Goal: Task Accomplishment & Management: Manage account settings

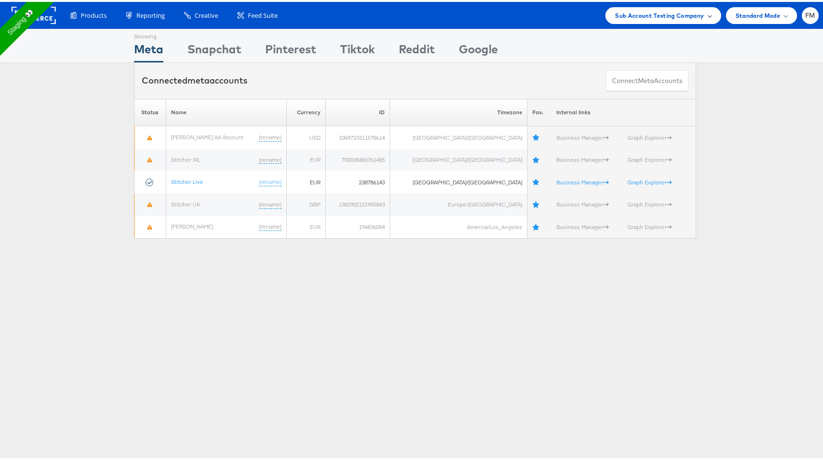
click at [629, 13] on span "Sub Account Testing Company" at bounding box center [659, 14] width 89 height 10
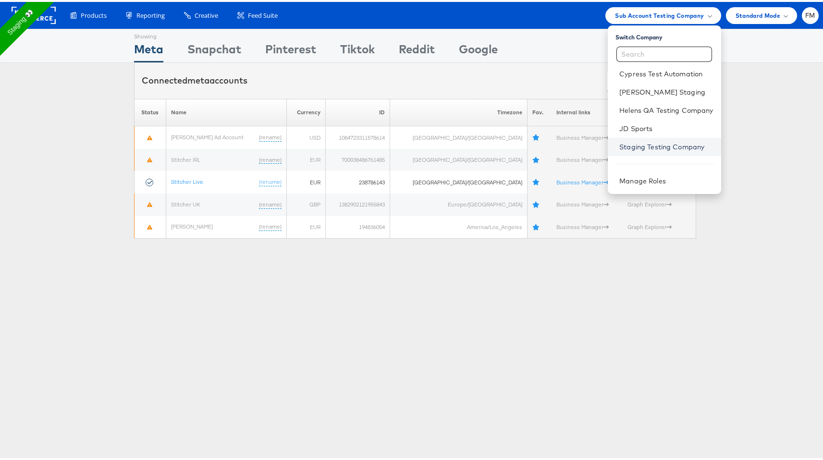
click at [626, 141] on link "Staging Testing Company" at bounding box center [666, 145] width 94 height 10
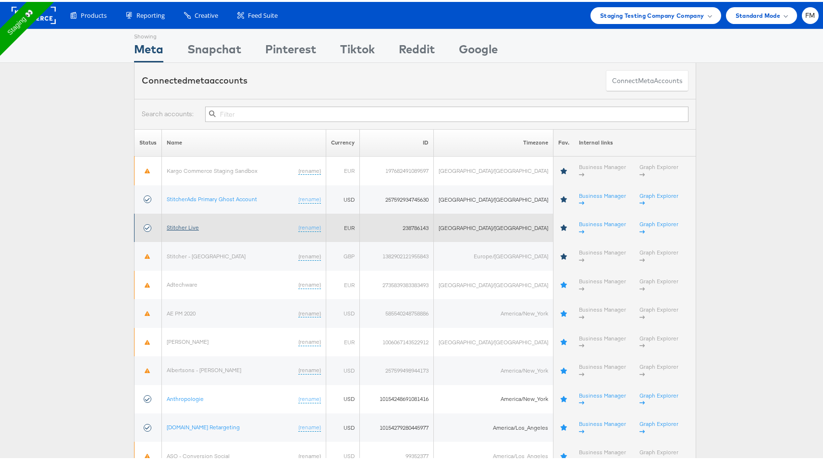
click at [180, 222] on link "Stitcher Live" at bounding box center [183, 225] width 32 height 7
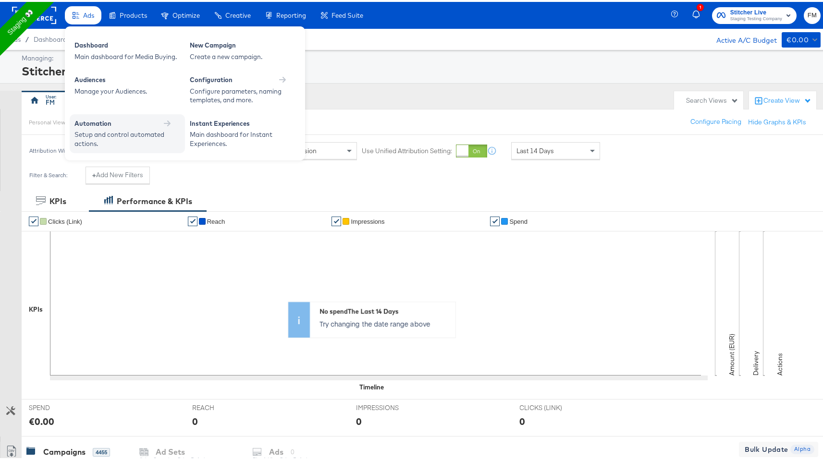
click at [164, 120] on icon at bounding box center [167, 121] width 7 height 7
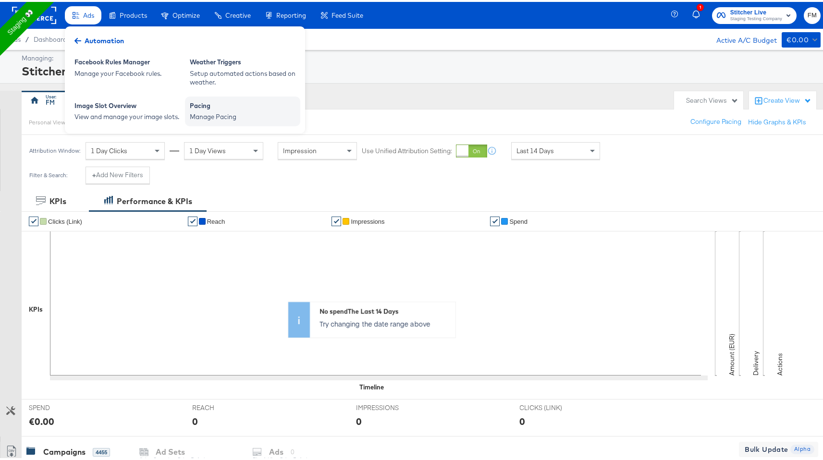
click at [244, 113] on div "Manage Pacing" at bounding box center [243, 115] width 106 height 9
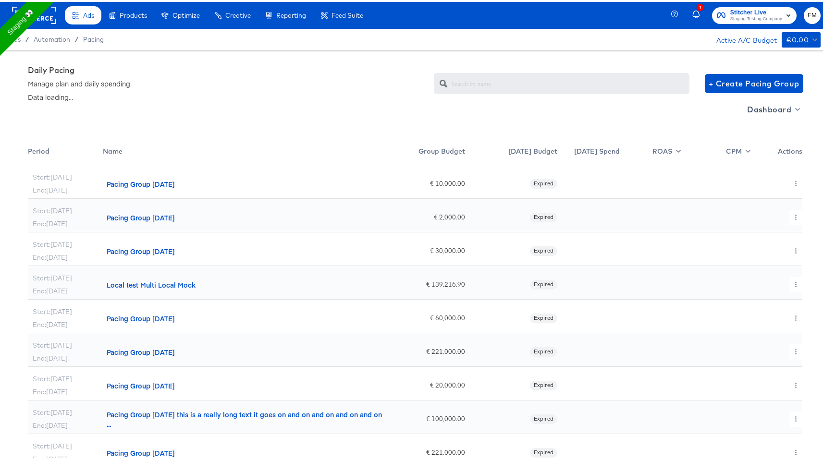
scroll to position [24, 0]
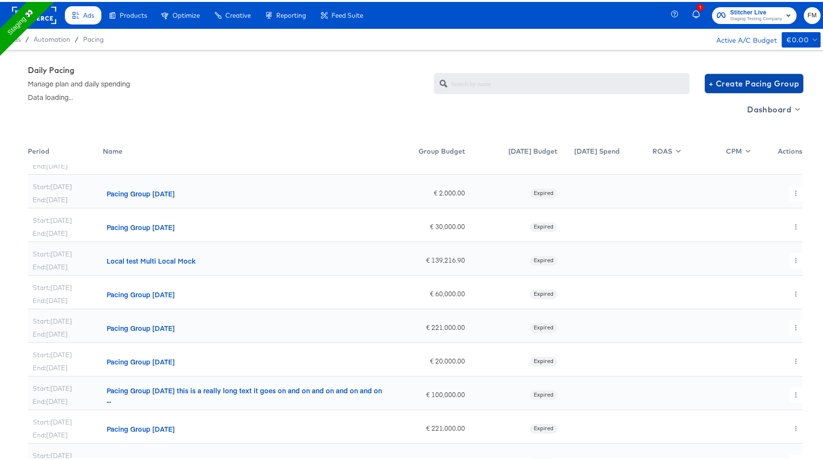
click at [767, 80] on span "+ Create Pacing Group" at bounding box center [754, 81] width 91 height 13
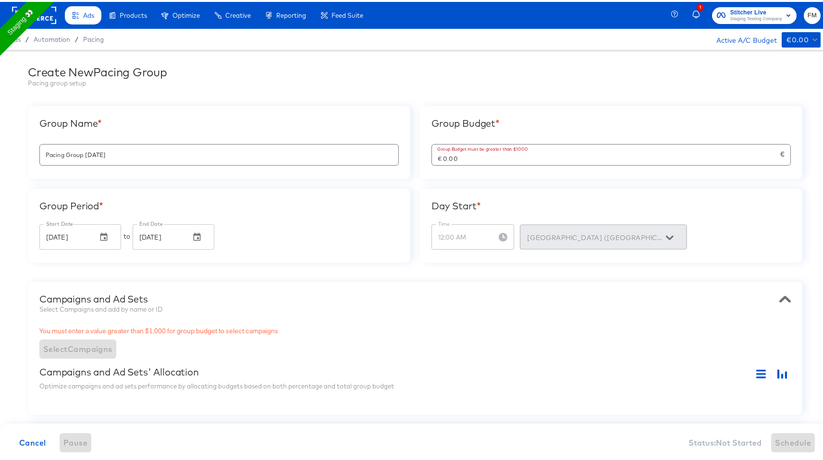
click at [477, 160] on input "€ 0.00" at bounding box center [606, 153] width 348 height 21
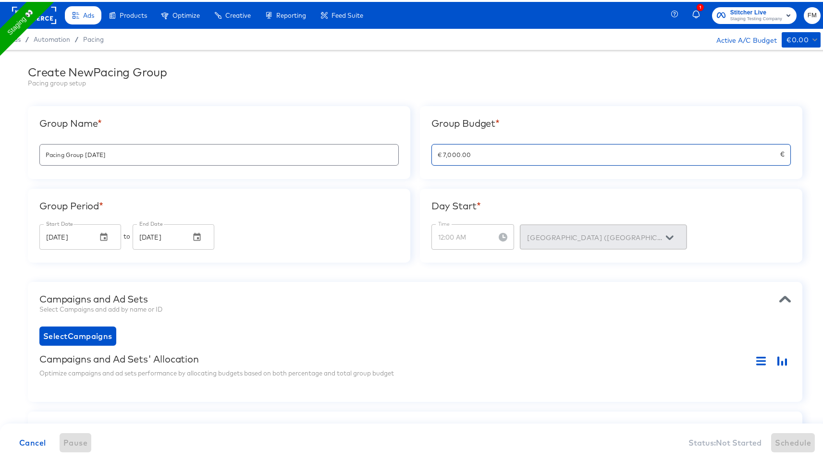
type input "€ 7,000.00"
click at [400, 267] on div "Create New Pacing Group Pacing group setup Group Name * Pacing Group 2025-08-26…" at bounding box center [415, 348] width 830 height 601
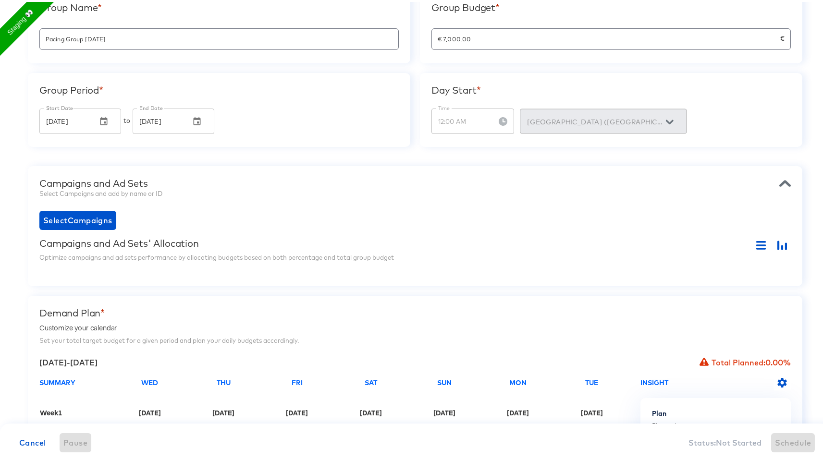
scroll to position [184, 0]
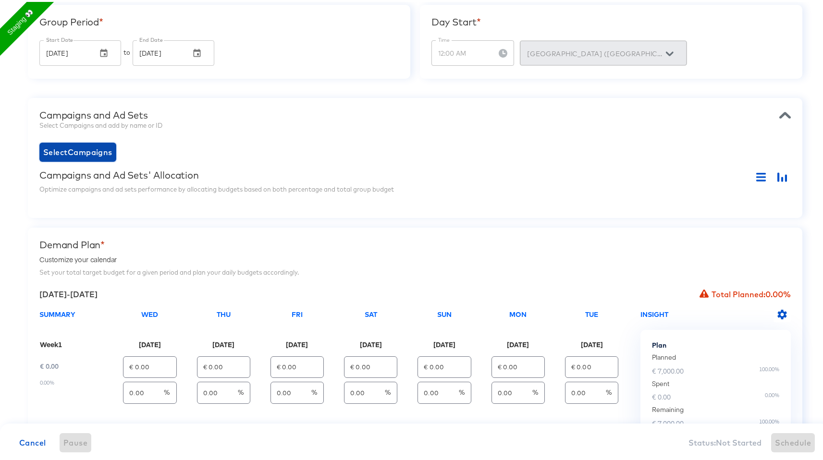
click at [72, 157] on button "Select Campaigns" at bounding box center [77, 150] width 77 height 19
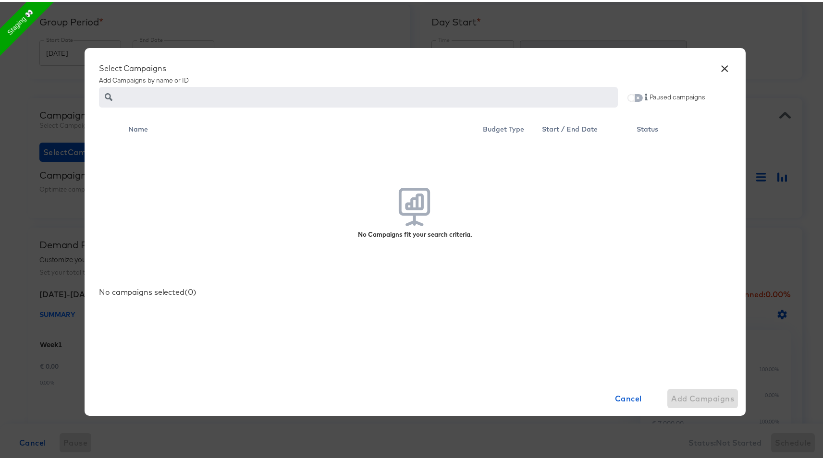
click at [634, 94] on input "checkbox" at bounding box center [631, 98] width 23 height 8
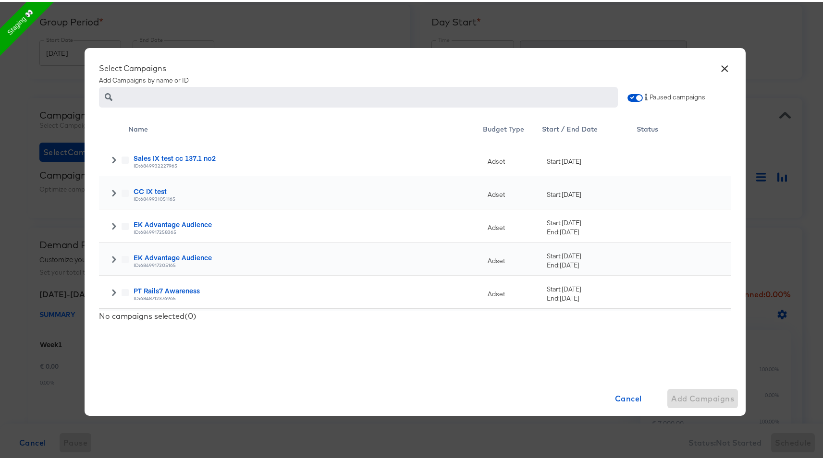
click at [42, 123] on div "× Select Campaigns Add Campaigns by name or ID Paused campaigns Name Budget Typ…" at bounding box center [415, 230] width 830 height 460
click at [129, 156] on div "Sales IX test cc 137.1 no2 ID: 6849932227965" at bounding box center [306, 157] width 355 height 33
click at [122, 157] on label at bounding box center [125, 158] width 7 height 7
click at [111, 158] on icon at bounding box center [114, 158] width 7 height 7
click at [122, 190] on icon at bounding box center [125, 191] width 7 height 7
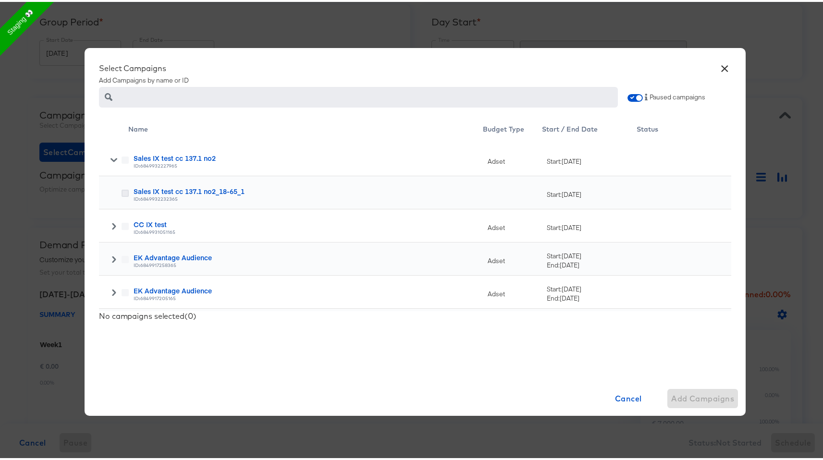
click at [0, 0] on input "checkbox" at bounding box center [0, 0] width 0 height 0
click at [109, 251] on div at bounding box center [114, 257] width 30 height 33
click at [111, 257] on icon at bounding box center [114, 257] width 7 height 7
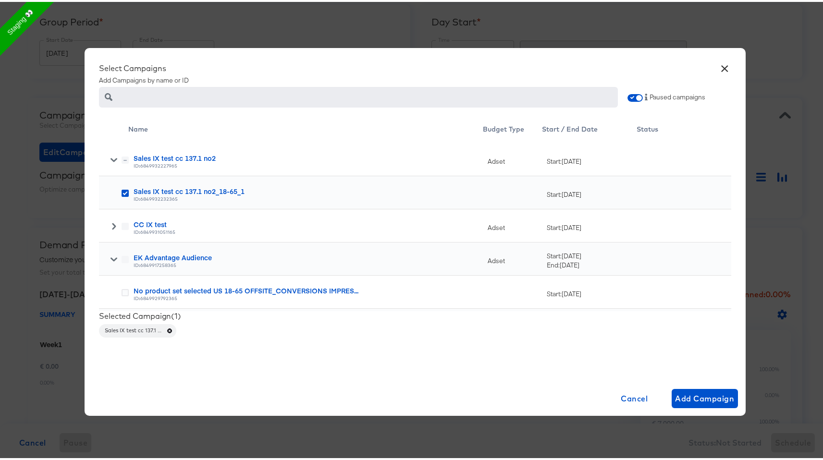
click at [129, 290] on div "No product set selected US 18-65 OFFSITE_CONVERSIONS IMPRES... ID: 6849929792365" at bounding box center [306, 290] width 355 height 33
click at [122, 290] on icon at bounding box center [125, 290] width 7 height 7
click at [0, 0] on input "checkbox" at bounding box center [0, 0] width 0 height 0
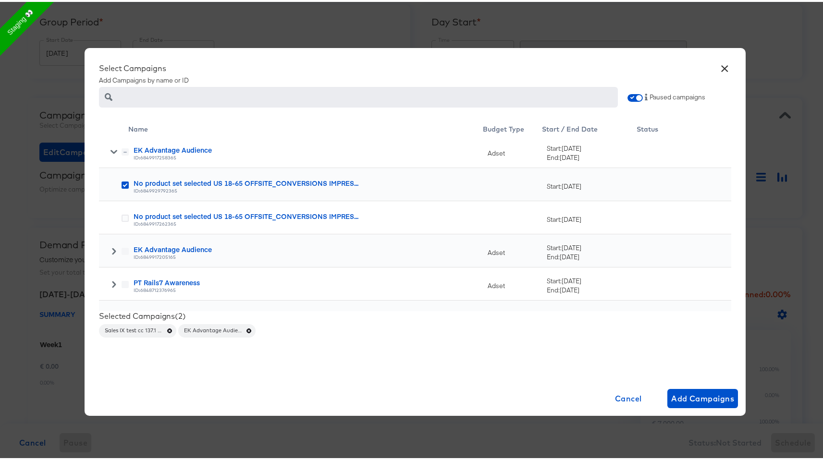
scroll to position [113, 0]
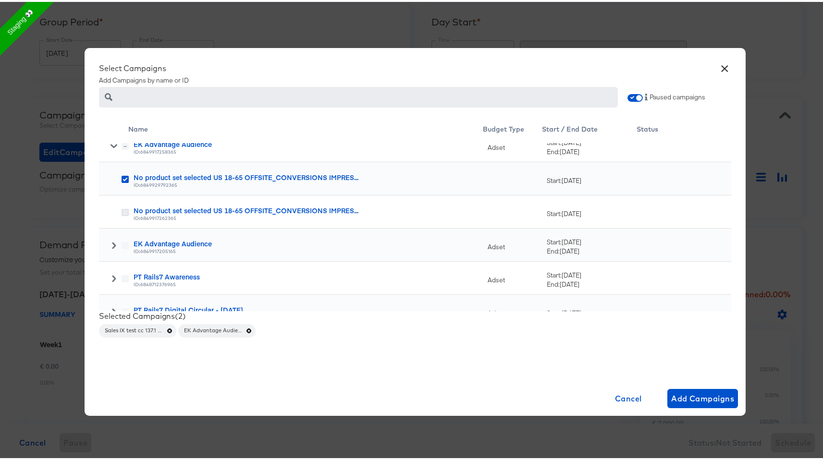
click at [122, 209] on icon at bounding box center [125, 210] width 7 height 7
click at [0, 0] on input "checkbox" at bounding box center [0, 0] width 0 height 0
click at [122, 209] on icon at bounding box center [125, 210] width 7 height 7
click at [0, 0] on input "checkbox" at bounding box center [0, 0] width 0 height 0
click at [112, 245] on icon at bounding box center [114, 243] width 4 height 7
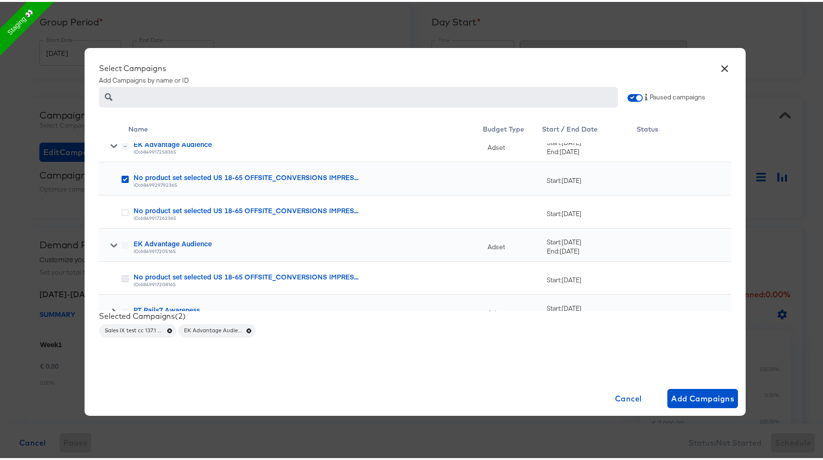
click at [122, 278] on icon at bounding box center [125, 276] width 7 height 7
click at [0, 0] on input "checkbox" at bounding box center [0, 0] width 0 height 0
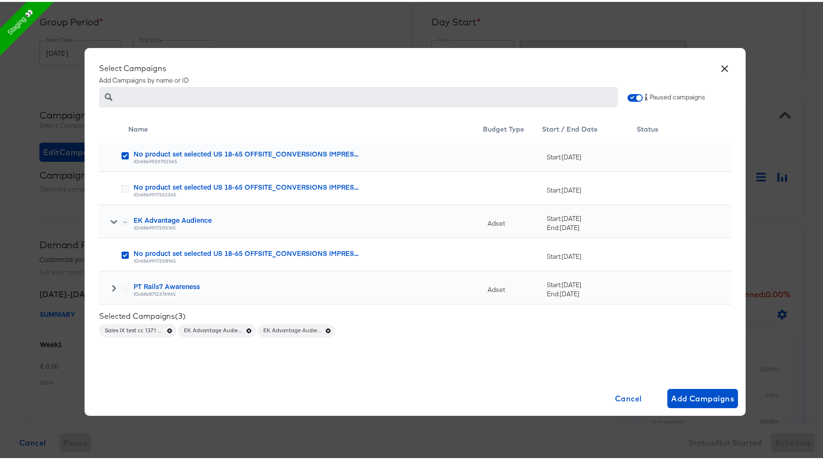
scroll to position [126, 0]
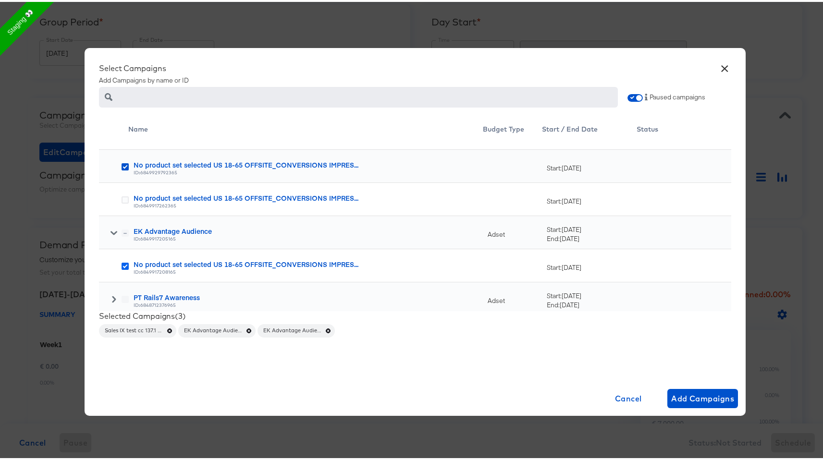
click at [122, 267] on icon at bounding box center [125, 264] width 7 height 7
click at [0, 0] on input "checkbox" at bounding box center [0, 0] width 0 height 0
click at [122, 168] on icon at bounding box center [125, 164] width 7 height 7
click at [0, 0] on input "checkbox" at bounding box center [0, 0] width 0 height 0
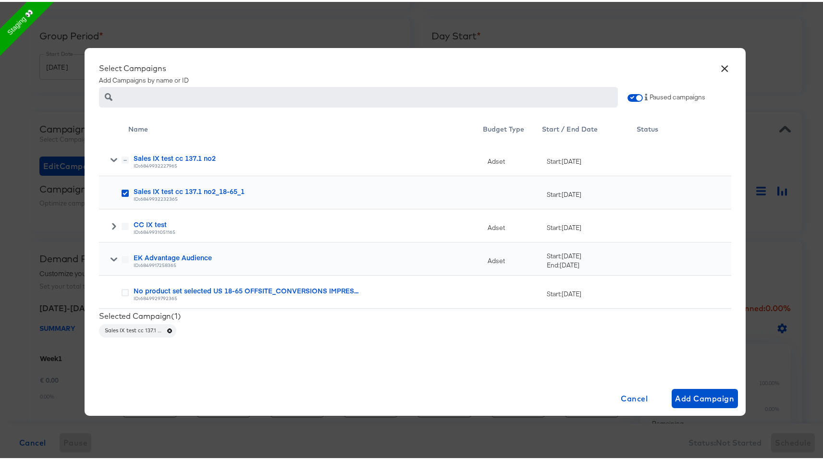
scroll to position [179, 0]
click at [122, 290] on icon at bounding box center [125, 290] width 7 height 7
click at [0, 0] on input "checkbox" at bounding box center [0, 0] width 0 height 0
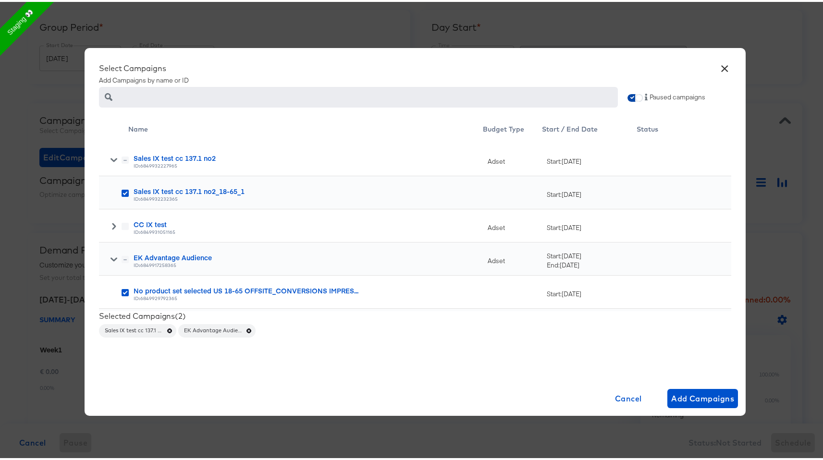
click at [632, 95] on input "checkbox" at bounding box center [639, 98] width 23 height 8
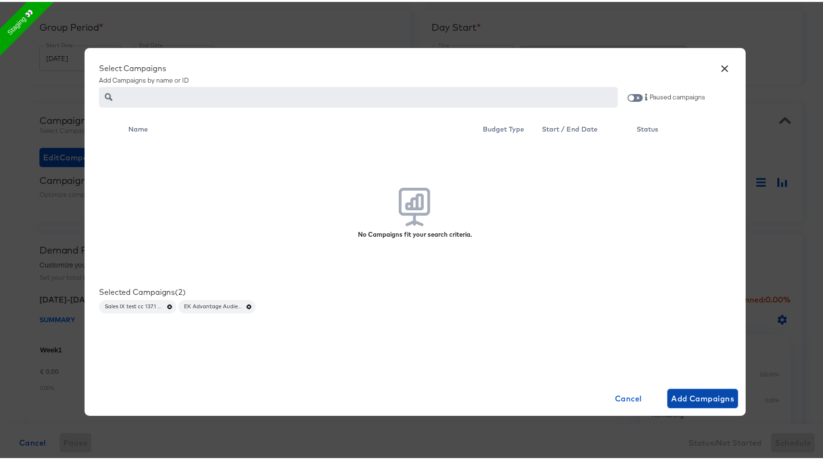
click at [712, 397] on span "Add Campaigns" at bounding box center [702, 396] width 63 height 13
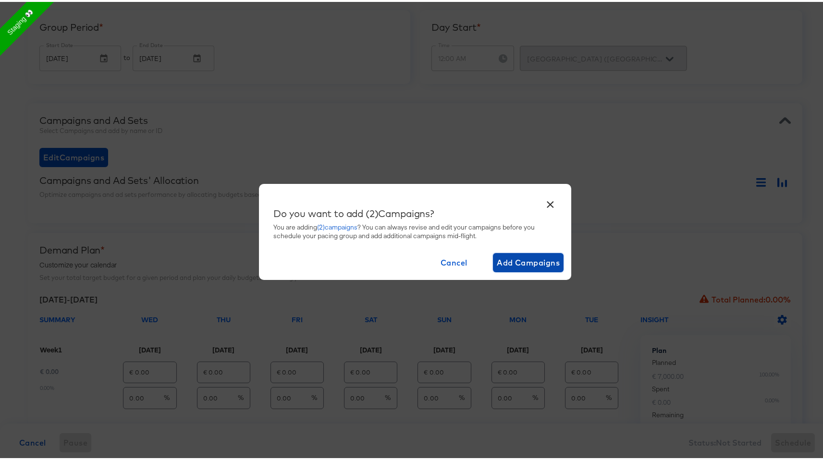
click at [513, 263] on span "Add Campaigns" at bounding box center [528, 260] width 63 height 13
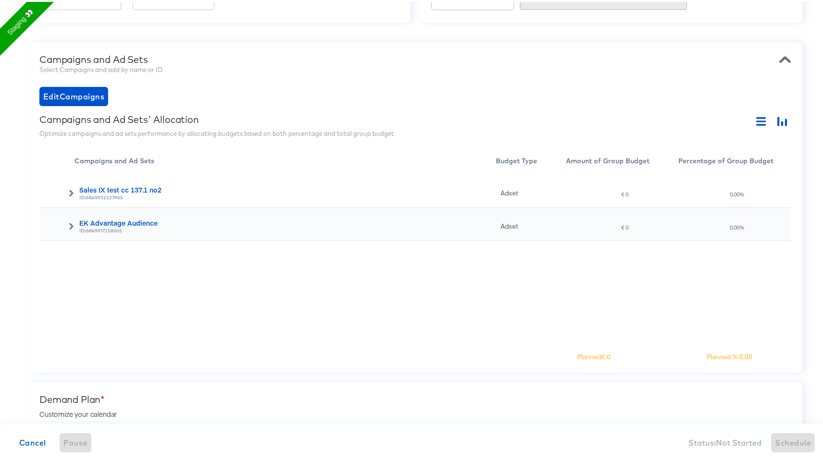
scroll to position [248, 0]
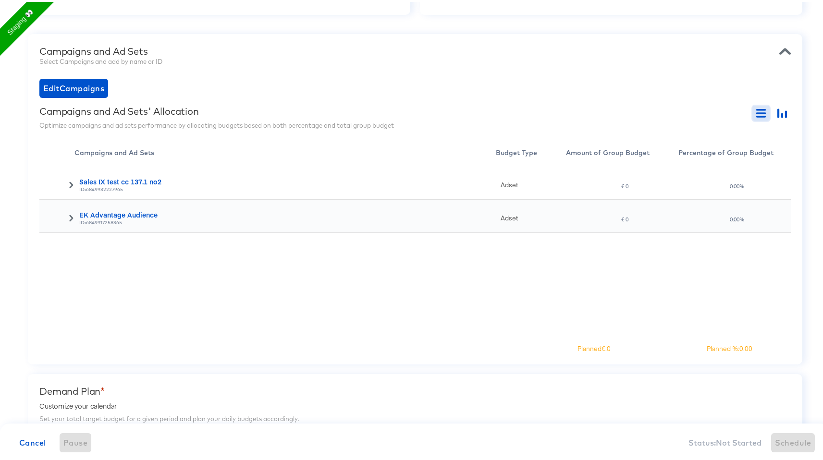
click at [756, 109] on icon "button" at bounding box center [761, 112] width 10 height 10
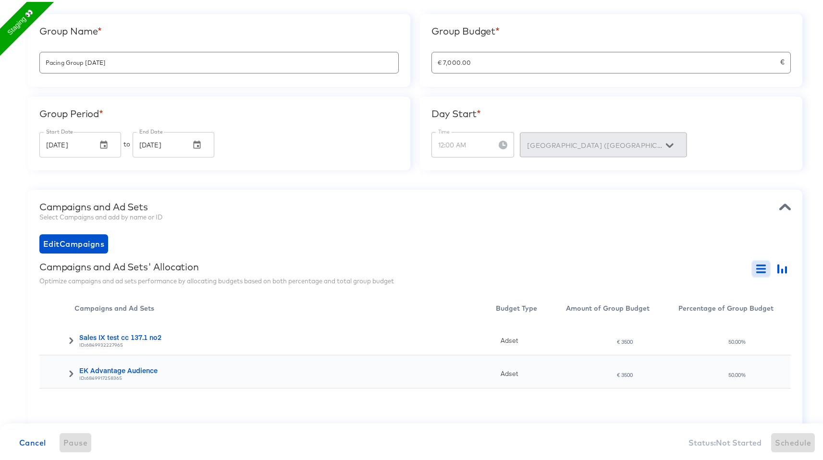
scroll to position [452, 0]
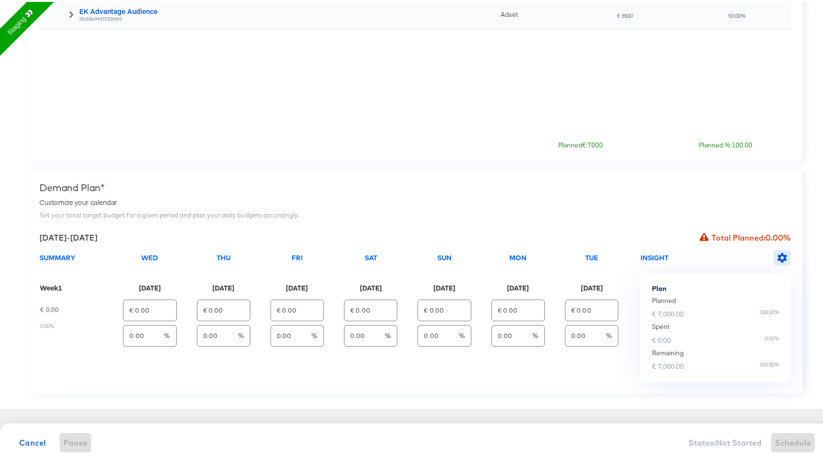
click at [777, 255] on icon "button" at bounding box center [782, 256] width 10 height 10
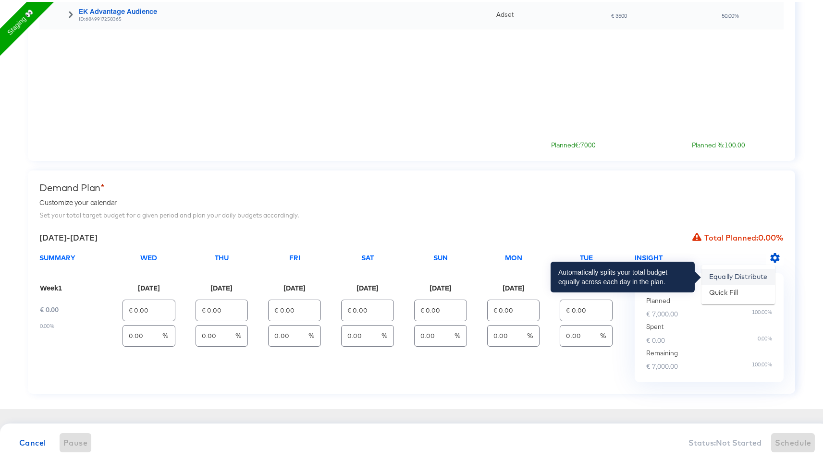
click at [744, 273] on li "Equally Distribute" at bounding box center [739, 275] width 74 height 16
type input "€ 1,000.00"
type input "14.29"
type input "€ 1,000.00"
type input "14.29"
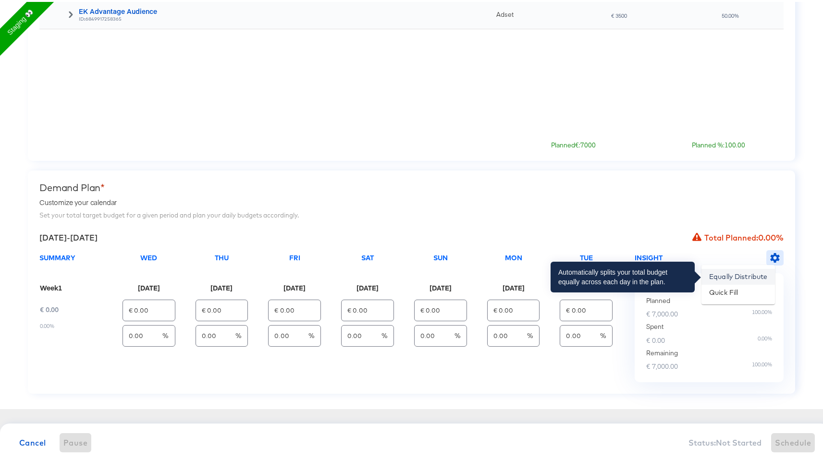
type input "€ 1,000.00"
type input "14.29"
type input "€ 1,000.00"
type input "14.29"
type input "€ 1,000.00"
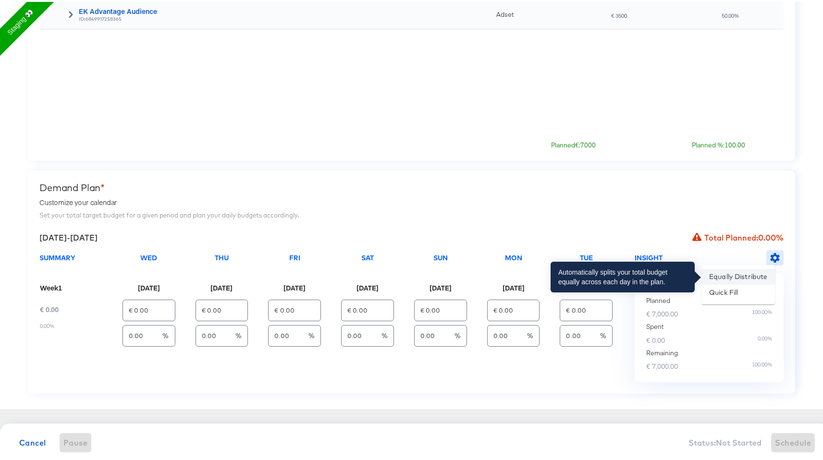
type input "14.29"
type input "€ 1,000.00"
type input "14.29"
type input "€ 1,000.00"
type input "14.29"
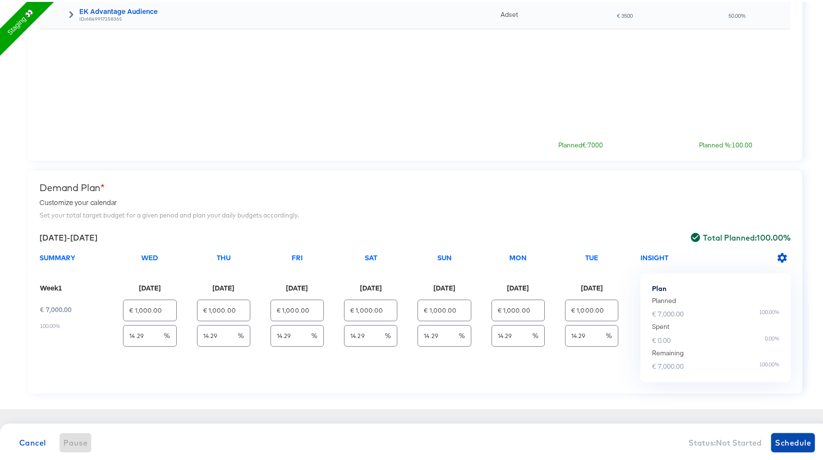
click at [797, 437] on span "Schedule" at bounding box center [793, 440] width 36 height 13
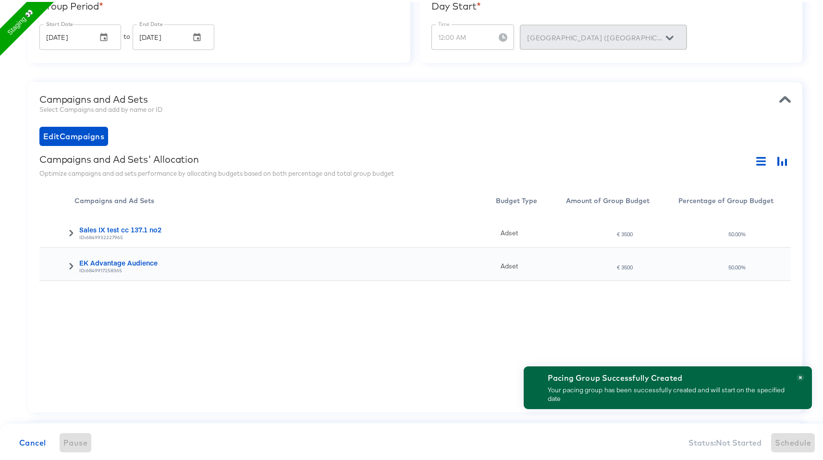
scroll to position [0, 0]
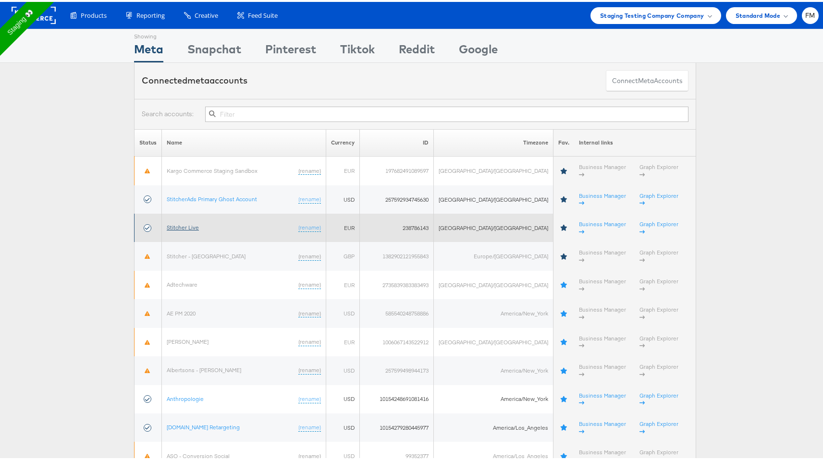
click at [174, 222] on link "Stitcher Live" at bounding box center [183, 225] width 32 height 7
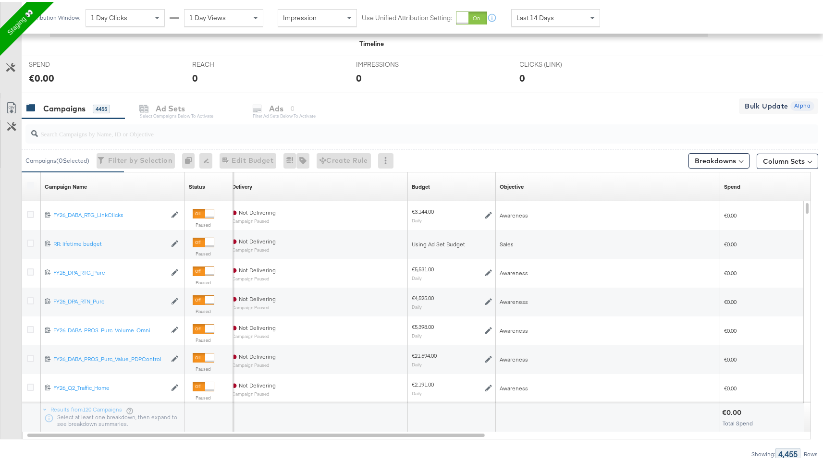
scroll to position [347, 0]
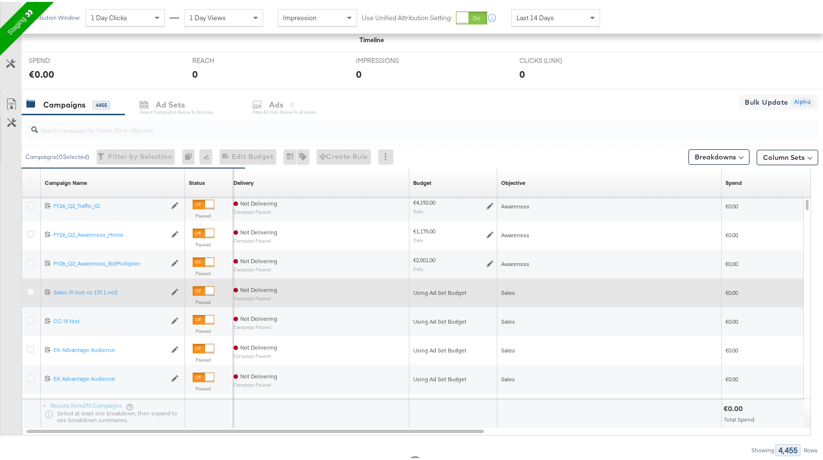
click at [207, 288] on div at bounding box center [209, 289] width 9 height 9
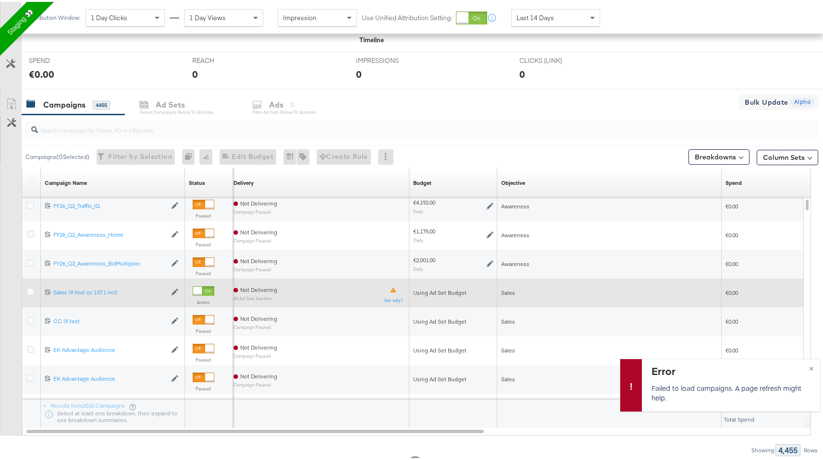
click at [198, 288] on div at bounding box center [197, 289] width 9 height 9
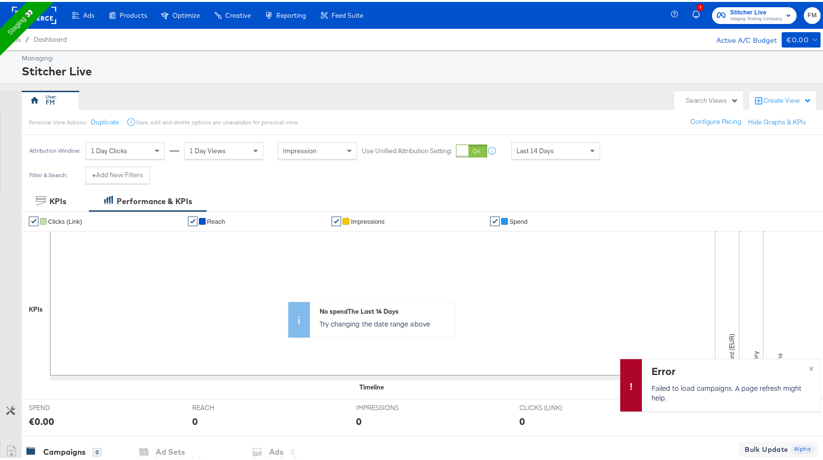
click at [692, 19] on div "1" at bounding box center [696, 13] width 9 height 19
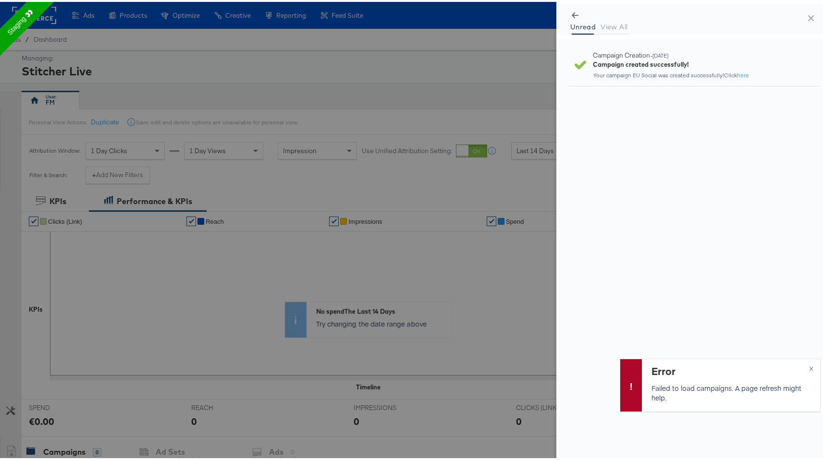
click at [685, 63] on div "Campaign created successfully!" at bounding box center [693, 62] width 201 height 9
click at [449, 80] on div at bounding box center [415, 230] width 830 height 460
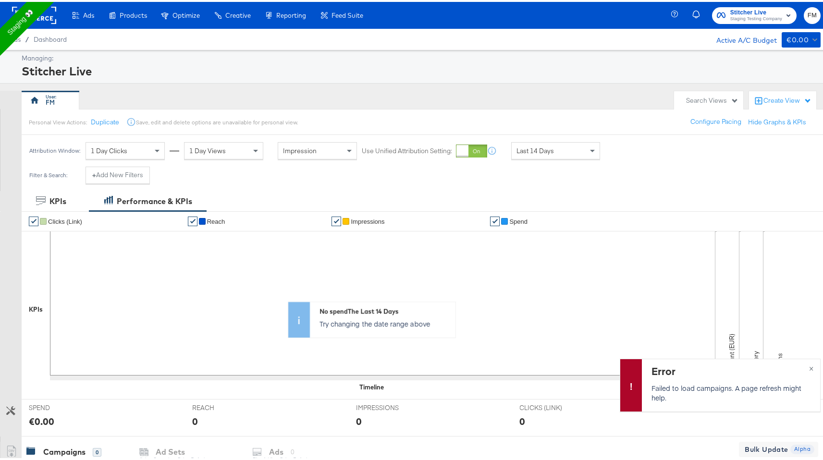
click at [672, 372] on div "Error" at bounding box center [730, 369] width 157 height 14
click at [49, 17] on rect at bounding box center [34, 13] width 44 height 17
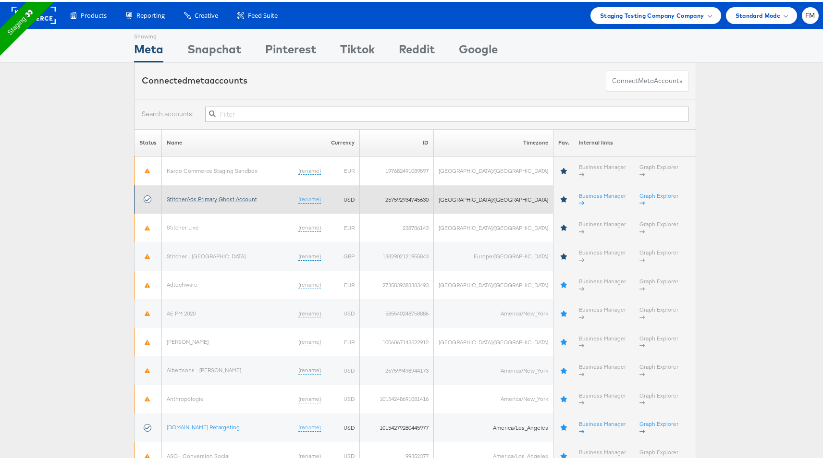
click at [237, 194] on link "StitcherAds Primary Ghost Account" at bounding box center [212, 197] width 90 height 7
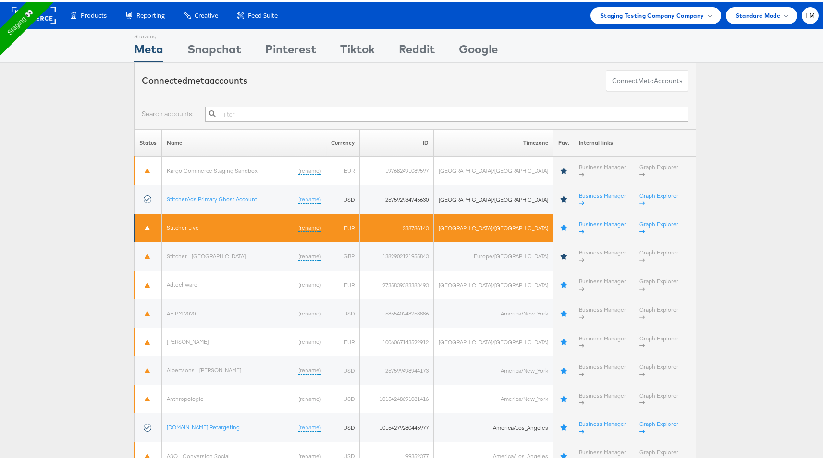
click at [190, 222] on link "Stitcher Live" at bounding box center [183, 225] width 32 height 7
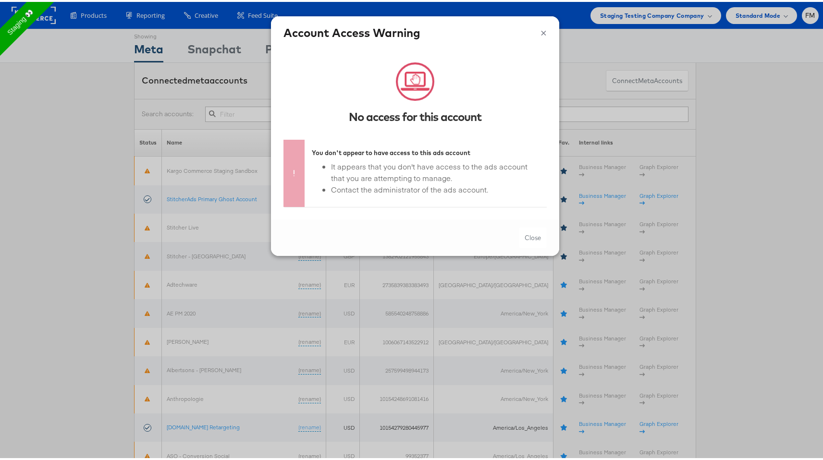
click at [541, 30] on button "×" at bounding box center [544, 30] width 6 height 14
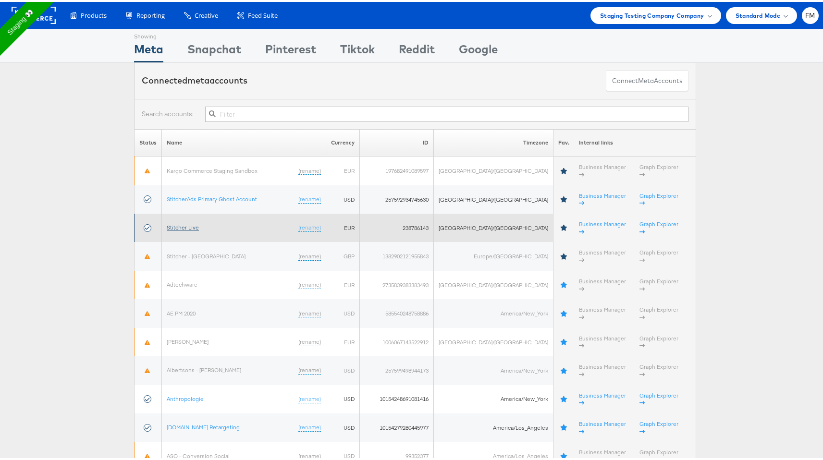
click at [187, 222] on link "Stitcher Live" at bounding box center [183, 225] width 32 height 7
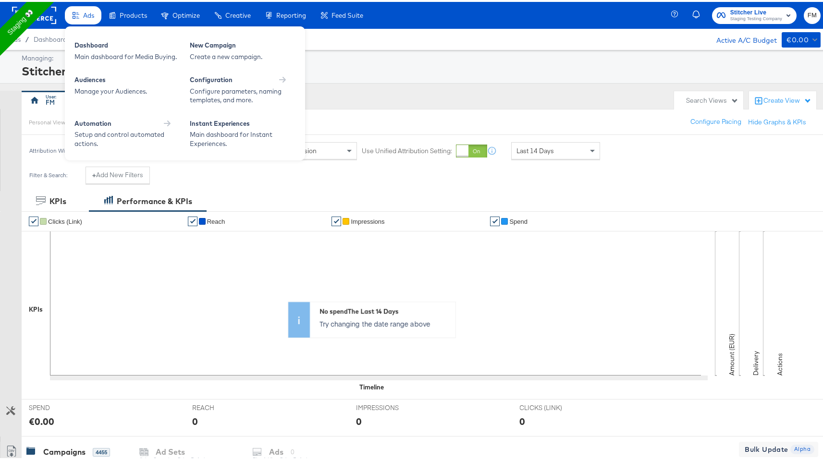
click at [85, 14] on span "Ads" at bounding box center [88, 14] width 11 height 8
click at [204, 59] on div "Create a new campaign." at bounding box center [243, 54] width 106 height 9
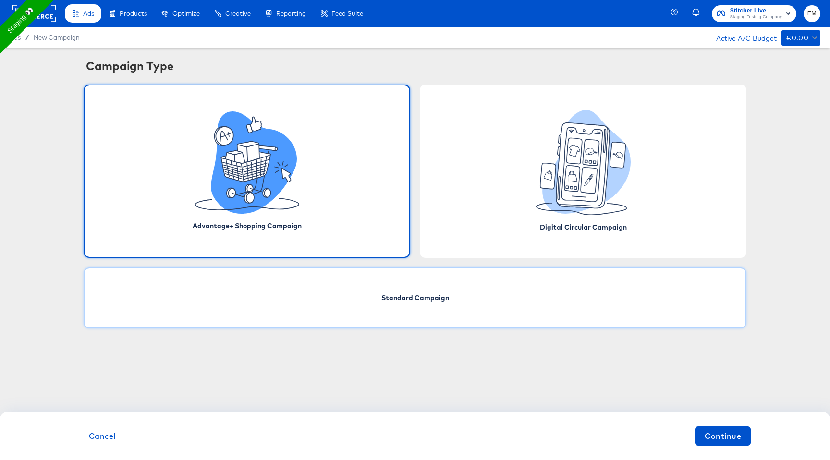
click at [337, 296] on div "Standard Campaign" at bounding box center [415, 298] width 663 height 61
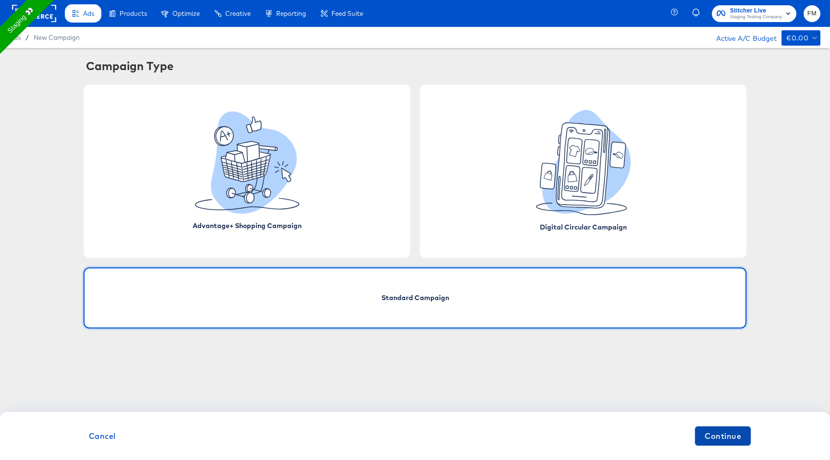
click at [723, 440] on span "Continue" at bounding box center [723, 436] width 37 height 13
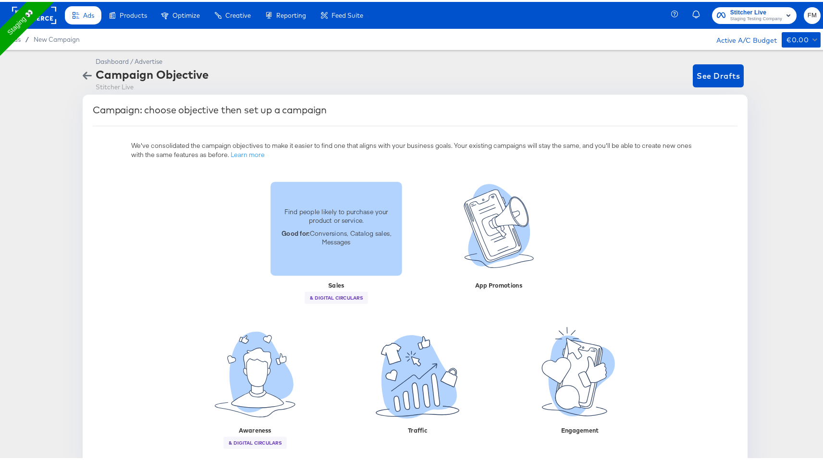
click at [342, 237] on p "Good for: Conversions, Catalog sales, Messages" at bounding box center [336, 236] width 120 height 18
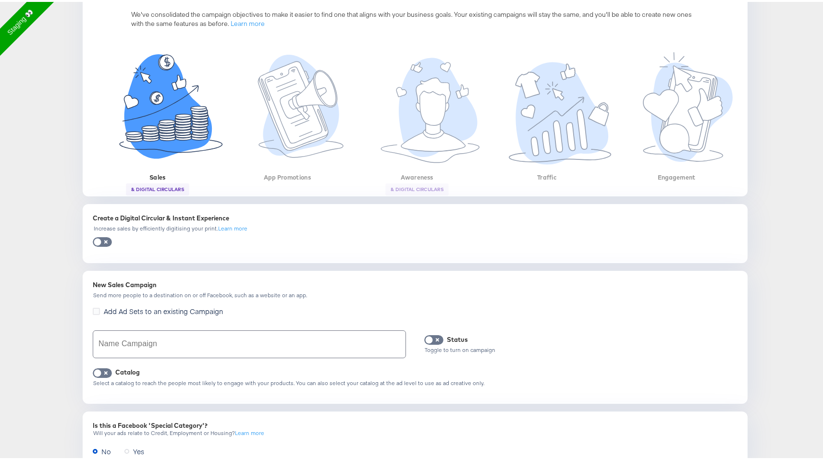
scroll to position [148, 0]
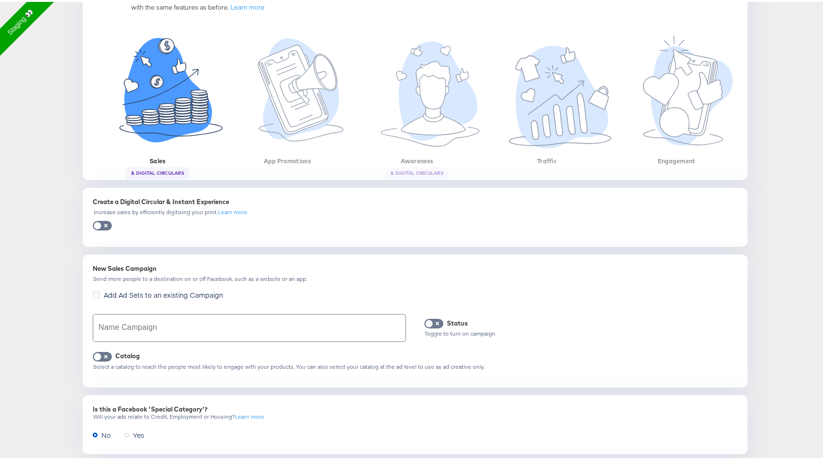
click at [250, 329] on input "text" at bounding box center [249, 326] width 312 height 27
type input "f"
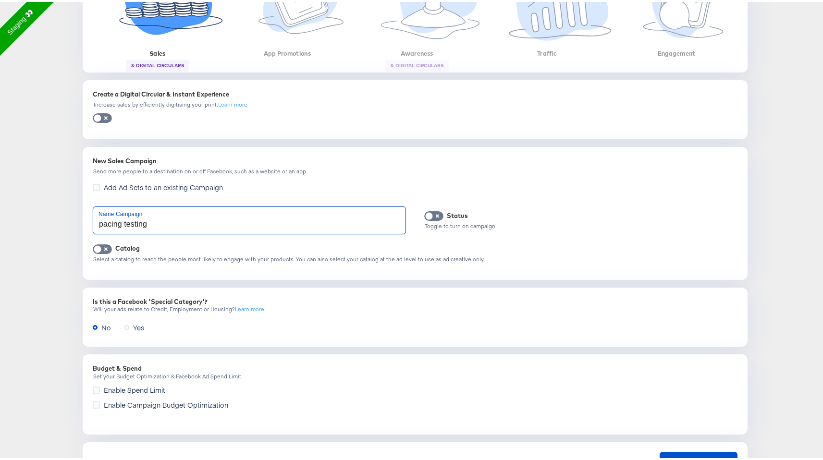
scroll to position [266, 0]
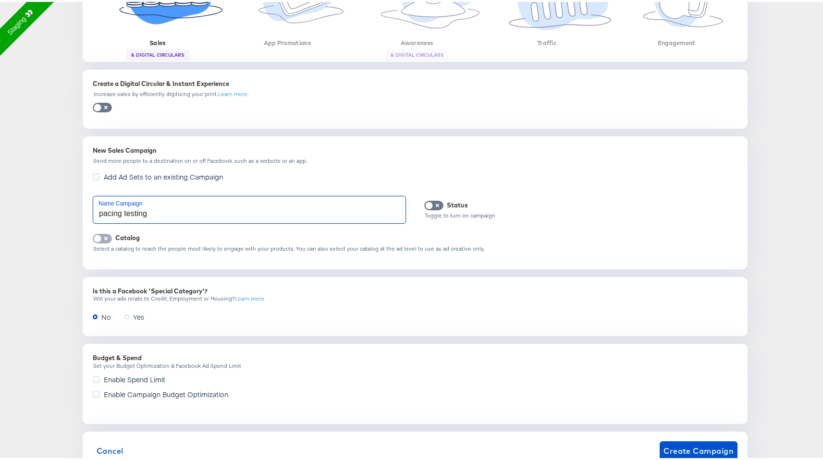
type input "pacing testing"
click at [103, 240] on input "checkbox" at bounding box center [97, 239] width 29 height 10
checkbox input "true"
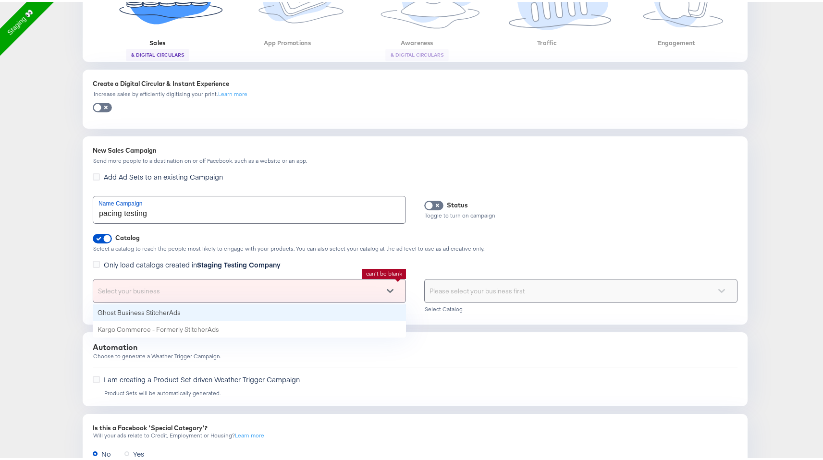
click at [173, 290] on div "Select your business" at bounding box center [249, 289] width 312 height 23
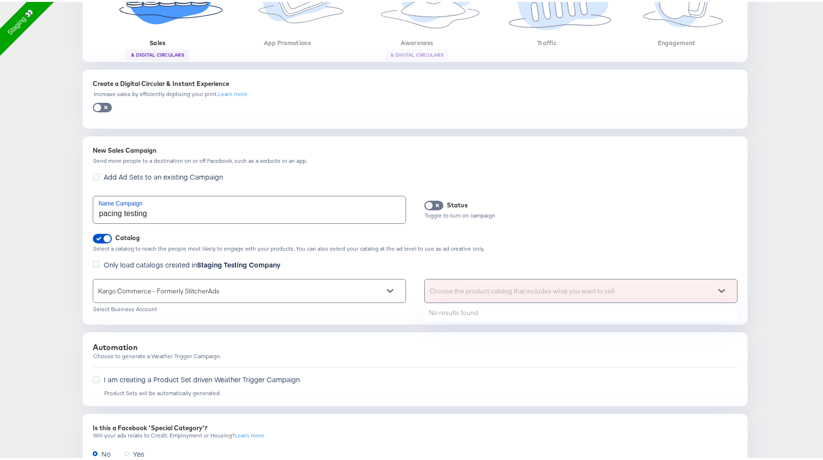
click at [580, 291] on div "Choose the product catalog that includes what you want to sell" at bounding box center [581, 289] width 312 height 23
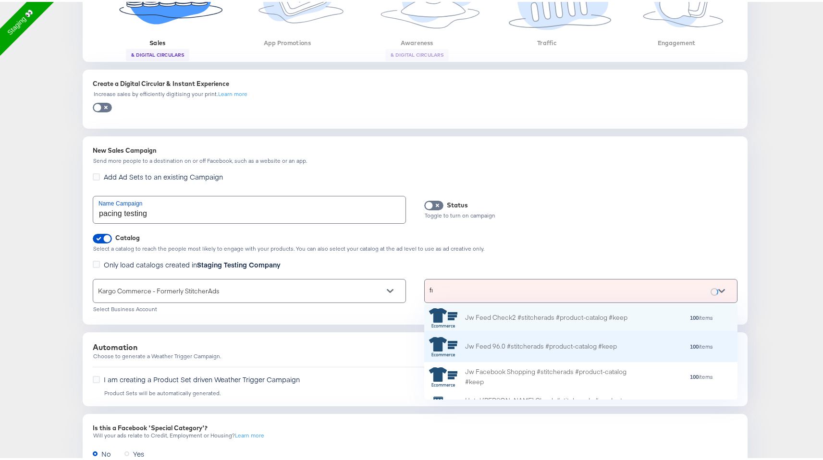
scroll to position [7, 8]
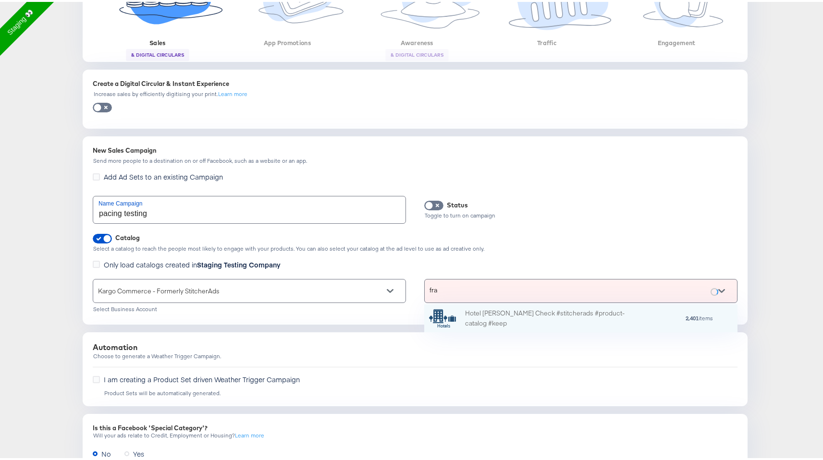
type input "fra"
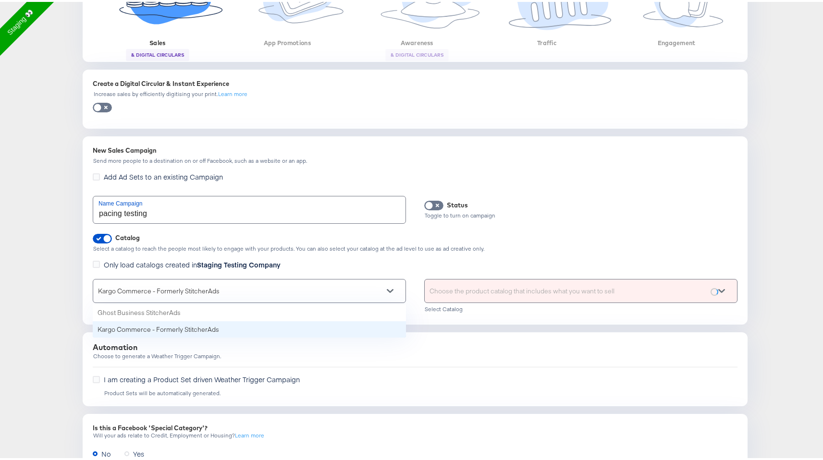
click at [388, 290] on icon at bounding box center [390, 289] width 7 height 4
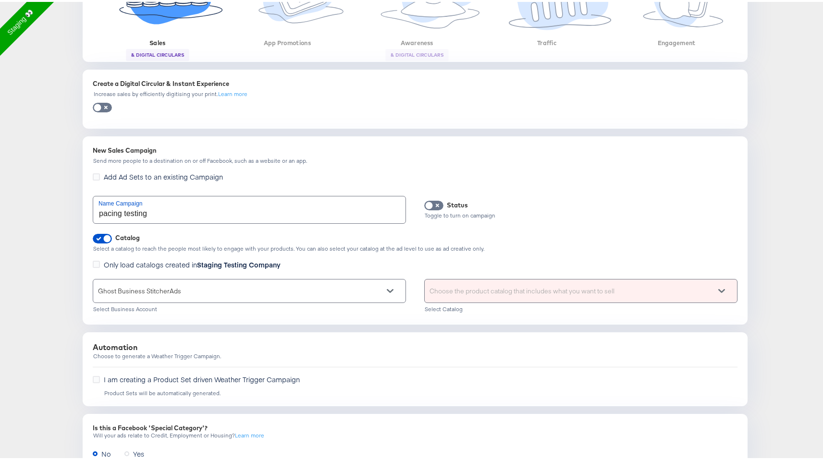
click at [468, 286] on div "Choose the product catalog that includes what you want to sell" at bounding box center [581, 289] width 312 height 23
type input "f"
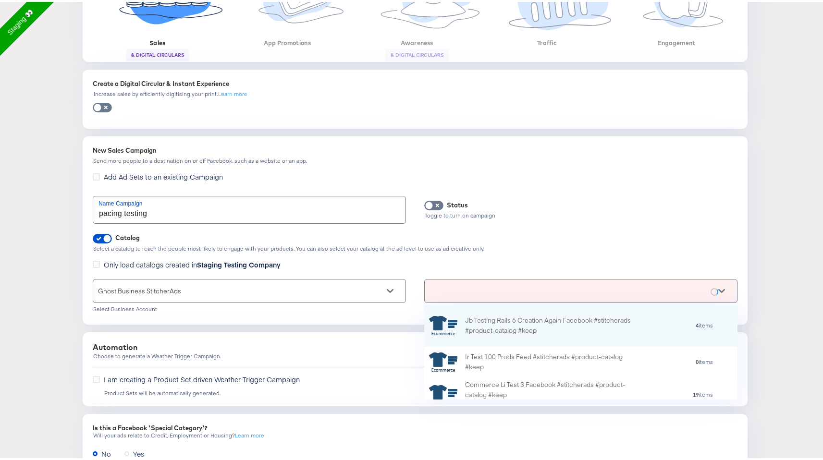
scroll to position [88, 306]
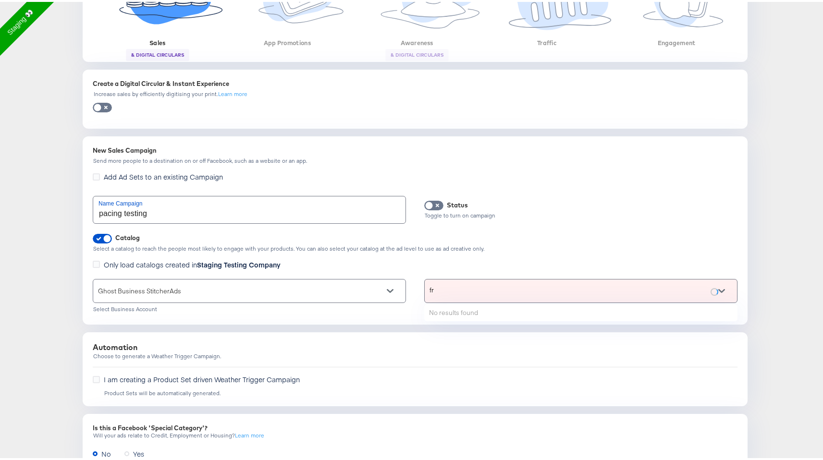
type input "f"
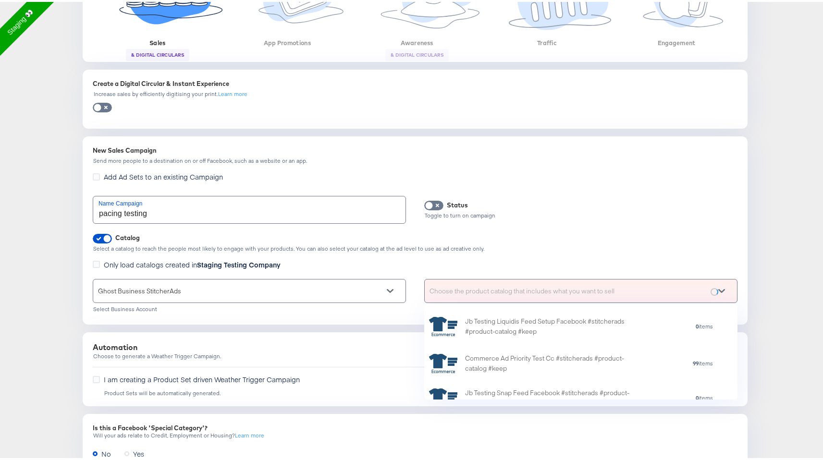
scroll to position [765, 0]
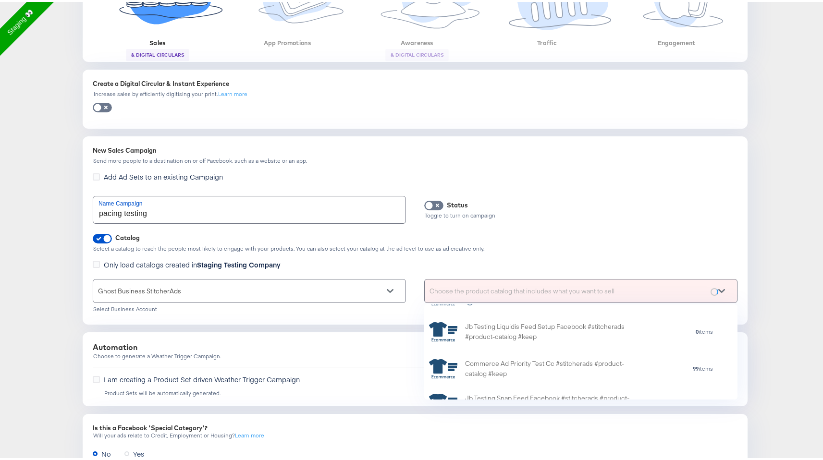
click at [220, 289] on div "Ghost Business StitcherAds" at bounding box center [249, 289] width 312 height 23
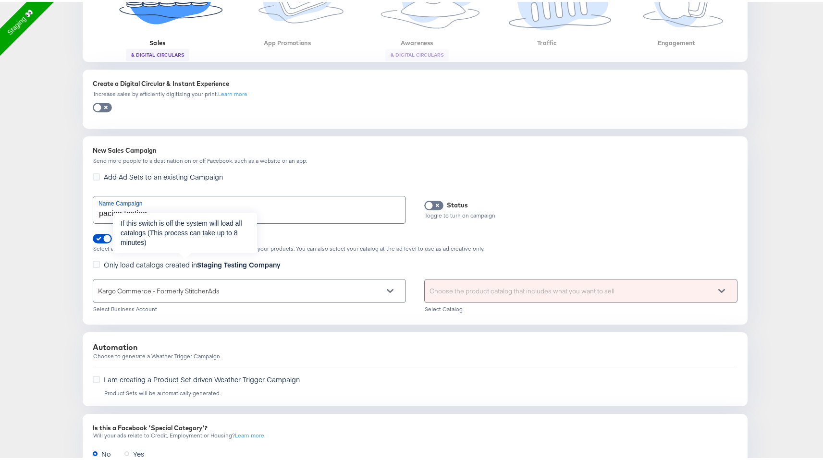
click at [164, 265] on span "Only load catalogs created in Staging Testing Company" at bounding box center [192, 263] width 177 height 10
click at [0, 0] on input "Only load catalogs created in Staging Testing Company" at bounding box center [0, 0] width 0 height 0
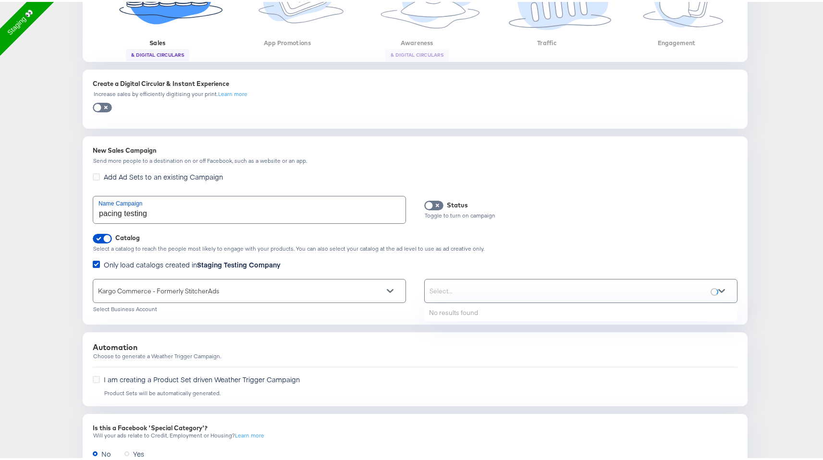
click at [429, 289] on div "Select..." at bounding box center [581, 289] width 312 height 23
click at [456, 283] on div "Select..." at bounding box center [581, 289] width 312 height 23
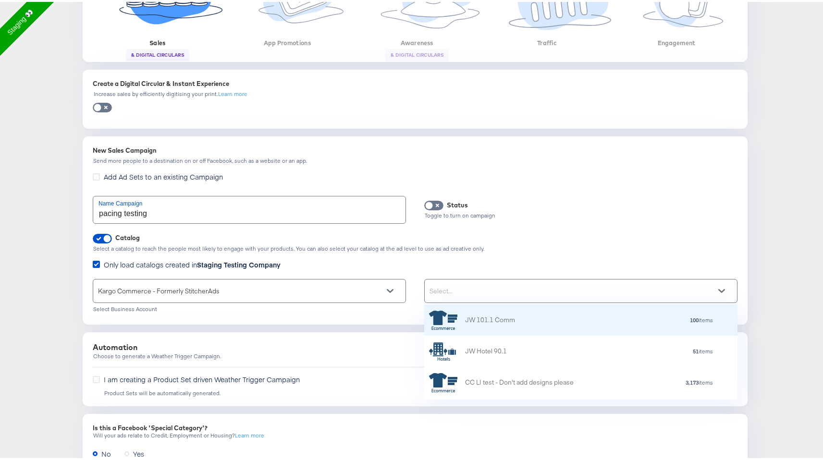
scroll to position [88, 306]
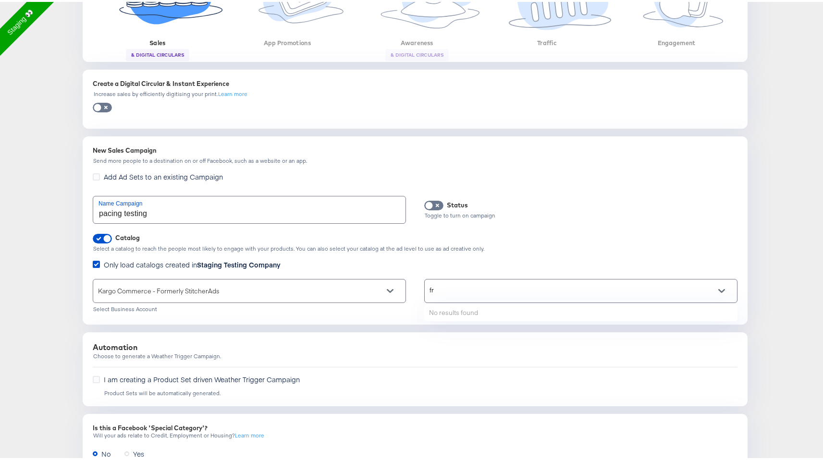
type input "f"
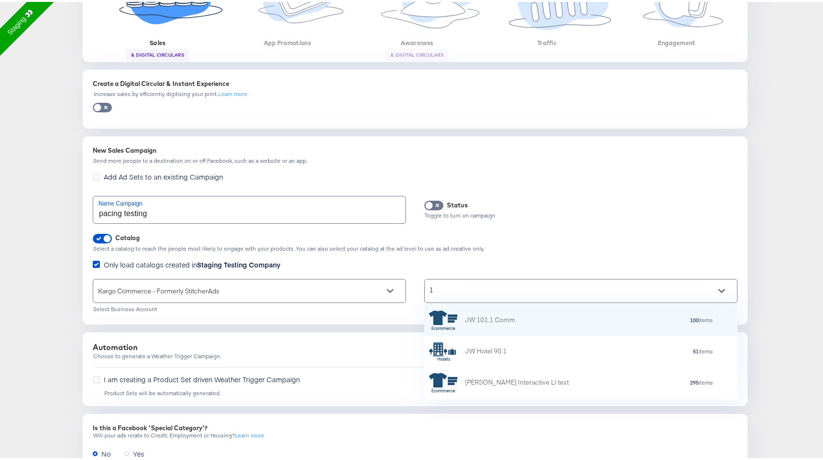
type input "13"
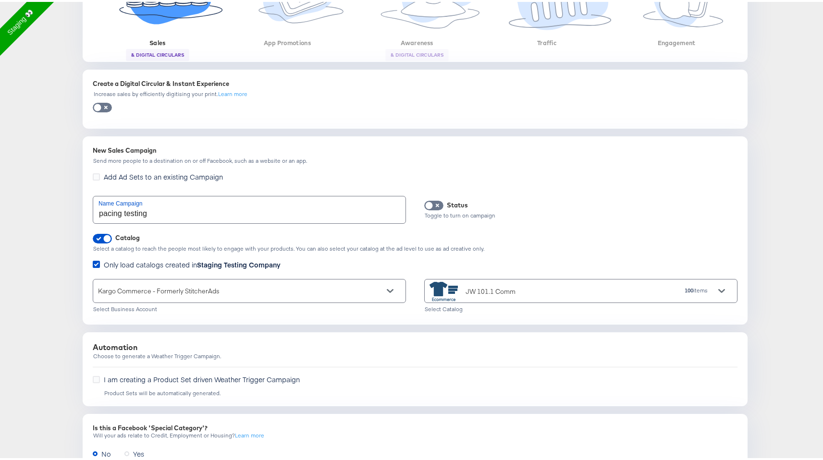
click at [543, 286] on div "JW 101.1 Comm" at bounding box center [513, 289] width 167 height 19
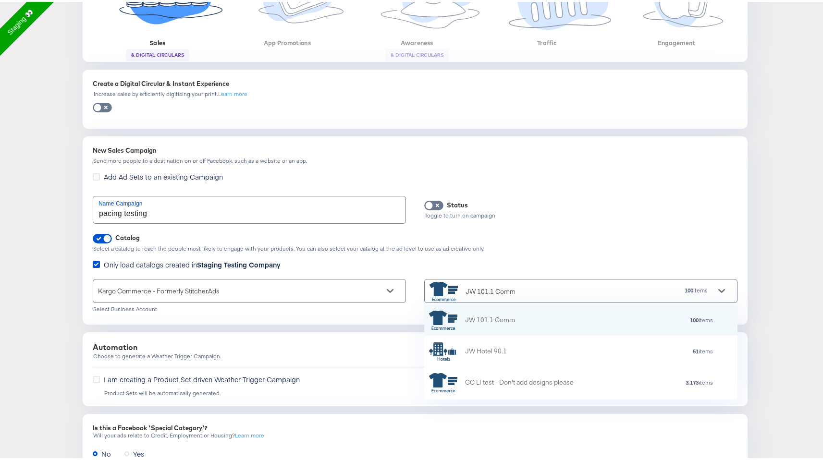
click at [543, 286] on div "JW 101.1 Comm" at bounding box center [513, 289] width 167 height 19
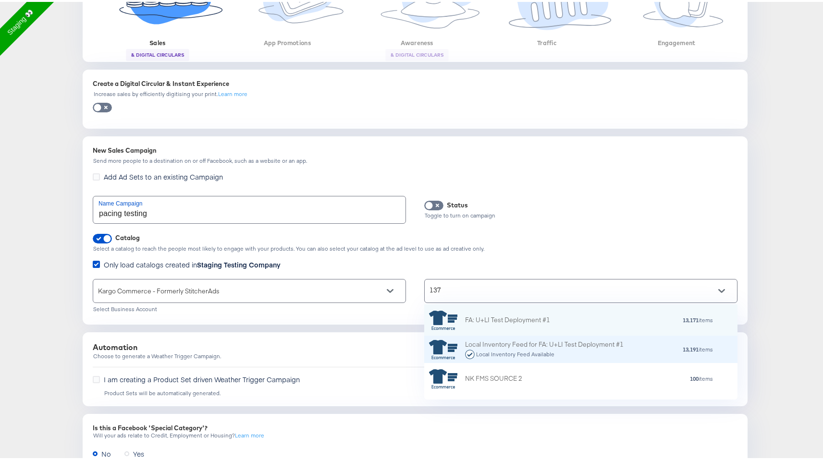
scroll to position [25, 0]
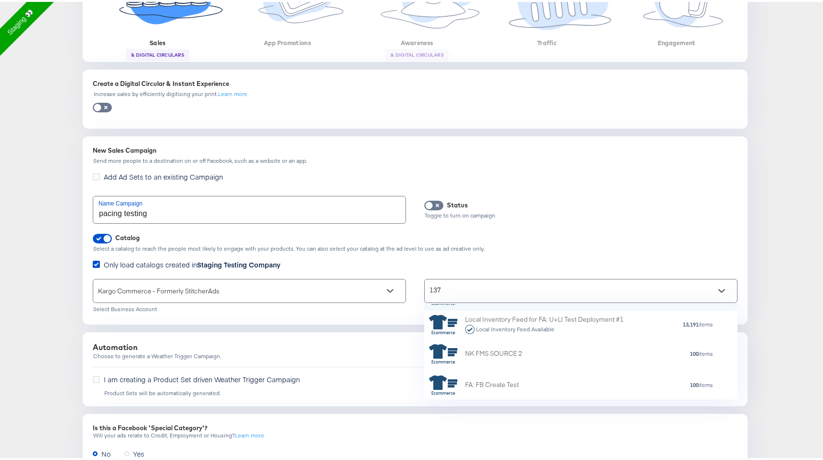
type input "137"
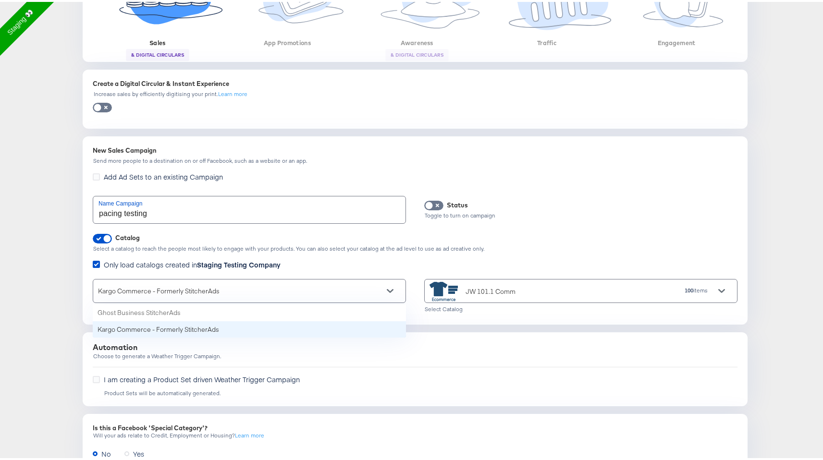
click at [215, 295] on div "Kargo Commerce - Formerly StitcherAds" at bounding box center [249, 289] width 312 height 23
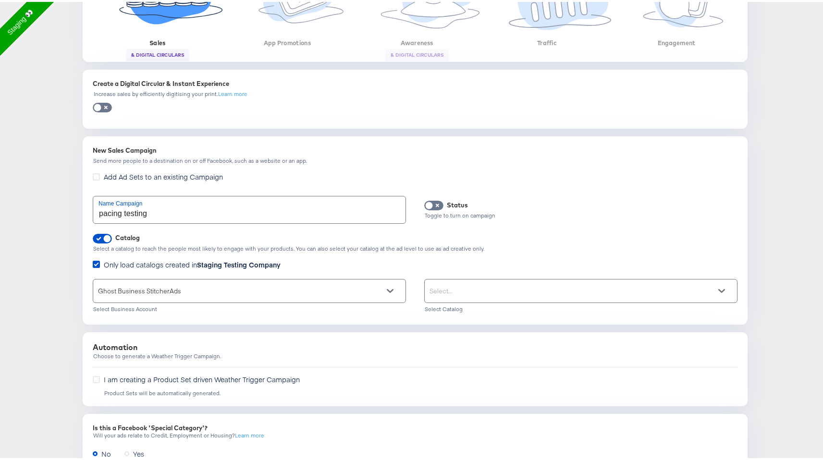
click at [432, 286] on div "Select..." at bounding box center [581, 289] width 312 height 23
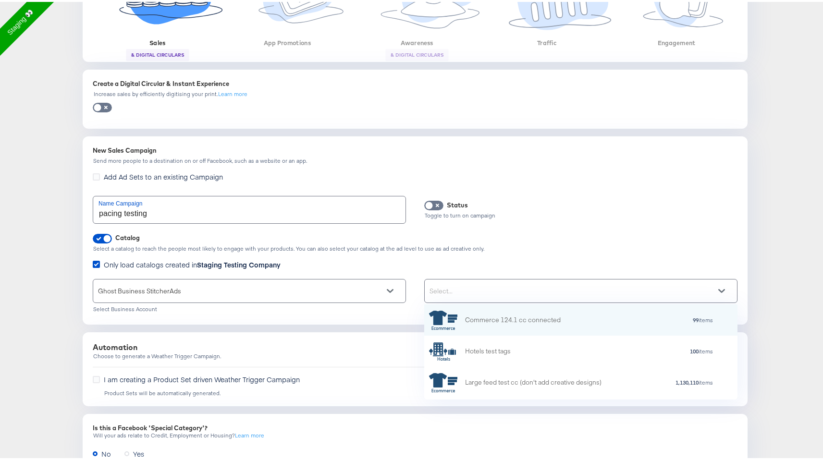
scroll to position [88, 306]
type input "137"
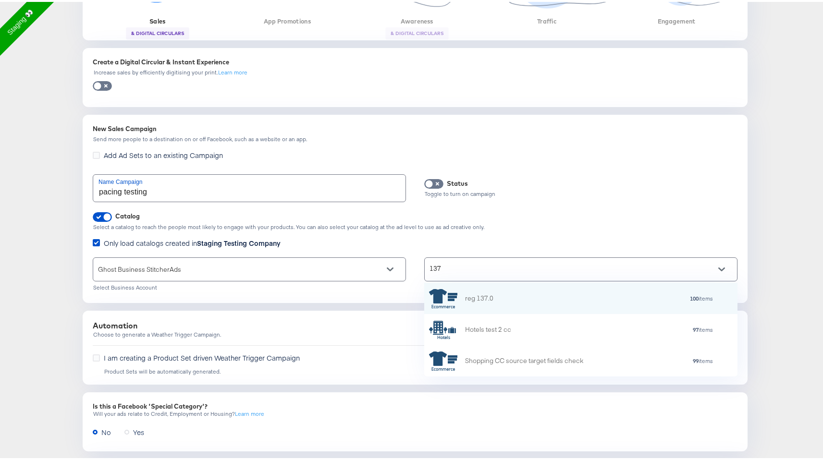
scroll to position [0, 0]
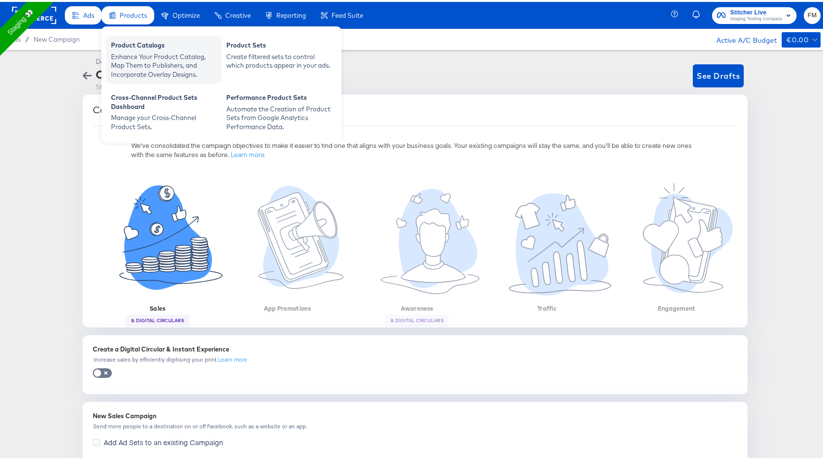
click at [129, 52] on div "Enhance Your Product Catalog, Map Them to Publishers, and Incorporate Overlay D…" at bounding box center [164, 63] width 106 height 27
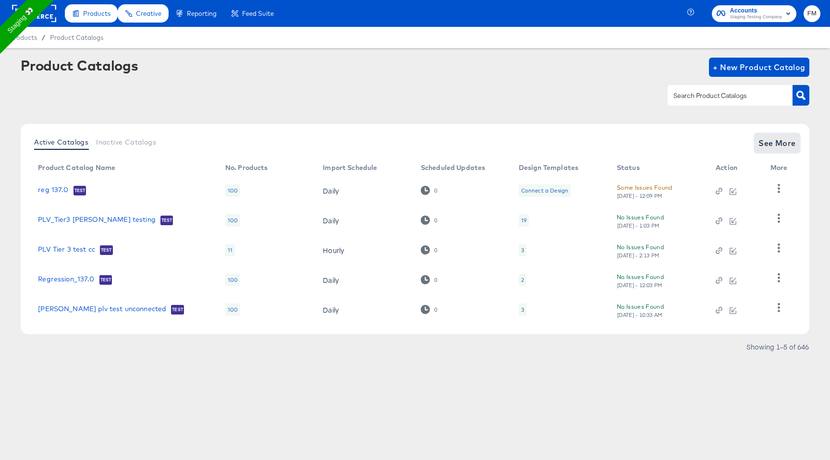
click at [780, 148] on span "See More" at bounding box center [777, 142] width 37 height 13
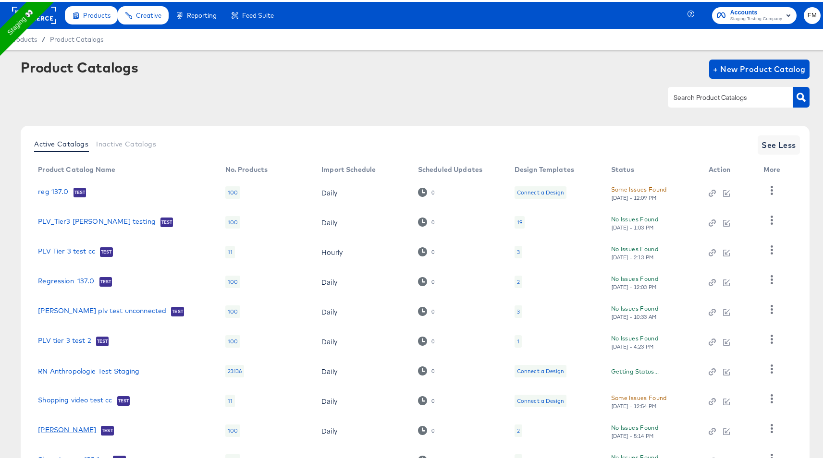
click at [62, 428] on link "fran reg" at bounding box center [67, 429] width 58 height 10
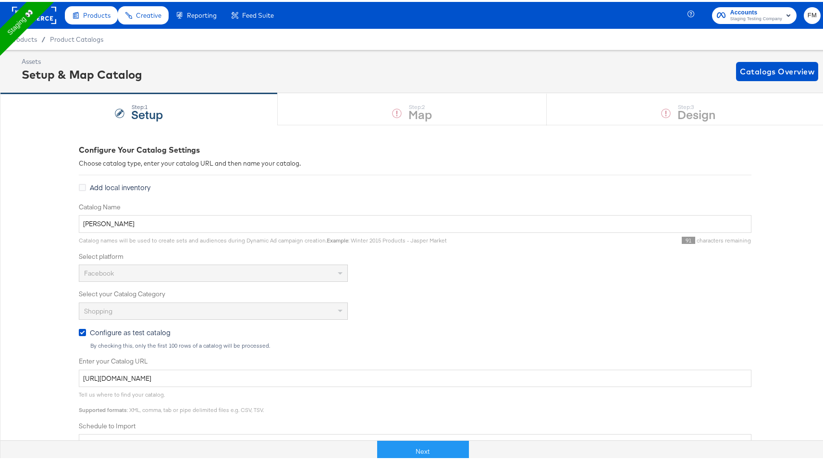
scroll to position [184, 0]
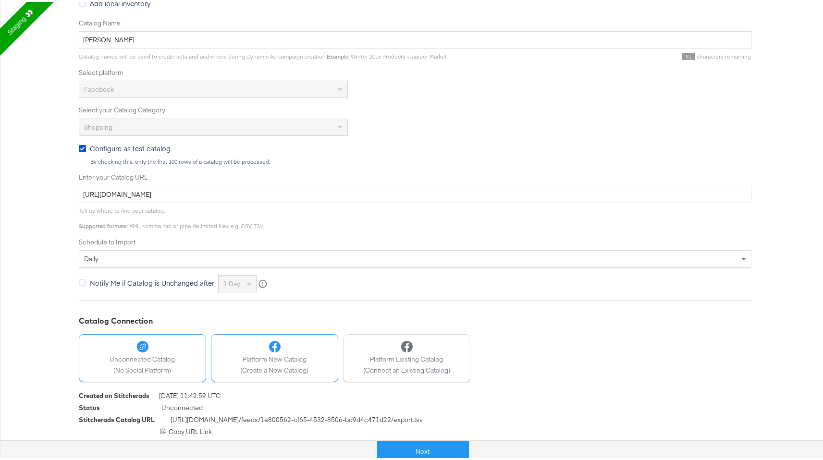
click at [311, 359] on button "Platform New Catalog (Create a New Catalog)" at bounding box center [274, 357] width 127 height 48
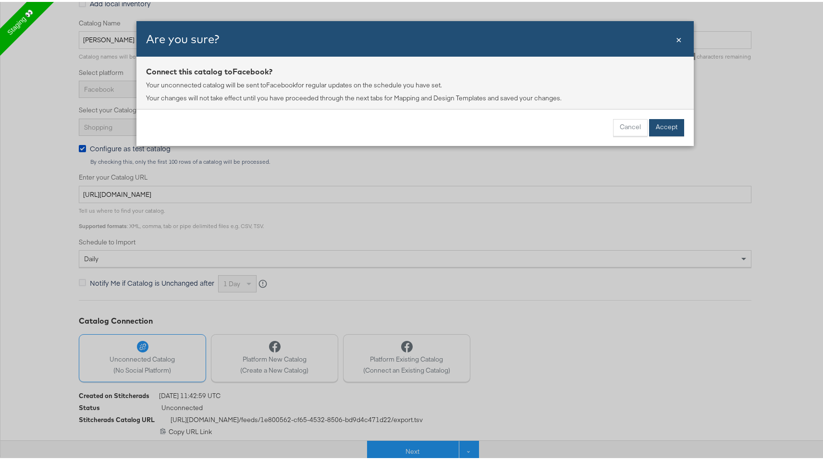
click at [665, 124] on button "Accept" at bounding box center [666, 125] width 35 height 17
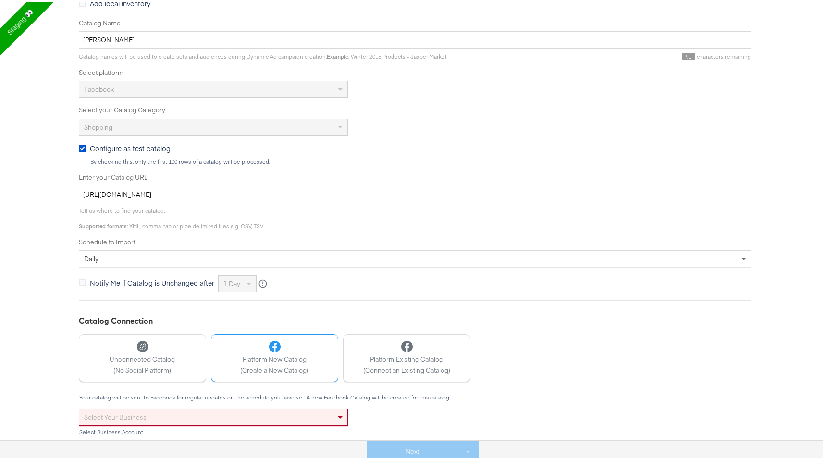
scroll to position [259, 0]
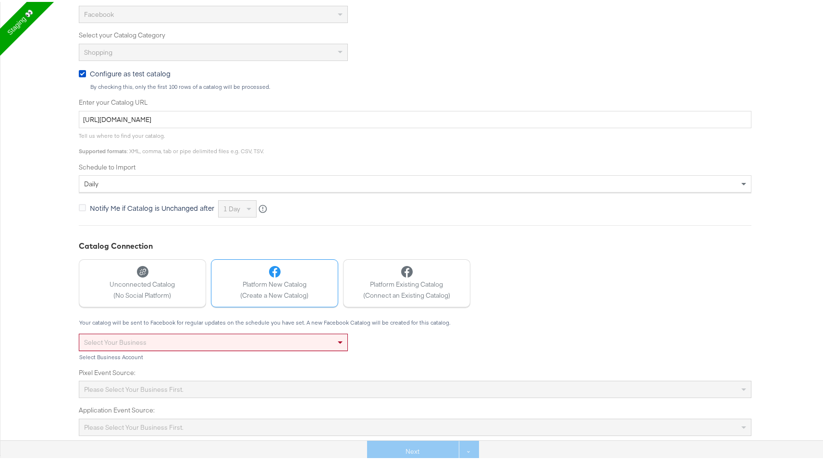
click at [268, 329] on div "Your catalog will be sent to Facebook for regular updates on the schedule you h…" at bounding box center [415, 376] width 673 height 117
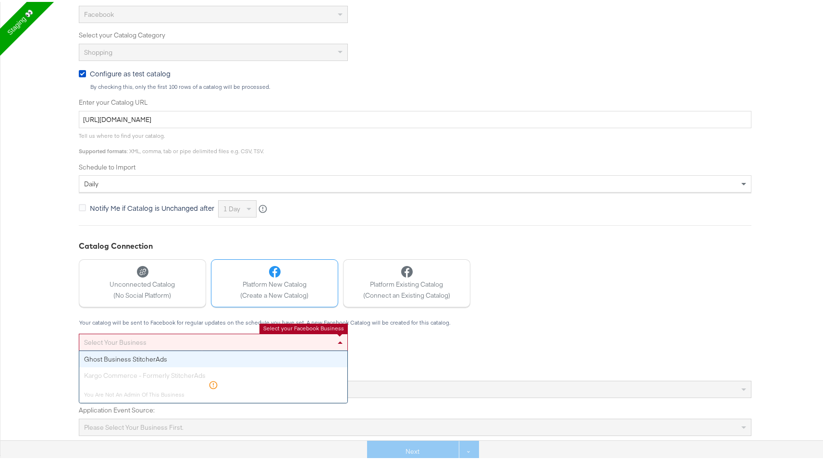
click at [265, 339] on div "Select your business" at bounding box center [213, 341] width 268 height 16
click at [107, 399] on div "Kargo Commerce - Formerly StitcherAds You are not an admin of this business" at bounding box center [213, 383] width 268 height 35
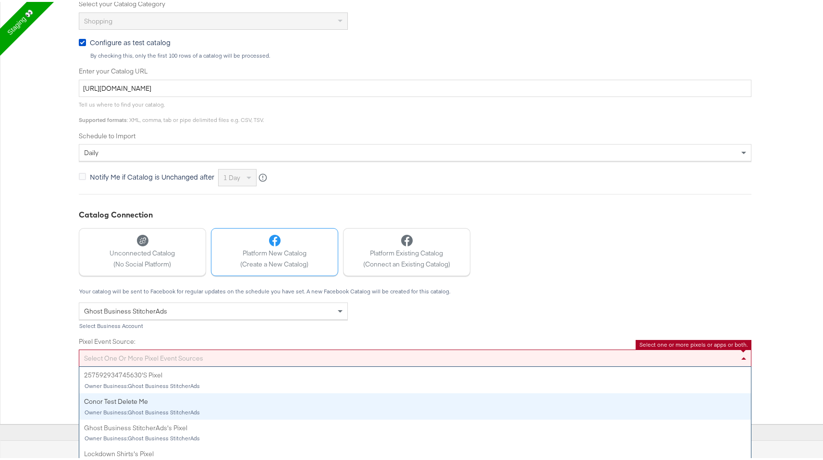
click at [140, 365] on div "Select one or more pixel event sources 257592934745630's Pixel Owner Business: …" at bounding box center [415, 356] width 673 height 17
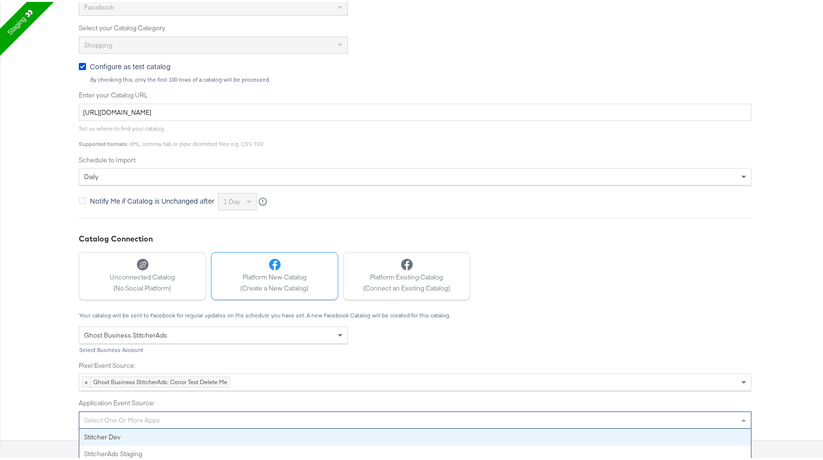
click at [157, 426] on div "Select one or more apps Stitcher Dev StitcherAds Staging" at bounding box center [415, 418] width 673 height 17
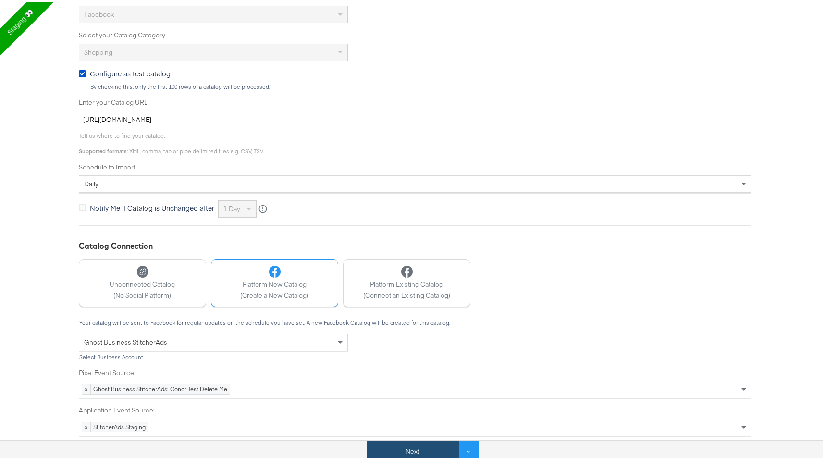
click at [380, 443] on button "Next" at bounding box center [413, 450] width 92 height 22
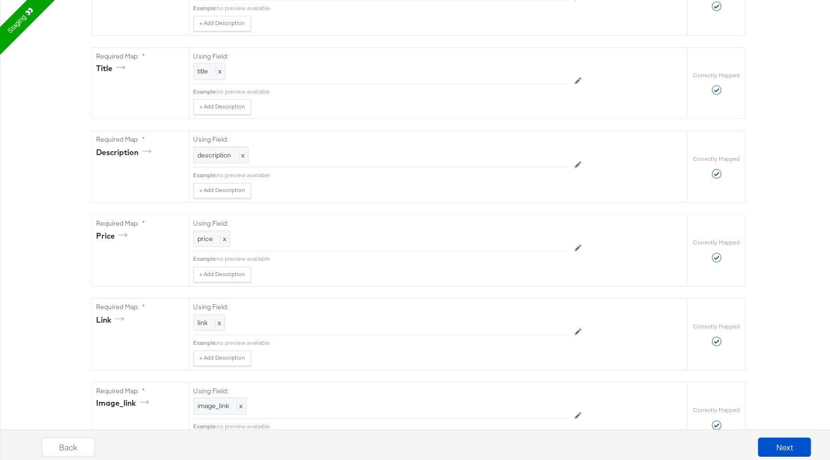
scroll to position [0, 0]
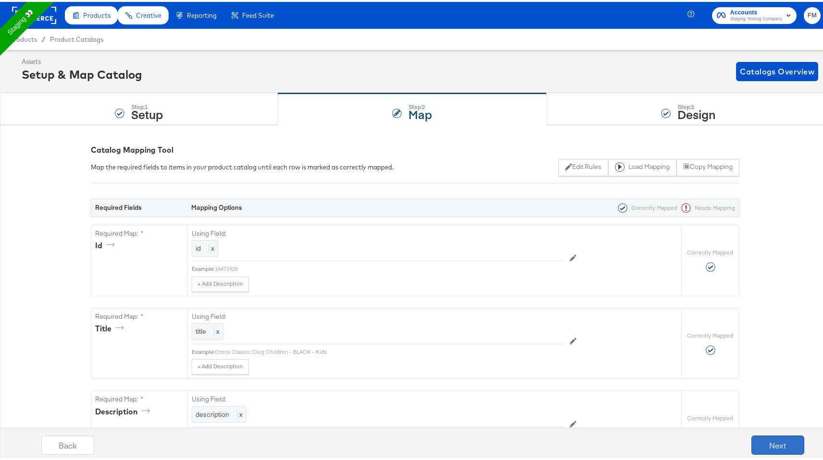
click at [784, 443] on button "Next" at bounding box center [778, 443] width 53 height 19
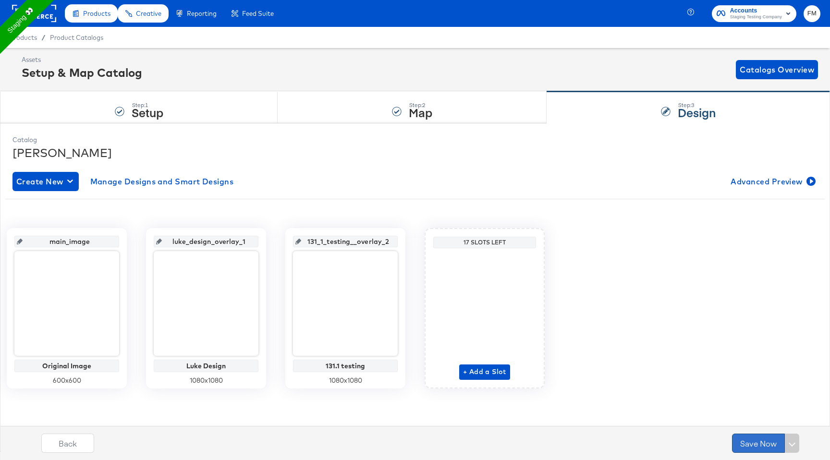
click at [759, 443] on button "Save Now" at bounding box center [758, 443] width 53 height 19
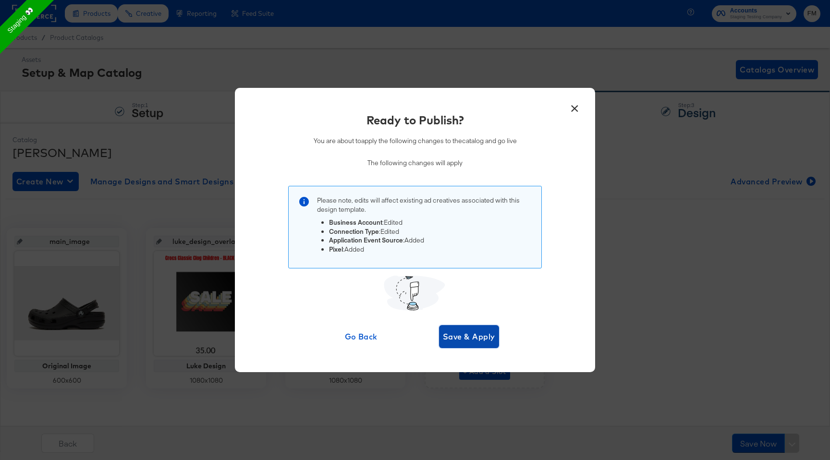
click at [466, 334] on span "Save & Apply" at bounding box center [469, 336] width 52 height 13
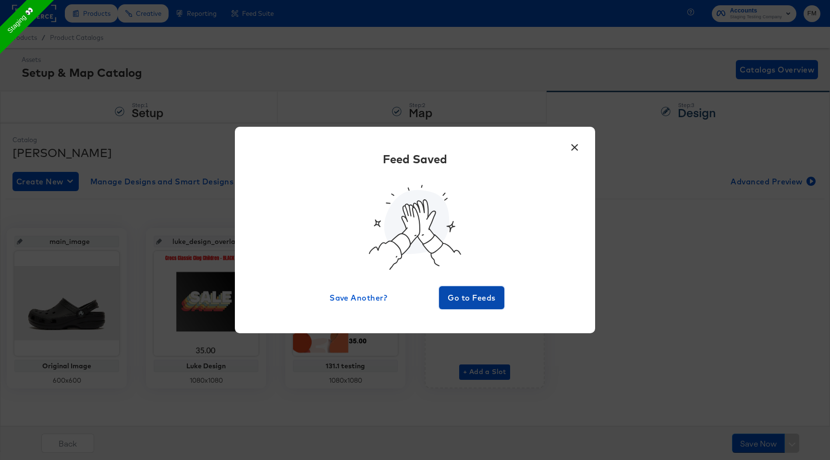
click at [461, 291] on span "Go to Feeds" at bounding box center [472, 297] width 58 height 13
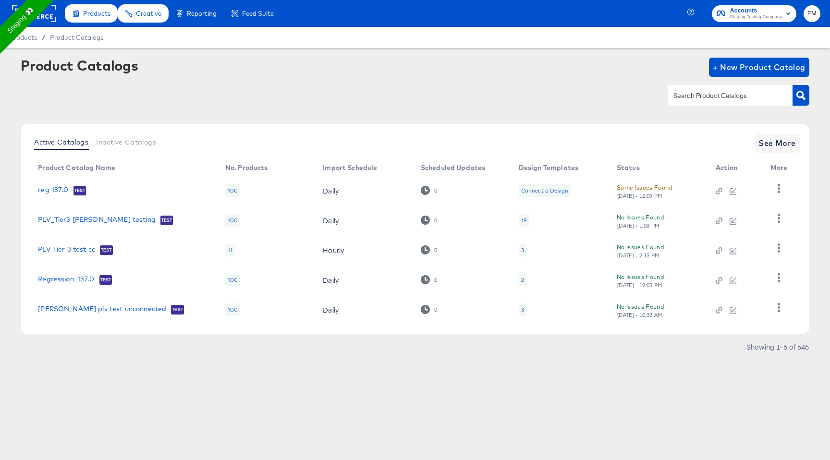
click at [52, 15] on rect at bounding box center [34, 13] width 44 height 17
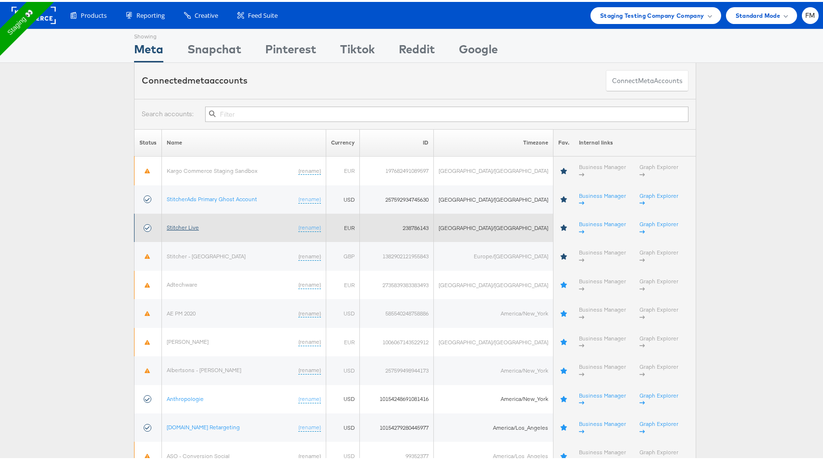
click at [188, 222] on link "Stitcher Live" at bounding box center [183, 225] width 32 height 7
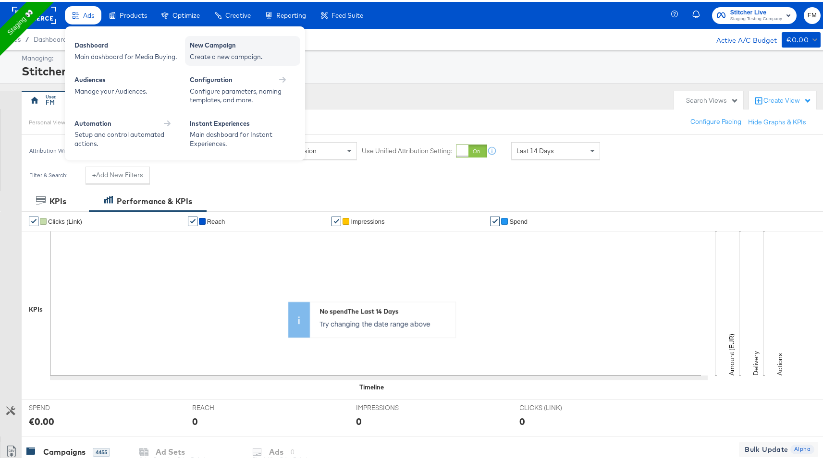
click at [243, 52] on div "Create a new campaign." at bounding box center [243, 54] width 106 height 9
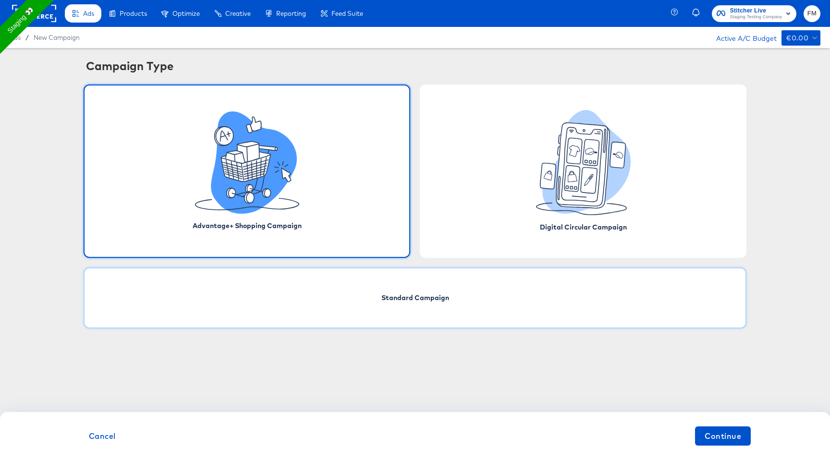
click at [294, 290] on div "Standard Campaign" at bounding box center [415, 298] width 663 height 61
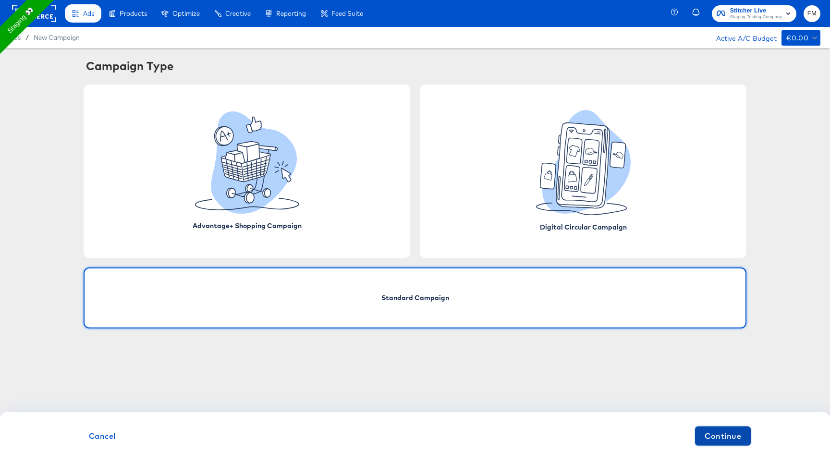
click at [729, 438] on span "Continue" at bounding box center [723, 436] width 37 height 13
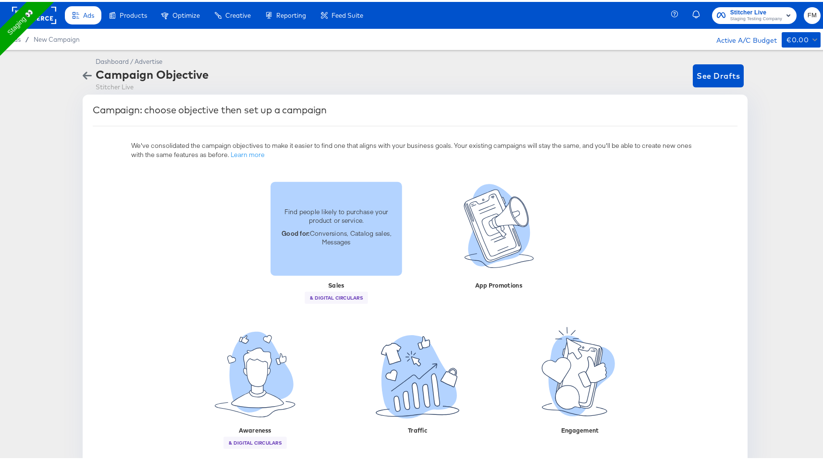
click at [316, 260] on div "Find people likely to purchase your product or service. Good for: Conversions, …" at bounding box center [337, 227] width 132 height 94
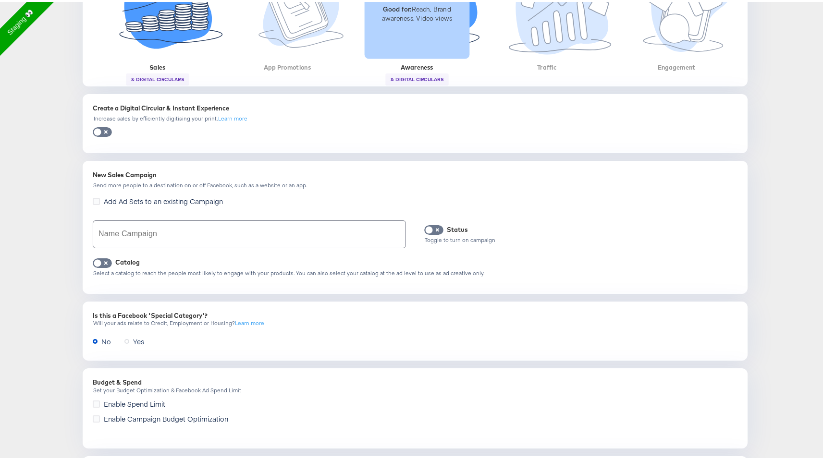
scroll to position [250, 0]
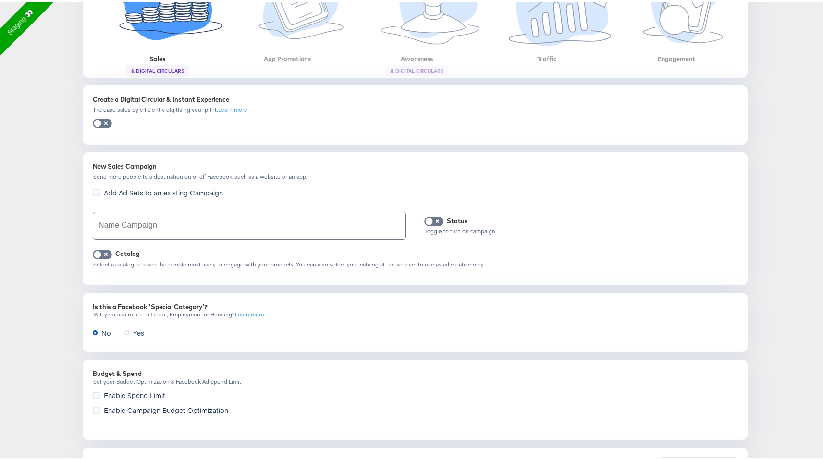
click at [294, 231] on input "text" at bounding box center [249, 223] width 312 height 27
type input "pacing testing"
click at [95, 252] on input "checkbox" at bounding box center [97, 255] width 29 height 10
checkbox input "true"
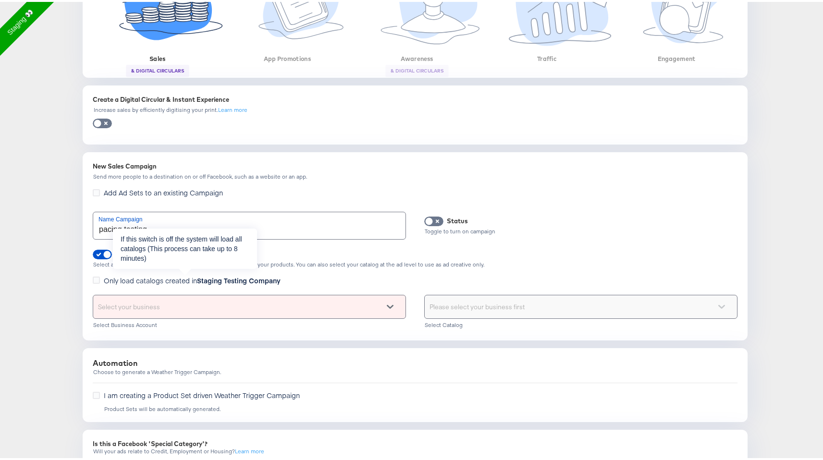
click at [155, 276] on span "Only load catalogs created in Staging Testing Company" at bounding box center [192, 279] width 177 height 10
click at [0, 0] on input "Only load catalogs created in Staging Testing Company" at bounding box center [0, 0] width 0 height 0
click at [155, 276] on span "Only load catalogs created in Staging Testing Company" at bounding box center [192, 279] width 177 height 10
click at [0, 0] on input "Only load catalogs created in Staging Testing Company" at bounding box center [0, 0] width 0 height 0
click at [174, 305] on div "Select your business" at bounding box center [249, 305] width 312 height 23
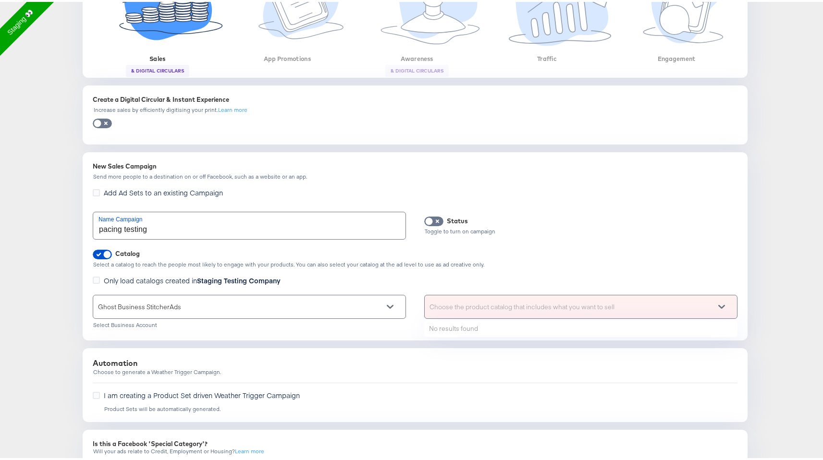
click at [488, 315] on div "Choose the product catalog that includes what you want to sell" at bounding box center [581, 305] width 312 height 23
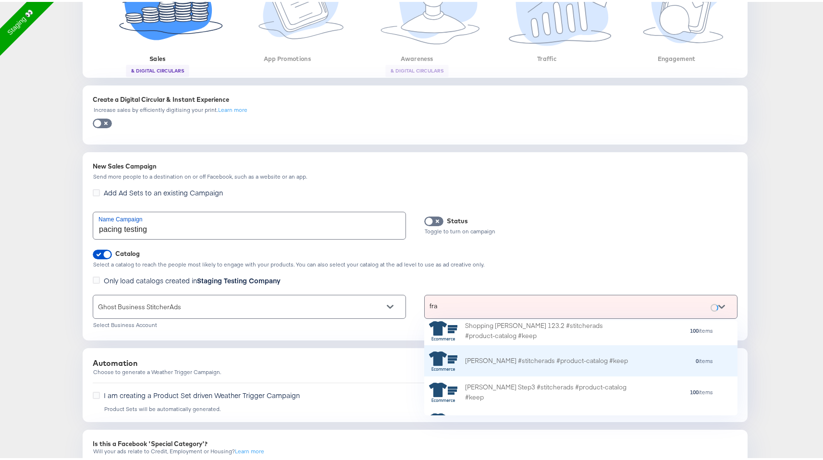
scroll to position [0, 0]
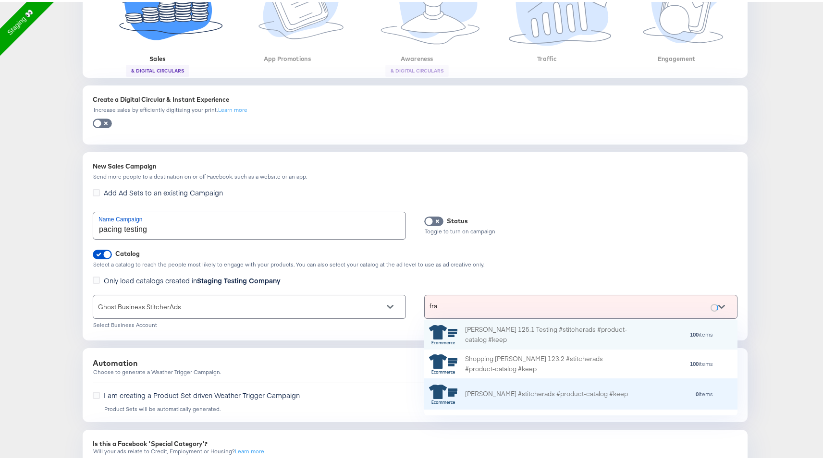
type input "fran"
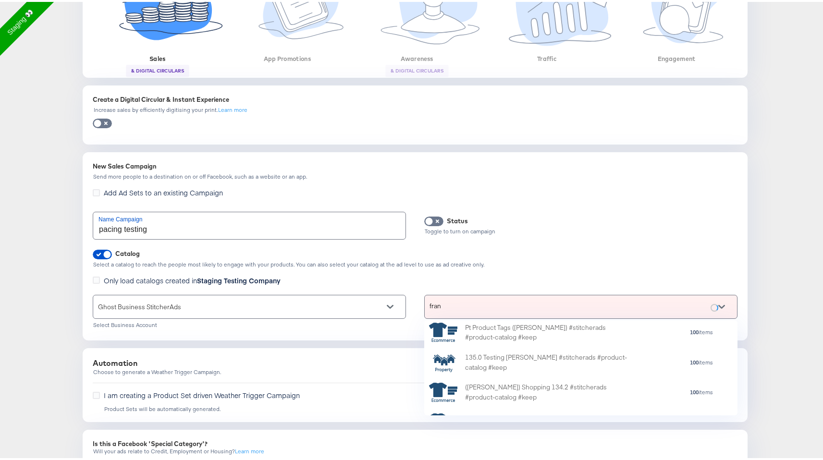
scroll to position [146, 0]
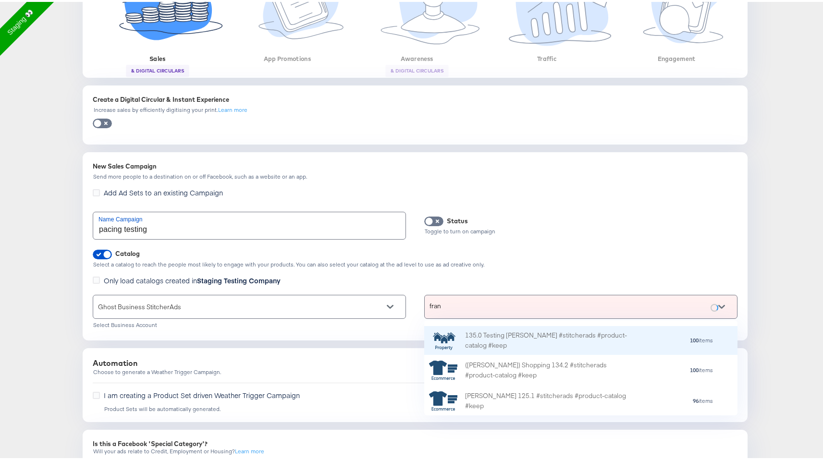
click at [545, 344] on div "135.0 Testing Fran #stitcherads #product-catalog #keep" at bounding box center [531, 339] width 204 height 20
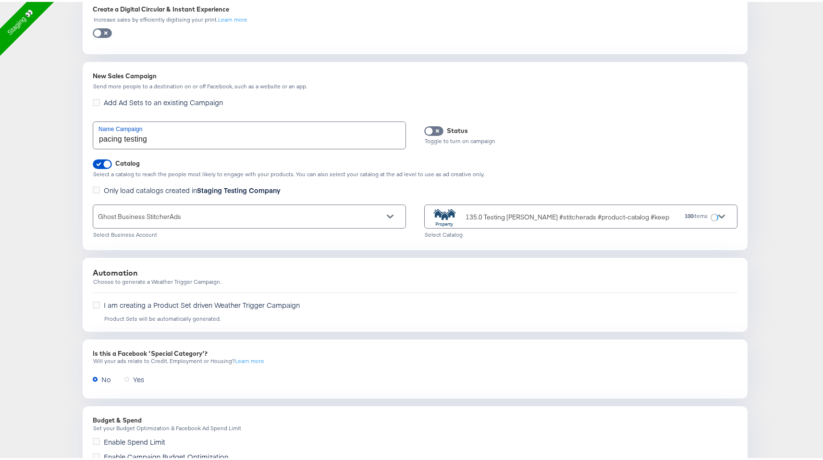
scroll to position [432, 0]
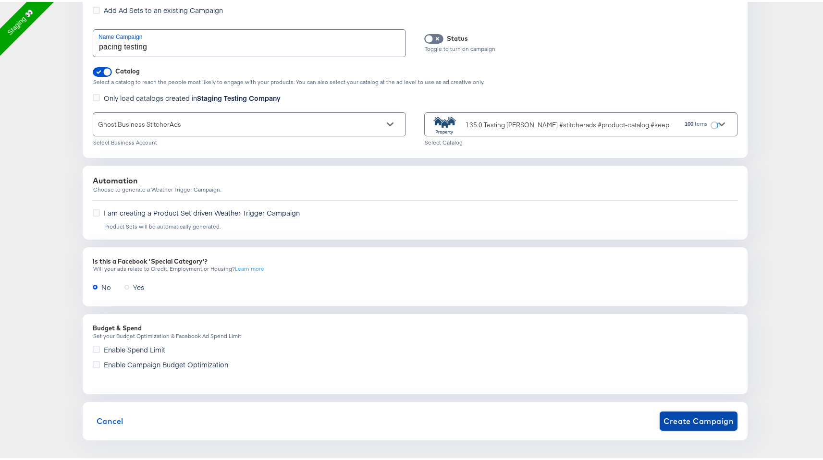
click at [699, 421] on span "Create Campaign" at bounding box center [699, 419] width 70 height 13
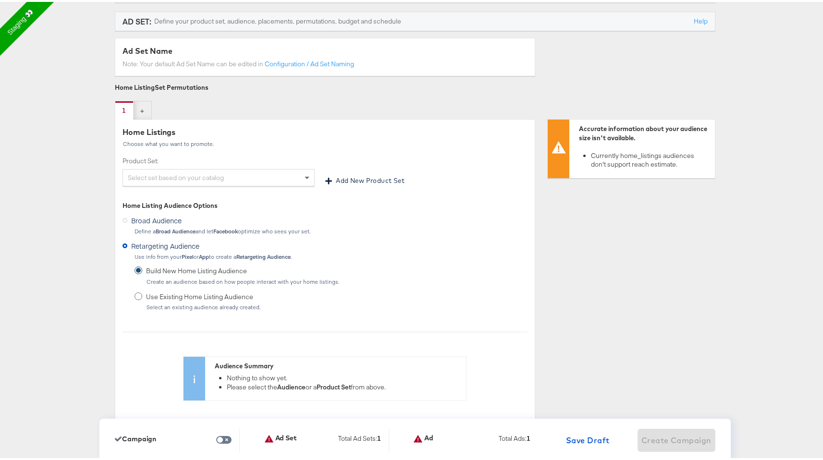
scroll to position [174, 0]
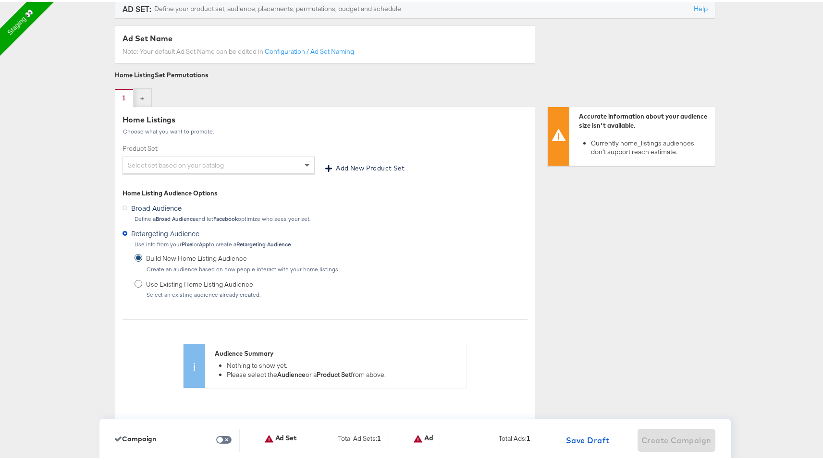
click at [296, 160] on div "Select set based on your catalog" at bounding box center [218, 163] width 191 height 16
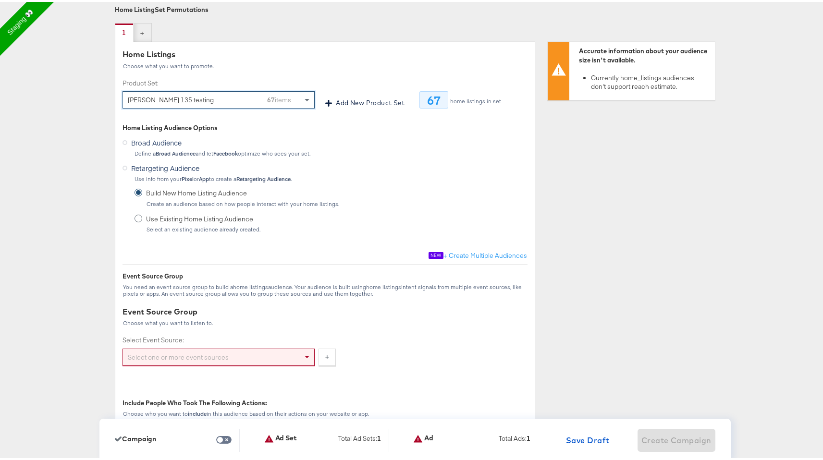
scroll to position [244, 0]
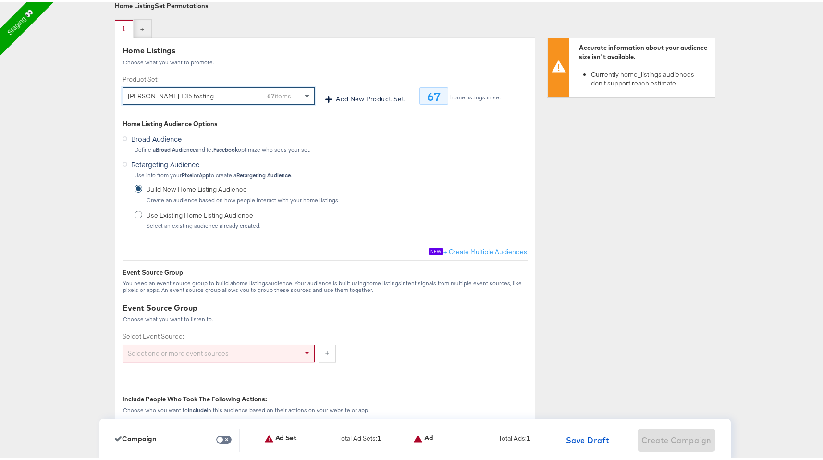
click at [215, 354] on div "Select one or more event sources" at bounding box center [218, 352] width 191 height 16
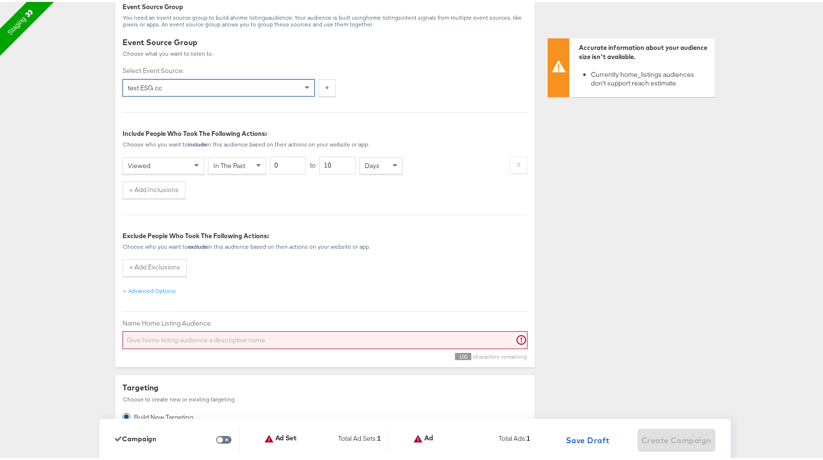
scroll to position [513, 0]
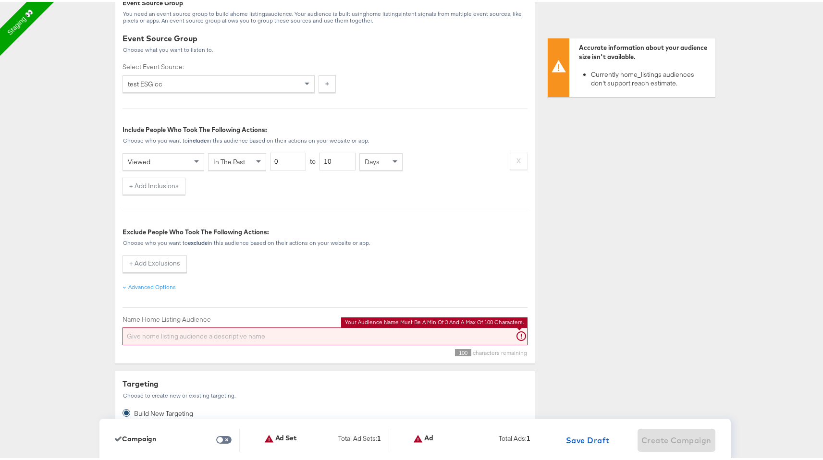
click at [227, 335] on input "Name Home Listing Audience" at bounding box center [325, 335] width 405 height 18
click at [235, 337] on input "Name Home Listing Audience" at bounding box center [325, 335] width 405 height 18
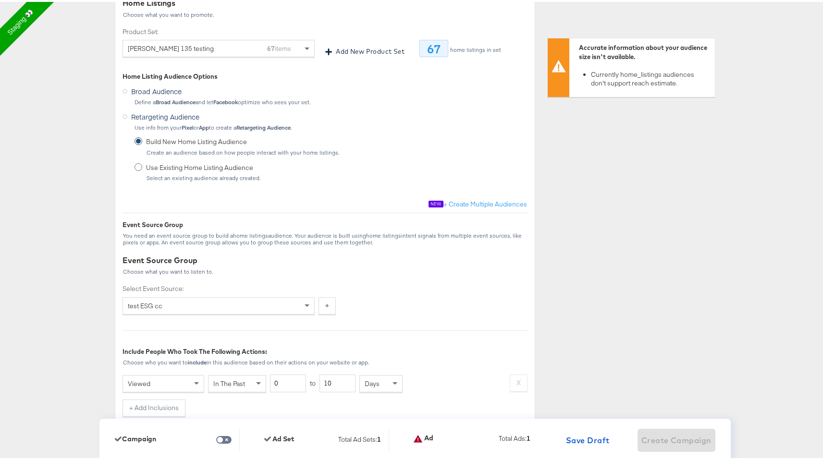
scroll to position [280, 0]
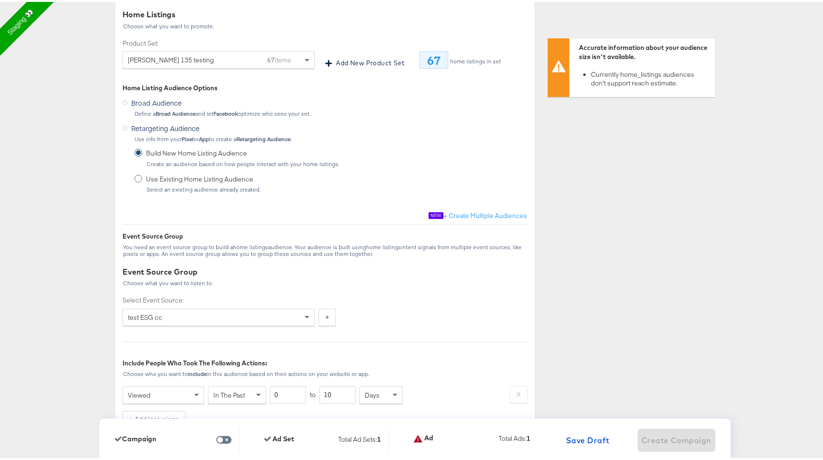
type input "test 5676"
click at [190, 175] on span "Use Existing Home Listing Audience" at bounding box center [201, 177] width 111 height 9
click at [0, 0] on input "Use Existing Home Listing Audience Select an existing audience already created." at bounding box center [0, 0] width 0 height 0
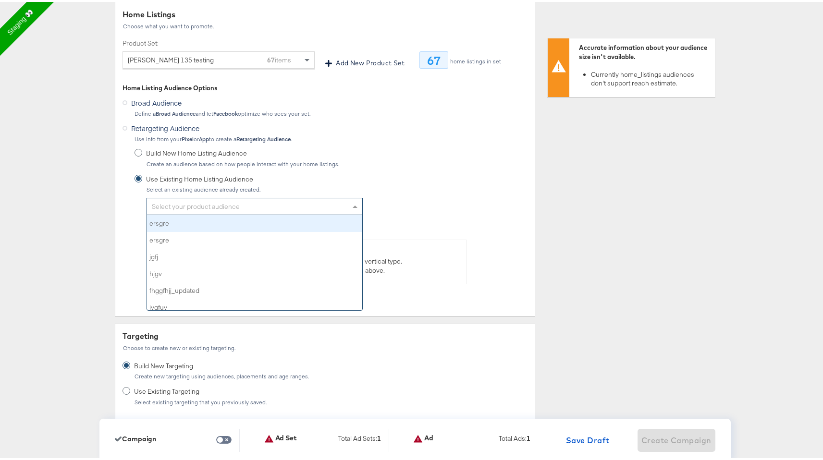
scroll to position [88, 208]
click at [202, 204] on div "Select your product audience" at bounding box center [254, 205] width 215 height 16
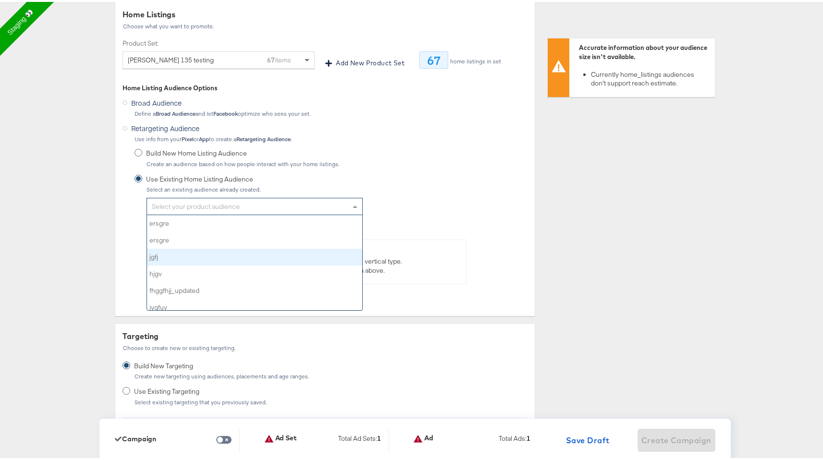
click at [194, 249] on div "jgfj" at bounding box center [254, 255] width 215 height 17
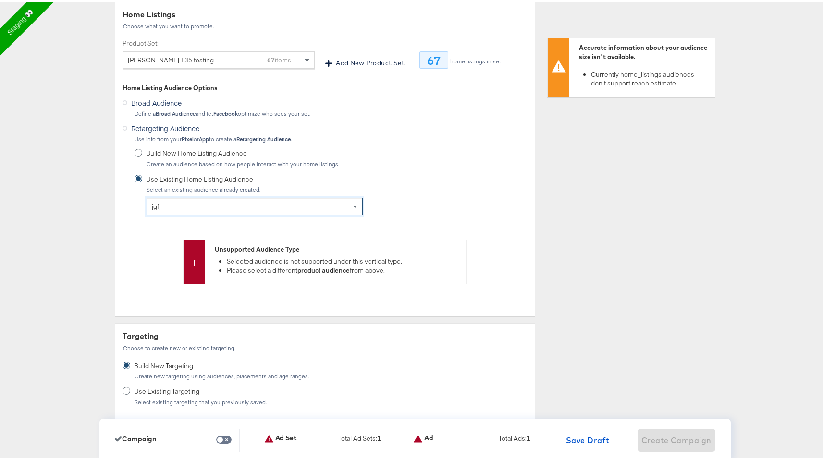
click at [204, 162] on div "Create an audience based on how people interact with your home listings." at bounding box center [243, 162] width 194 height 7
click at [0, 0] on input "Build New Home Listing Audience Create an audience based on how people interact…" at bounding box center [0, 0] width 0 height 0
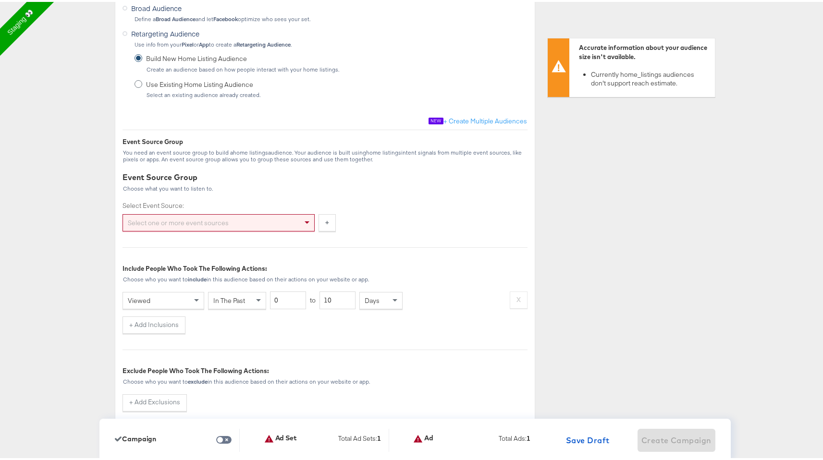
scroll to position [379, 0]
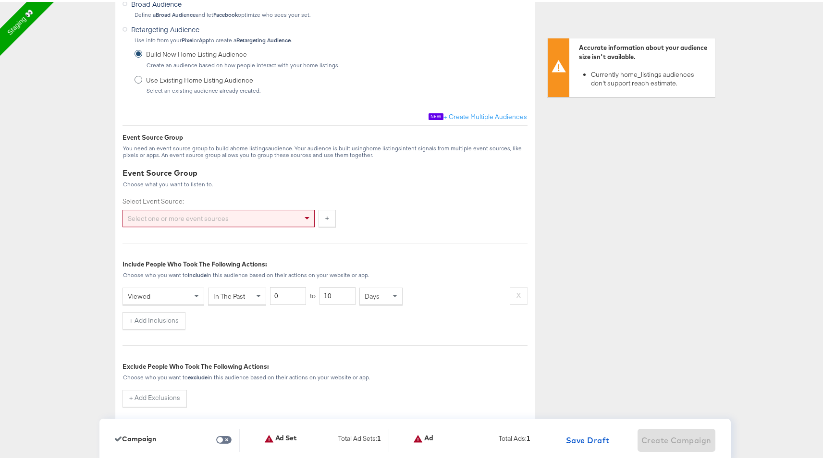
click at [249, 218] on div "Select one or more event sources" at bounding box center [218, 217] width 191 height 16
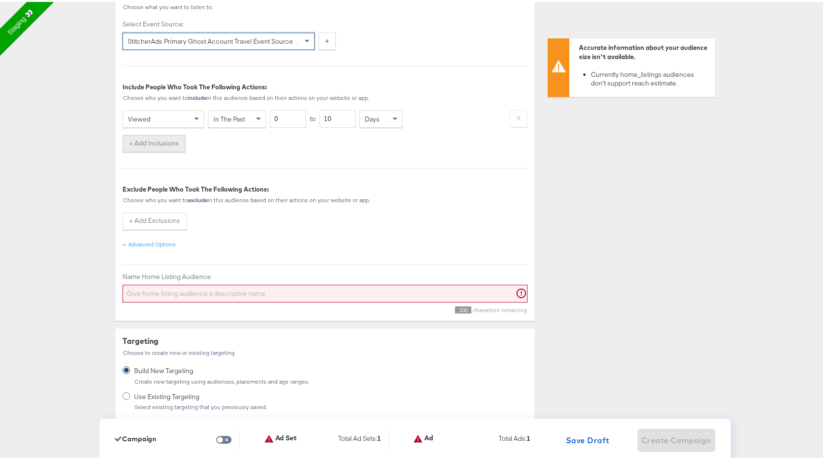
scroll to position [560, 0]
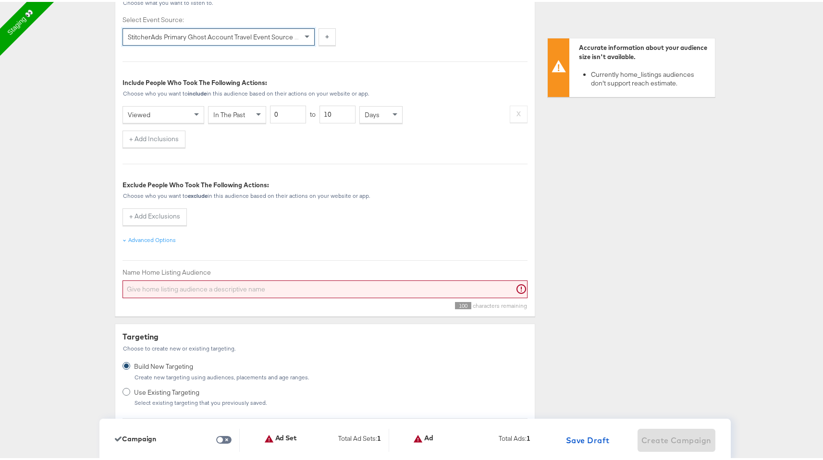
click at [164, 283] on input "Name Home Listing Audience" at bounding box center [325, 288] width 405 height 18
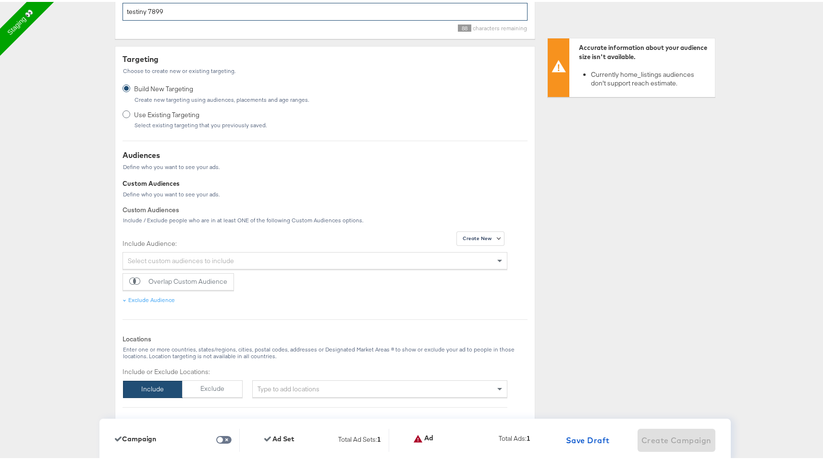
scroll to position [851, 0]
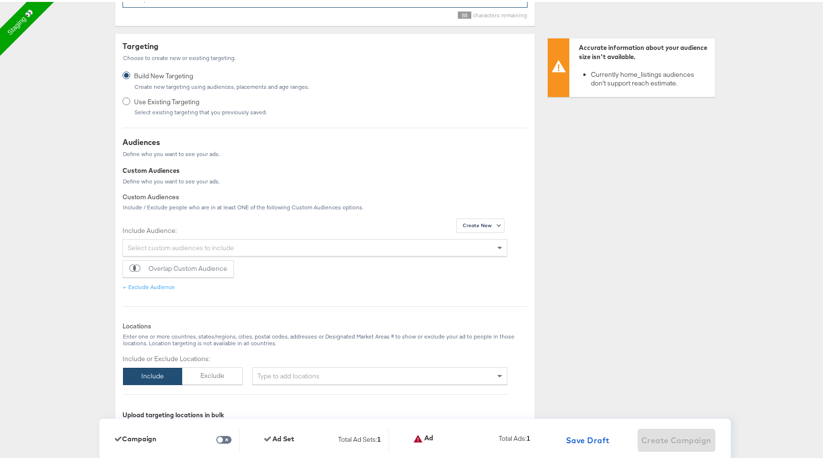
type input "testiny 7899"
click at [202, 102] on span "Use Existing Targeting" at bounding box center [198, 100] width 129 height 9
click at [0, 0] on input "Use Existing Targeting Select existing targeting that you previously saved." at bounding box center [0, 0] width 0 height 0
click at [191, 246] on div "Select custom audiences to include" at bounding box center [315, 246] width 384 height 16
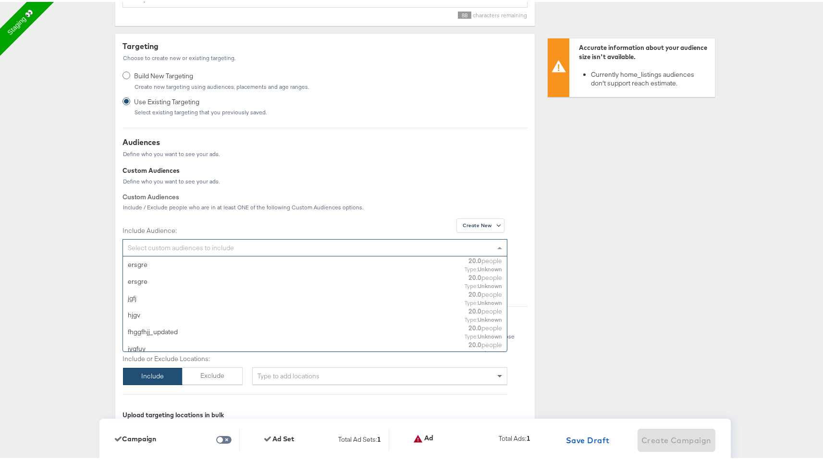
scroll to position [88, 376]
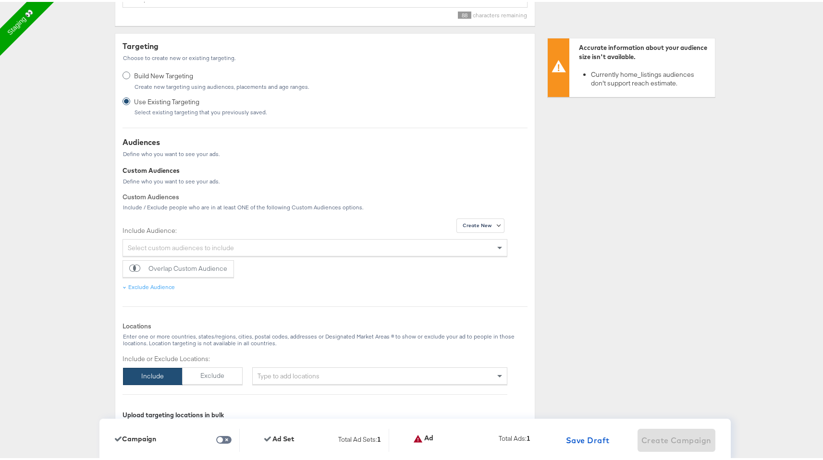
click at [160, 81] on div "Build New Targeting Create new targeting using audiences, placements and age ra…" at bounding box center [221, 79] width 175 height 19
click at [0, 0] on input "Build New Targeting Create new targeting using audiences, placements and age ra…" at bounding box center [0, 0] width 0 height 0
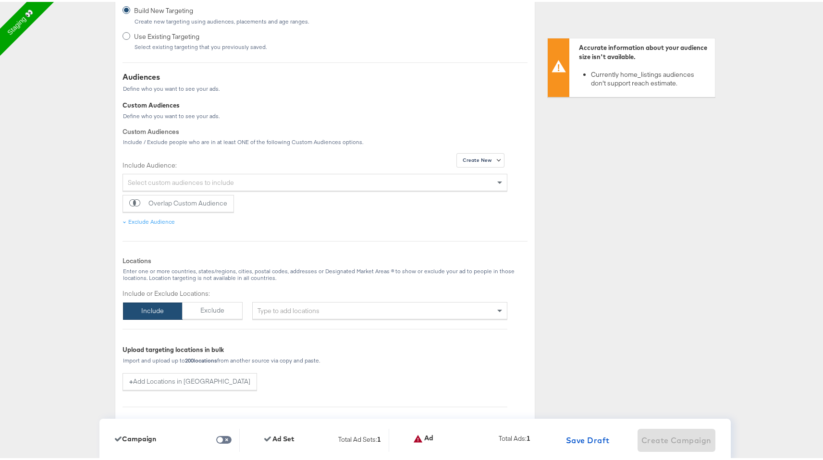
scroll to position [917, 0]
click at [216, 185] on div "Select custom audiences to include" at bounding box center [315, 180] width 384 height 16
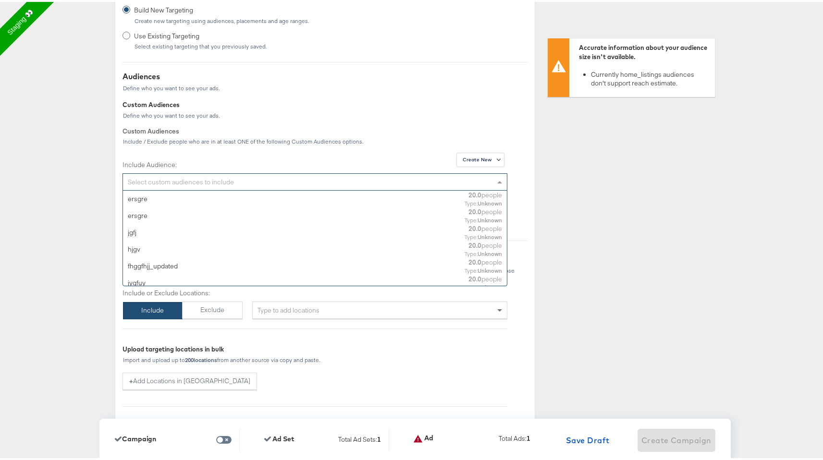
scroll to position [88, 376]
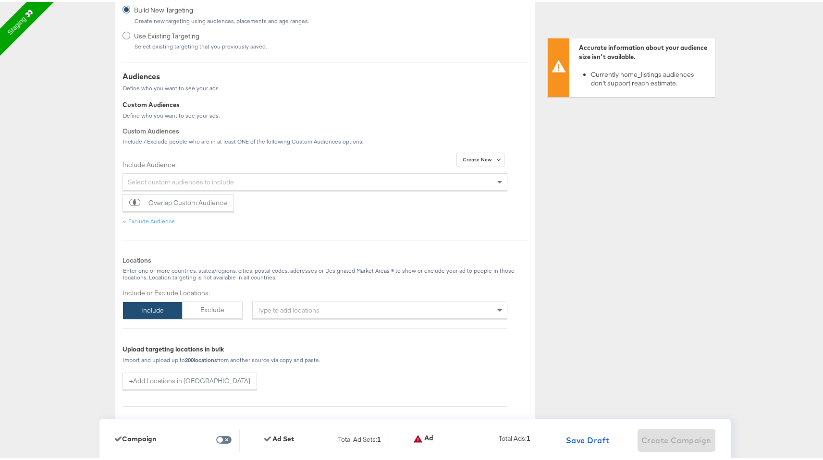
click at [225, 143] on div "Include / Exclude people who are in at least ONE of the following Custom Audien…" at bounding box center [325, 139] width 405 height 7
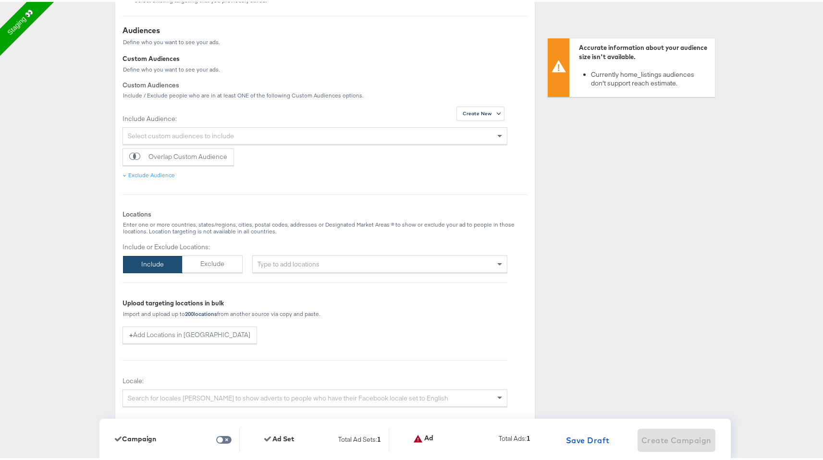
scroll to position [966, 0]
click at [310, 259] on div "Type to add locations" at bounding box center [379, 259] width 255 height 17
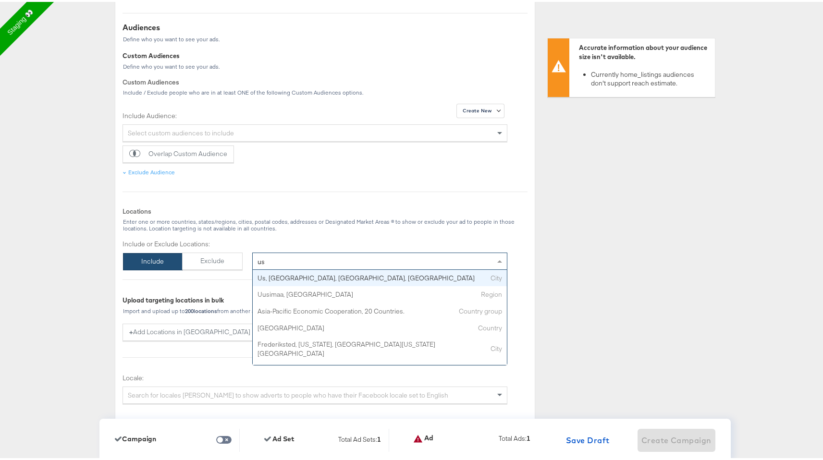
type input "usa"
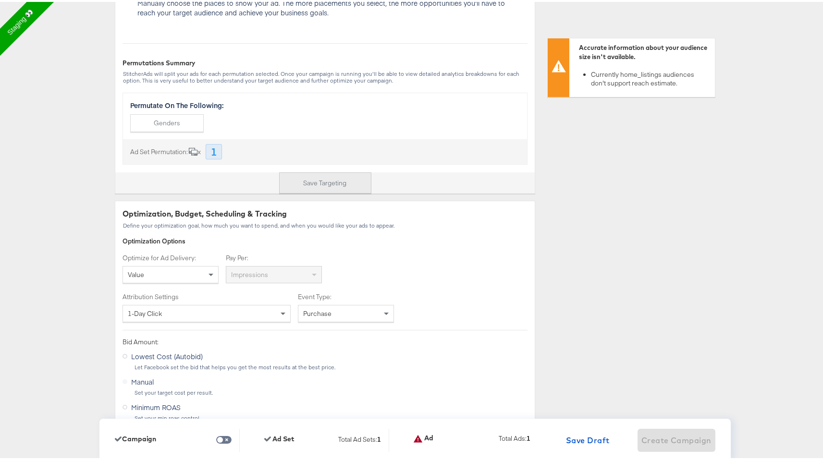
scroll to position [1847, 0]
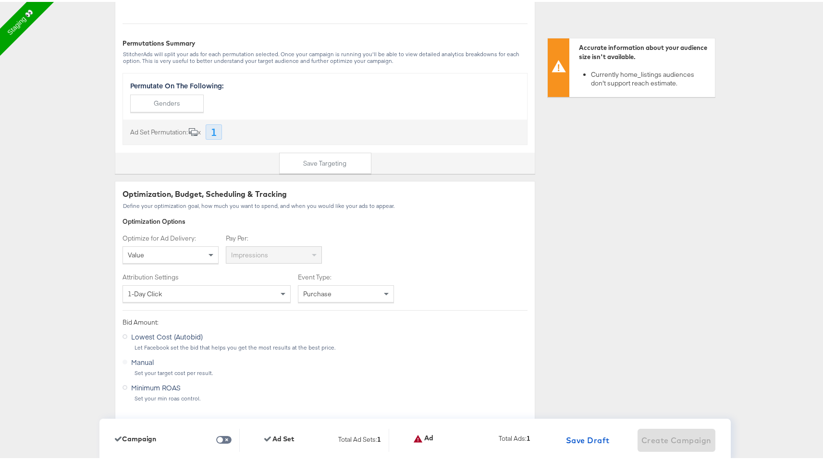
click at [202, 256] on div "Value" at bounding box center [170, 253] width 95 height 16
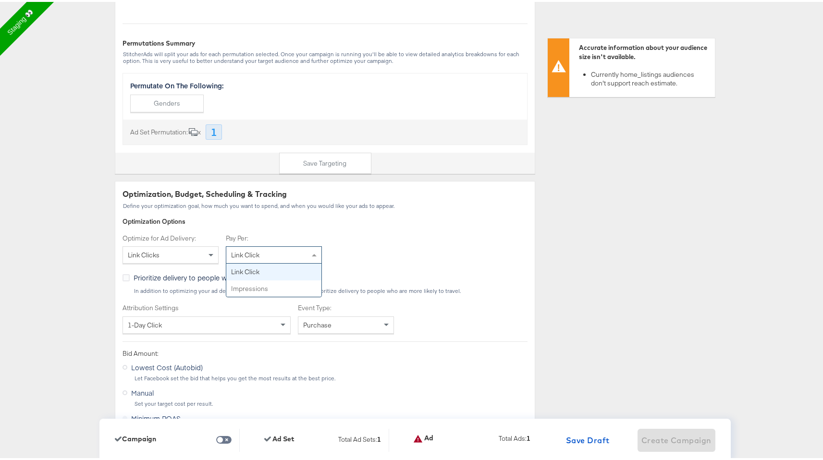
click at [265, 253] on div "Link Click" at bounding box center [273, 253] width 95 height 16
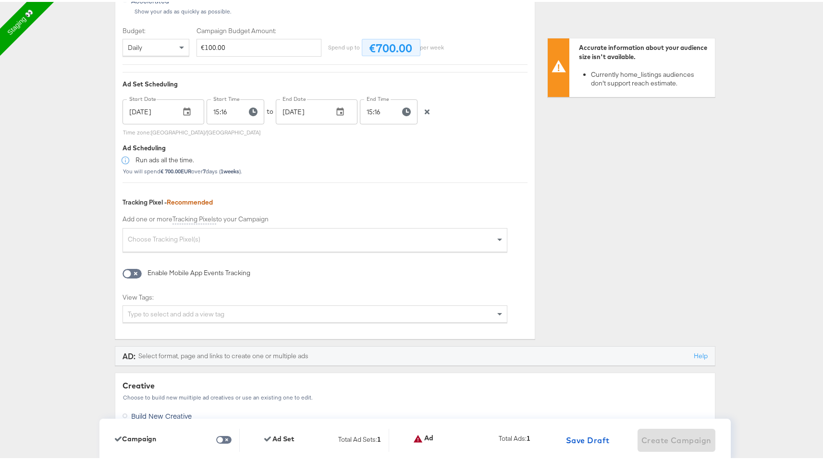
scroll to position [2348, 0]
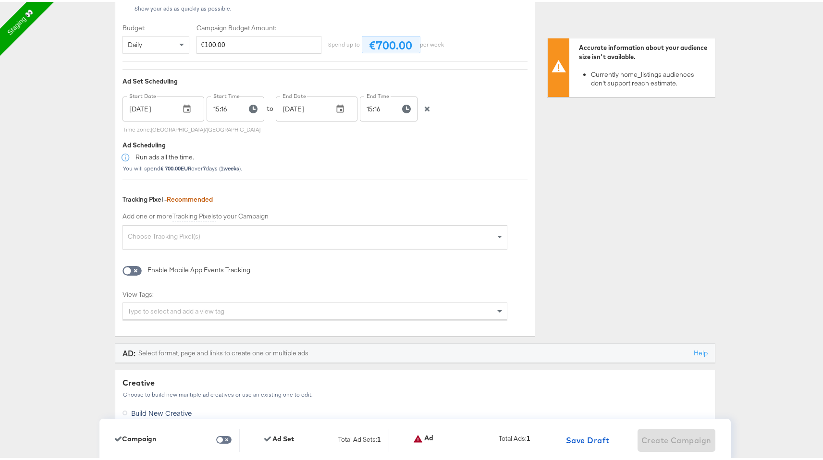
click at [274, 234] on div "Choose Tracking Pixel(s)" at bounding box center [315, 236] width 384 height 21
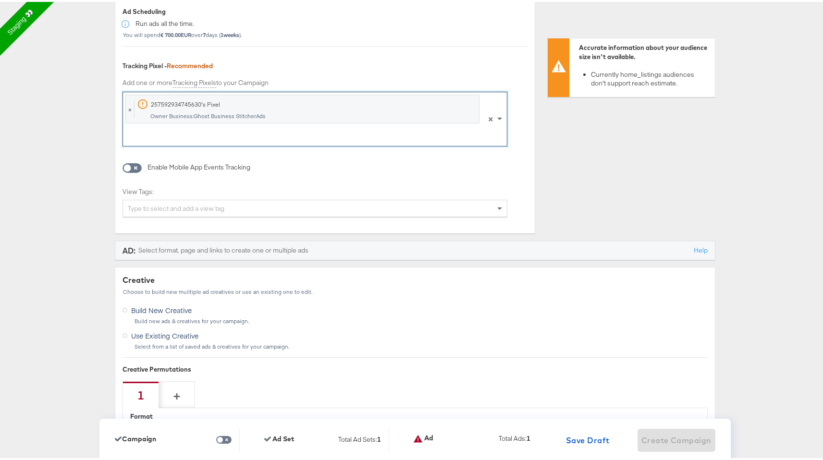
scroll to position [2486, 0]
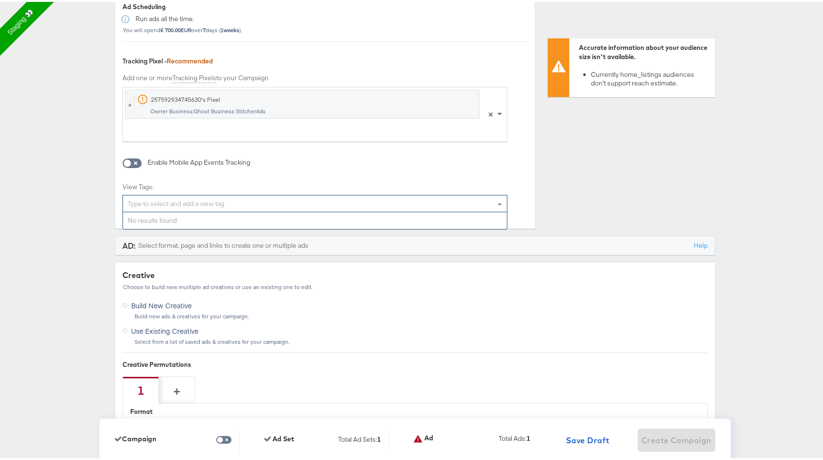
click at [282, 204] on div "Type to select and add a view tag" at bounding box center [315, 202] width 384 height 16
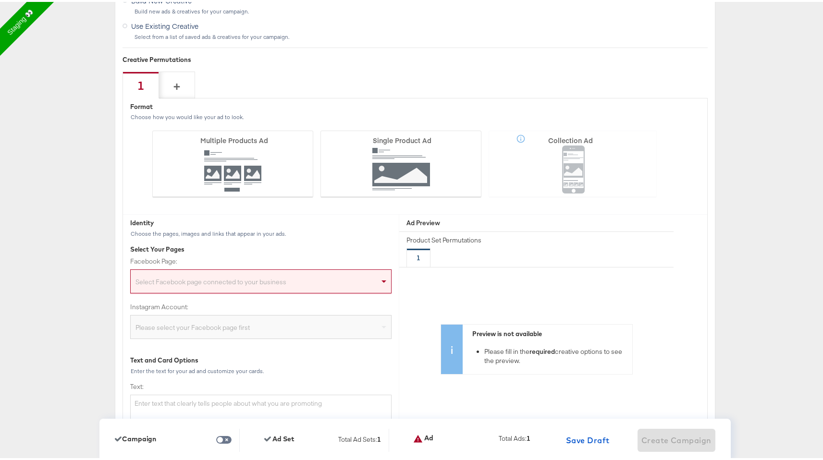
scroll to position [2803, 0]
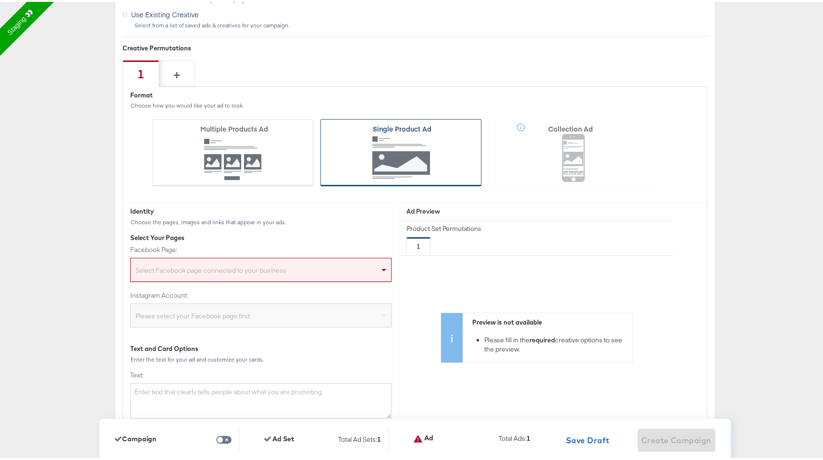
click at [350, 138] on icon at bounding box center [401, 150] width 161 height 67
click at [0, 0] on input "Single Product Ad" at bounding box center [0, 0] width 0 height 0
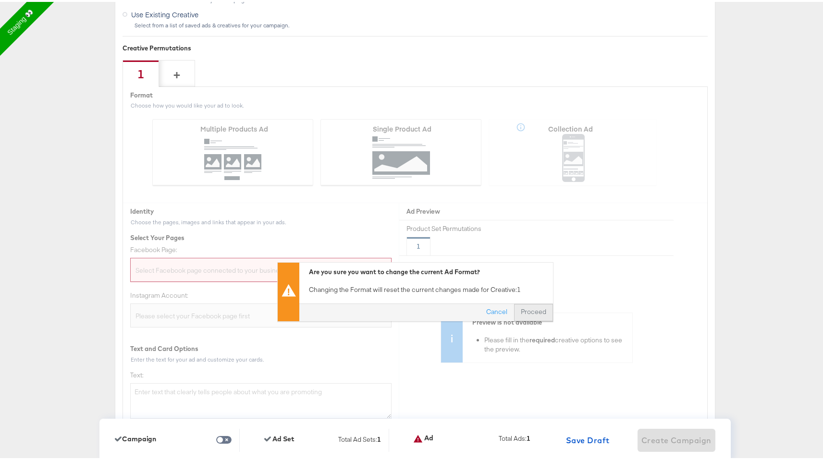
click at [516, 306] on button "Proceed" at bounding box center [533, 310] width 39 height 17
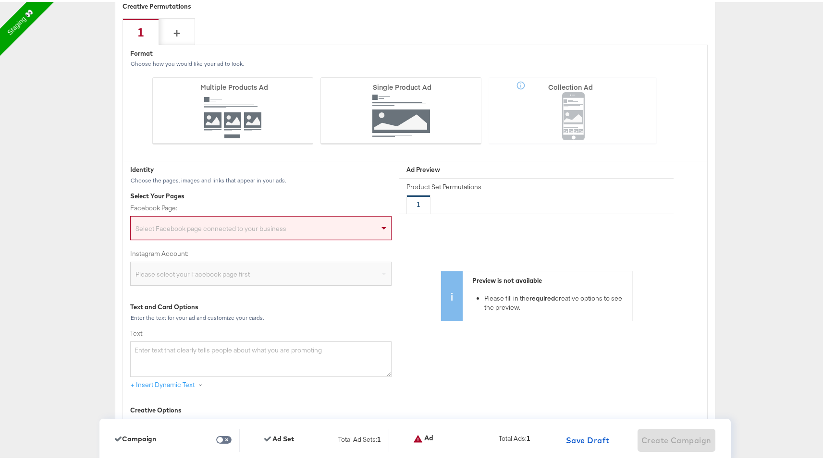
scroll to position [2938, 0]
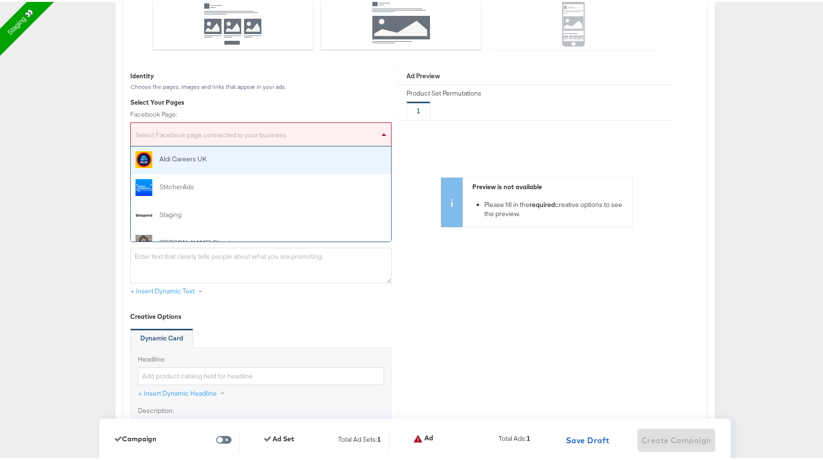
click at [334, 137] on div "Select Facebook page connected to your business" at bounding box center [261, 134] width 260 height 19
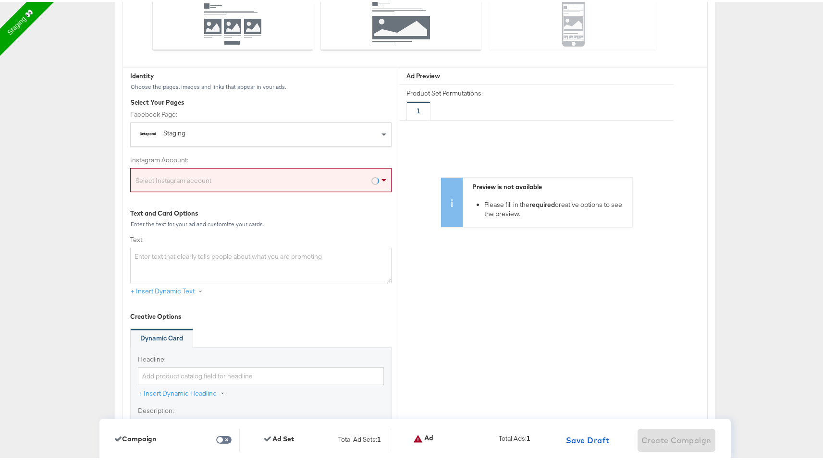
click at [306, 195] on div "Instagram Account: Select Instagram account" at bounding box center [260, 177] width 261 height 46
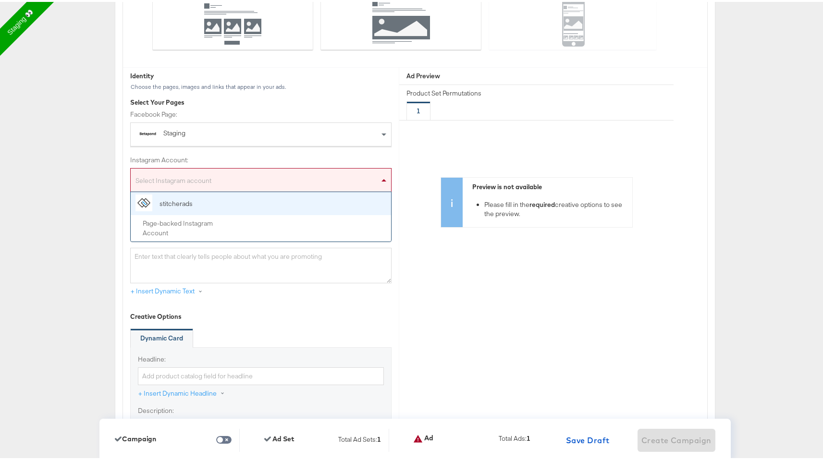
click at [313, 184] on div "Select Instagram account" at bounding box center [261, 180] width 260 height 19
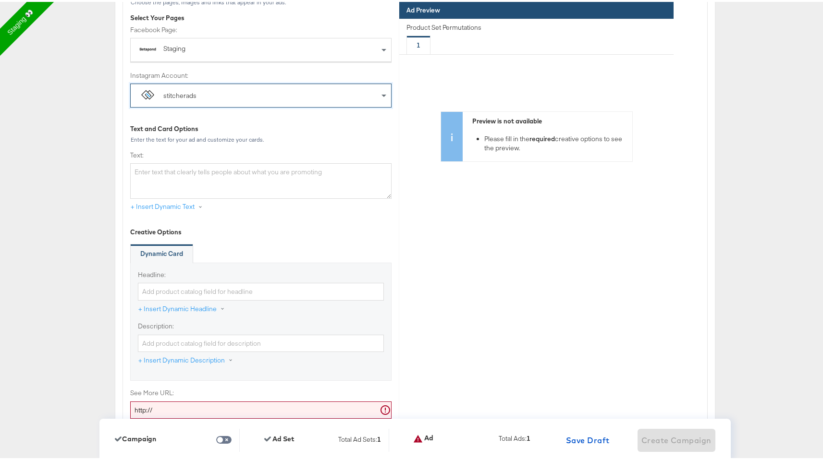
scroll to position [3031, 0]
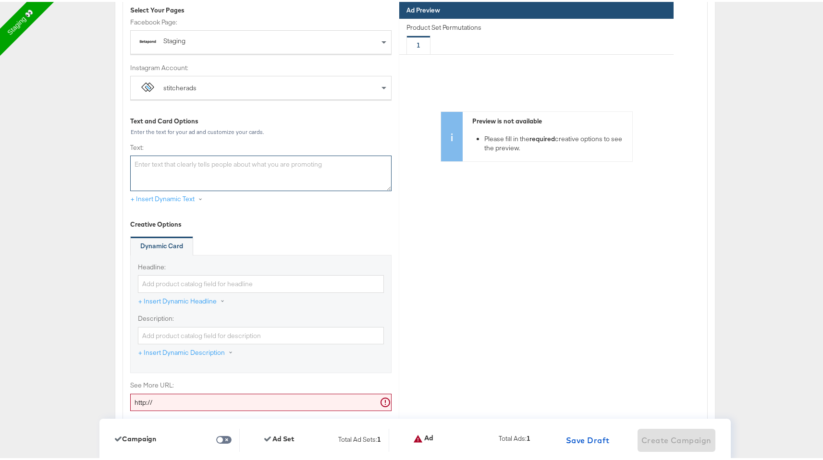
click at [301, 170] on textarea "Text:" at bounding box center [260, 172] width 261 height 36
click at [180, 192] on button "+ Insert Dynamic Text" at bounding box center [171, 197] width 83 height 17
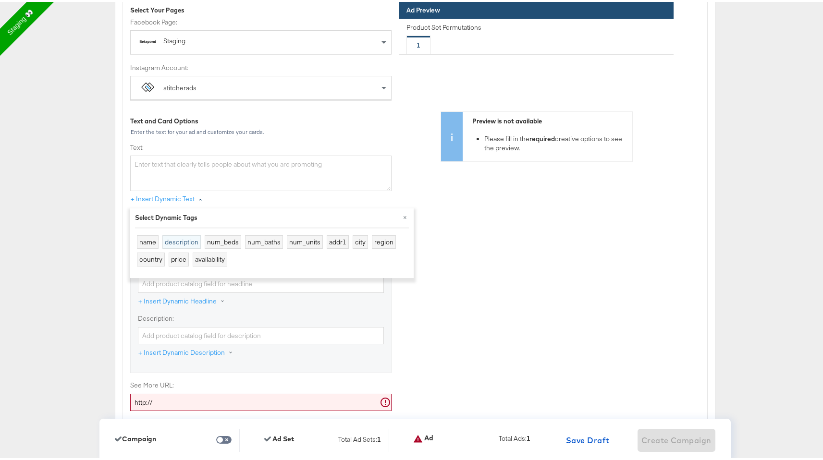
click at [169, 243] on button "description" at bounding box center [181, 241] width 38 height 14
type textarea "{{home_listing.description}}"
click at [217, 213] on div "Select Dynamic Tags" at bounding box center [272, 215] width 274 height 9
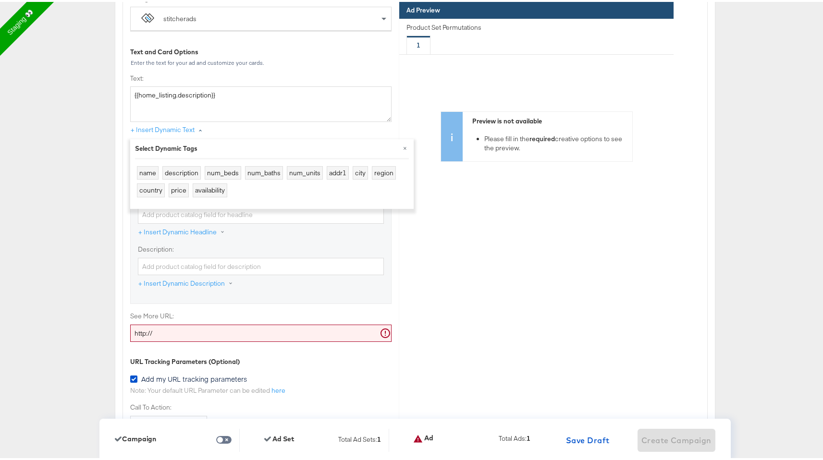
scroll to position [3100, 0]
click at [229, 248] on label "Description:" at bounding box center [261, 247] width 246 height 9
click at [229, 256] on input "Description:" at bounding box center [261, 265] width 246 height 18
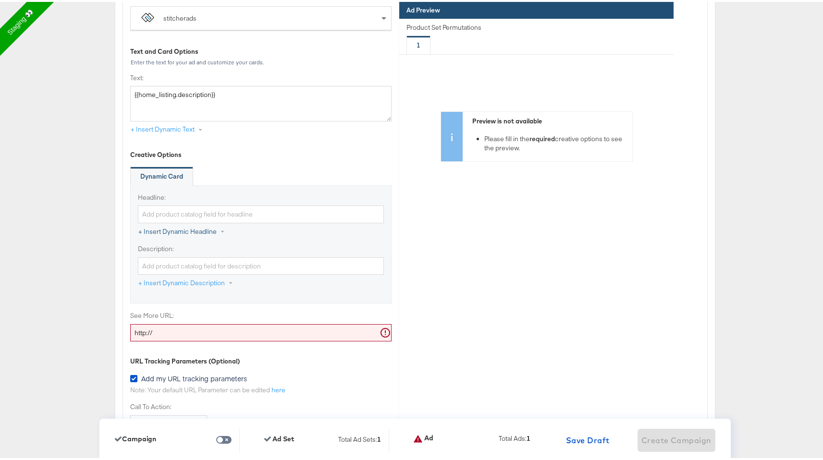
click at [187, 229] on button "+ Insert Dynamic Headline" at bounding box center [186, 230] width 97 height 17
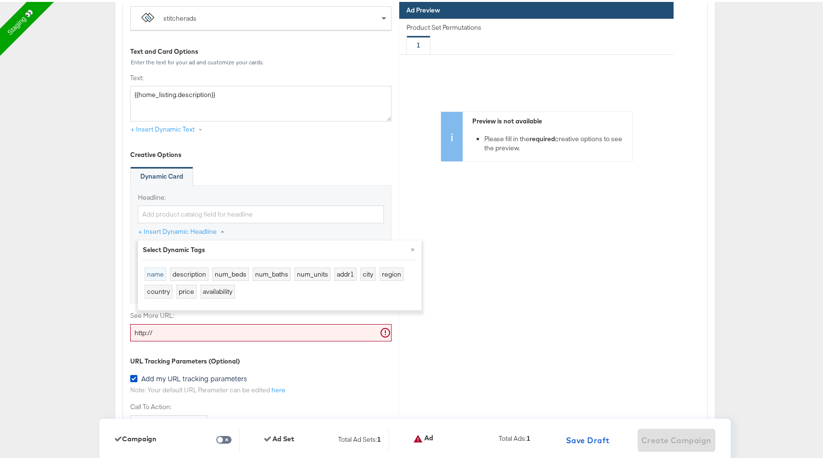
click at [157, 275] on button "name" at bounding box center [156, 273] width 22 height 14
type input "{{home_listing.name}}"
click at [168, 306] on div "× Select Dynamic Tags name description num_beds num_baths num_units addr1 city …" at bounding box center [280, 274] width 284 height 70
click at [202, 306] on div "× Select Dynamic Tags name description num_beds num_baths num_units addr1 city …" at bounding box center [280, 274] width 284 height 70
click at [205, 315] on label "See More URL:" at bounding box center [260, 313] width 261 height 9
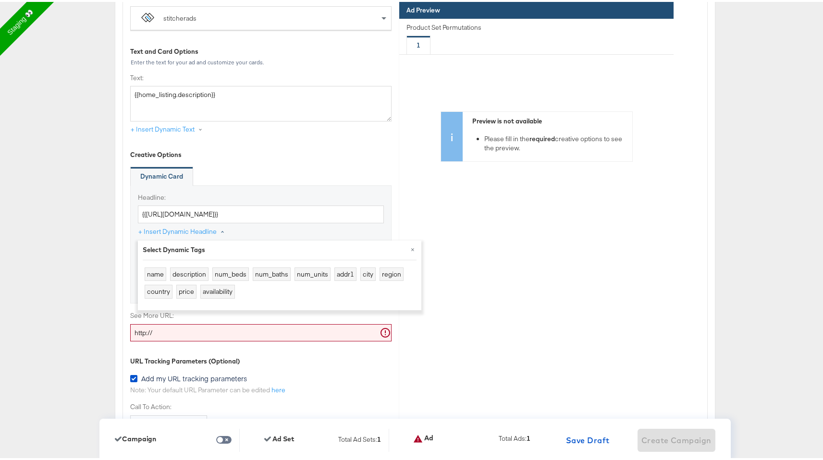
click at [205, 322] on input "http://" at bounding box center [260, 331] width 261 height 18
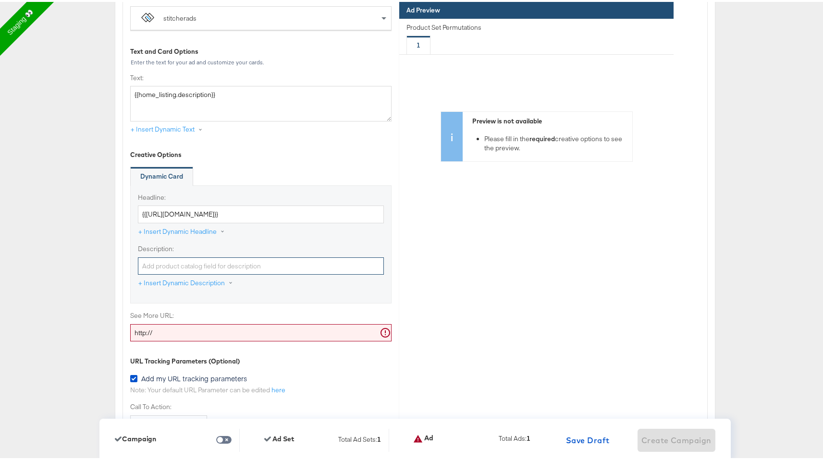
click at [215, 269] on input "Description:" at bounding box center [261, 265] width 246 height 18
click at [201, 278] on button "+ Insert Dynamic Description" at bounding box center [190, 281] width 105 height 17
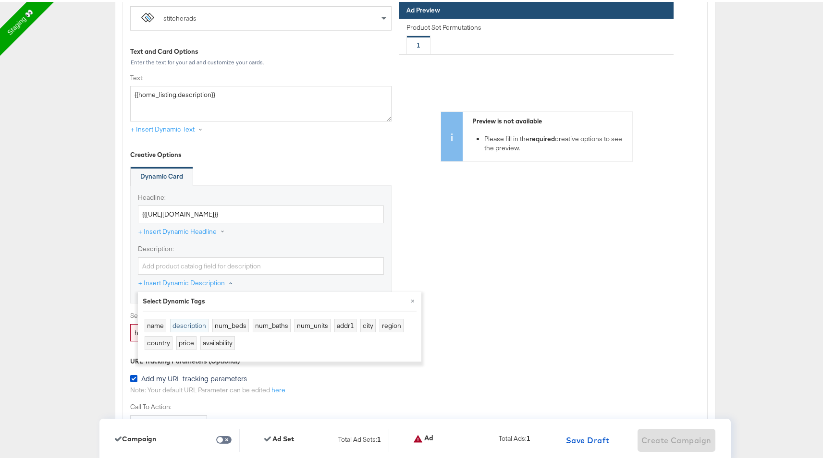
click at [188, 319] on button "description" at bounding box center [189, 324] width 38 height 14
type input "{{home_listing.description}}"
click at [242, 280] on div "Description: {{home_listing.description}} + Insert Dynamic Description × Select…" at bounding box center [261, 268] width 246 height 51
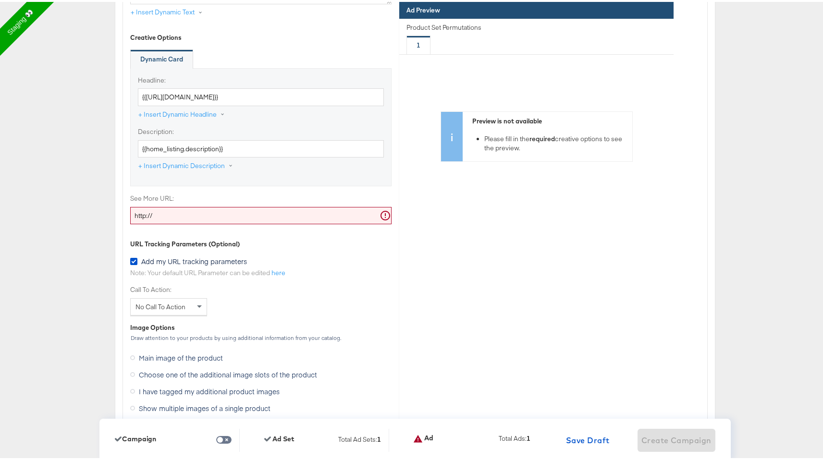
scroll to position [3221, 0]
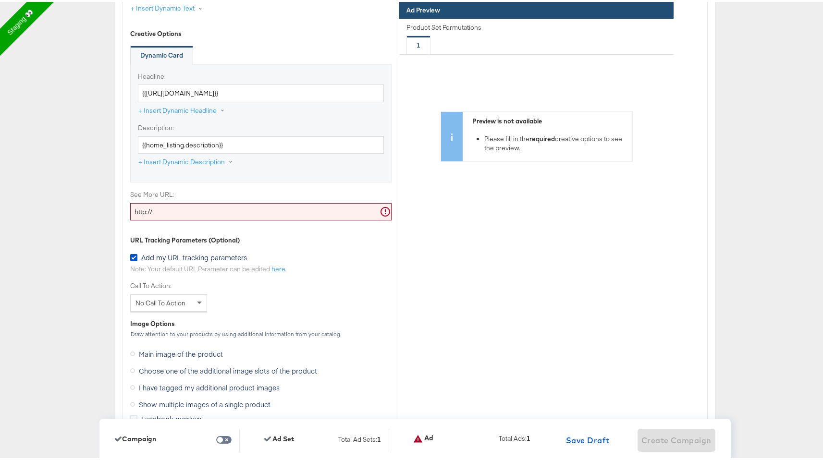
click at [242, 205] on input "http://" at bounding box center [260, 210] width 261 height 18
click at [234, 210] on input "http://" at bounding box center [260, 210] width 261 height 18
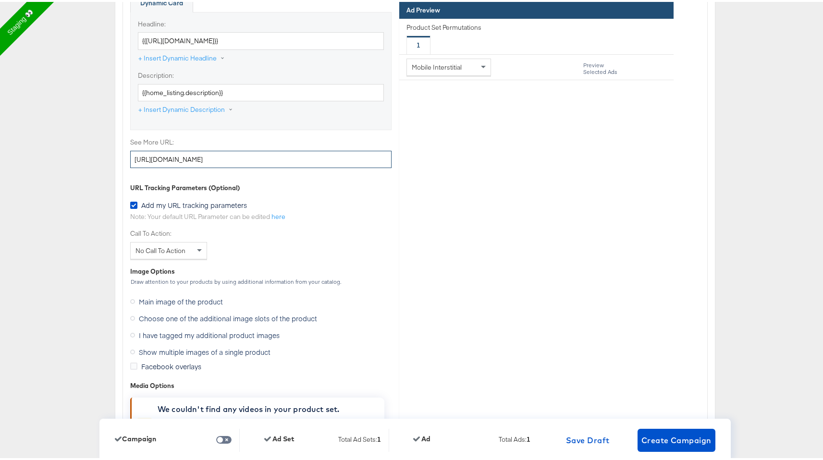
scroll to position [3319, 0]
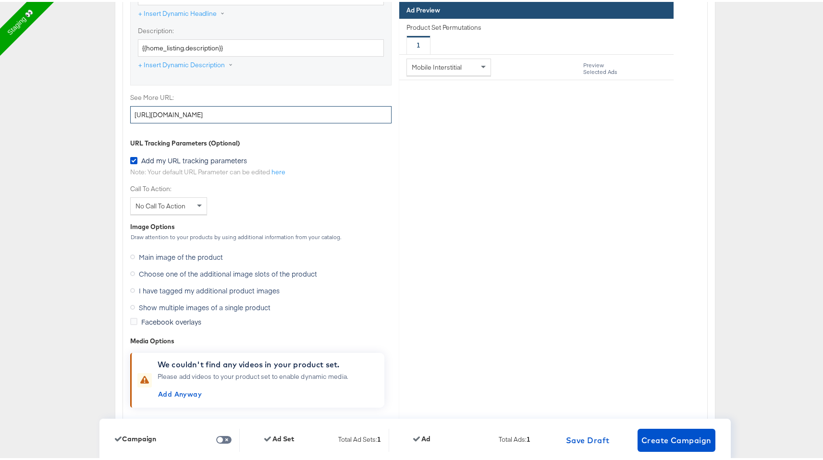
type input "http://www.kargo.com"
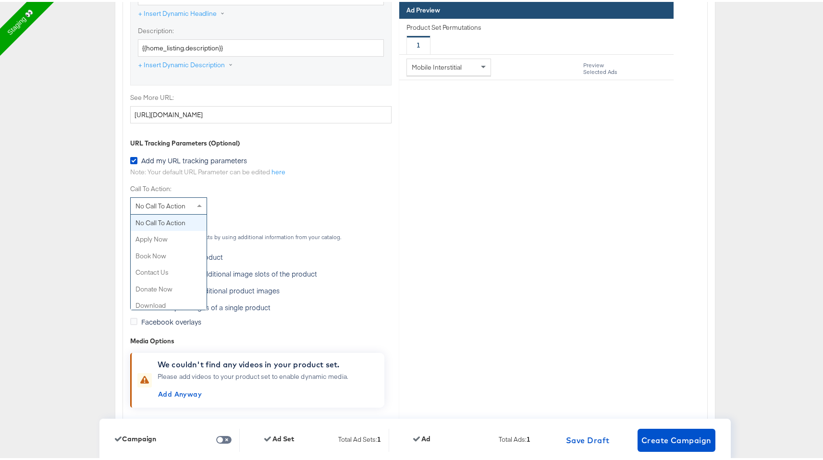
click at [187, 205] on div "No Call To Action" at bounding box center [169, 204] width 76 height 16
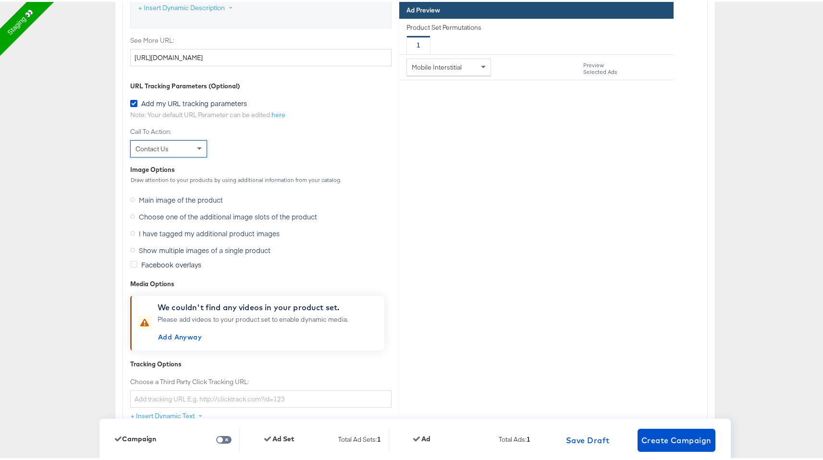
scroll to position [3381, 0]
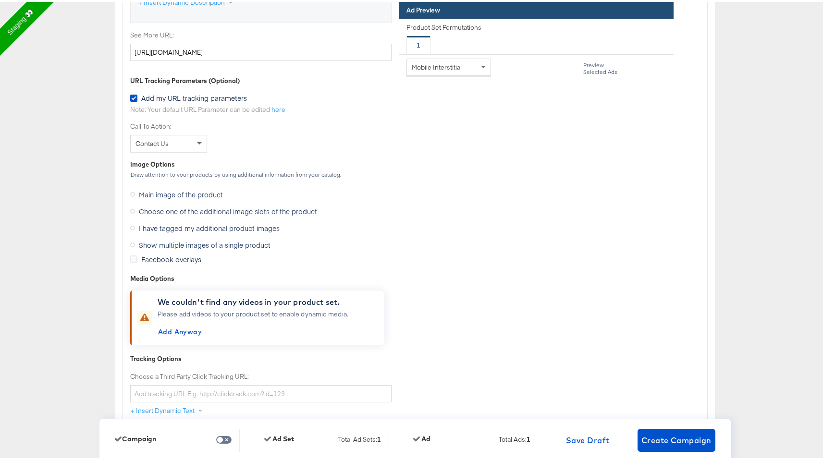
click at [182, 211] on span "Choose one of the additional image slots of the product" at bounding box center [228, 210] width 178 height 10
click at [0, 0] on input "Choose one of the additional image slots of the product" at bounding box center [0, 0] width 0 height 0
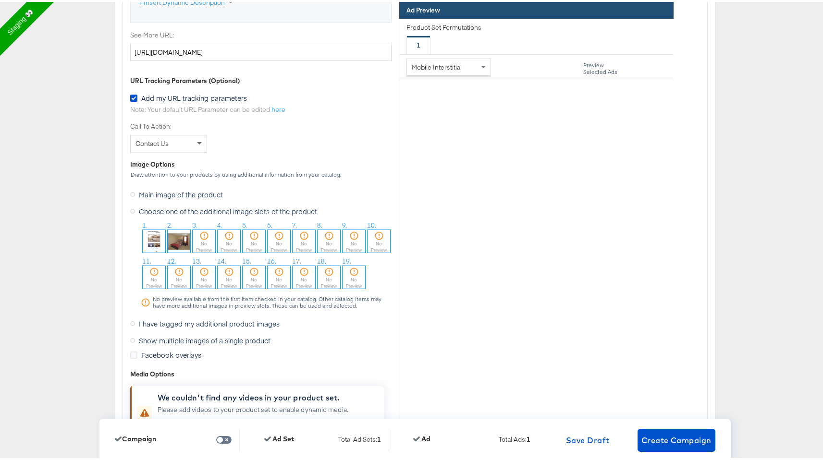
click at [156, 240] on img at bounding box center [154, 239] width 23 height 23
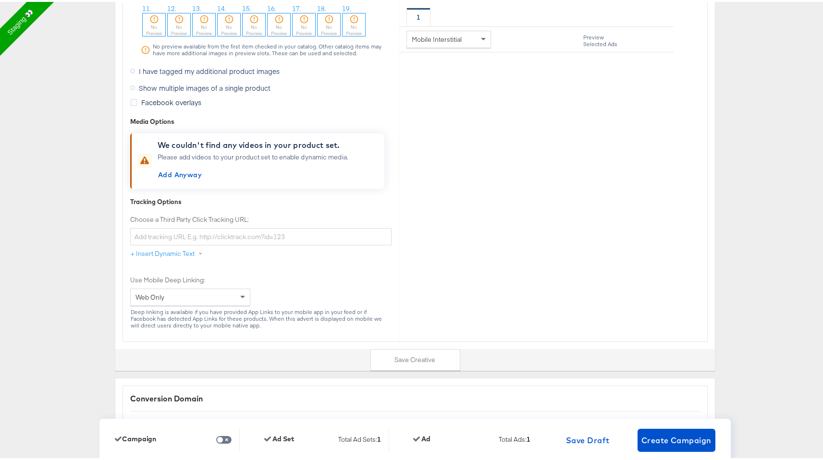
scroll to position [3635, 0]
click at [170, 234] on input "Choose a Third Party Click Tracking URL:" at bounding box center [260, 234] width 261 height 18
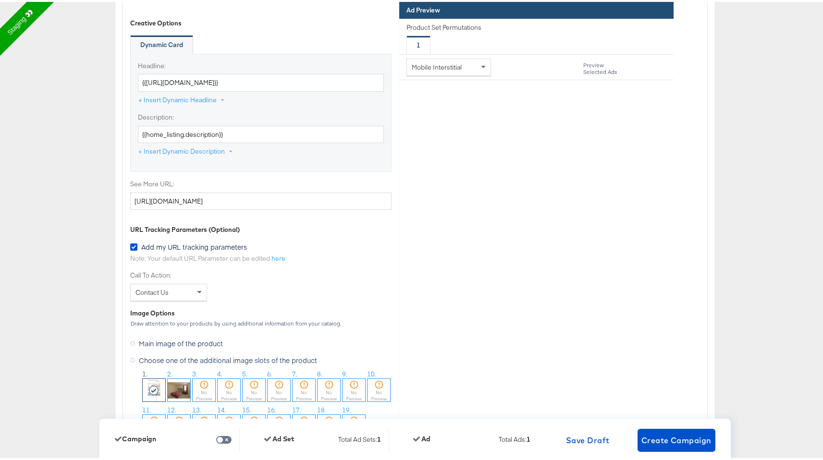
scroll to position [3191, 0]
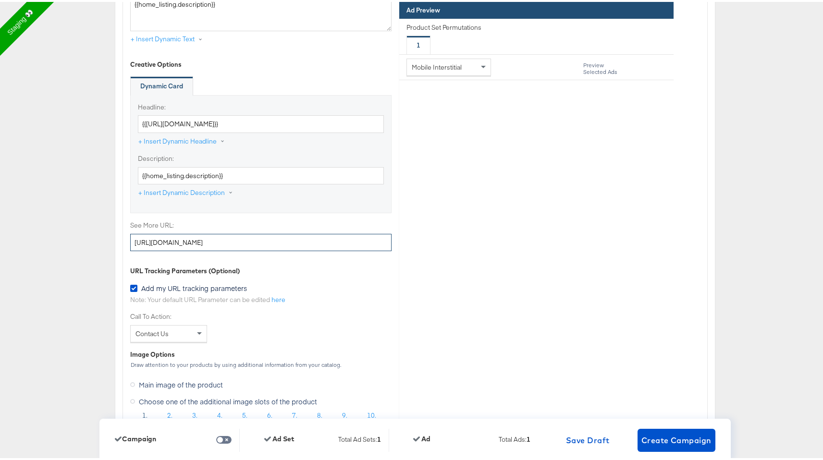
click at [174, 241] on input "http://www.kargo.com" at bounding box center [260, 241] width 261 height 18
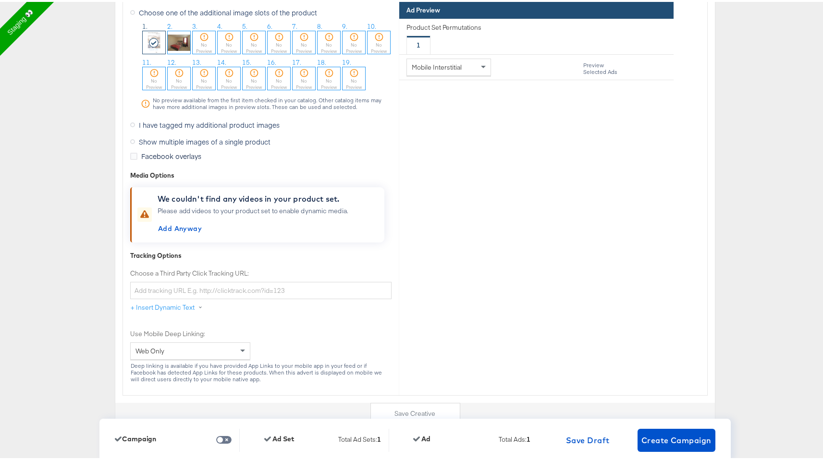
scroll to position [3740, 0]
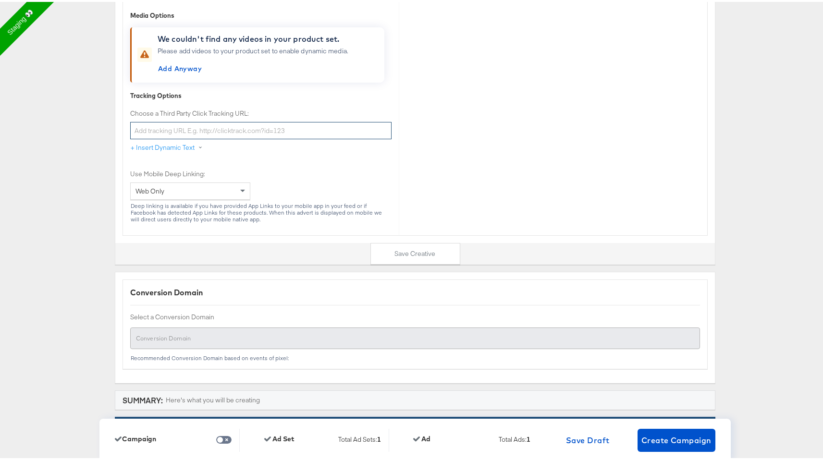
click at [220, 124] on input "Choose a Third Party Click Tracking URL:" at bounding box center [260, 129] width 261 height 18
paste input "http://www.kargo.com"
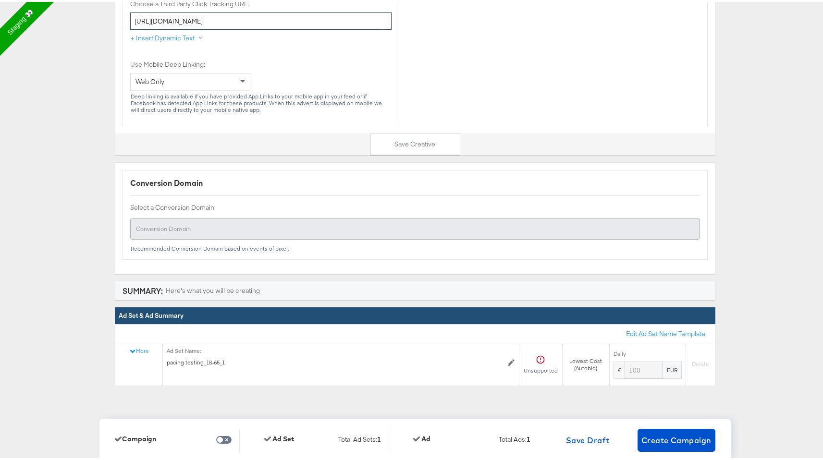
scroll to position [3854, 0]
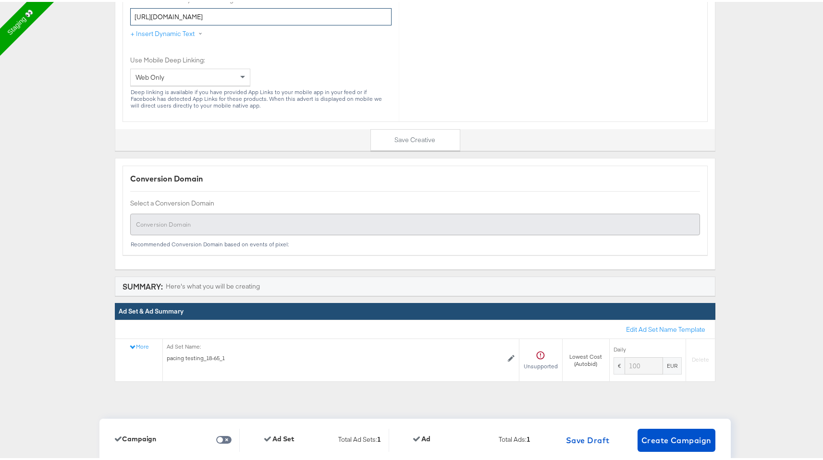
type input "http://www.kargo.com"
click at [327, 275] on div "Summary: Here's what you will be creating" at bounding box center [415, 284] width 601 height 19
click at [661, 441] on span "Create Campaign" at bounding box center [677, 438] width 70 height 13
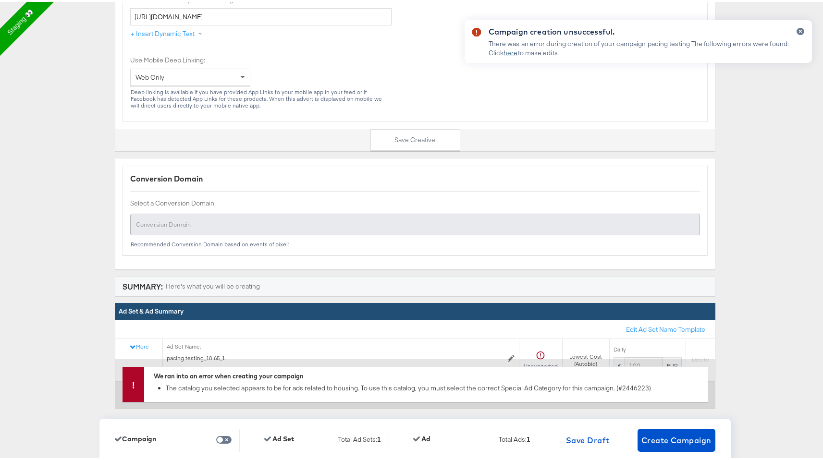
click at [506, 51] on link "here" at bounding box center [511, 51] width 14 height 9
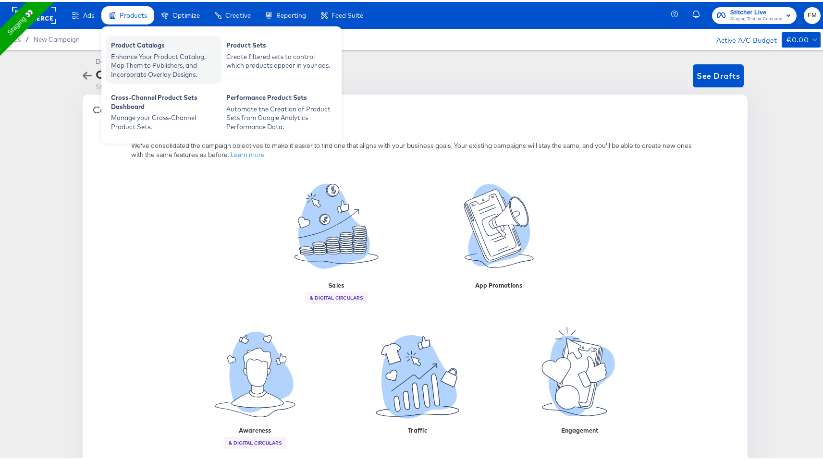
click at [137, 50] on div "Enhance Your Product Catalog, Map Them to Publishers, and Incorporate Overlay D…" at bounding box center [164, 63] width 106 height 27
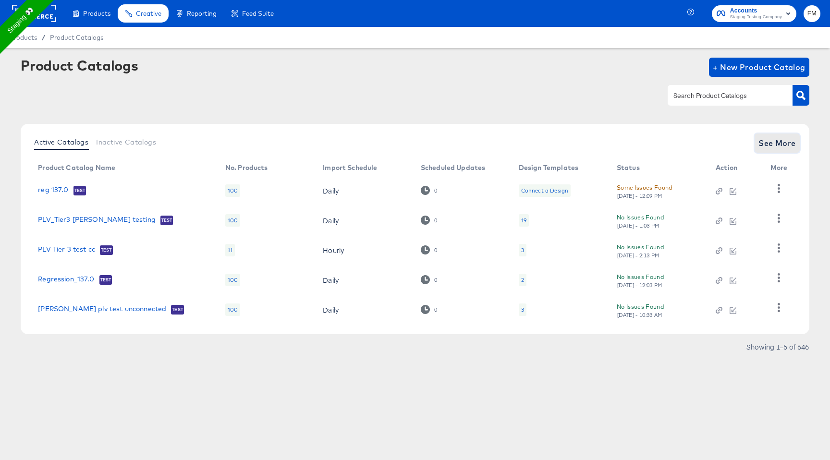
click at [770, 141] on span "See More" at bounding box center [777, 142] width 37 height 13
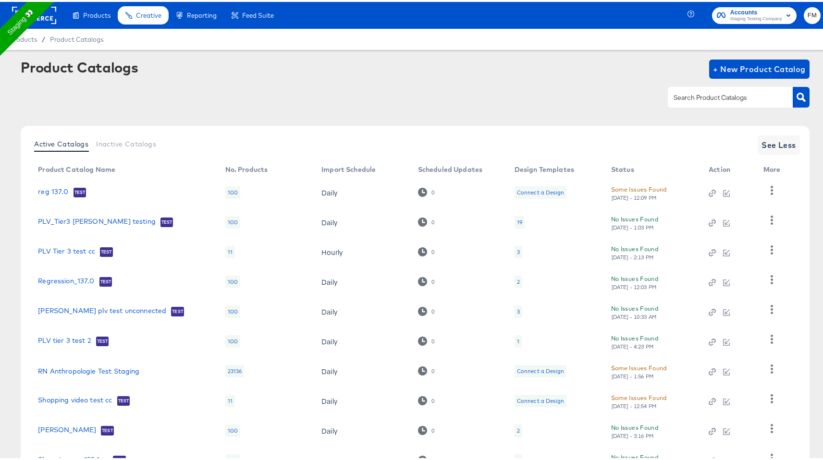
click at [51, 16] on rect at bounding box center [34, 13] width 44 height 17
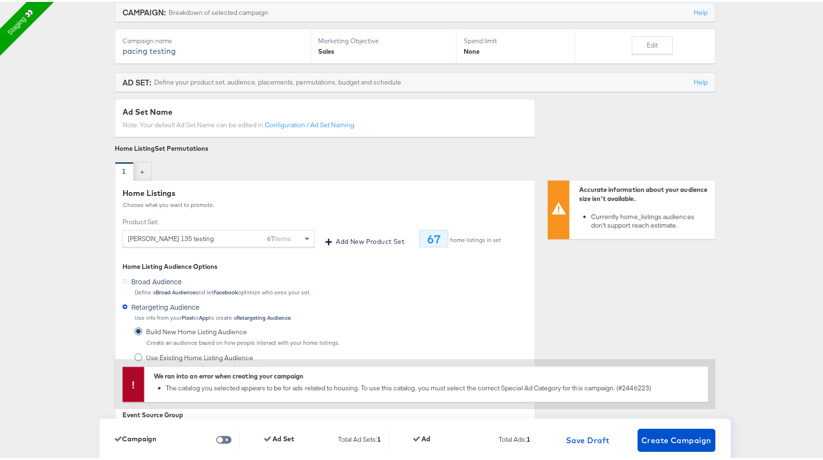
scroll to position [185, 0]
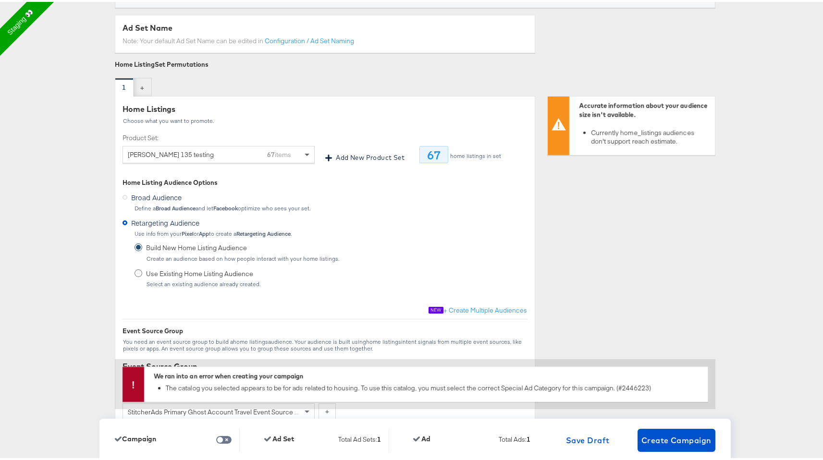
click at [302, 154] on span at bounding box center [308, 153] width 12 height 16
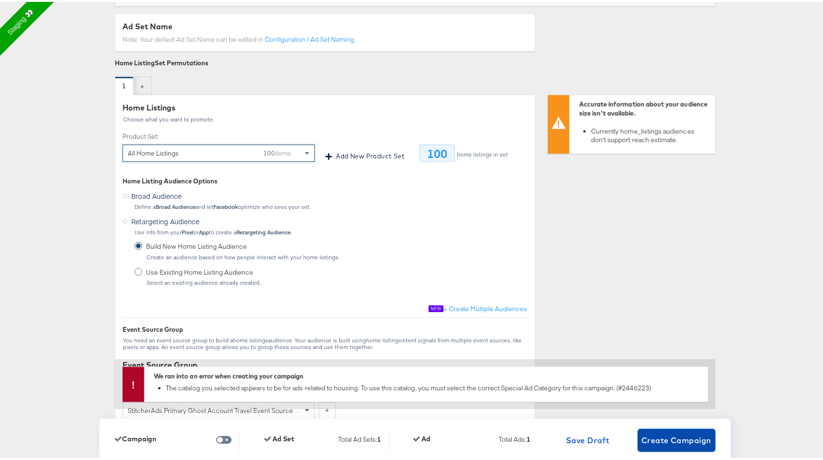
click at [673, 437] on span "Create Campaign" at bounding box center [677, 438] width 70 height 13
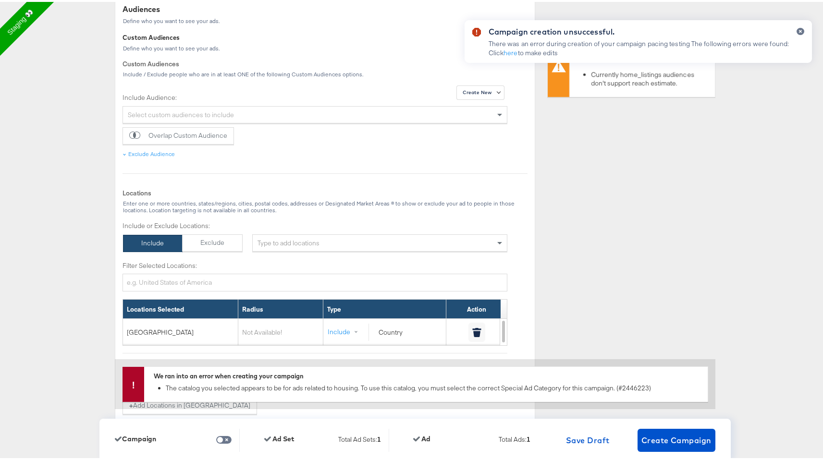
scroll to position [990, 0]
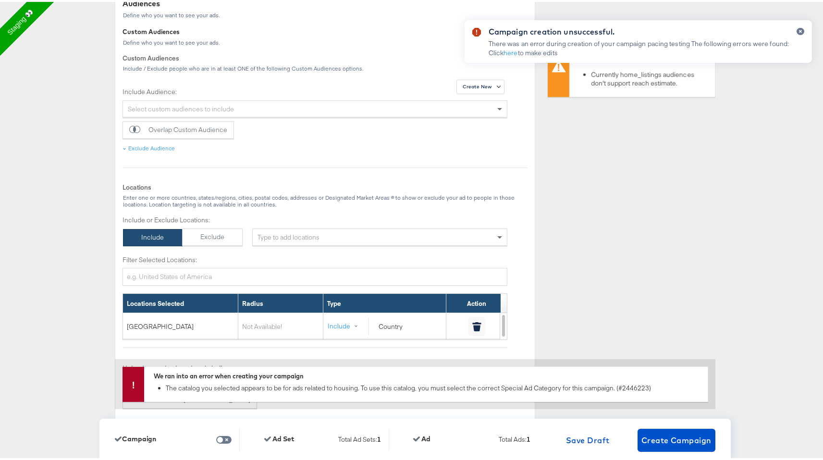
click at [460, 226] on div "Campaign creation unsuccessful. There was an error during creation of your camp…" at bounding box center [638, 213] width 367 height 408
click at [455, 231] on div "Campaign creation unsuccessful. There was an error during creation of your camp…" at bounding box center [638, 213] width 367 height 408
click at [447, 240] on div "× United States of America" at bounding box center [379, 235] width 255 height 17
type input "usa"
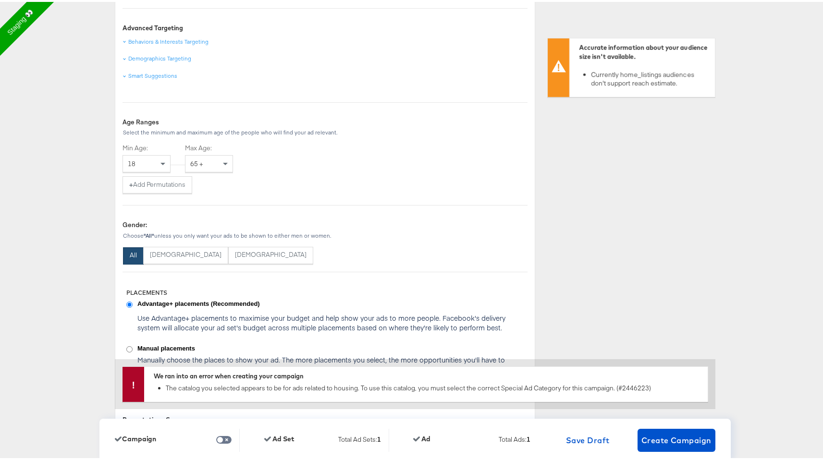
scroll to position [1379, 0]
click at [144, 255] on button "All" at bounding box center [133, 253] width 21 height 17
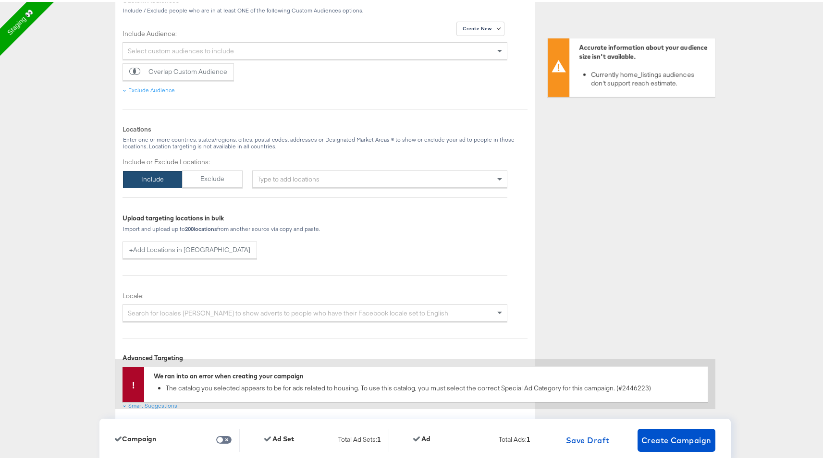
scroll to position [1040, 0]
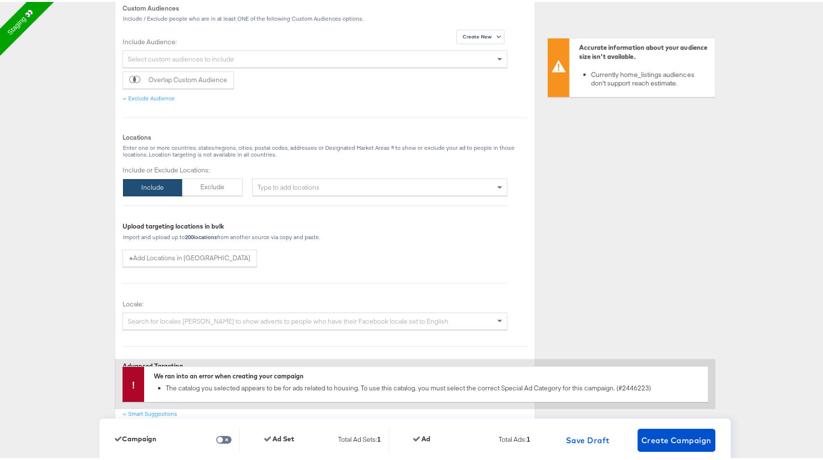
click at [340, 184] on div "Type to add locations" at bounding box center [379, 185] width 255 height 17
click at [311, 155] on div "Enter one or more countries, states/regions, cities, postal codes, addresses or…" at bounding box center [325, 149] width 405 height 13
click at [310, 180] on div "Type to add locations" at bounding box center [379, 185] width 255 height 17
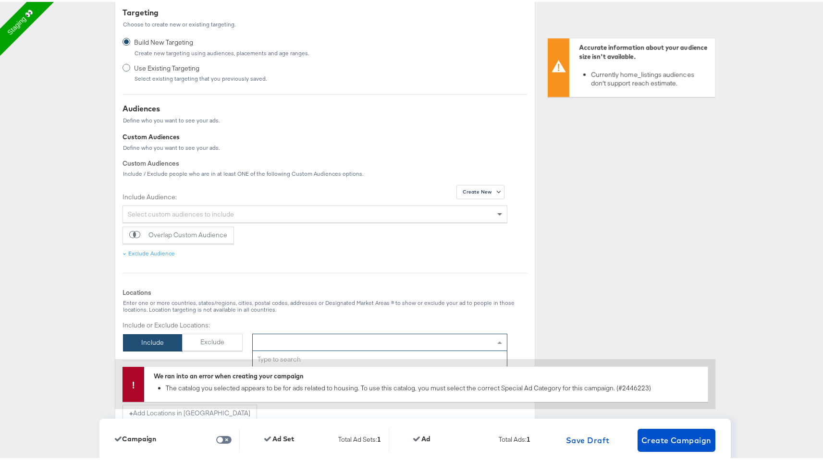
scroll to position [892, 0]
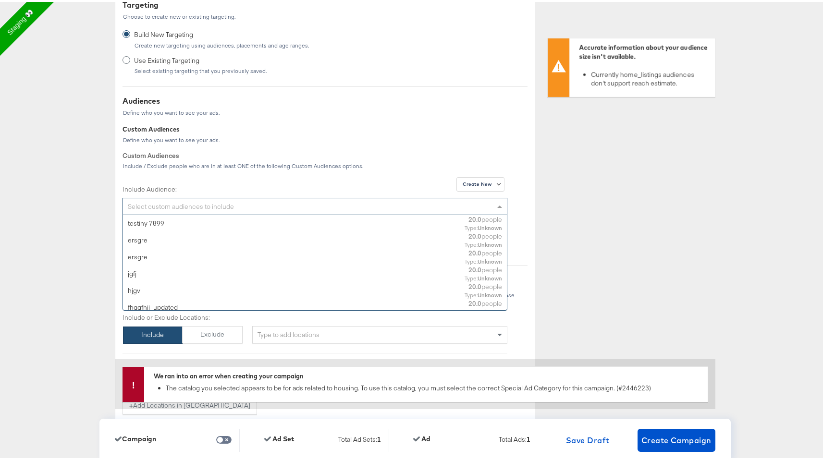
click at [294, 206] on div "Select custom audiences to include" at bounding box center [315, 205] width 384 height 16
click at [309, 161] on div "Include / Exclude people who are in at least ONE of the following Custom Audien…" at bounding box center [325, 164] width 405 height 7
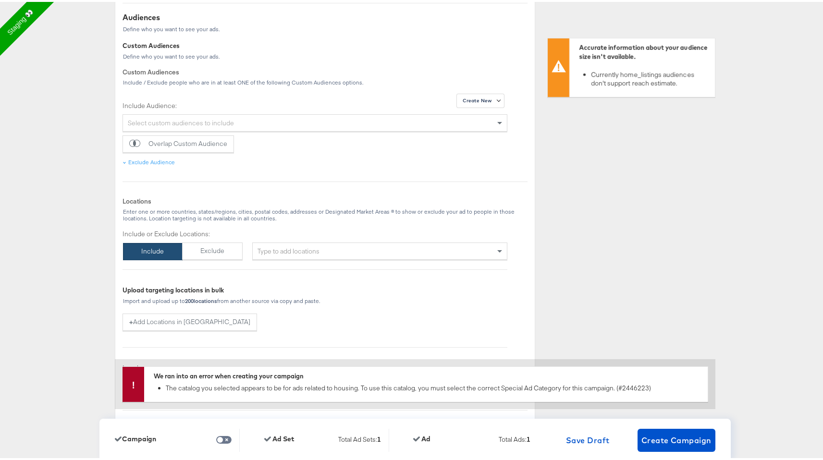
scroll to position [991, 0]
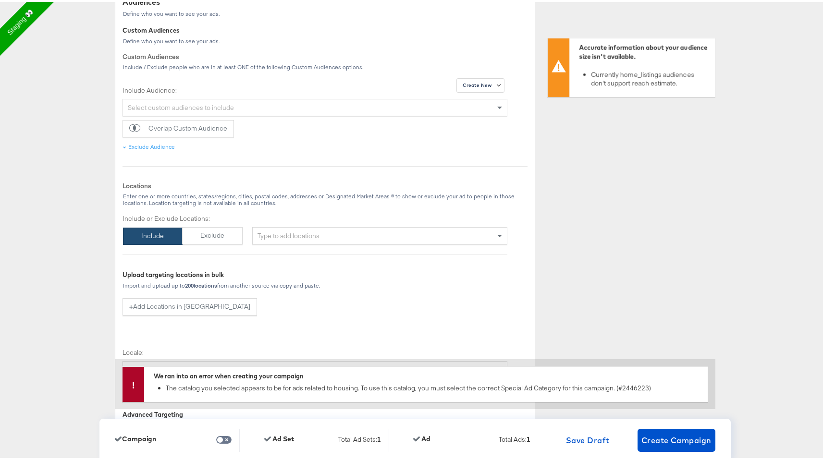
click at [299, 235] on div "Type to add locations" at bounding box center [379, 233] width 255 height 17
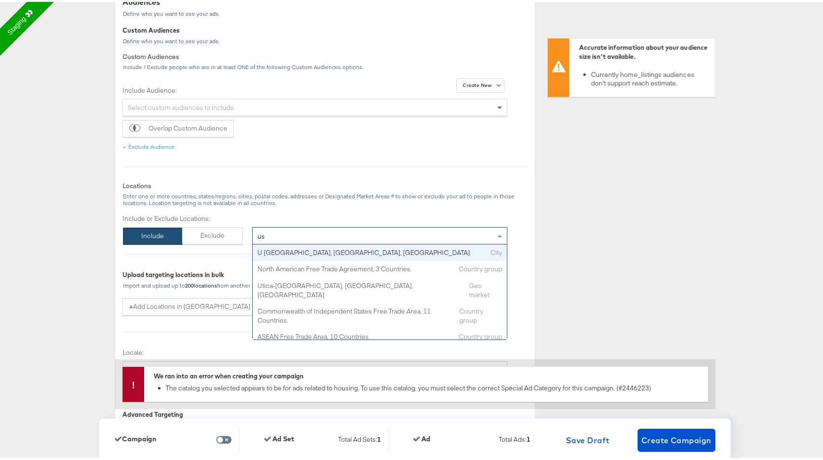
type input "usa"
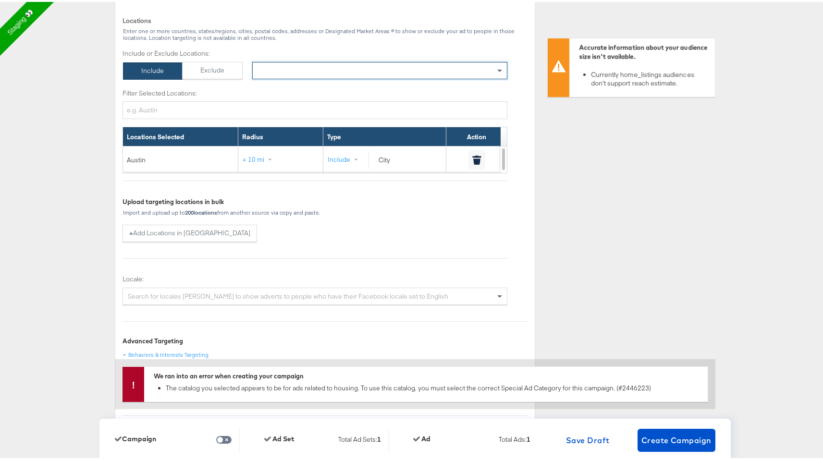
scroll to position [1159, 0]
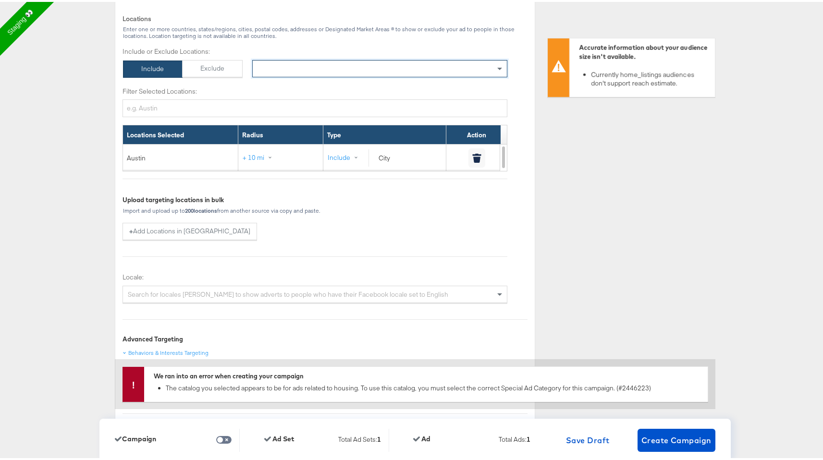
click at [303, 70] on div "× Austin" at bounding box center [379, 66] width 255 height 17
click at [478, 159] on button "button" at bounding box center [477, 156] width 17 height 19
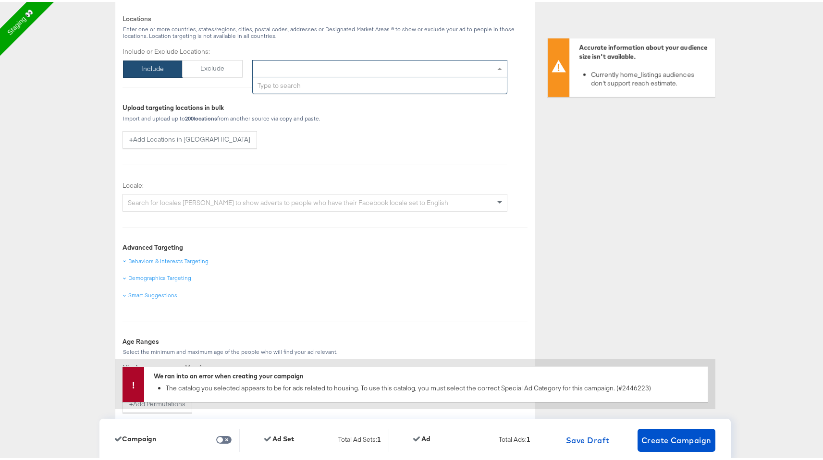
click at [497, 70] on span at bounding box center [501, 67] width 12 height 16
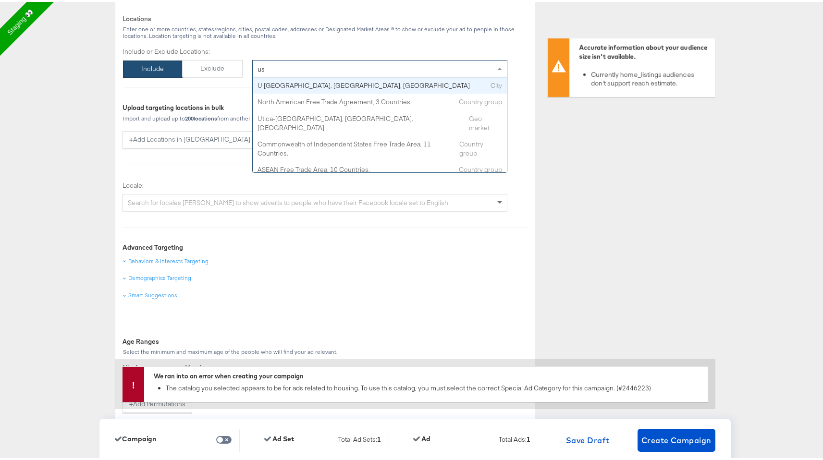
type input "usa"
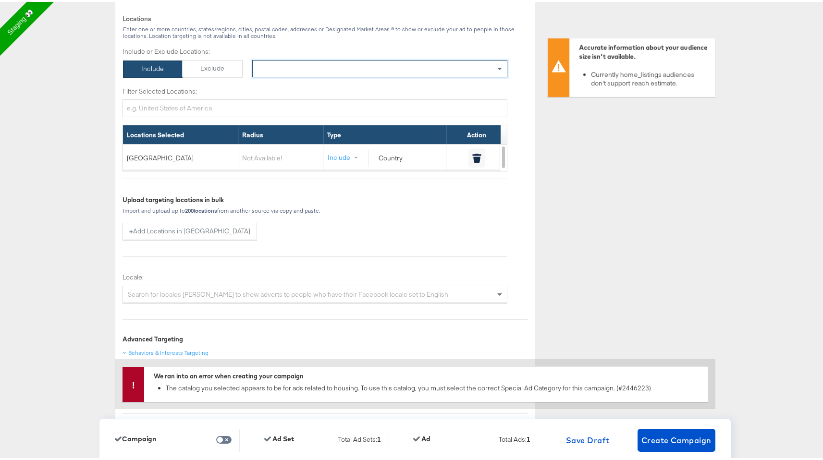
click at [398, 207] on div "Import and upload up to 200 locations from another source via copy and paste." at bounding box center [315, 209] width 385 height 7
click at [389, 67] on div "× United States of America" at bounding box center [379, 66] width 255 height 17
click at [499, 73] on span at bounding box center [501, 67] width 12 height 16
click at [495, 71] on span at bounding box center [501, 67] width 12 height 16
click at [495, 62] on span at bounding box center [501, 67] width 12 height 16
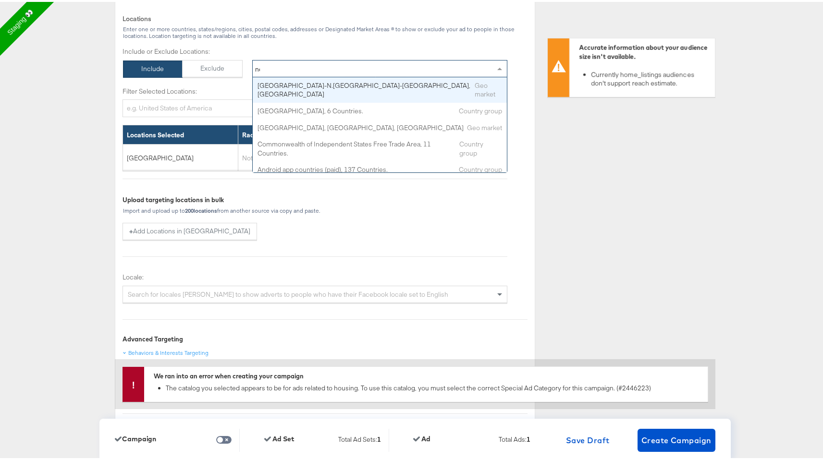
type input "new"
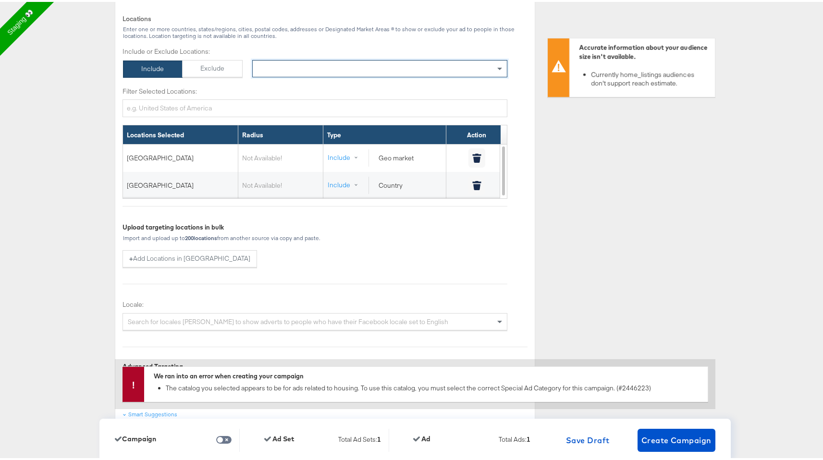
click at [261, 186] on span "Not Available!" at bounding box center [262, 183] width 40 height 9
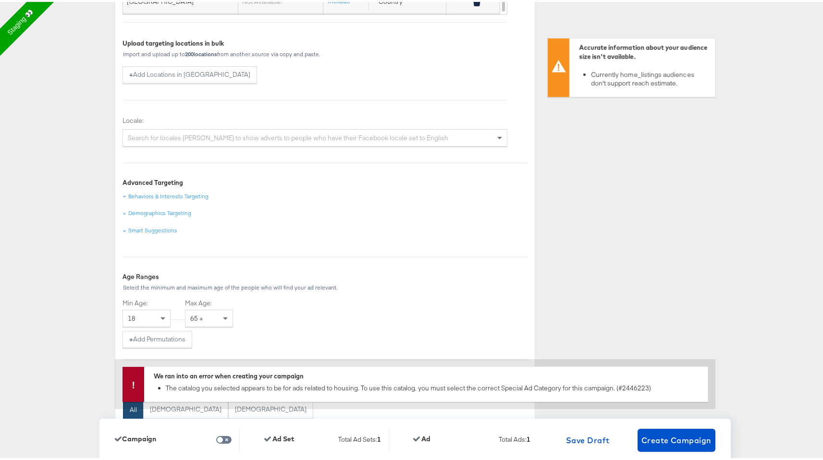
scroll to position [1345, 0]
click at [338, 138] on div "Search for locales e.g. English to show adverts to people who have their Facebo…" at bounding box center [315, 134] width 384 height 16
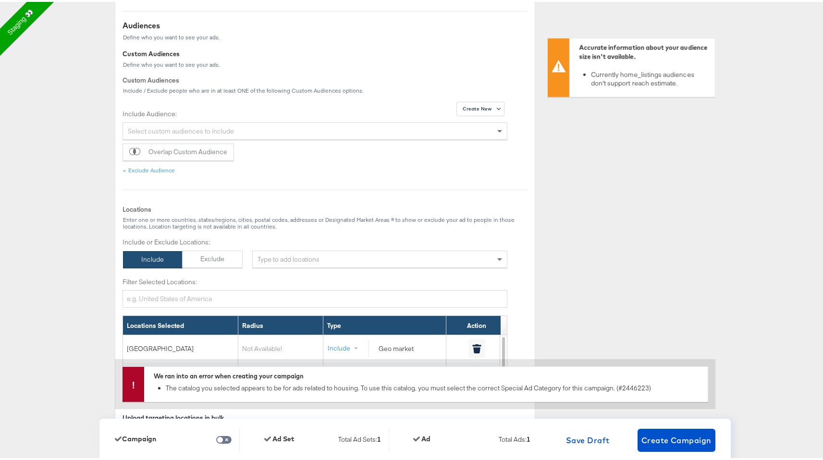
scroll to position [958, 0]
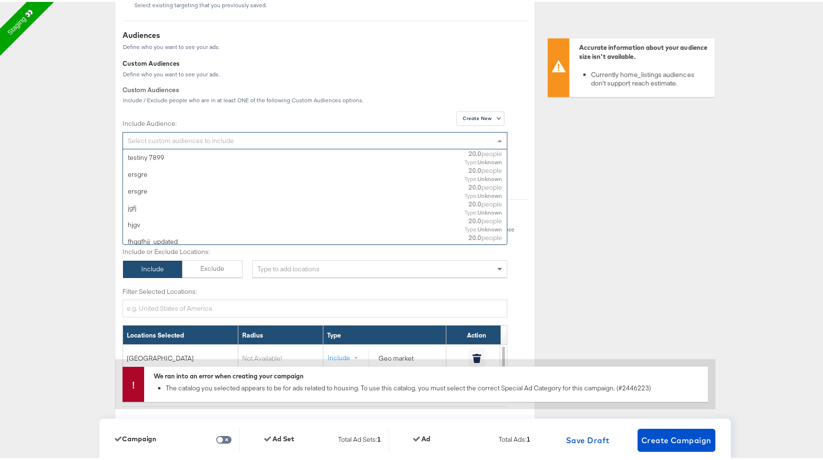
click at [178, 141] on div "Select custom audiences to include" at bounding box center [315, 139] width 384 height 16
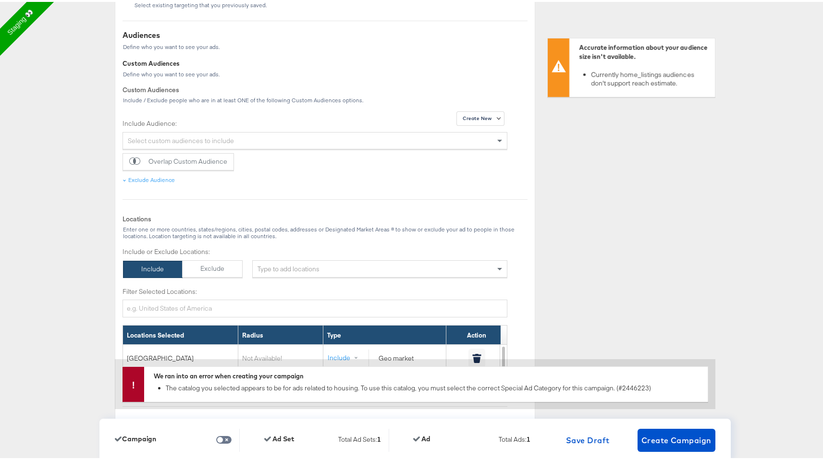
click at [201, 90] on div "Custom Audiences" at bounding box center [325, 88] width 405 height 9
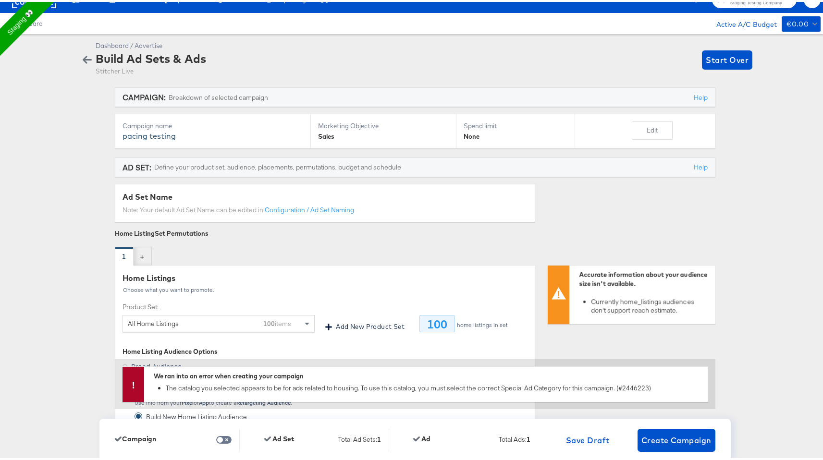
scroll to position [0, 0]
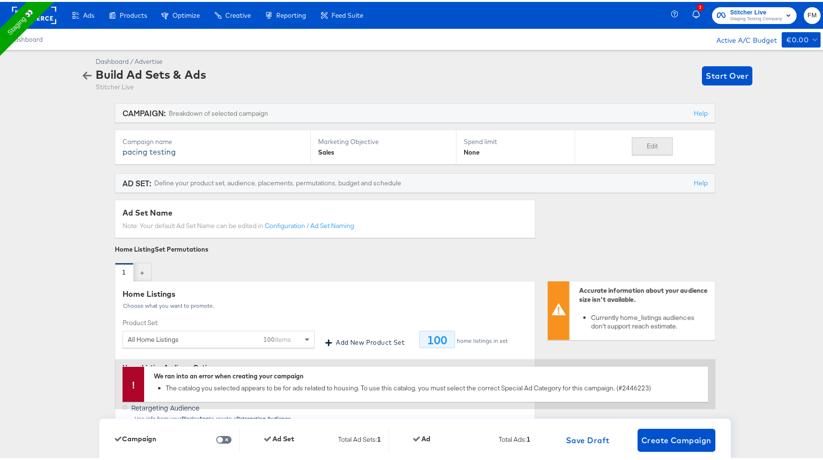
click at [660, 144] on button "Edit" at bounding box center [652, 145] width 41 height 18
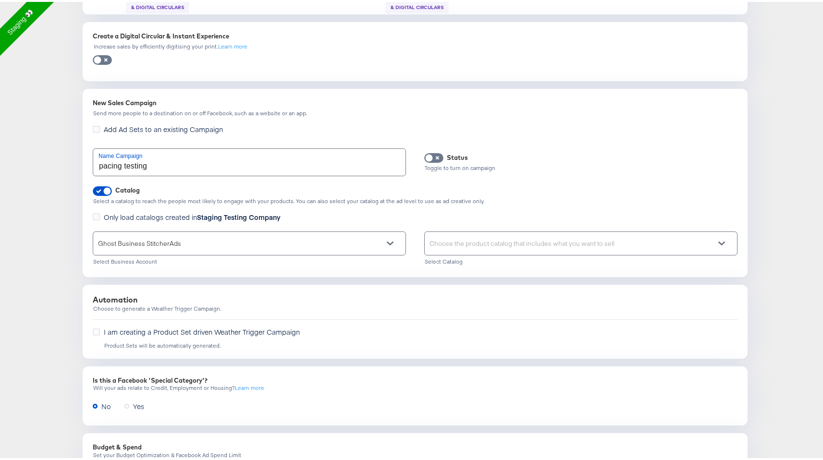
scroll to position [433, 0]
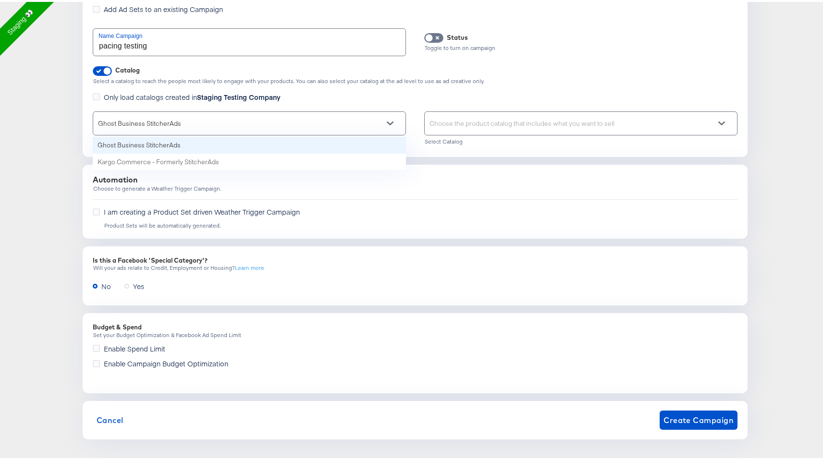
click at [378, 121] on div "Ghost Business StitcherAds" at bounding box center [249, 121] width 312 height 23
click at [478, 122] on div "Choose the product catalog that includes what you want to sell" at bounding box center [581, 121] width 312 height 23
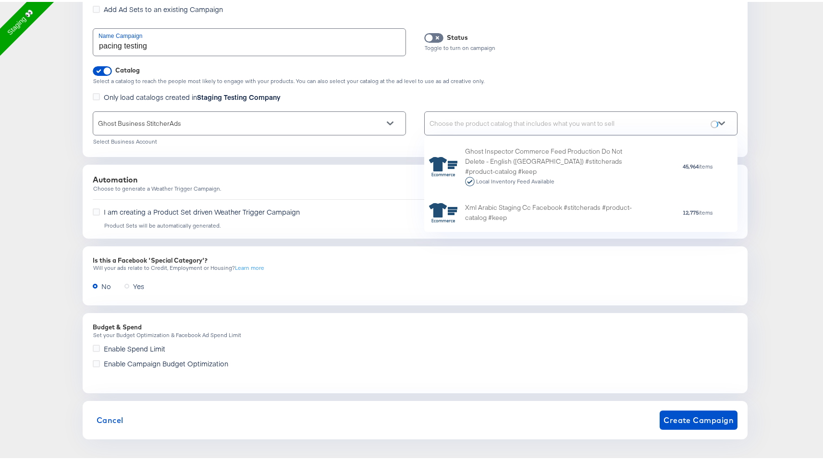
scroll to position [208, 0]
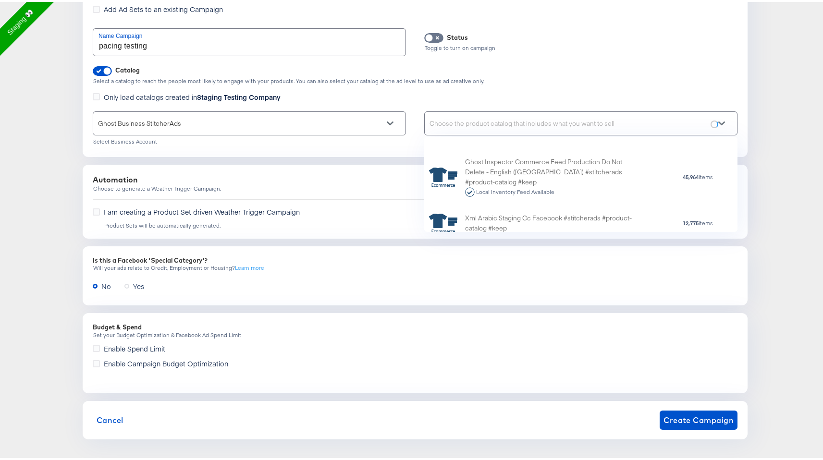
click at [496, 176] on div "Ghost Inspector Commerce Feed Production Do Not Delete - English (US) #stitcher…" at bounding box center [549, 174] width 168 height 39
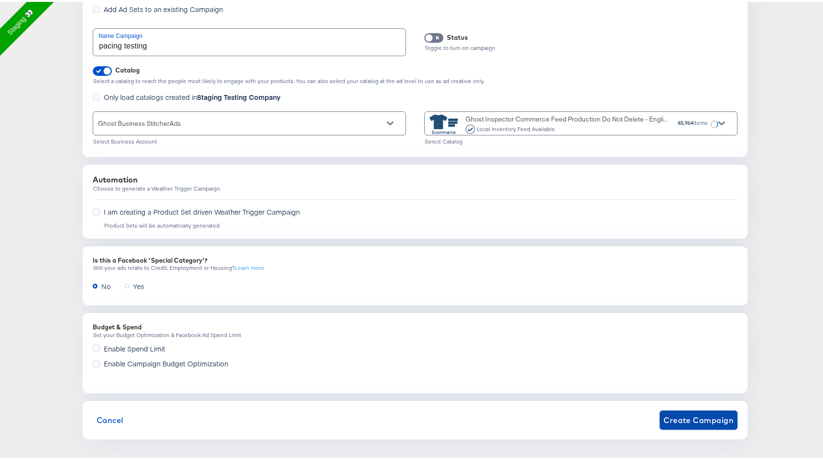
click at [707, 412] on span "Create Campaign" at bounding box center [699, 418] width 70 height 13
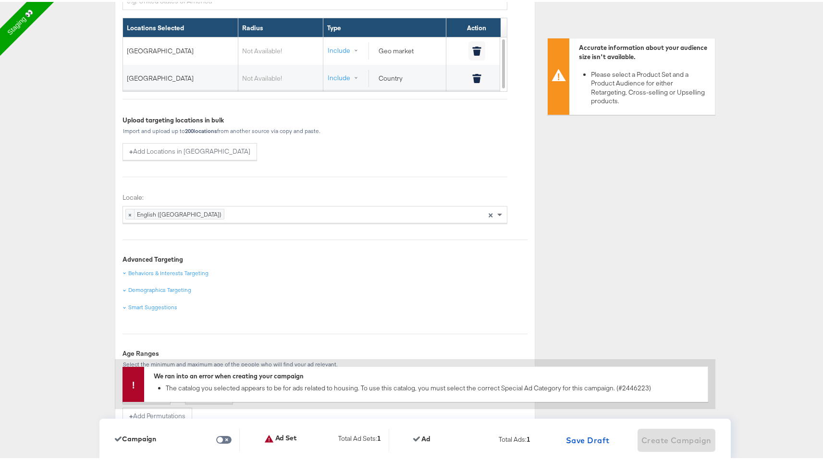
scroll to position [995, 0]
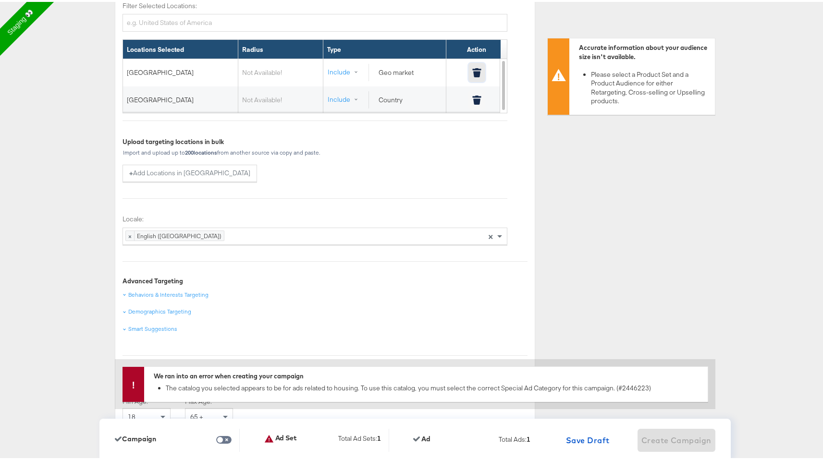
click at [476, 71] on icon "button" at bounding box center [476, 72] width 7 height 6
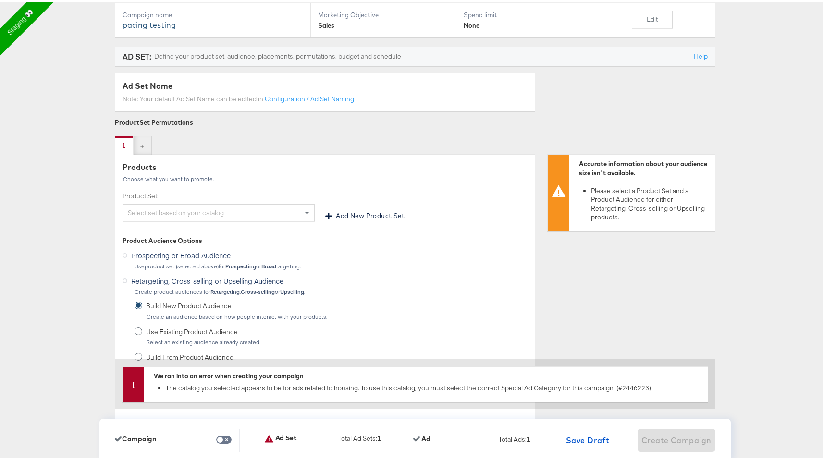
scroll to position [118, 0]
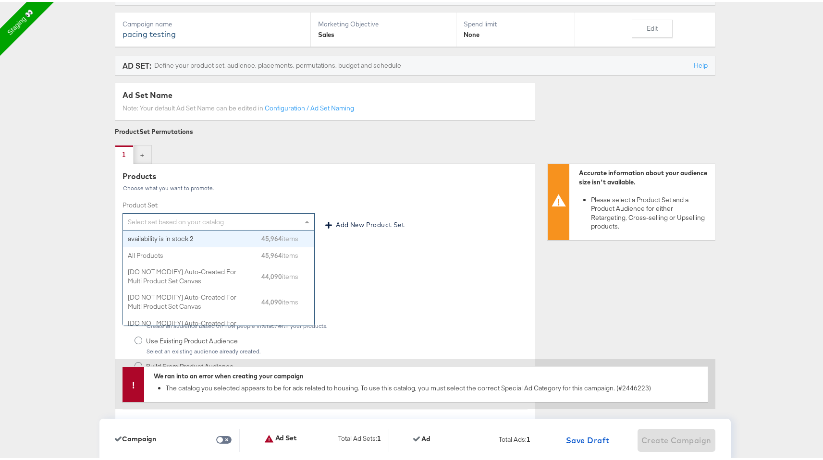
click at [230, 218] on div "Select set based on your catalog" at bounding box center [218, 220] width 191 height 16
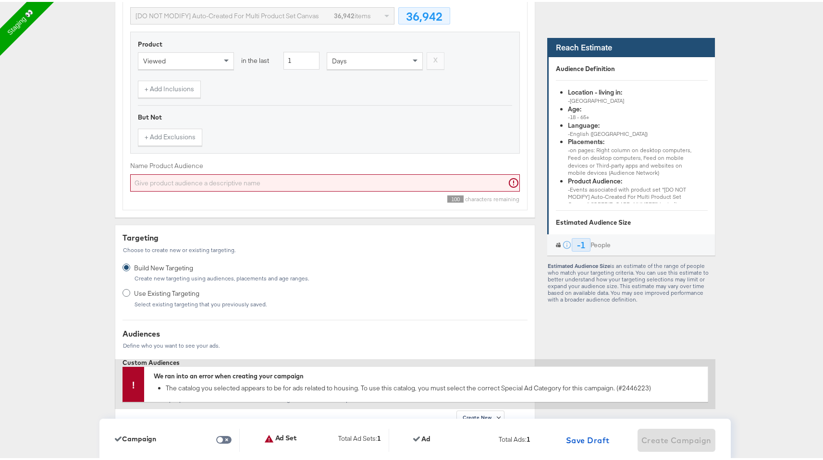
scroll to position [573, 0]
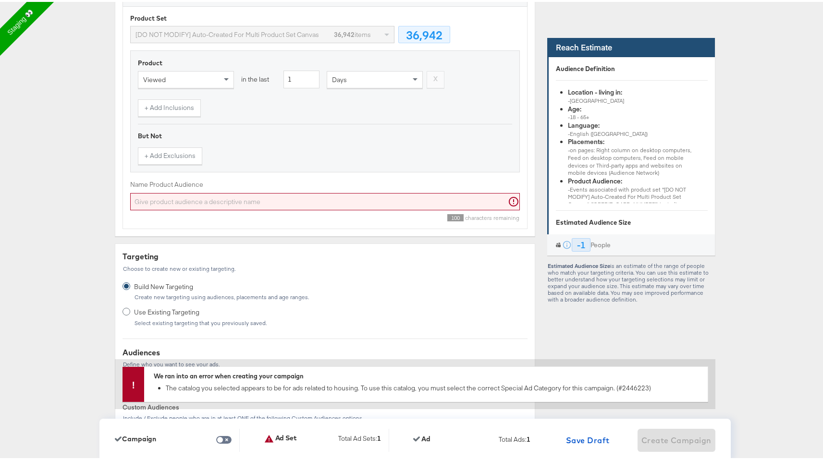
click at [254, 200] on input "Name Product Audience" at bounding box center [325, 200] width 390 height 18
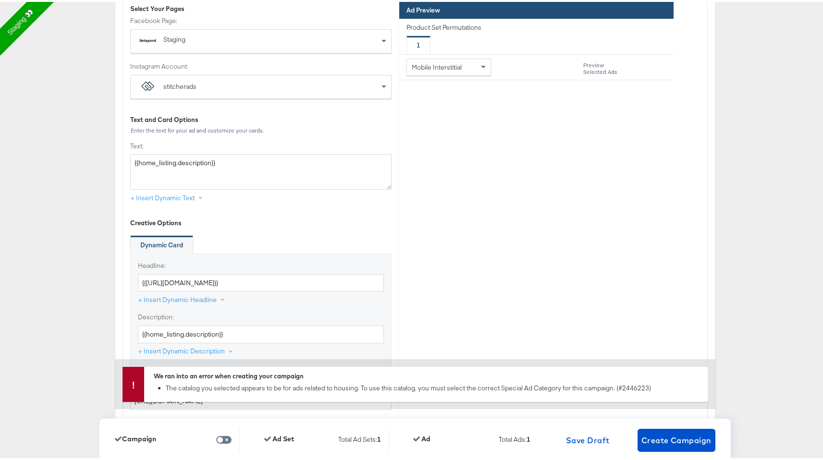
scroll to position [2938, 0]
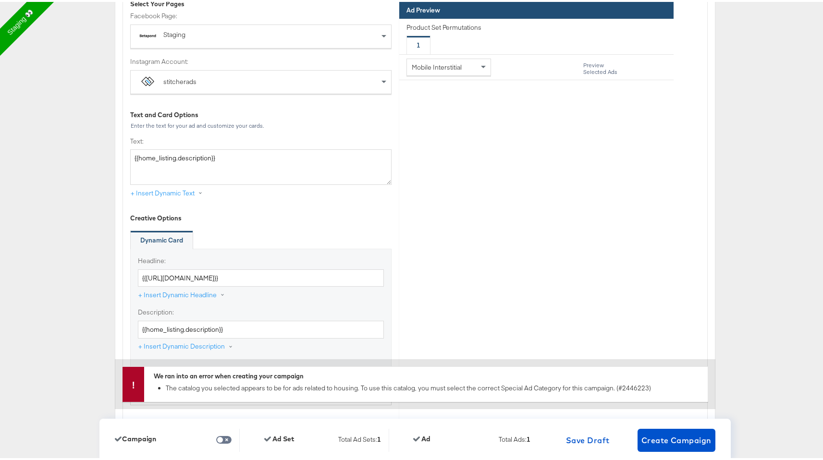
type input "test fefe"
click at [202, 157] on textarea "{{home_listing.description}}" at bounding box center [260, 166] width 261 height 36
click at [193, 191] on button "+ Insert Dynamic Text" at bounding box center [171, 191] width 83 height 17
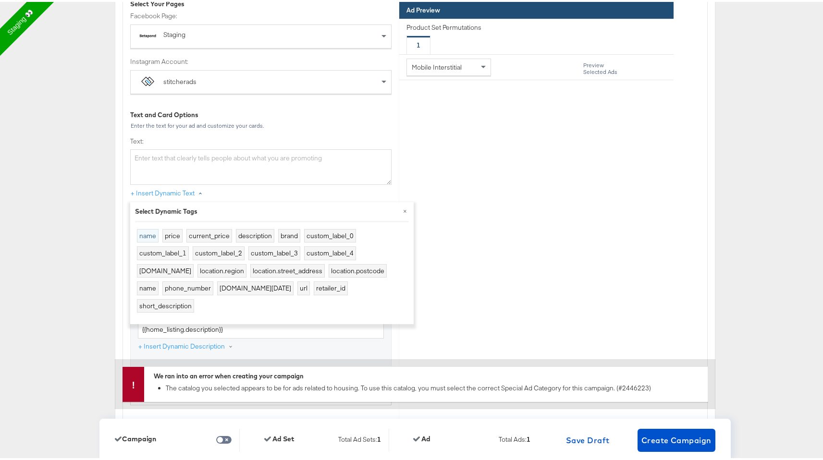
click at [140, 239] on button "name" at bounding box center [148, 234] width 22 height 14
type textarea "{{[DOMAIN_NAME]}}"
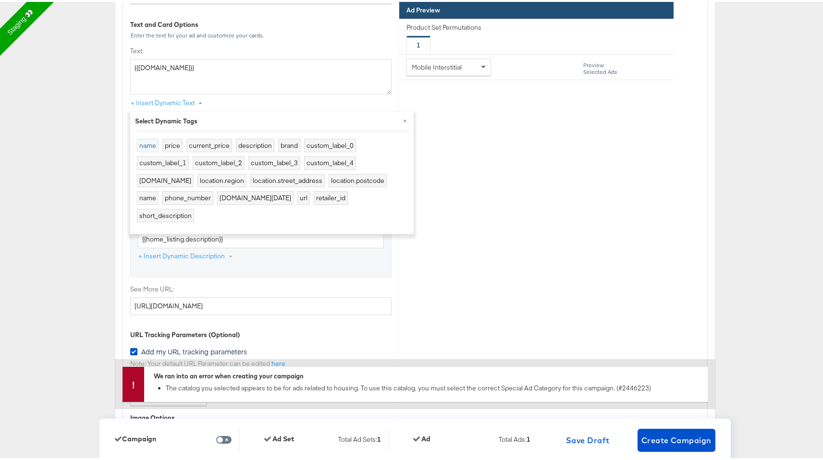
scroll to position [3031, 0]
click at [178, 238] on input "{{home_listing.description}}" at bounding box center [261, 236] width 246 height 18
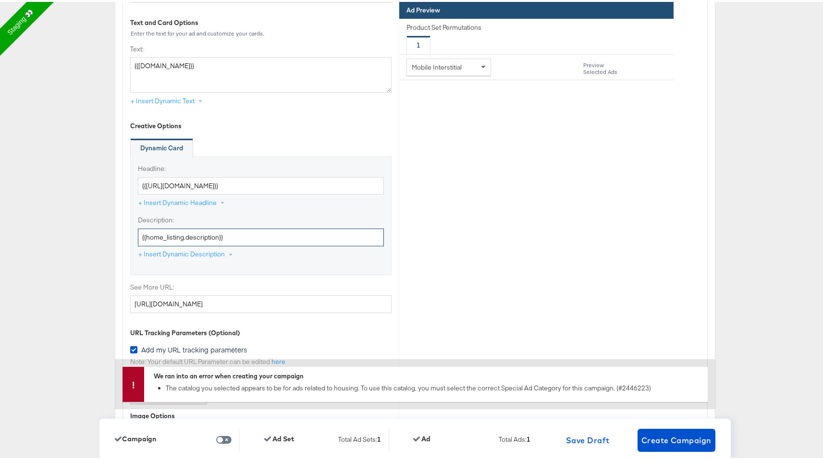
click at [178, 238] on input "{{home_listing.description}}" at bounding box center [261, 236] width 246 height 18
click at [197, 189] on input "{{home_listing.name}}" at bounding box center [261, 184] width 246 height 18
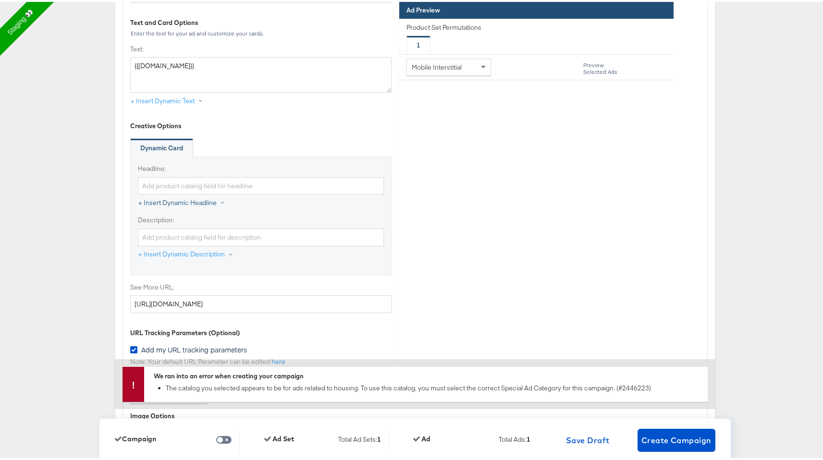
click at [192, 209] on button "+ Insert Dynamic Headline" at bounding box center [186, 201] width 97 height 17
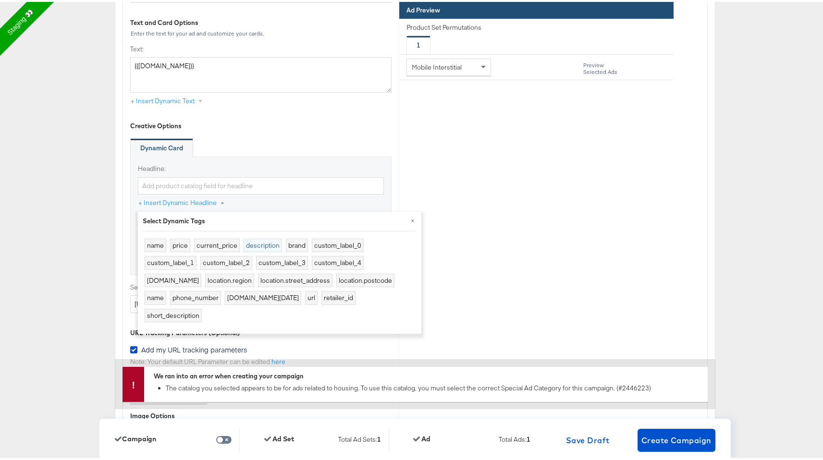
click at [257, 245] on button "description" at bounding box center [263, 244] width 38 height 14
type input "{{product.description}}"
click at [195, 193] on input "{{product.description}}" at bounding box center [261, 184] width 246 height 18
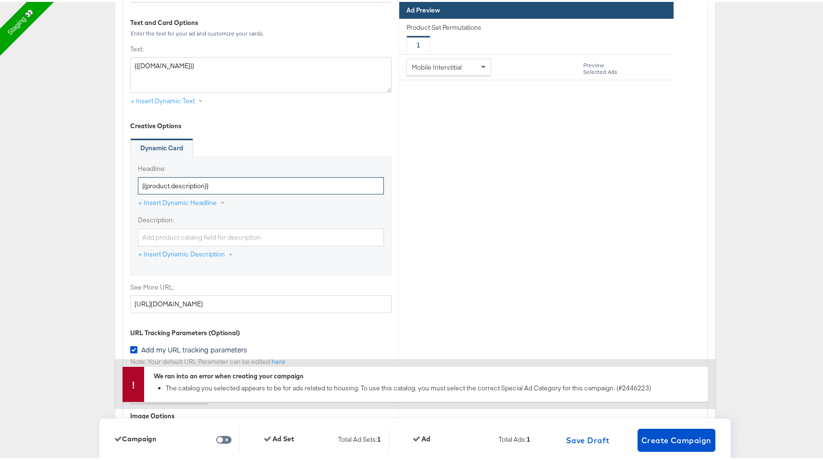
click at [195, 187] on input "{{product.description}}" at bounding box center [261, 184] width 246 height 18
click at [195, 198] on button "+ Insert Dynamic Headline" at bounding box center [186, 201] width 97 height 17
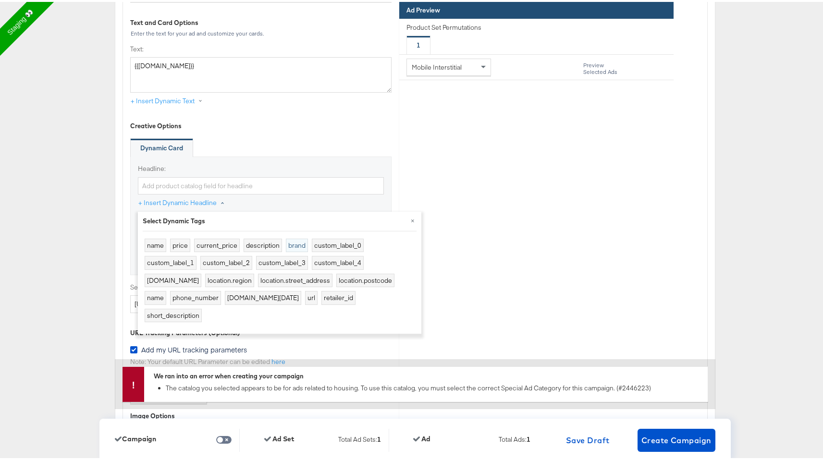
click at [299, 246] on button "brand" at bounding box center [297, 244] width 22 height 14
type input "{{product.brand}}"
click at [319, 119] on div "Identity Choose the pages, images and links that appear in your ads. Select You…" at bounding box center [261, 341] width 276 height 933
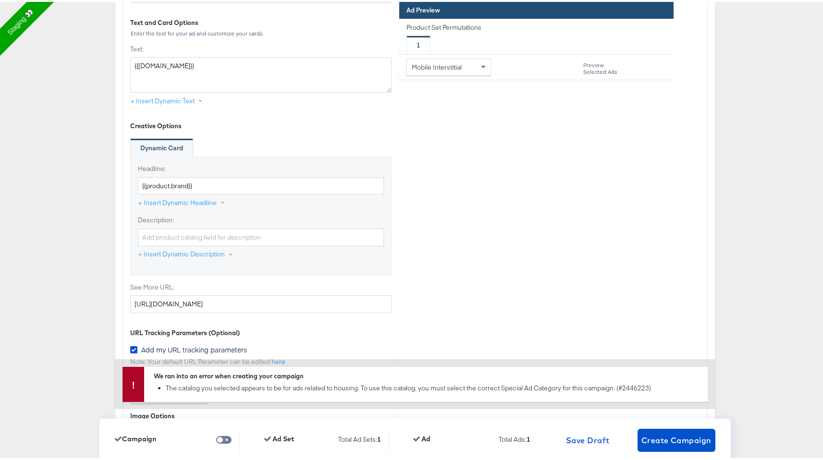
scroll to position [3063, 0]
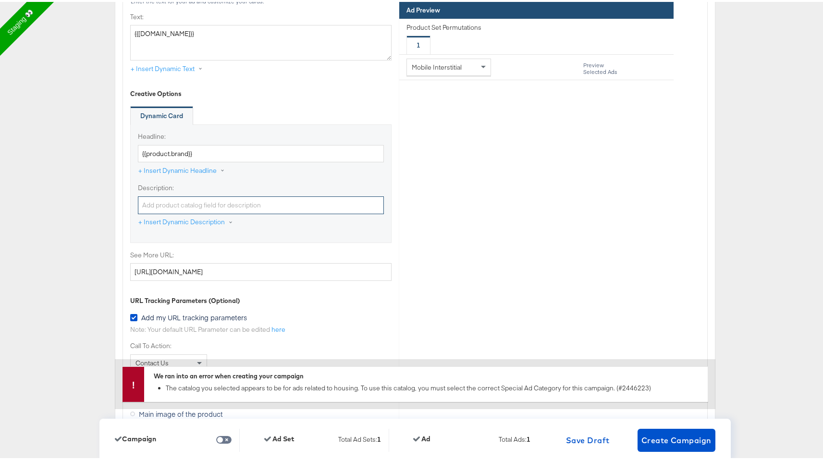
click at [240, 203] on input "Description:" at bounding box center [261, 204] width 246 height 18
click at [194, 222] on button "+ Insert Dynamic Description" at bounding box center [190, 220] width 105 height 17
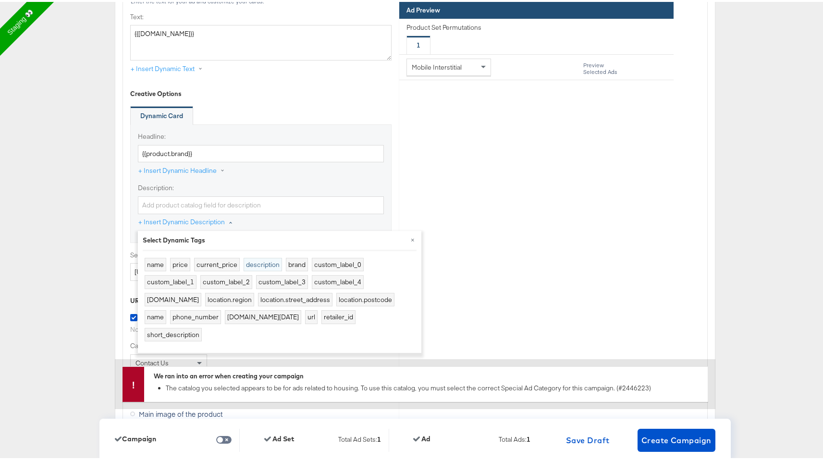
click at [260, 265] on button "description" at bounding box center [263, 263] width 38 height 14
type input "{{product.description}}"
click at [341, 217] on div "Description: {{product.description}} + Insert Dynamic Description × Select Dyna…" at bounding box center [261, 207] width 246 height 51
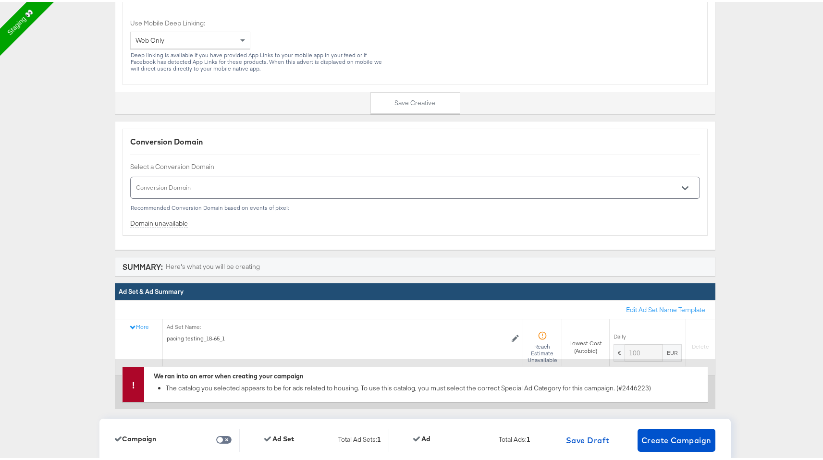
scroll to position [3791, 0]
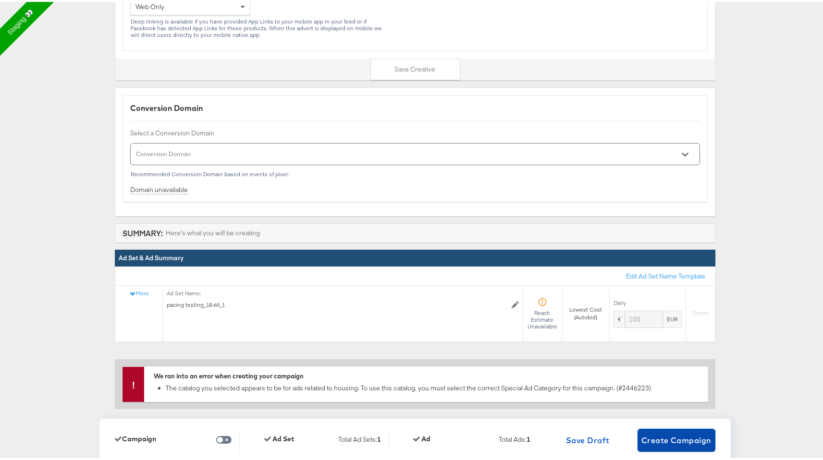
click at [659, 444] on span "Create Campaign" at bounding box center [677, 438] width 70 height 13
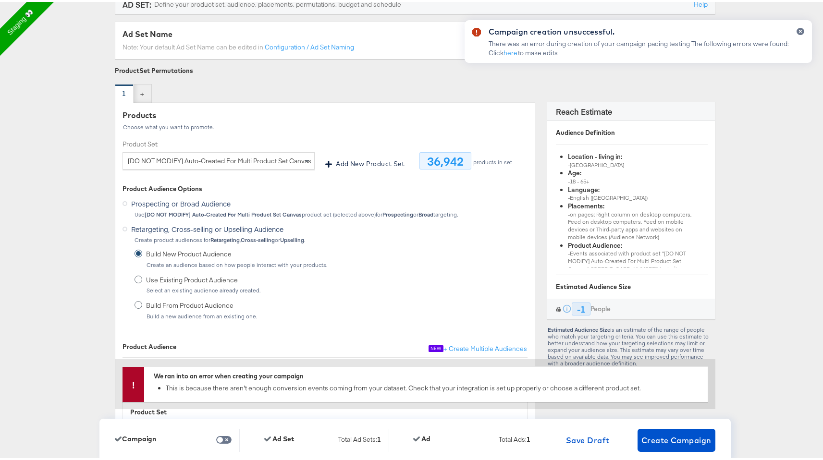
scroll to position [0, 0]
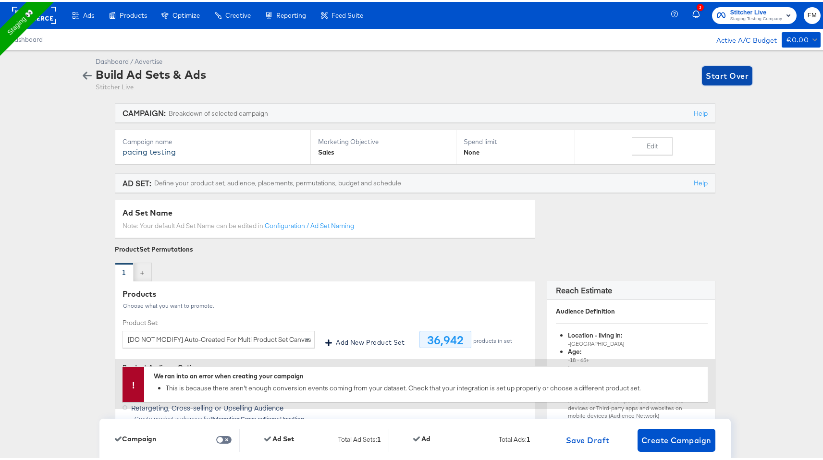
drag, startPoint x: 721, startPoint y: 76, endPoint x: 668, endPoint y: 115, distance: 65.6
click at [653, 146] on button "Edit" at bounding box center [652, 145] width 41 height 18
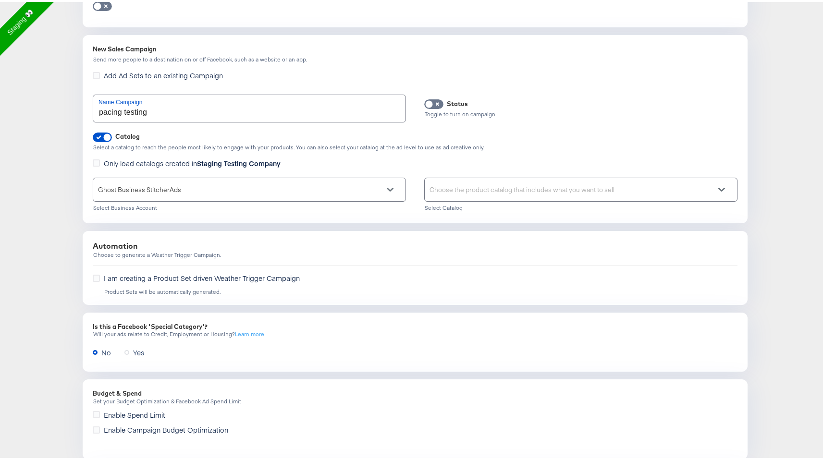
scroll to position [380, 0]
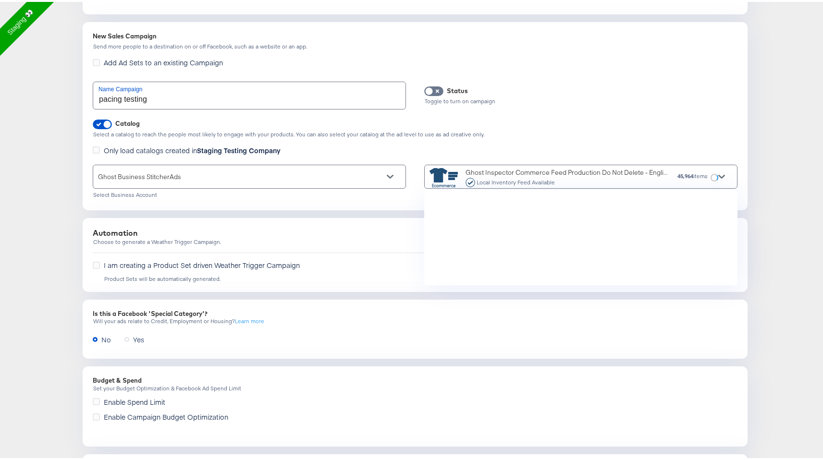
click at [477, 182] on div "Local Inventory Feed Available" at bounding box center [515, 180] width 79 height 7
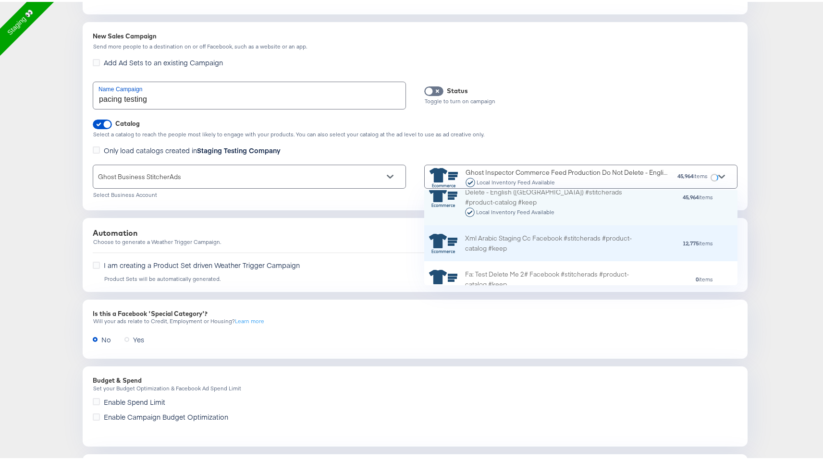
scroll to position [188, 0]
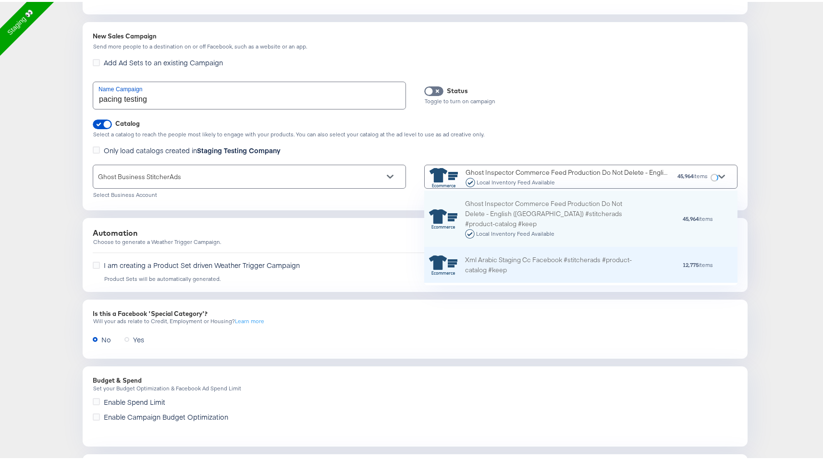
click at [517, 271] on div "Xml Arabic Staging Cc Facebook #stitcherads #product-catalog #keep" at bounding box center [549, 263] width 168 height 20
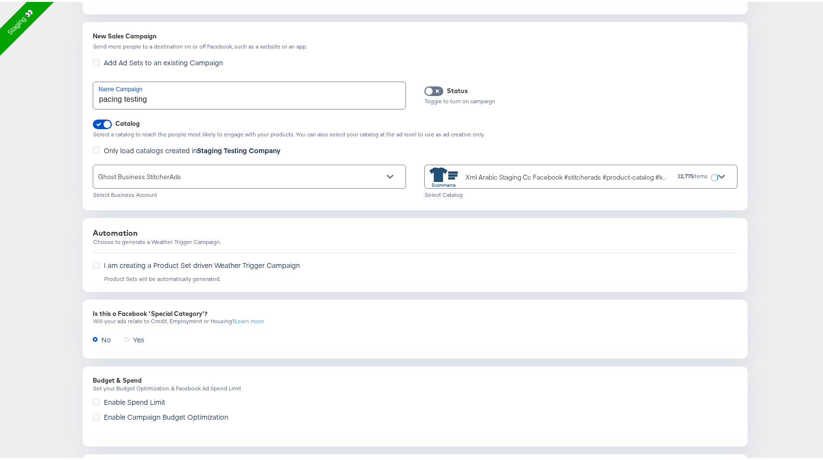
scroll to position [434, 0]
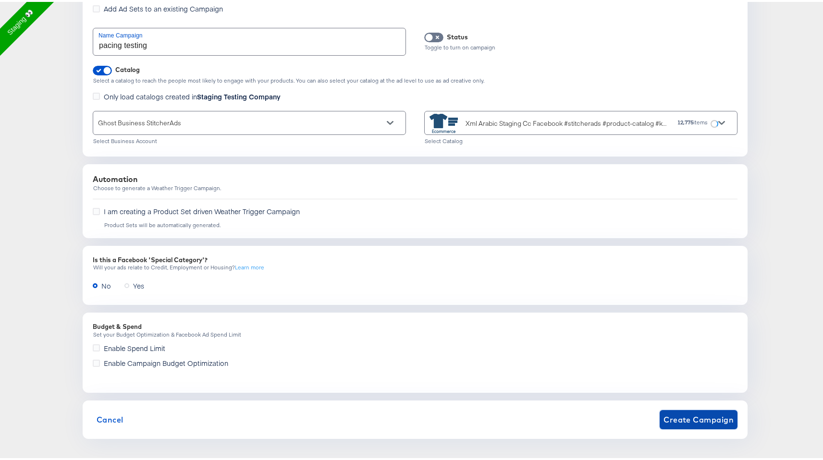
click at [675, 420] on span "Create Campaign" at bounding box center [699, 417] width 70 height 13
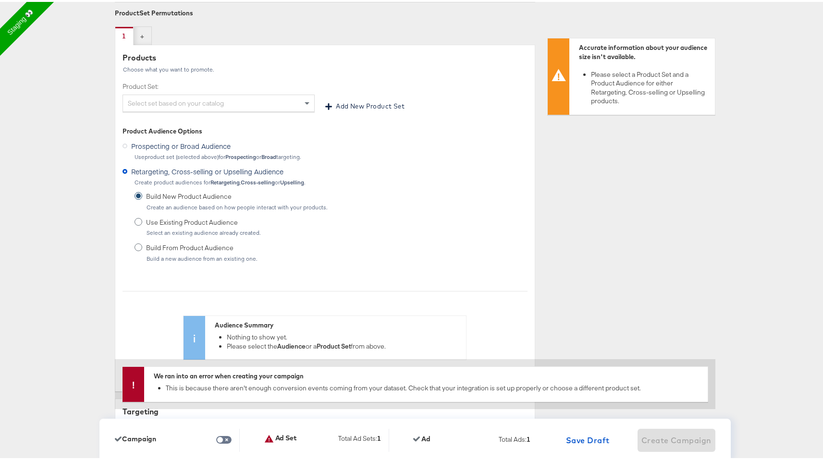
scroll to position [230, 0]
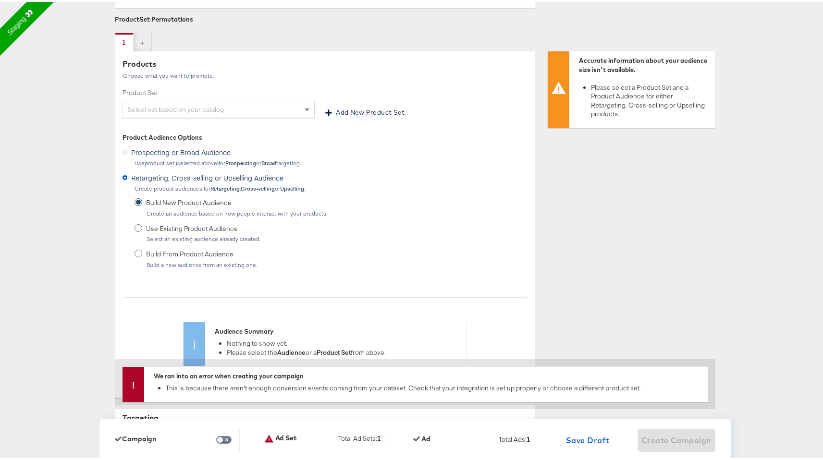
click at [260, 101] on div "Select set based on your catalog" at bounding box center [218, 107] width 191 height 16
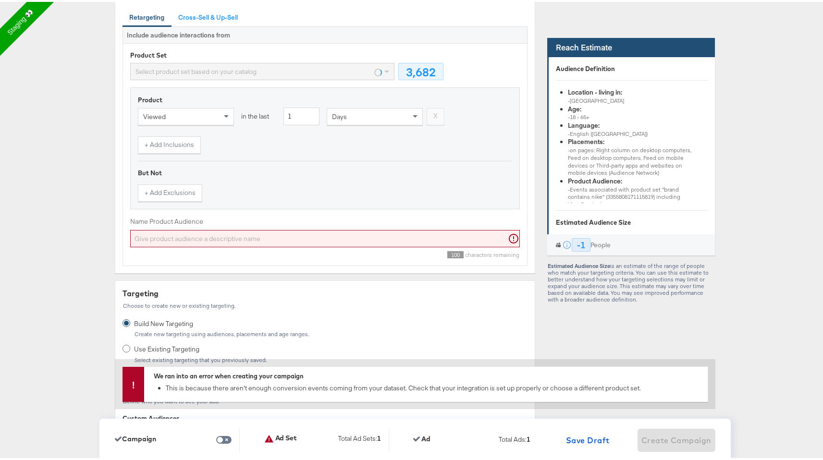
scroll to position [542, 0]
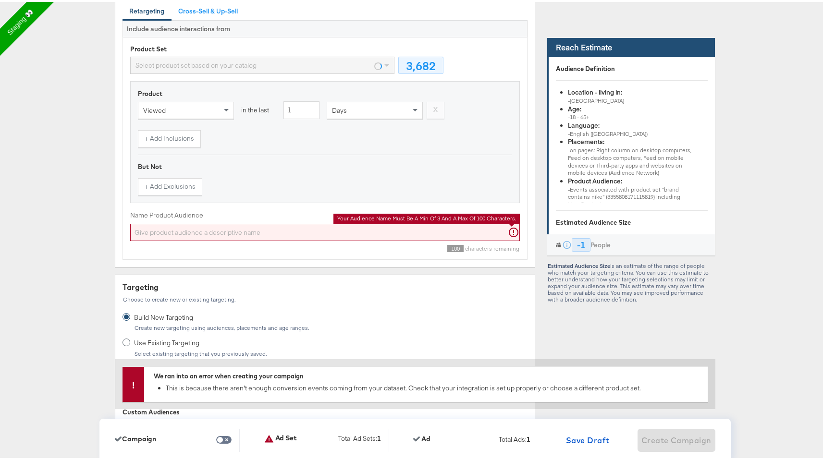
click at [321, 223] on input "Name Product Audience" at bounding box center [325, 231] width 390 height 18
type input "200"
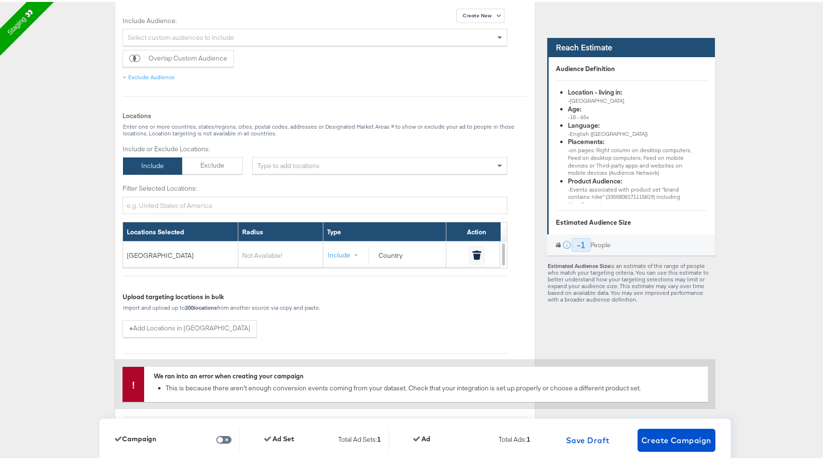
scroll to position [998, 0]
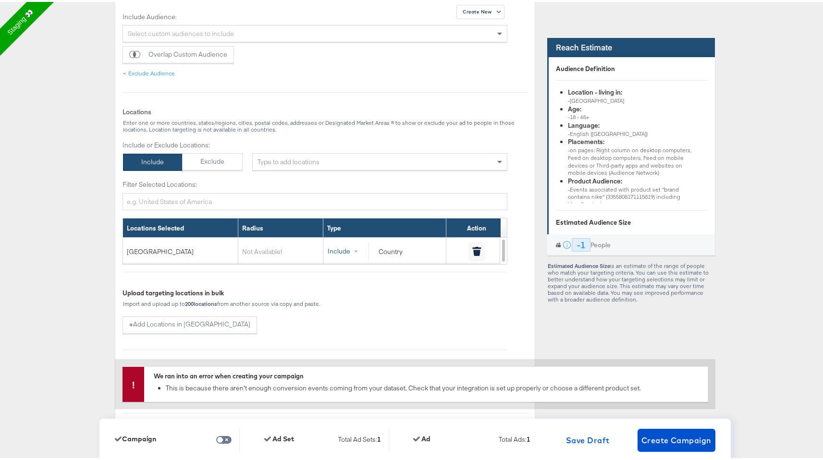
click at [342, 245] on button "Include" at bounding box center [347, 249] width 41 height 17
click at [286, 272] on div "Include or Exclude Locations: Include Exclude × United States of America Filter…" at bounding box center [315, 271] width 385 height 265
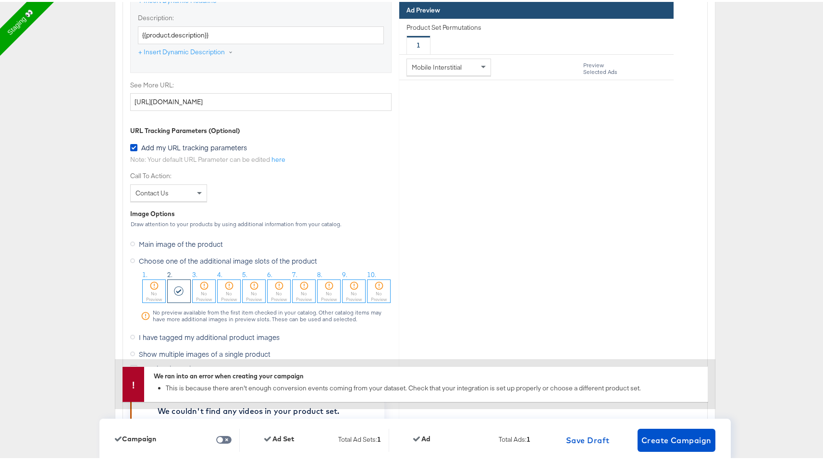
scroll to position [3238, 0]
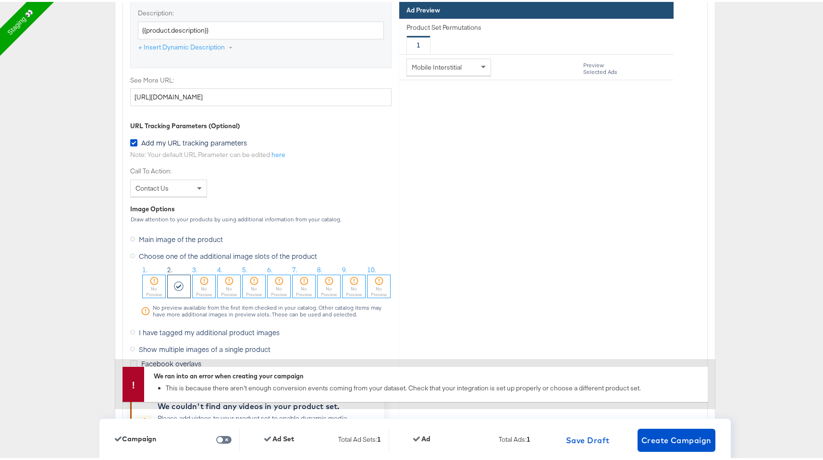
click at [155, 283] on icon at bounding box center [154, 279] width 10 height 10
click at [142, 242] on span "Main image of the product" at bounding box center [181, 238] width 84 height 10
click at [0, 0] on input "Main image of the product" at bounding box center [0, 0] width 0 height 0
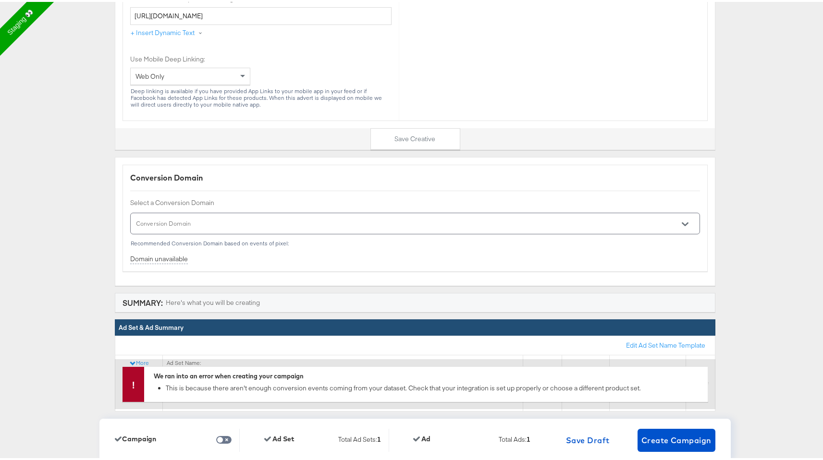
scroll to position [3731, 0]
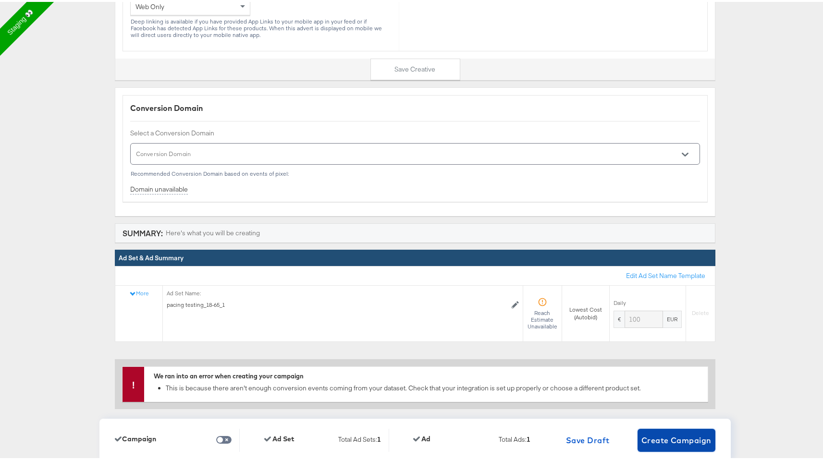
click at [668, 438] on span "Create Campaign" at bounding box center [677, 438] width 70 height 13
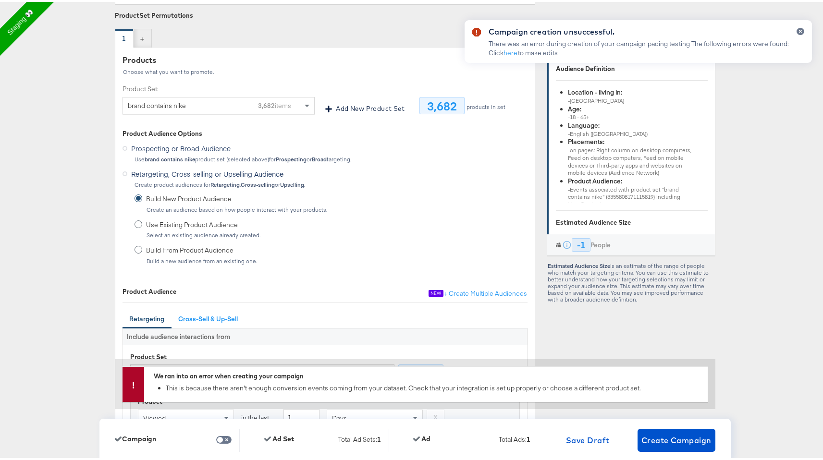
scroll to position [0, 0]
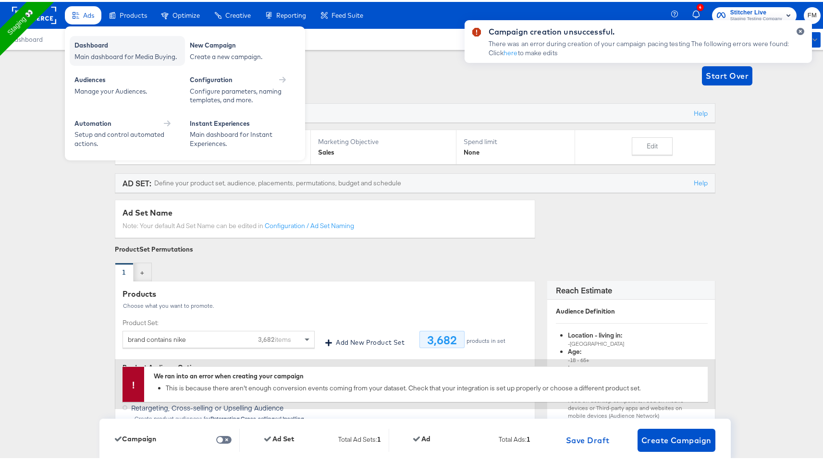
click at [96, 57] on div "Main dashboard for Media Buying." at bounding box center [127, 54] width 106 height 9
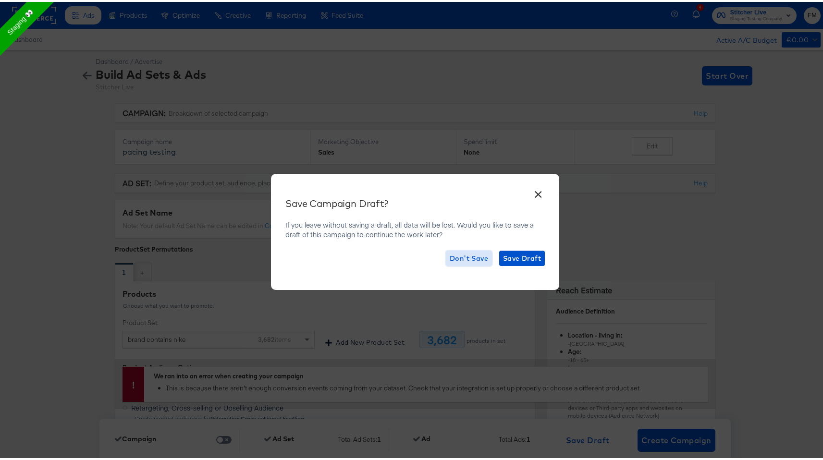
drag, startPoint x: 464, startPoint y: 259, endPoint x: 464, endPoint y: 245, distance: 14.9
click at [468, 245] on div "Save Campaign Draft? If you leave without saving a draft, all data will be lost…" at bounding box center [414, 230] width 259 height 69
click at [515, 265] on div "× Save Campaign Draft? If you leave without saving a draft, all data will be lo…" at bounding box center [415, 230] width 288 height 117
click at [515, 261] on span "Save Draft" at bounding box center [522, 257] width 38 height 12
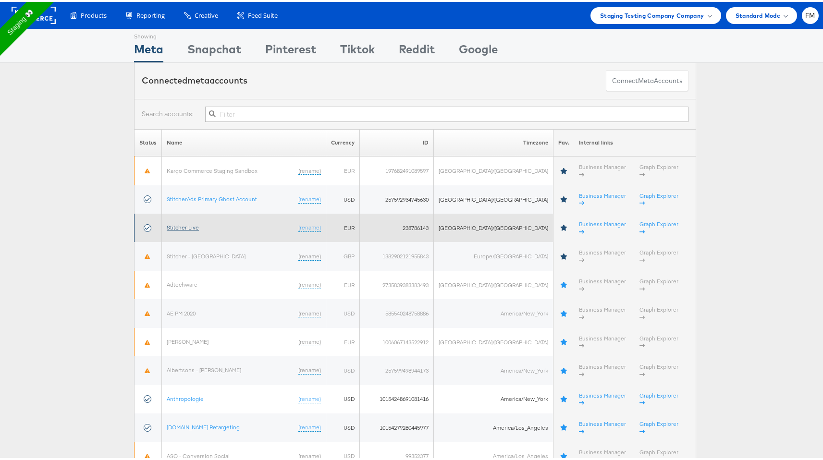
click at [193, 222] on link "Stitcher Live" at bounding box center [183, 225] width 32 height 7
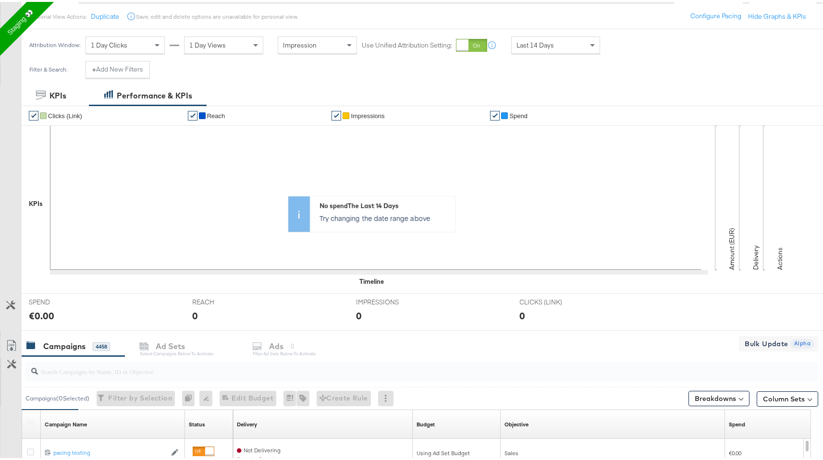
scroll to position [384, 0]
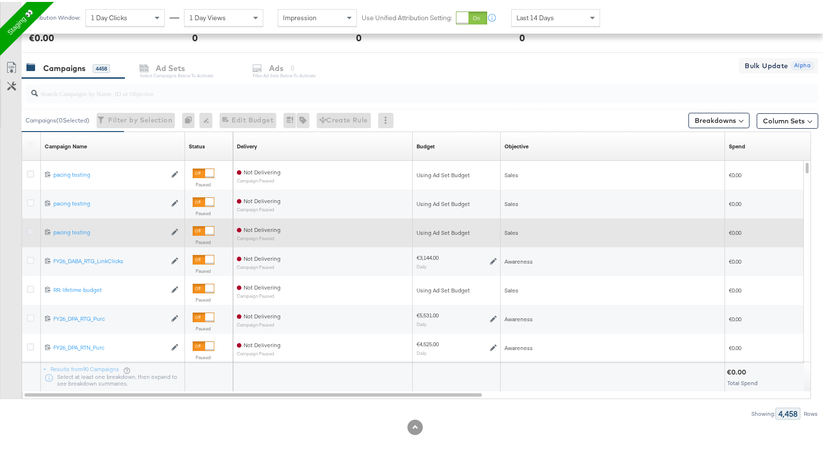
click at [31, 232] on icon at bounding box center [30, 229] width 7 height 7
click at [0, 0] on input "checkbox" at bounding box center [0, 0] width 0 height 0
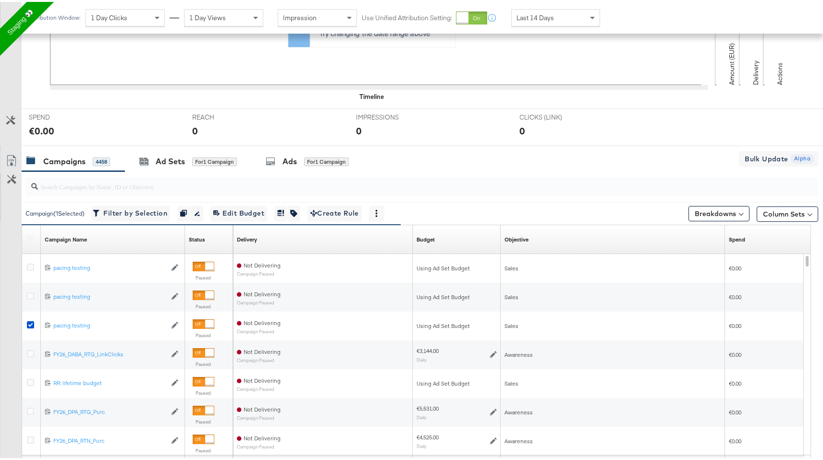
scroll to position [284, 0]
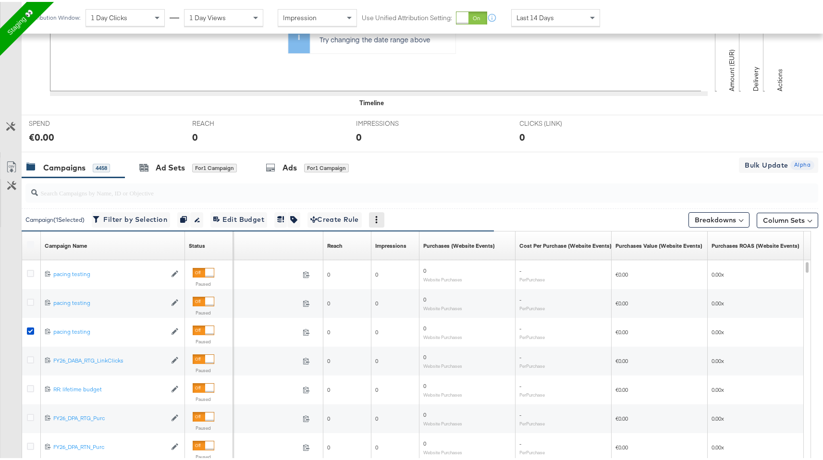
click at [384, 214] on div at bounding box center [376, 217] width 15 height 15
click at [378, 216] on icon at bounding box center [377, 217] width 2 height 7
click at [404, 263] on div "Delete" at bounding box center [410, 264] width 53 height 15
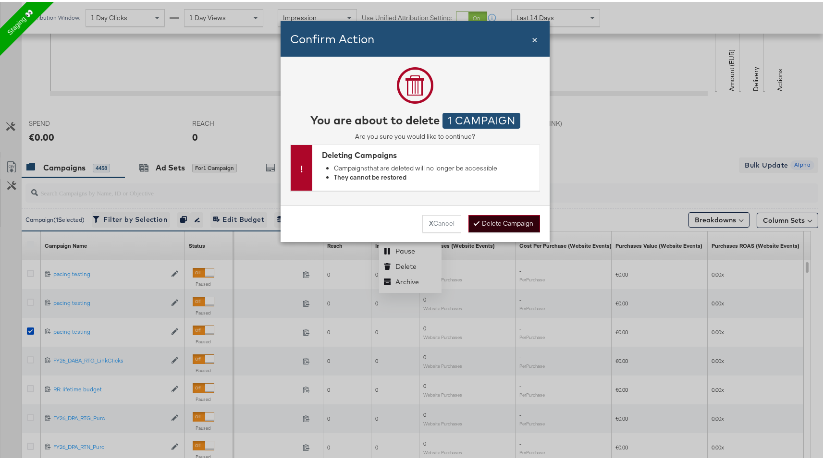
click at [490, 225] on button "Delete Campaign" at bounding box center [505, 221] width 72 height 17
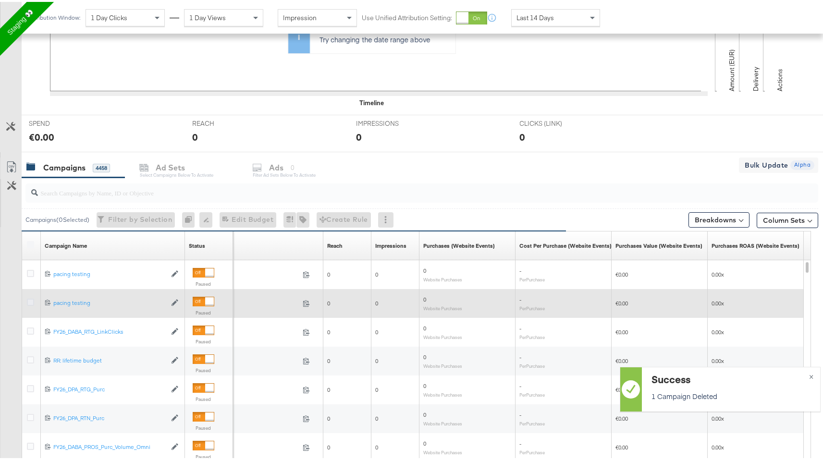
click at [27, 300] on icon at bounding box center [30, 300] width 7 height 7
click at [0, 0] on input "checkbox" at bounding box center [0, 0] width 0 height 0
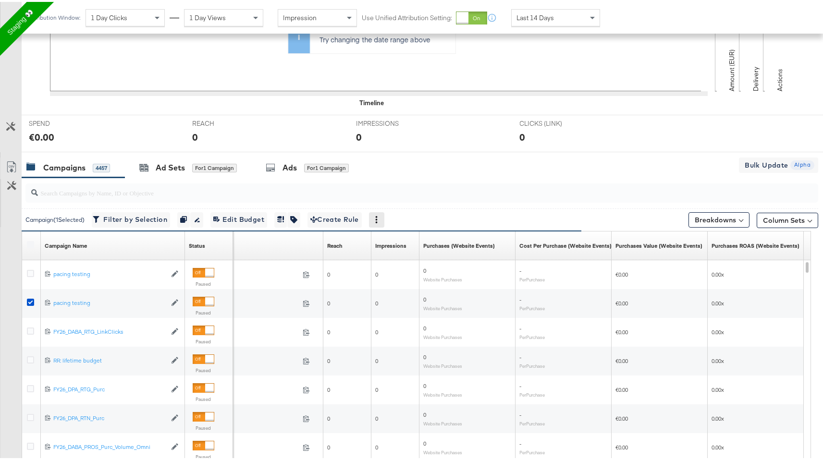
click at [380, 218] on icon at bounding box center [376, 217] width 7 height 7
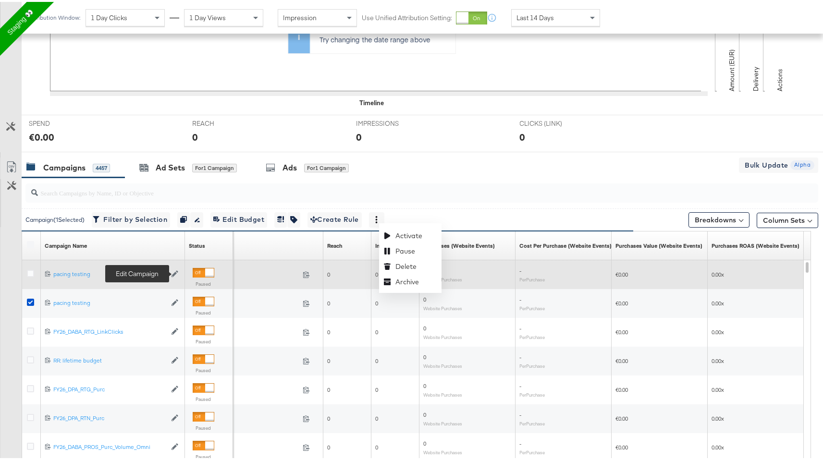
click at [175, 270] on icon at bounding box center [175, 272] width 7 height 7
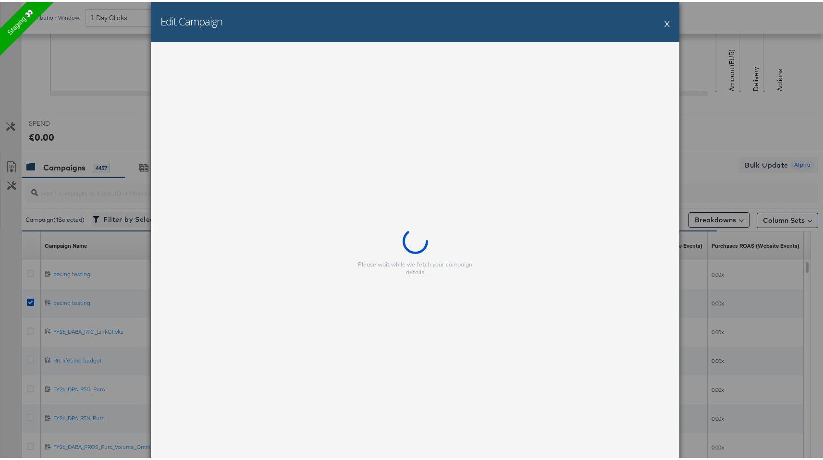
click at [335, 219] on div "Please wait while we fetch your campaign details" at bounding box center [415, 250] width 529 height 420
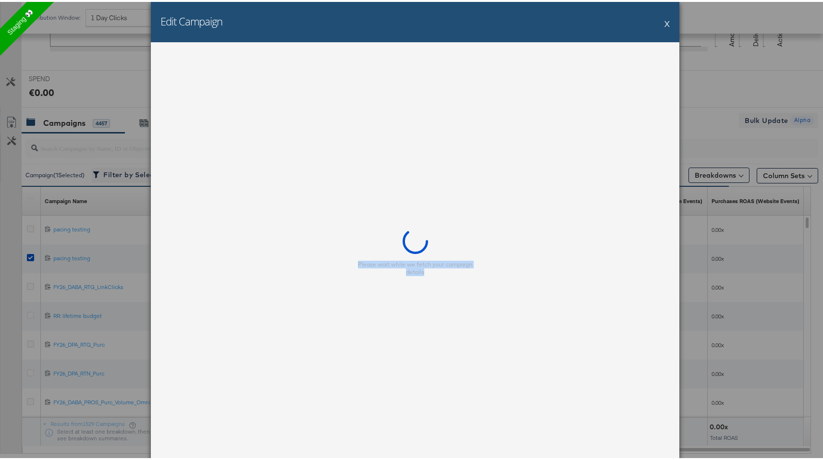
scroll to position [384, 0]
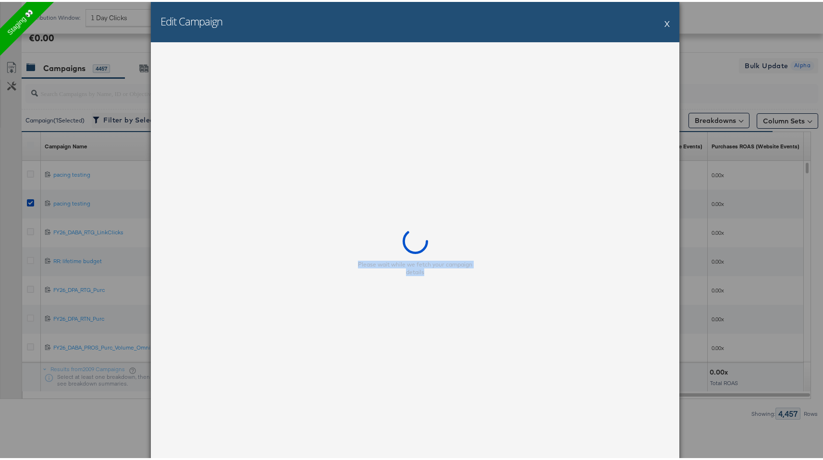
click at [665, 16] on button "X" at bounding box center [667, 21] width 5 height 19
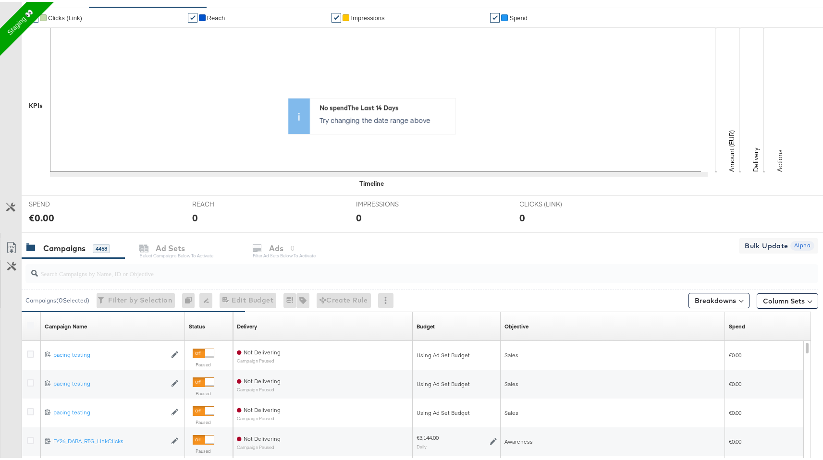
scroll to position [296, 0]
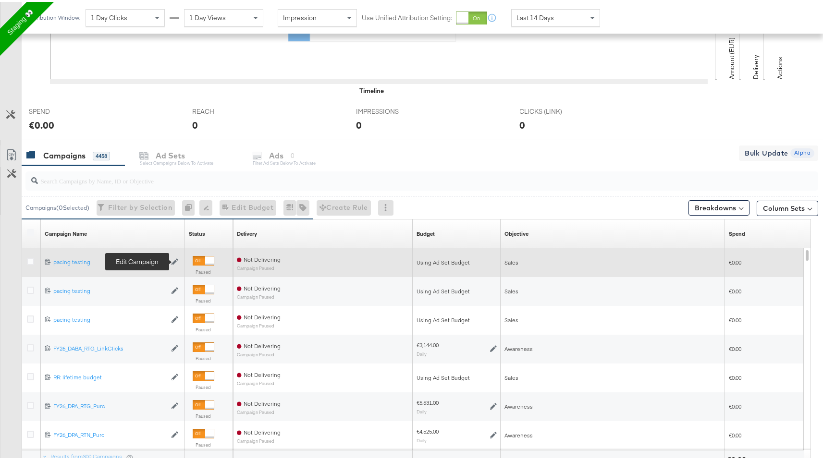
click at [175, 260] on icon at bounding box center [175, 260] width 7 height 7
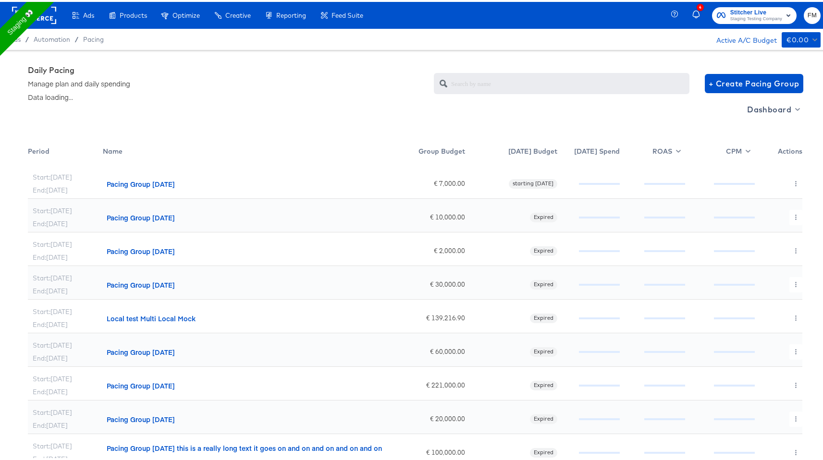
click at [175, 183] on div "Pacing Group [DATE]" at bounding box center [141, 182] width 68 height 10
click at [173, 180] on div "Pacing Group [DATE]" at bounding box center [141, 182] width 68 height 10
click at [790, 177] on button "button" at bounding box center [796, 181] width 13 height 15
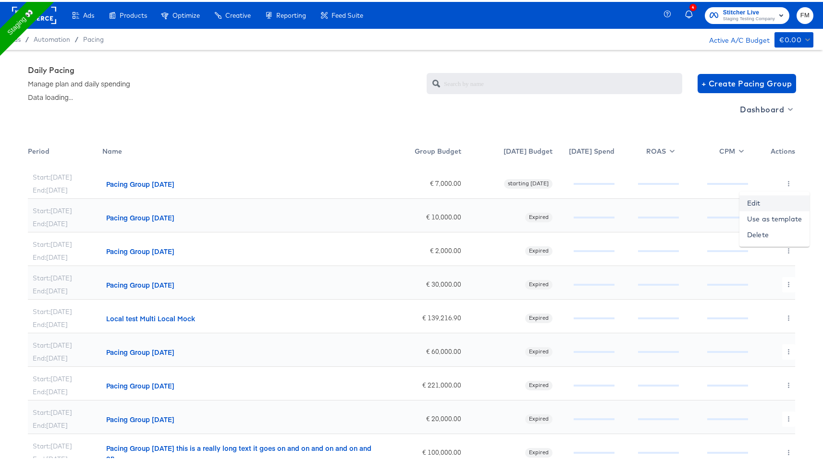
click at [759, 201] on link "Edit" at bounding box center [775, 202] width 70 height 16
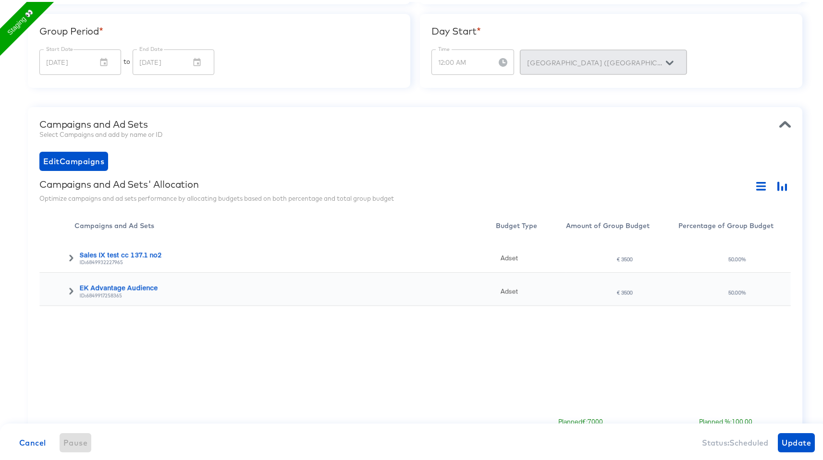
scroll to position [177, 0]
click at [72, 250] on div at bounding box center [56, 252] width 35 height 33
click at [69, 259] on div at bounding box center [56, 252] width 35 height 33
click at [69, 257] on icon at bounding box center [71, 254] width 4 height 7
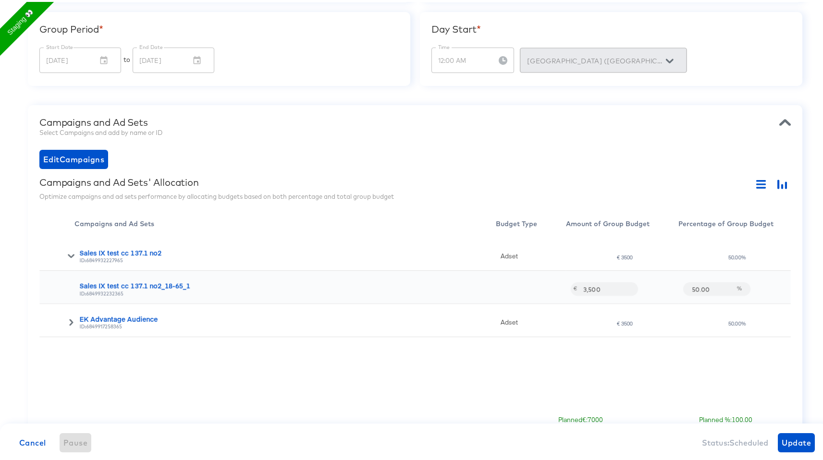
click at [73, 317] on icon at bounding box center [71, 320] width 7 height 7
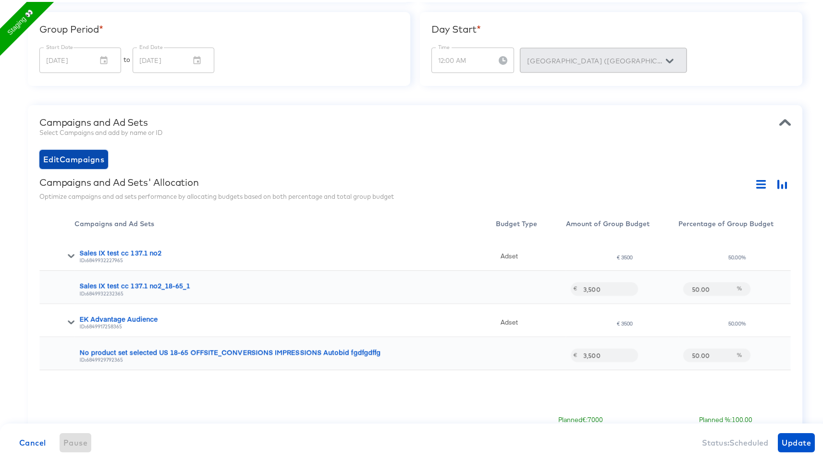
click at [91, 159] on span "Edit Campaigns" at bounding box center [73, 157] width 61 height 13
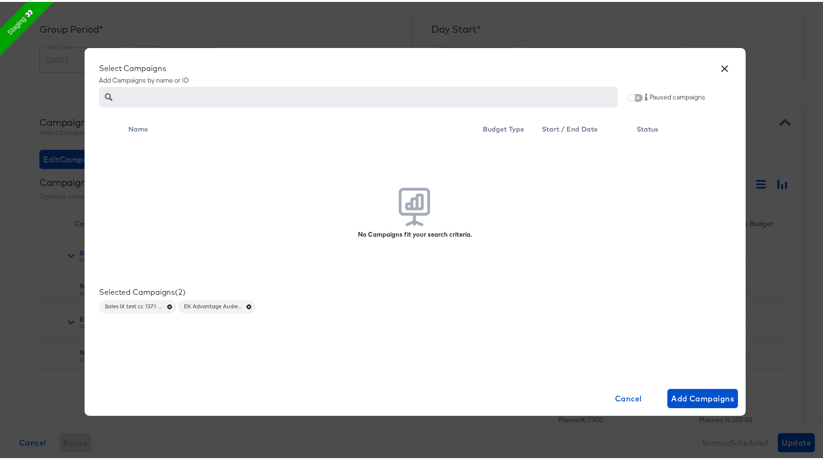
click at [628, 92] on span at bounding box center [632, 96] width 8 height 8
click at [635, 94] on input "checkbox" at bounding box center [631, 98] width 23 height 8
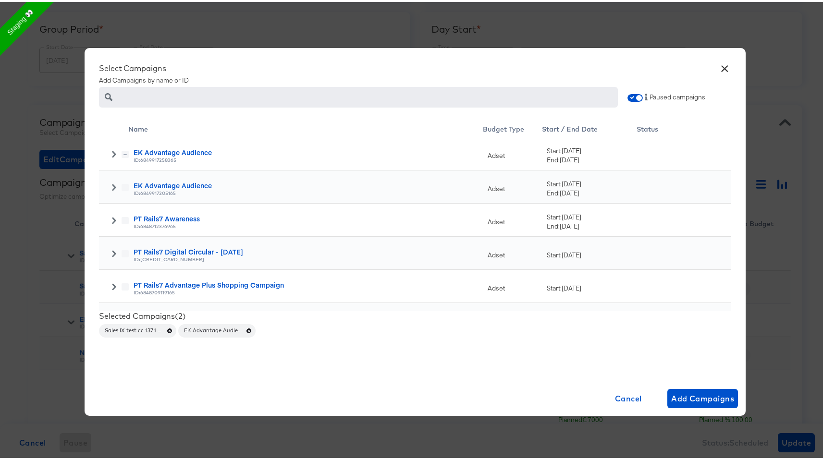
scroll to position [76, 0]
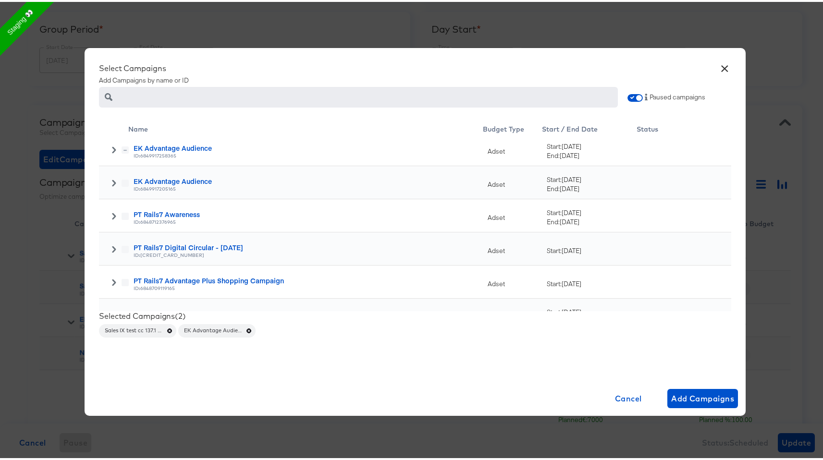
click at [123, 214] on label at bounding box center [125, 214] width 7 height 7
click at [112, 214] on icon at bounding box center [114, 214] width 7 height 7
click at [111, 216] on icon at bounding box center [114, 214] width 7 height 7
click at [112, 216] on icon at bounding box center [114, 214] width 4 height 7
click at [111, 181] on icon at bounding box center [114, 181] width 7 height 7
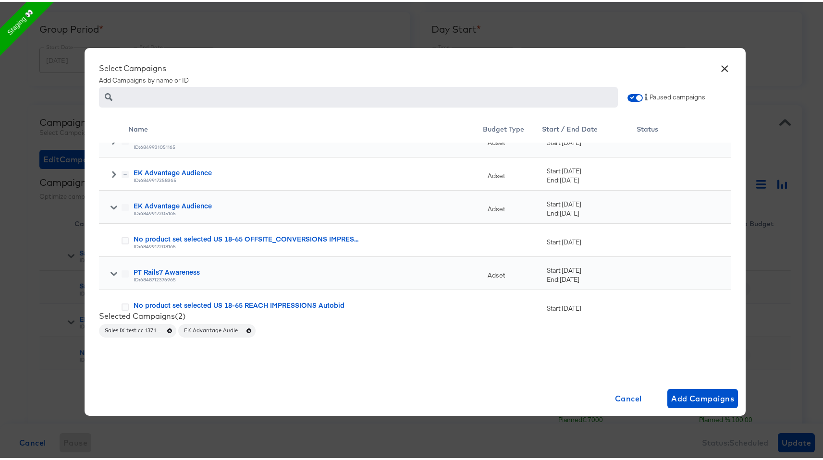
scroll to position [0, 0]
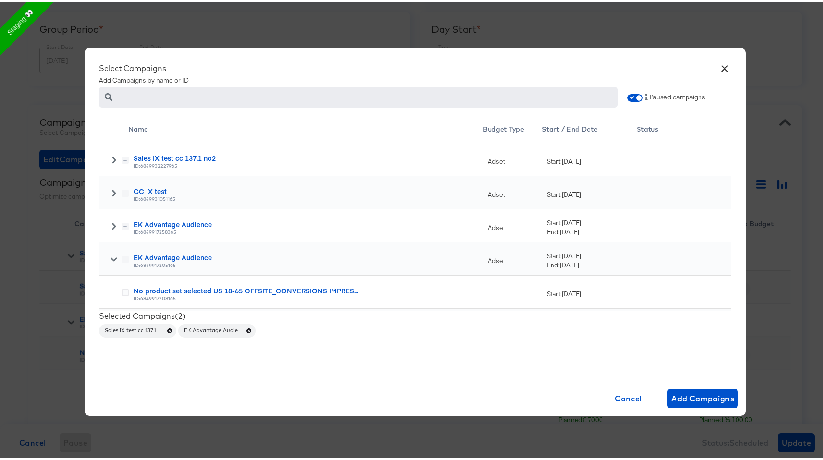
click at [111, 192] on icon at bounding box center [114, 191] width 7 height 7
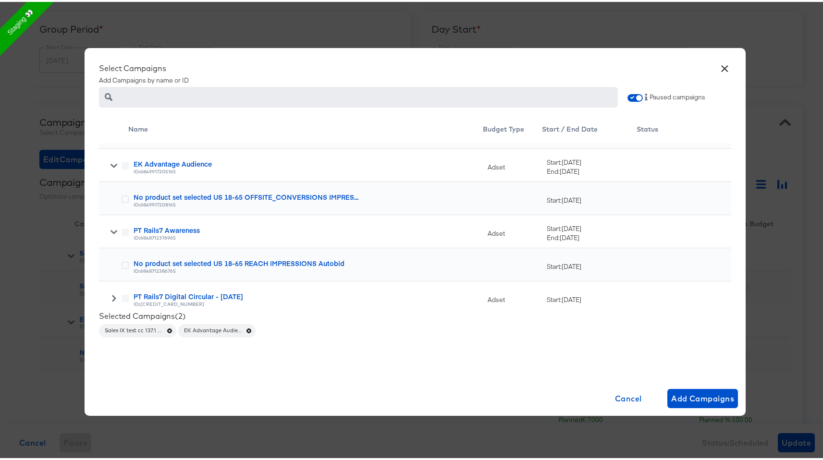
scroll to position [258, 0]
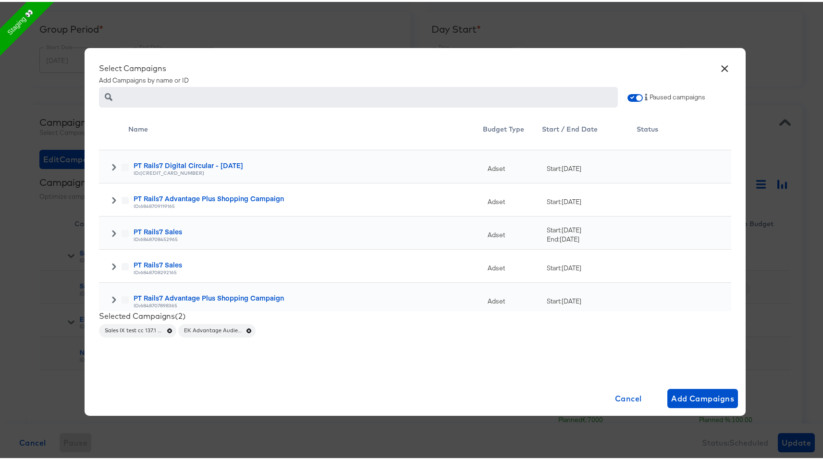
click at [111, 197] on icon at bounding box center [114, 198] width 7 height 7
click at [112, 268] on span at bounding box center [114, 266] width 7 height 10
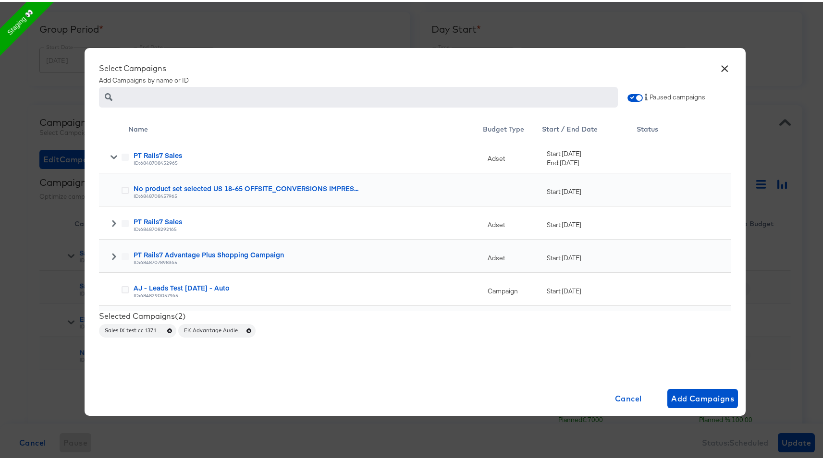
scroll to position [375, 0]
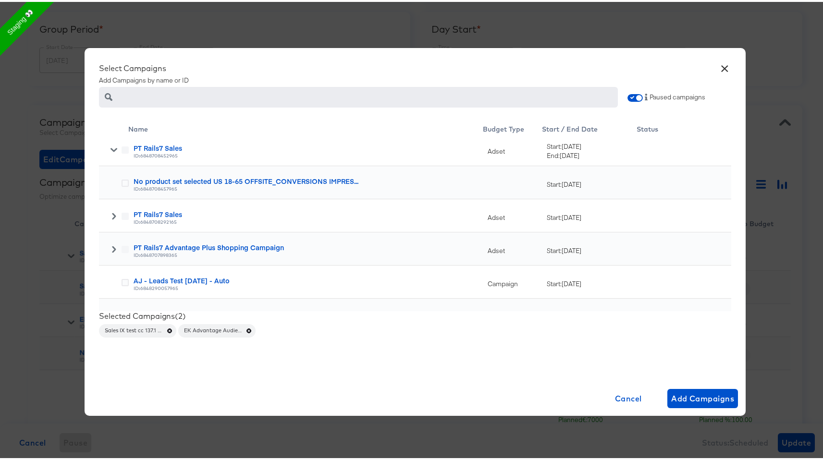
click at [111, 254] on div at bounding box center [114, 247] width 30 height 33
click at [111, 248] on icon at bounding box center [114, 247] width 7 height 7
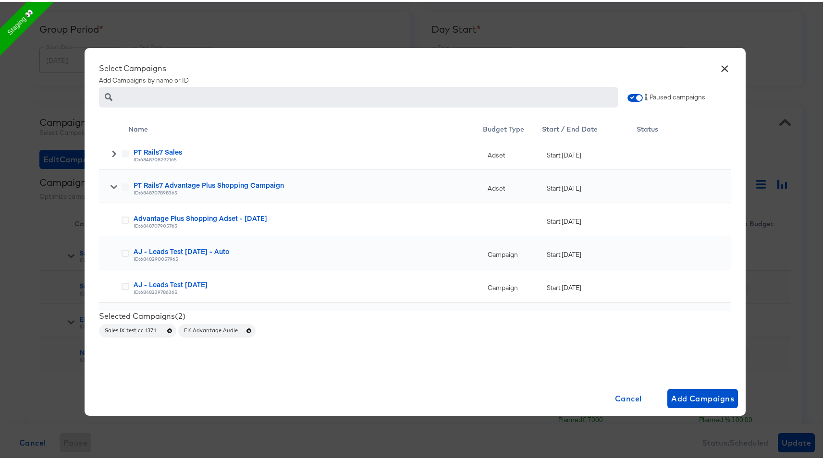
scroll to position [439, 0]
click at [122, 214] on icon at bounding box center [125, 216] width 7 height 7
click at [0, 0] on input "checkbox" at bounding box center [0, 0] width 0 height 0
click at [122, 252] on icon at bounding box center [125, 250] width 7 height 7
click at [0, 0] on input "checkbox" at bounding box center [0, 0] width 0 height 0
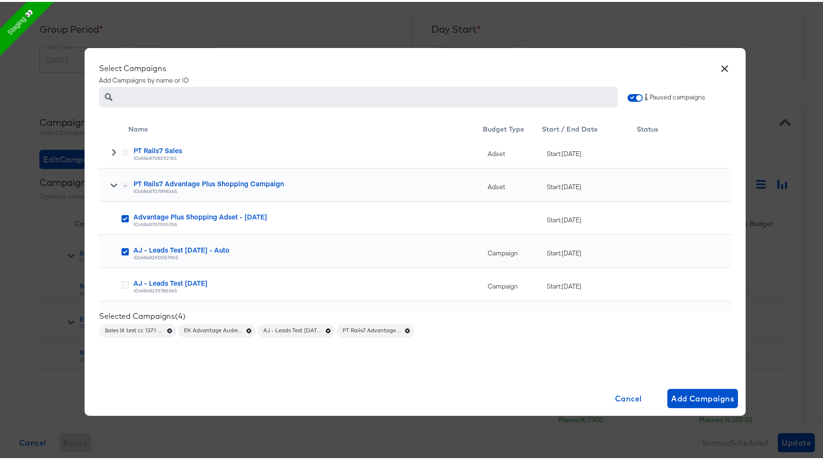
click at [167, 329] on icon "button" at bounding box center [169, 329] width 7 height 7
click at [167, 328] on icon "button" at bounding box center [169, 329] width 7 height 7
click at [122, 215] on icon at bounding box center [125, 215] width 7 height 7
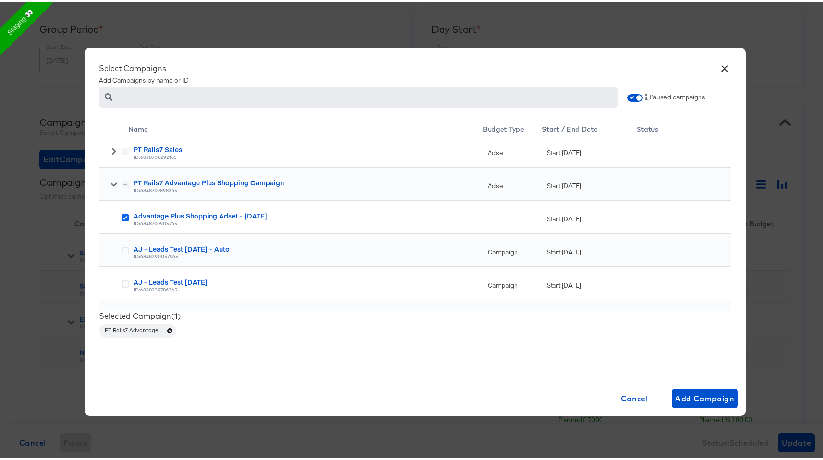
click at [0, 0] on input "checkbox" at bounding box center [0, 0] width 0 height 0
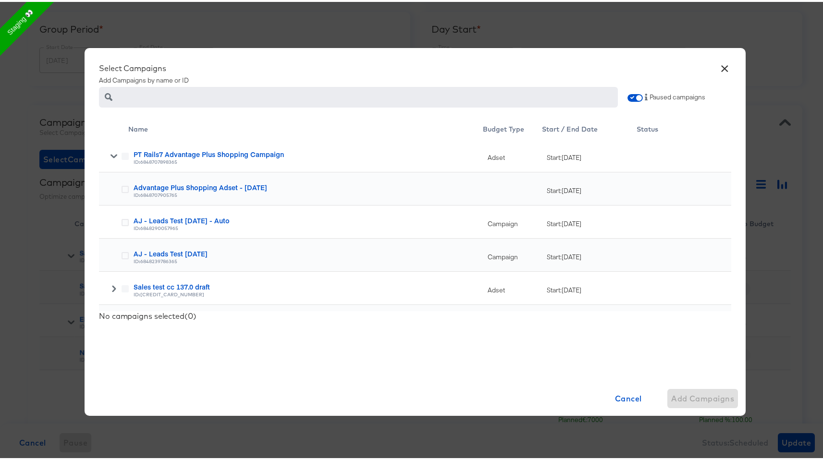
scroll to position [460, 0]
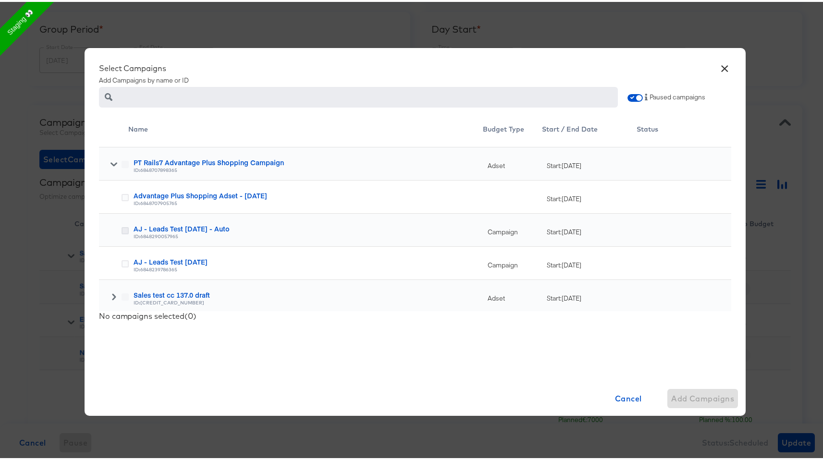
click at [123, 227] on icon at bounding box center [125, 228] width 7 height 7
click at [0, 0] on input "checkbox" at bounding box center [0, 0] width 0 height 0
click at [129, 194] on div "Advantage Plus Shopping Adset - August 22nd, 2025 ID: 6848707905765" at bounding box center [306, 195] width 355 height 33
click at [122, 195] on icon at bounding box center [125, 195] width 7 height 7
click at [0, 0] on input "checkbox" at bounding box center [0, 0] width 0 height 0
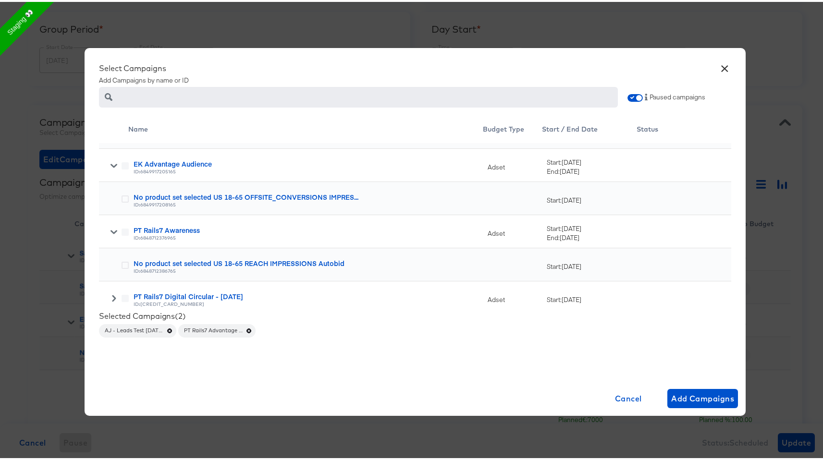
scroll to position [0, 0]
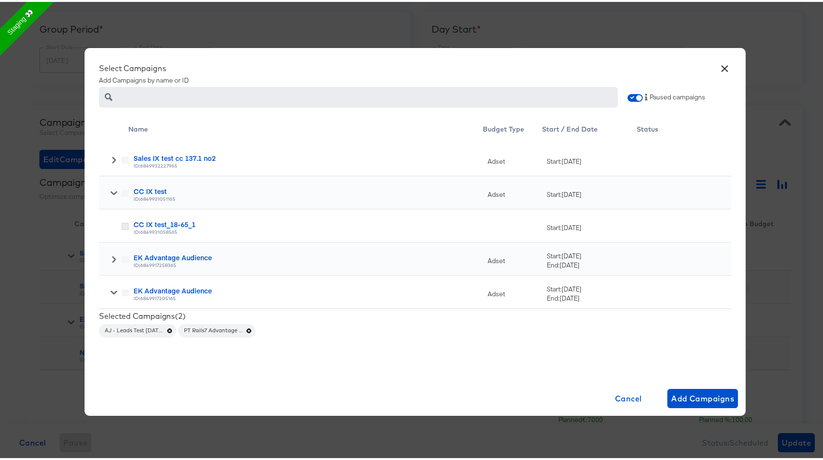
click at [122, 224] on icon at bounding box center [125, 224] width 7 height 7
click at [0, 0] on input "checkbox" at bounding box center [0, 0] width 0 height 0
click at [110, 181] on div at bounding box center [114, 190] width 30 height 33
click at [111, 190] on icon at bounding box center [114, 191] width 7 height 7
click at [109, 249] on div at bounding box center [114, 257] width 30 height 33
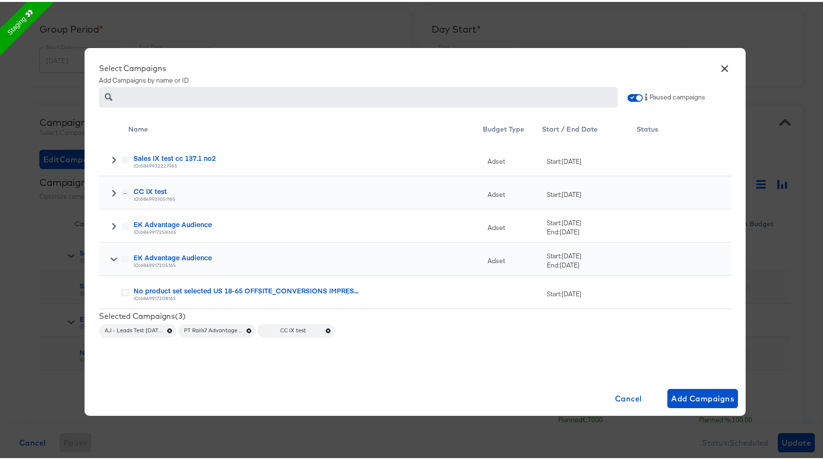
click at [111, 256] on icon at bounding box center [114, 257] width 7 height 7
click at [111, 222] on icon at bounding box center [114, 224] width 7 height 7
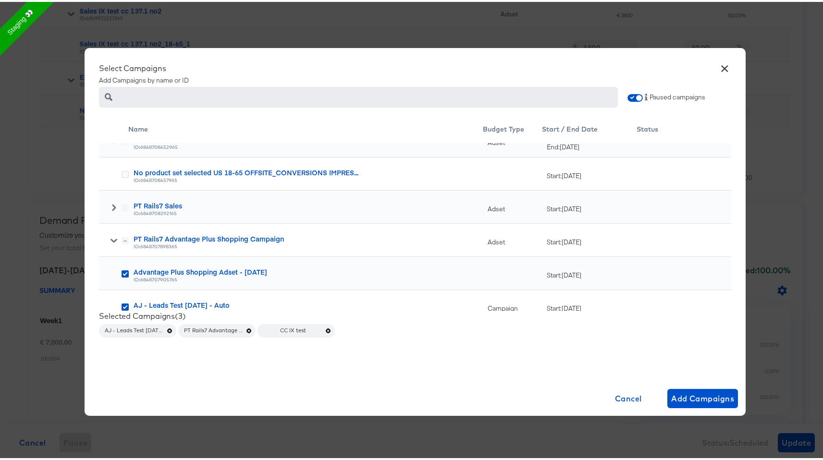
scroll to position [423, 0]
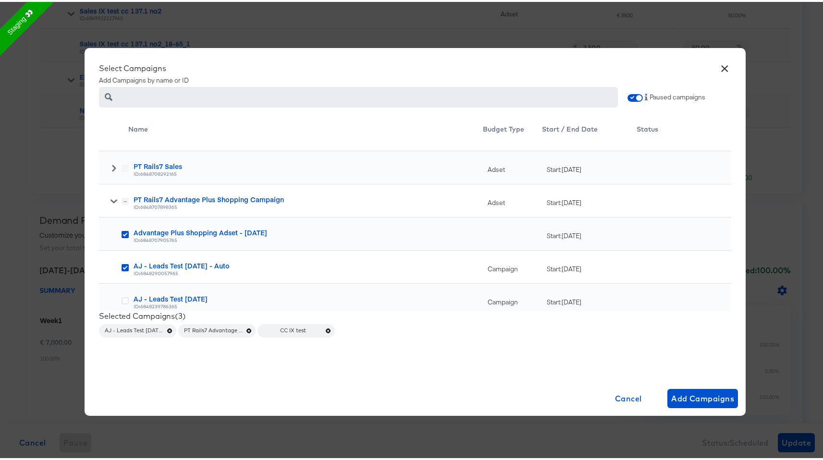
click at [325, 328] on icon "button" at bounding box center [328, 329] width 7 height 7
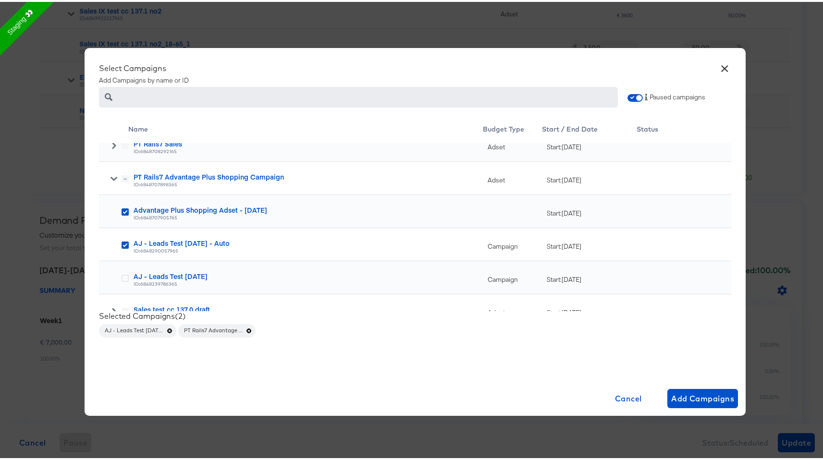
scroll to position [450, 0]
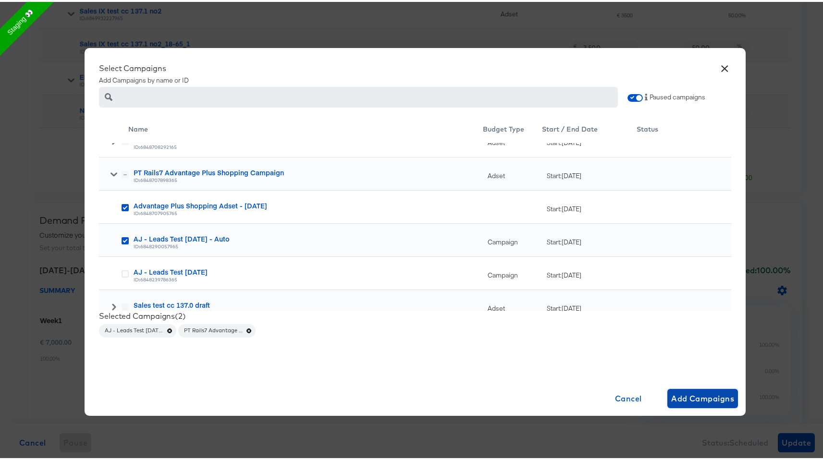
click at [667, 394] on button "Add Campaigns" at bounding box center [702, 396] width 71 height 19
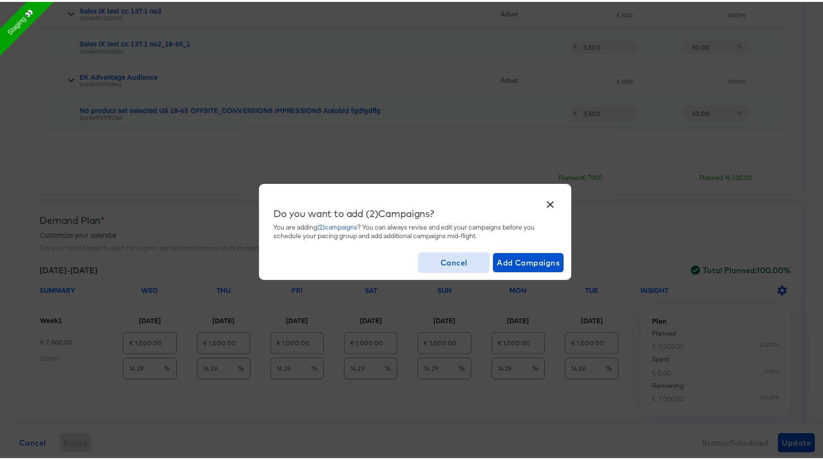
click at [459, 264] on span "Cancel" at bounding box center [453, 260] width 63 height 13
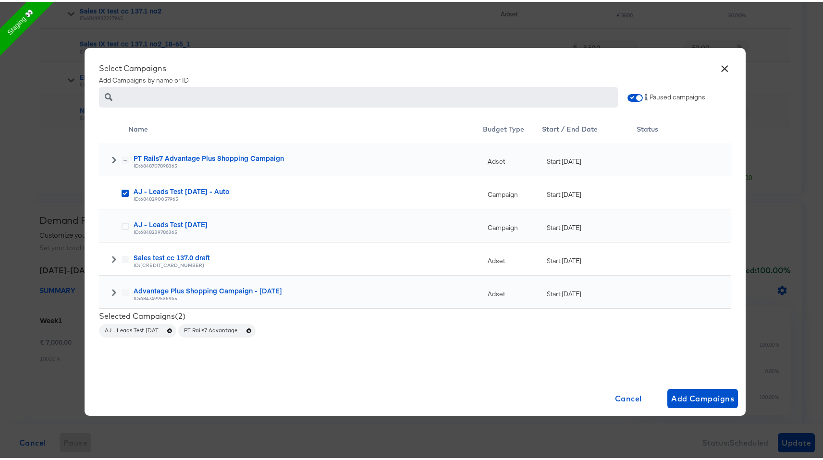
scroll to position [290, 0]
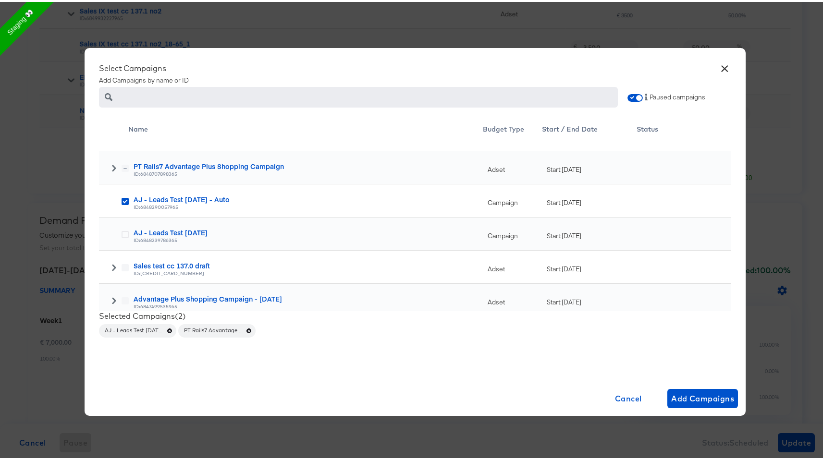
click at [723, 64] on button "×" at bounding box center [724, 64] width 17 height 17
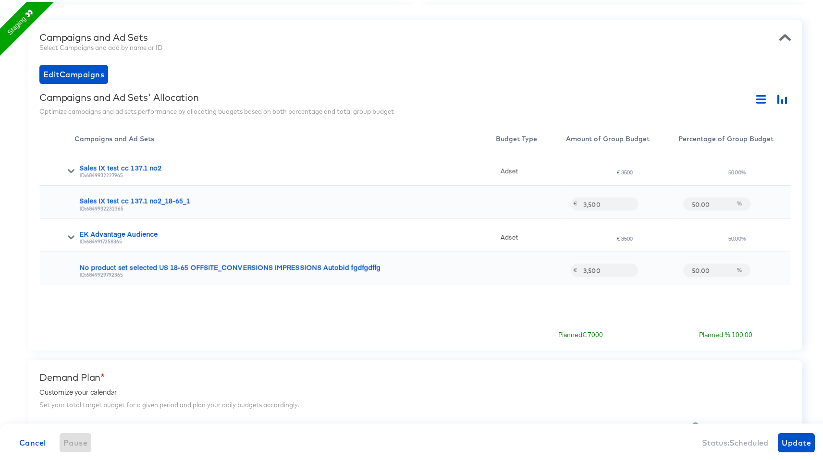
scroll to position [270, 0]
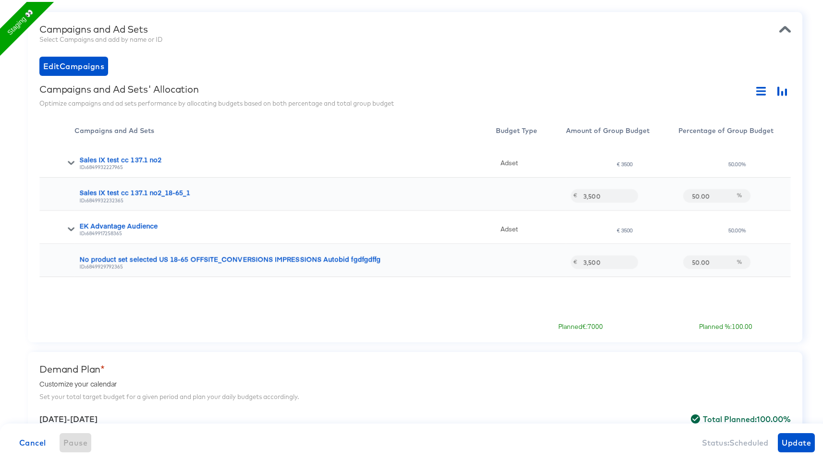
click at [72, 160] on icon at bounding box center [71, 161] width 7 height 4
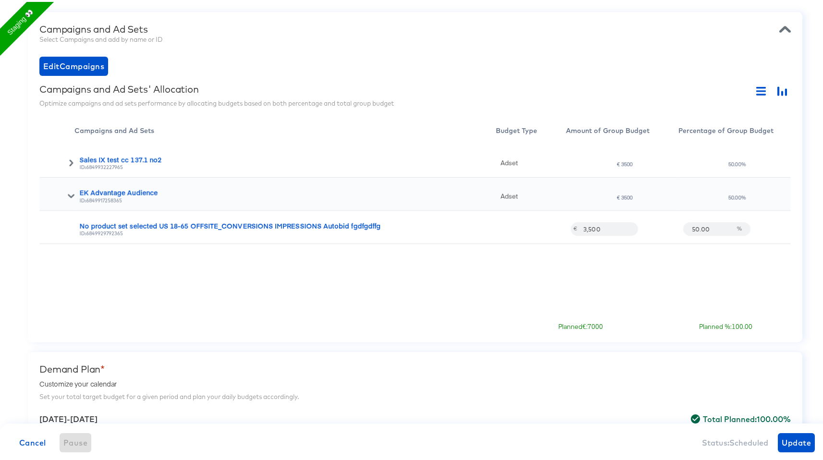
click at [71, 194] on icon at bounding box center [71, 194] width 7 height 7
click at [66, 194] on div at bounding box center [59, 194] width 30 height 7
click at [70, 194] on icon at bounding box center [71, 194] width 7 height 7
click at [71, 159] on icon at bounding box center [71, 161] width 4 height 7
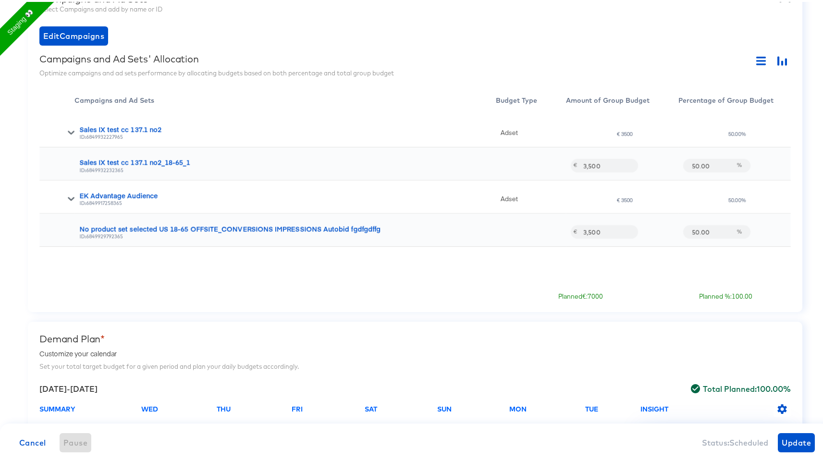
scroll to position [289, 0]
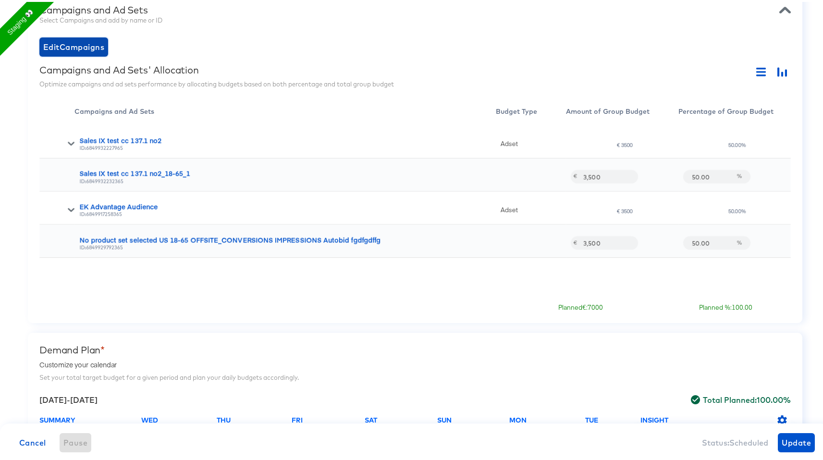
click at [93, 47] on span "Edit Campaigns" at bounding box center [73, 44] width 61 height 13
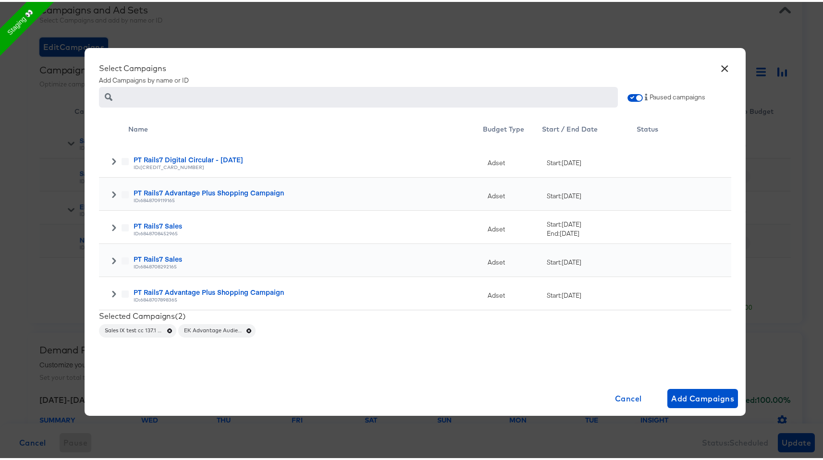
scroll to position [230, 0]
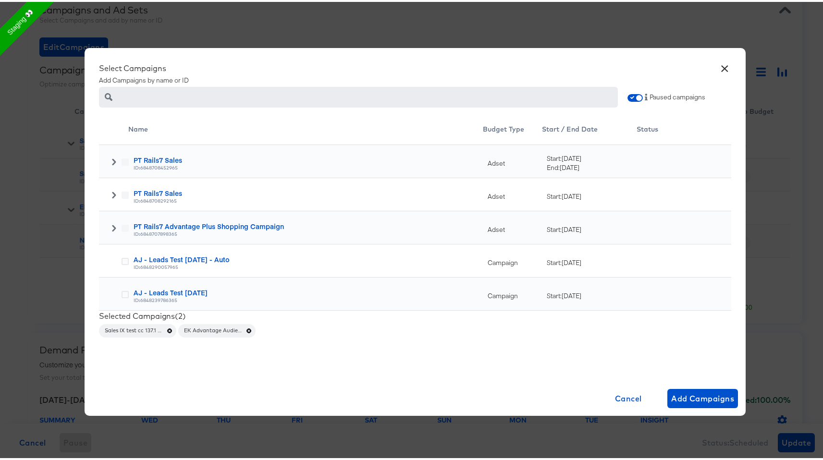
click at [111, 227] on icon at bounding box center [114, 226] width 7 height 7
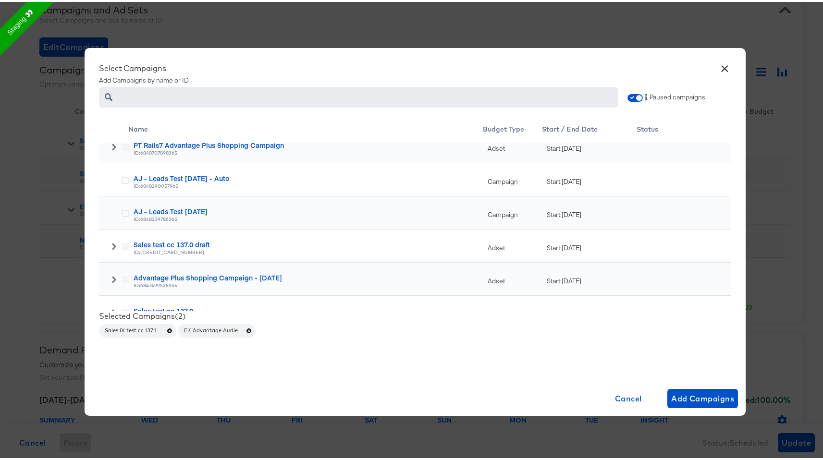
scroll to position [277, 0]
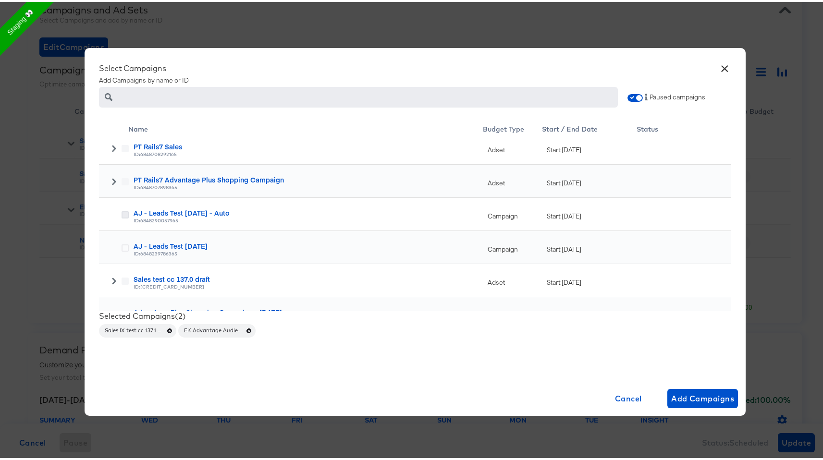
click at [122, 213] on icon at bounding box center [125, 213] width 7 height 7
click at [0, 0] on input "checkbox" at bounding box center [0, 0] width 0 height 0
click at [122, 246] on icon at bounding box center [125, 246] width 7 height 7
click at [0, 0] on input "checkbox" at bounding box center [0, 0] width 0 height 0
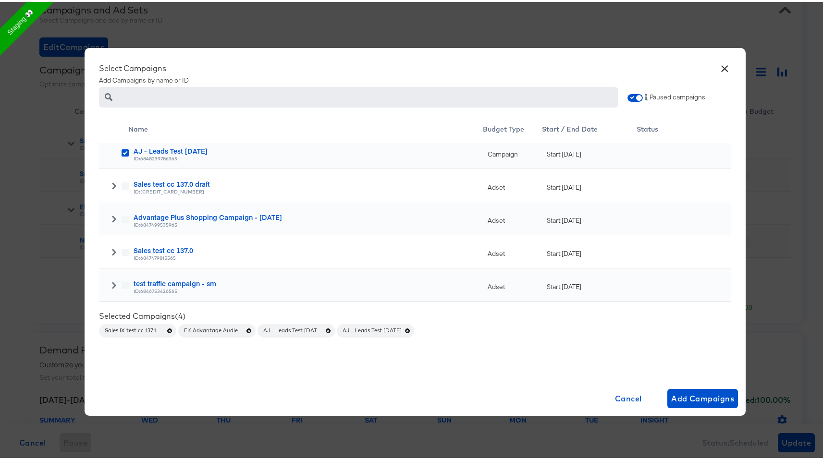
scroll to position [373, 0]
click at [112, 217] on icon at bounding box center [114, 216] width 4 height 7
click at [123, 246] on icon at bounding box center [125, 249] width 7 height 7
click at [0, 0] on input "checkbox" at bounding box center [0, 0] width 0 height 0
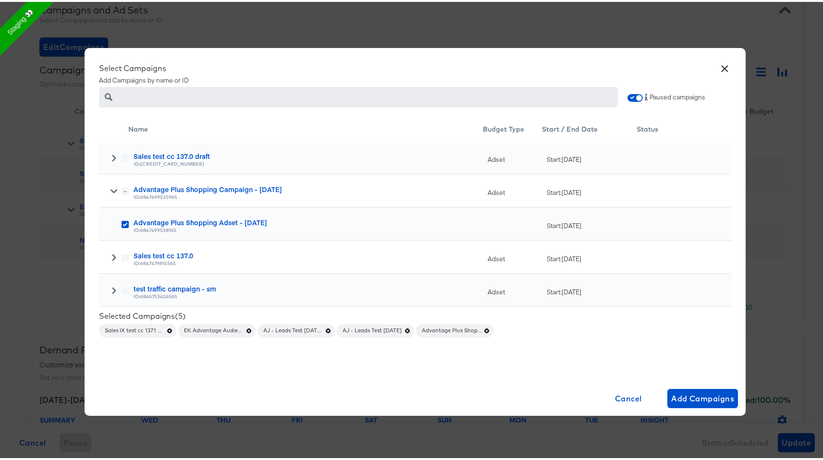
scroll to position [403, 0]
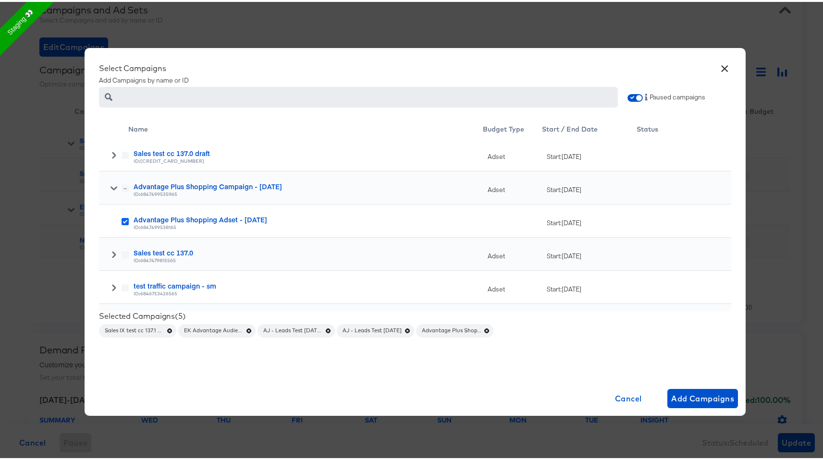
click at [122, 218] on icon at bounding box center [125, 219] width 7 height 7
click at [0, 0] on input "checkbox" at bounding box center [0, 0] width 0 height 0
click at [111, 186] on icon at bounding box center [114, 186] width 7 height 7
click at [122, 218] on icon at bounding box center [125, 219] width 7 height 7
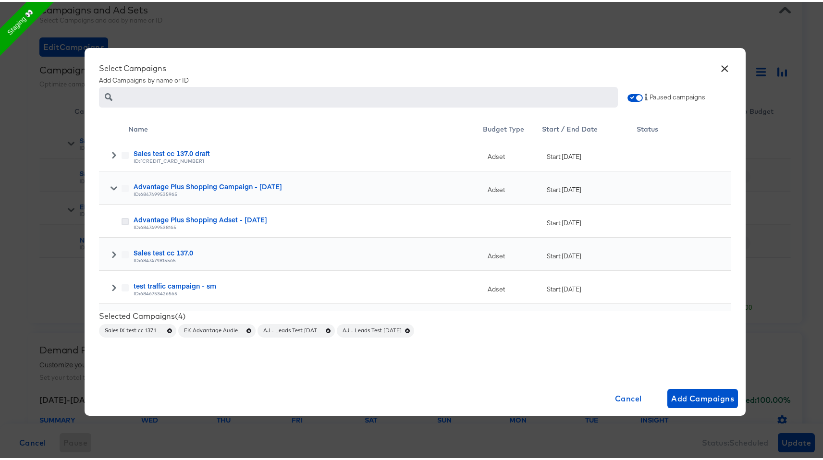
click at [0, 0] on input "checkbox" at bounding box center [0, 0] width 0 height 0
click at [490, 187] on div "Adset" at bounding box center [512, 186] width 59 height 33
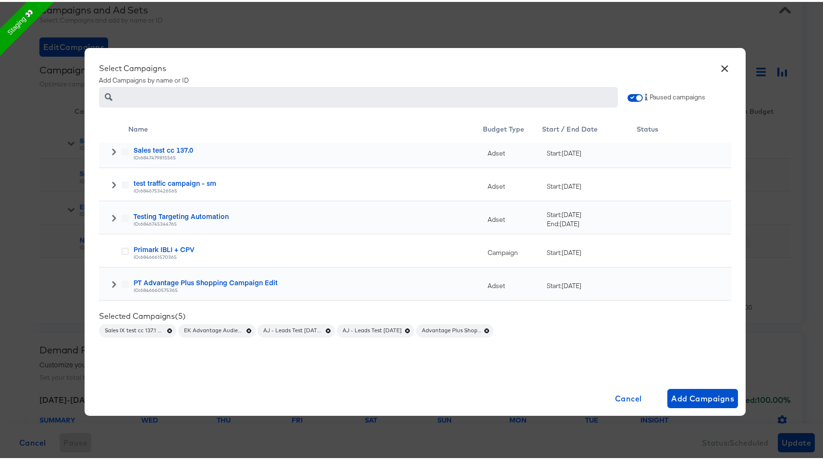
scroll to position [522, 0]
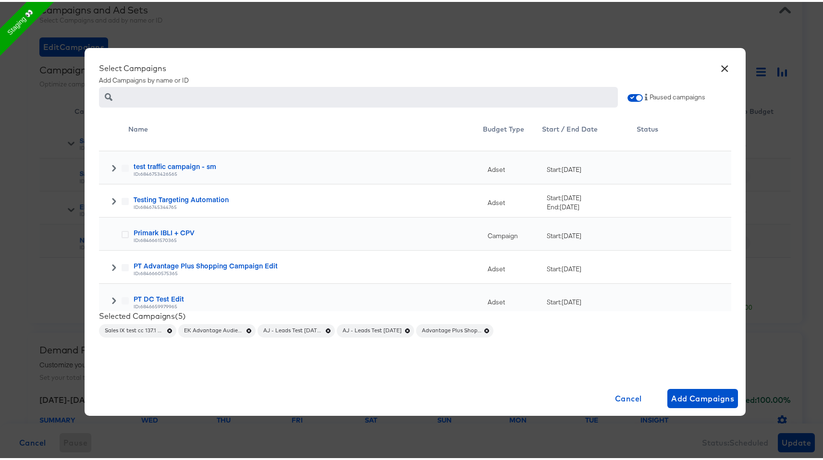
click at [112, 267] on icon at bounding box center [114, 265] width 4 height 7
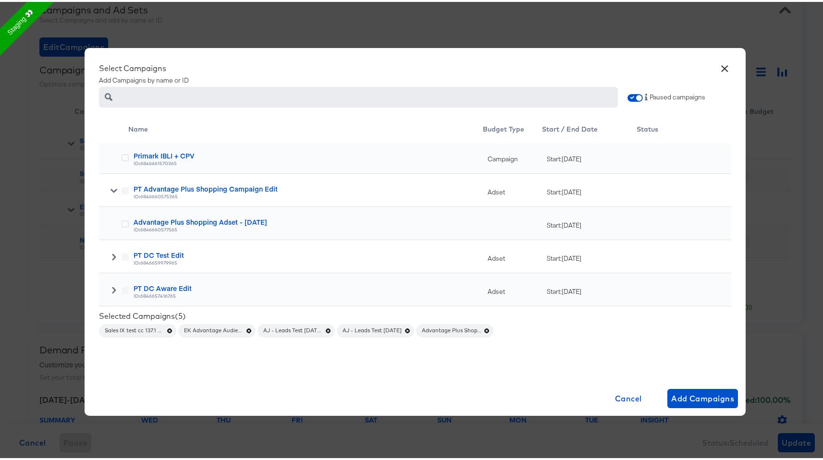
scroll to position [600, 0]
click at [111, 252] on icon at bounding box center [114, 254] width 7 height 7
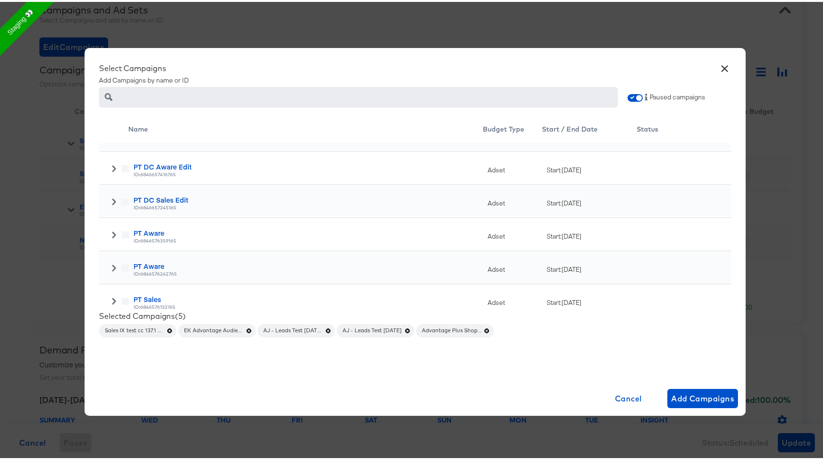
scroll to position [755, 0]
click at [112, 230] on icon at bounding box center [114, 232] width 4 height 7
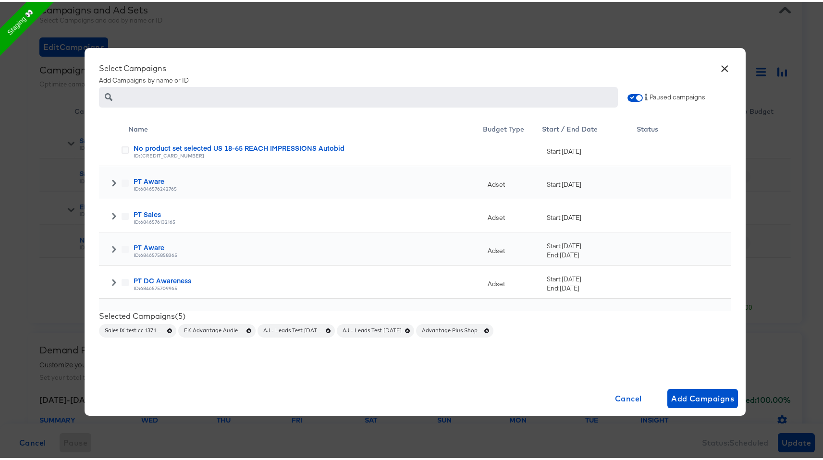
scroll to position [881, 0]
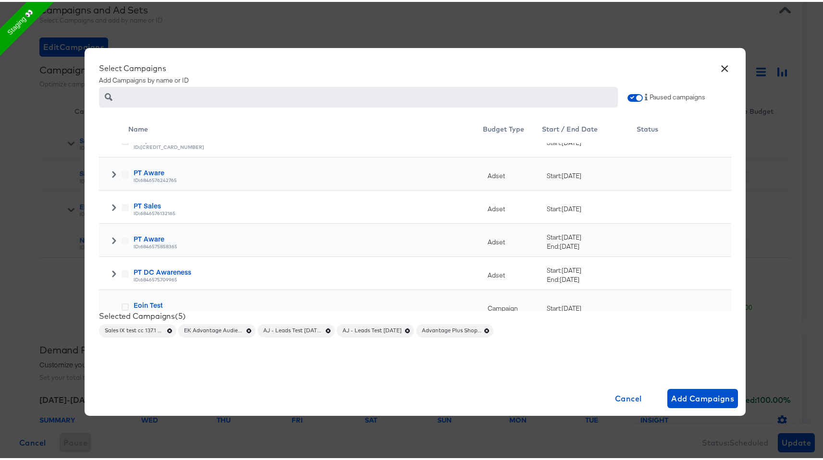
click at [110, 199] on div at bounding box center [114, 205] width 30 height 33
click at [111, 205] on icon at bounding box center [114, 205] width 7 height 7
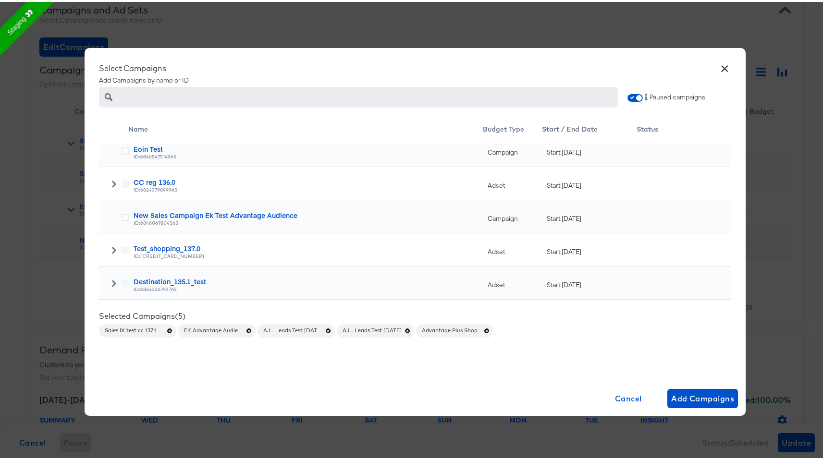
scroll to position [1086, 0]
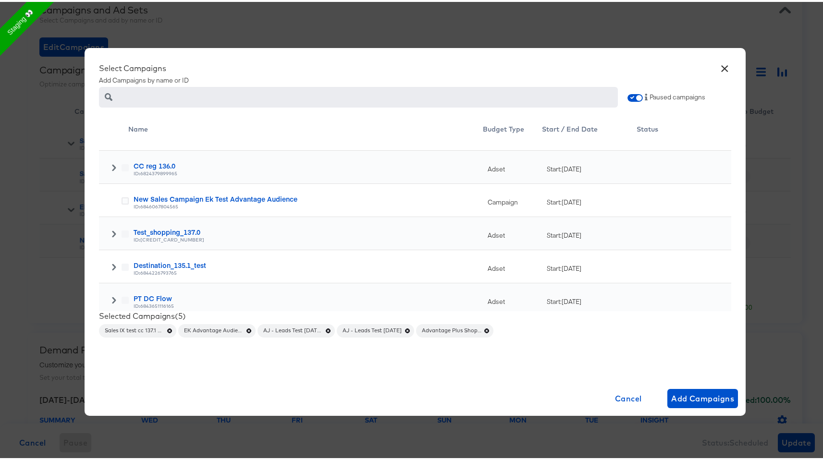
click at [105, 266] on div at bounding box center [116, 267] width 25 height 10
click at [111, 266] on icon at bounding box center [114, 265] width 7 height 7
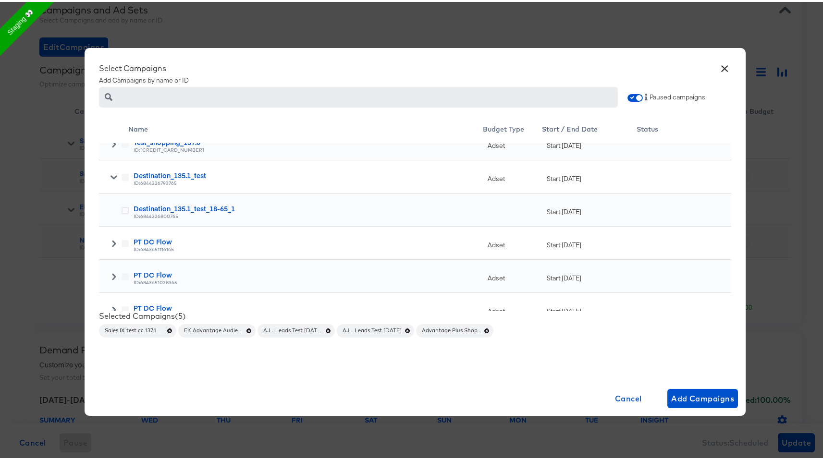
scroll to position [1177, 0]
click at [122, 209] on icon at bounding box center [125, 208] width 7 height 7
click at [0, 0] on input "checkbox" at bounding box center [0, 0] width 0 height 0
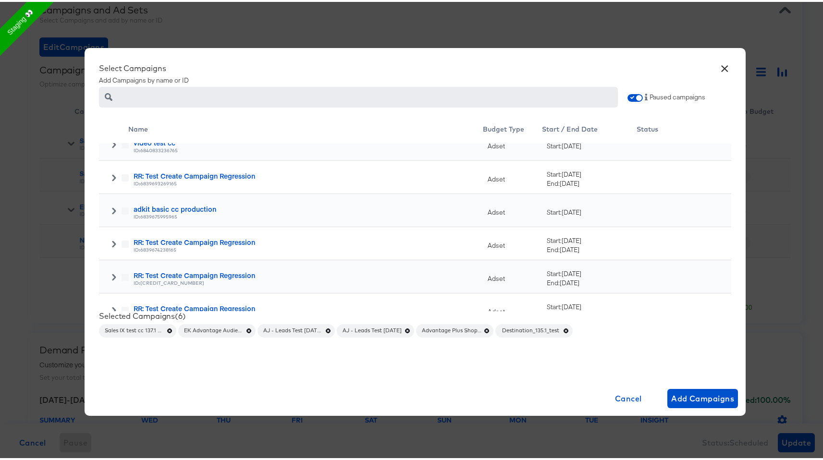
scroll to position [1623, 0]
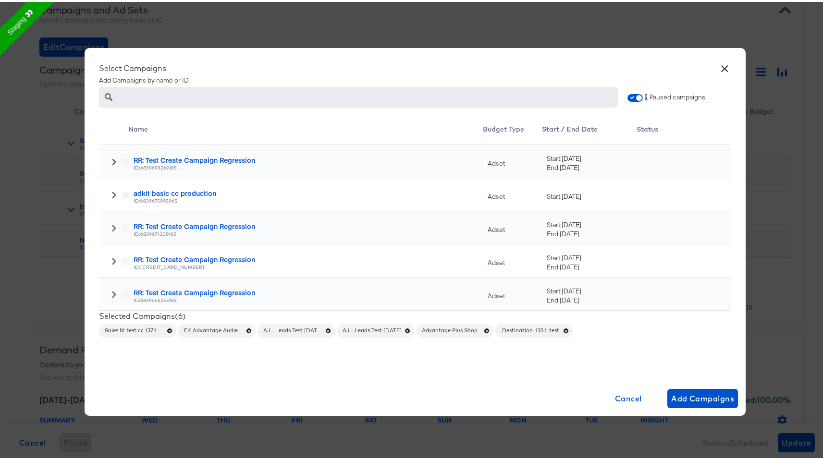
click at [111, 224] on icon at bounding box center [114, 226] width 7 height 7
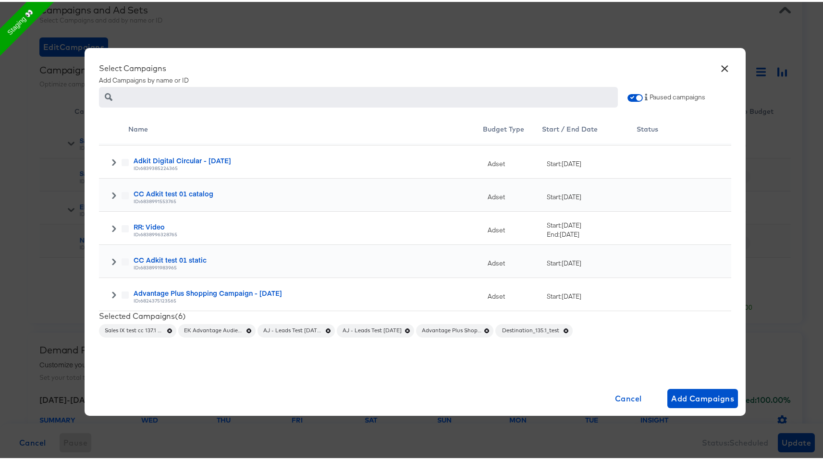
scroll to position [2155, 0]
click at [182, 193] on div "CC Adkit test 01 catalog" at bounding box center [309, 190] width 350 height 10
click at [112, 192] on icon at bounding box center [114, 191] width 4 height 7
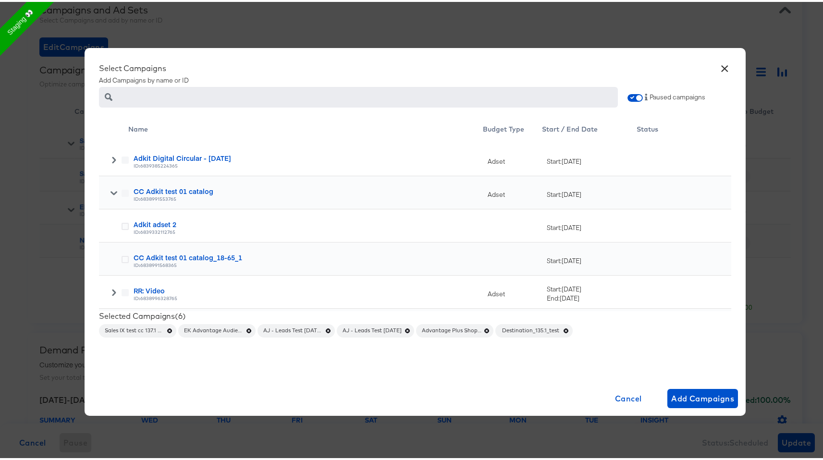
click at [161, 328] on span "Sales IX test cc 137.1 no2" at bounding box center [137, 329] width 77 height 8
click at [166, 328] on icon "button" at bounding box center [169, 329] width 7 height 7
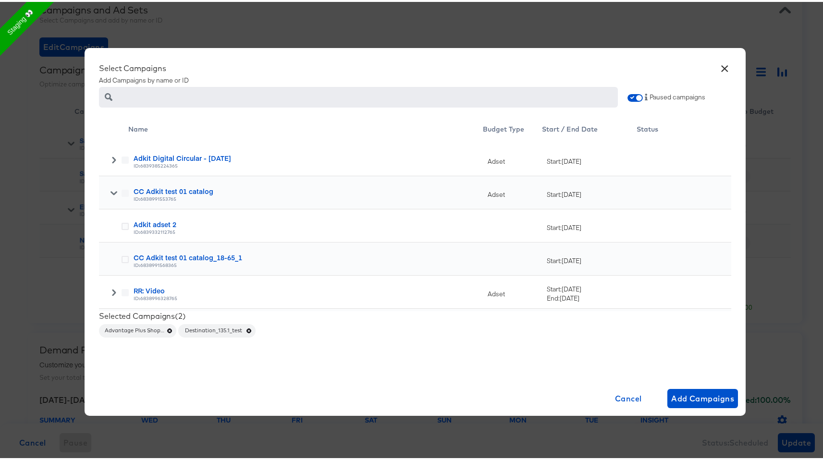
click at [166, 328] on icon "button" at bounding box center [169, 329] width 7 height 7
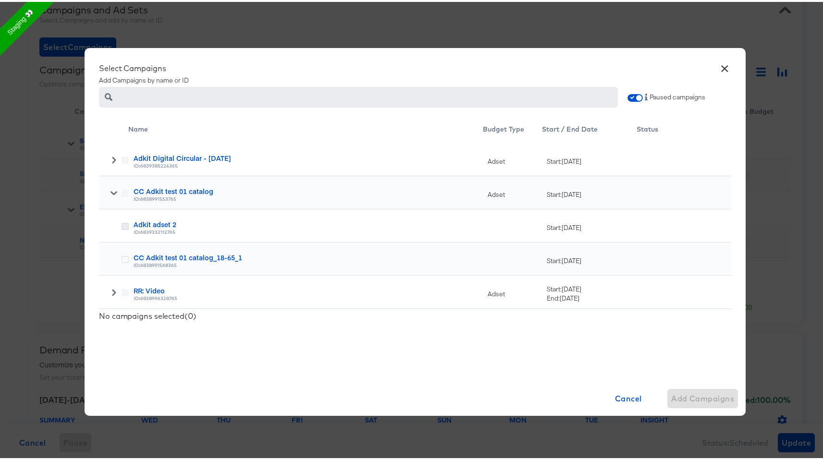
click at [122, 224] on icon at bounding box center [125, 224] width 7 height 7
click at [0, 0] on input "checkbox" at bounding box center [0, 0] width 0 height 0
click at [124, 260] on icon at bounding box center [125, 257] width 7 height 7
click at [0, 0] on input "checkbox" at bounding box center [0, 0] width 0 height 0
click at [167, 329] on icon "button" at bounding box center [169, 329] width 7 height 7
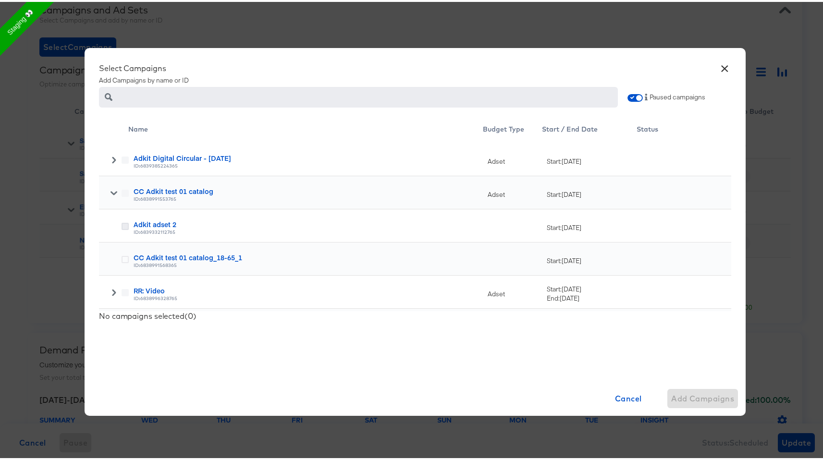
click at [122, 224] on icon at bounding box center [125, 224] width 7 height 7
click at [0, 0] on input "checkbox" at bounding box center [0, 0] width 0 height 0
click at [122, 260] on icon at bounding box center [125, 257] width 7 height 7
click at [0, 0] on input "checkbox" at bounding box center [0, 0] width 0 height 0
click at [672, 394] on button "Add Campaign" at bounding box center [705, 396] width 67 height 19
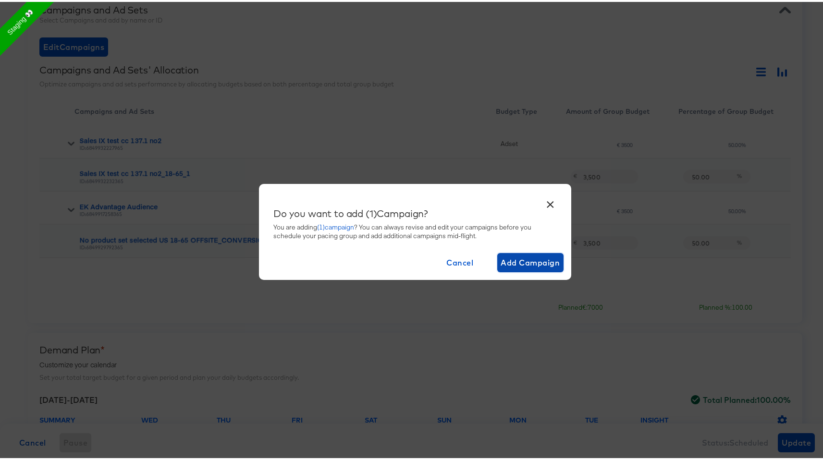
click at [539, 259] on span "Add Campaign" at bounding box center [530, 260] width 59 height 13
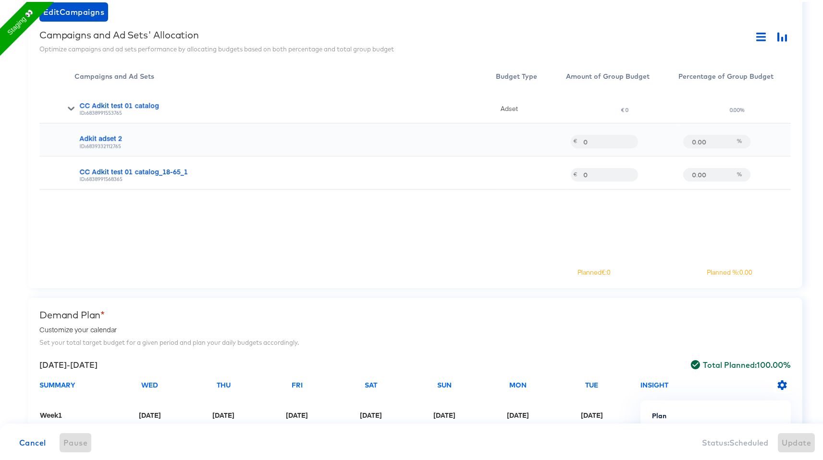
scroll to position [325, 0]
click at [756, 33] on icon "button" at bounding box center [761, 35] width 10 height 10
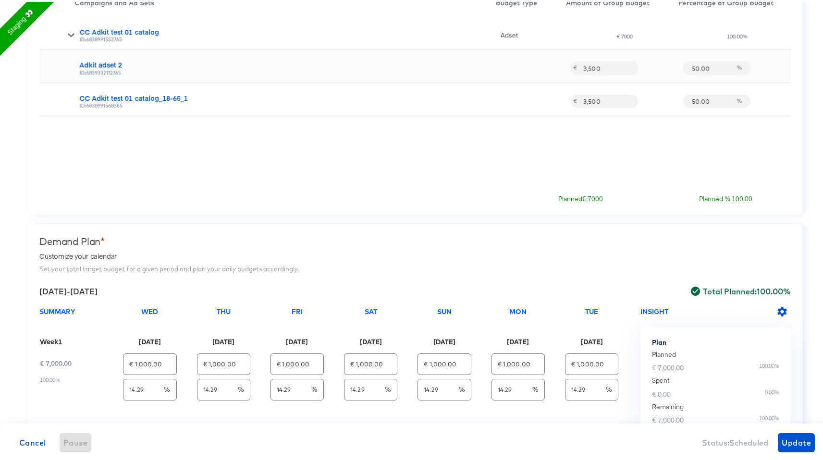
scroll to position [0, 0]
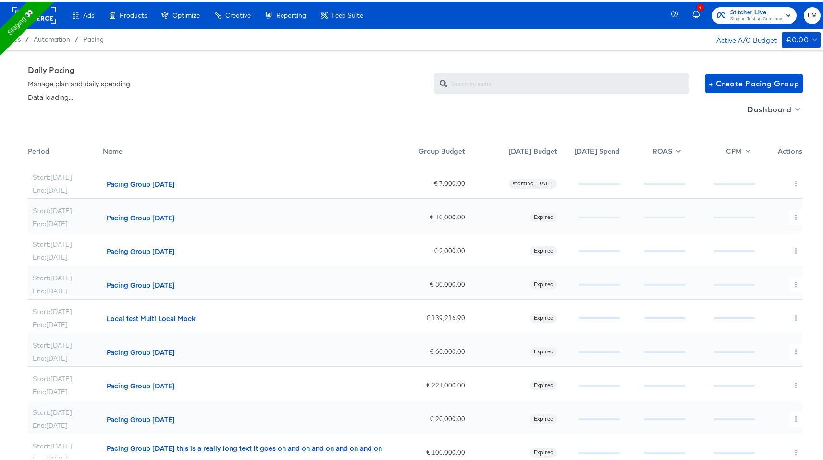
click at [153, 179] on div "Pacing Group [DATE]" at bounding box center [141, 182] width 68 height 10
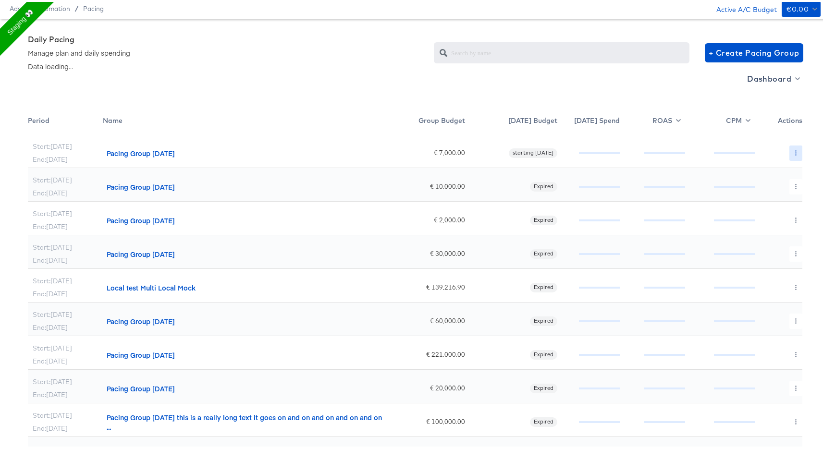
click at [790, 154] on button "button" at bounding box center [796, 151] width 13 height 15
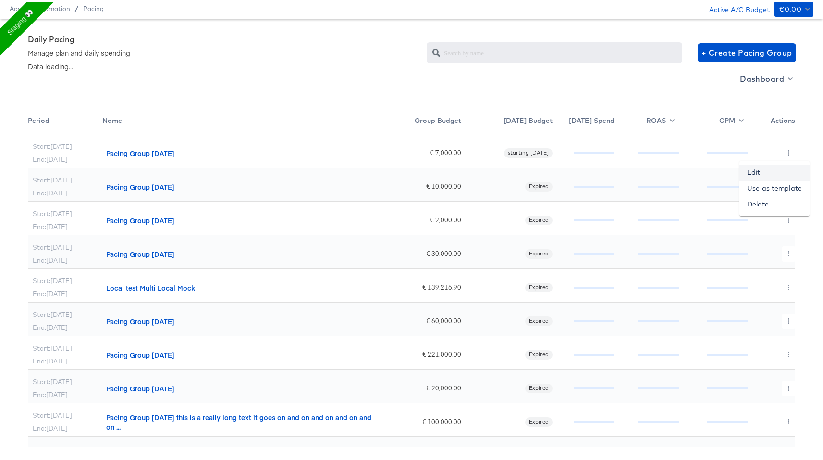
click at [745, 167] on link "Edit" at bounding box center [775, 171] width 70 height 16
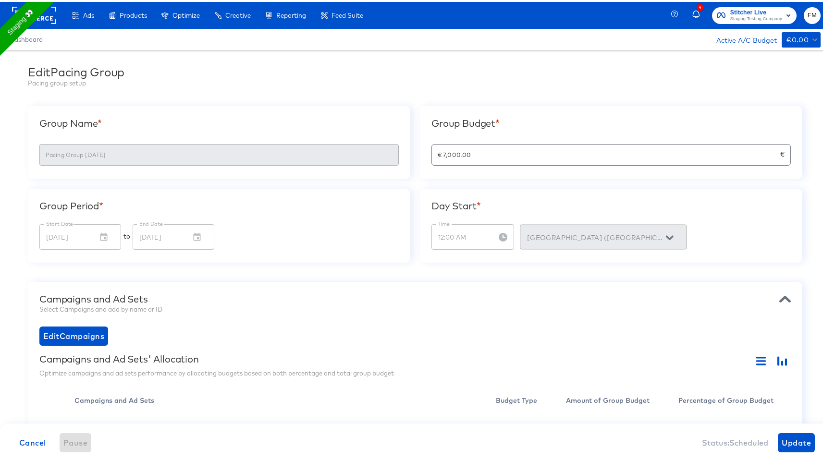
click at [49, 15] on rect at bounding box center [34, 13] width 44 height 17
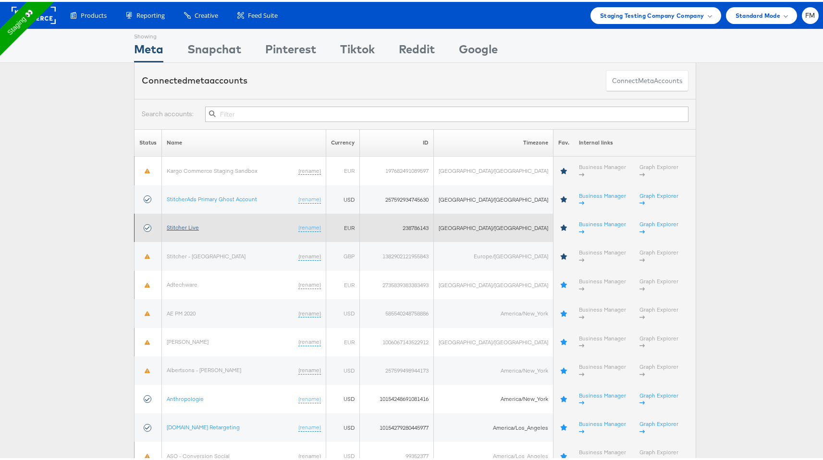
click at [186, 222] on link "Stitcher Live" at bounding box center [183, 225] width 32 height 7
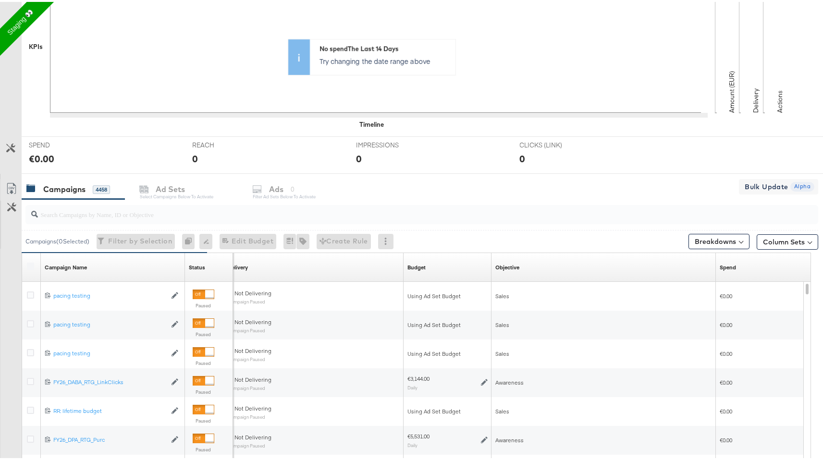
scroll to position [384, 0]
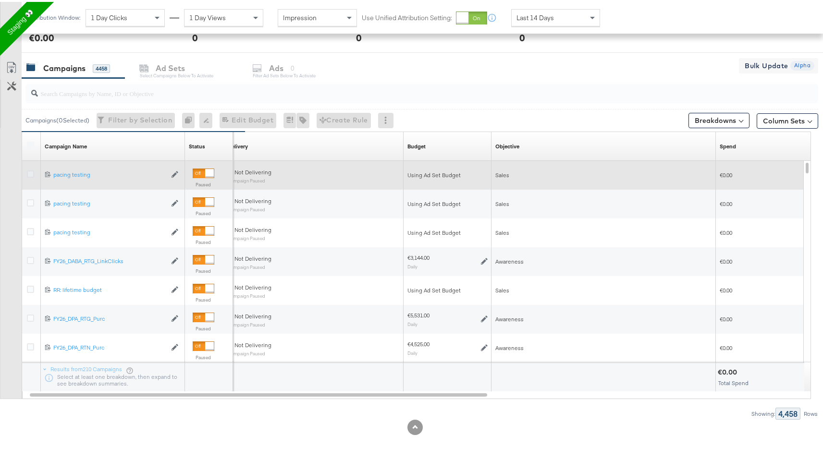
click at [30, 173] on icon at bounding box center [30, 172] width 7 height 7
click at [0, 0] on input "checkbox" at bounding box center [0, 0] width 0 height 0
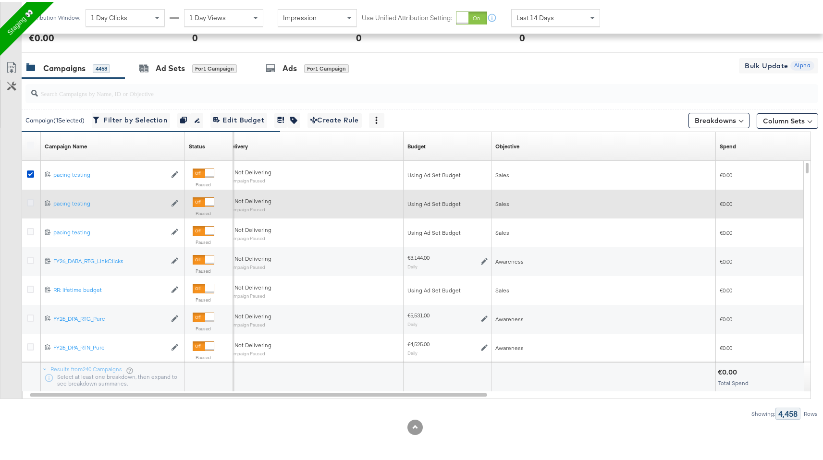
click at [31, 202] on icon at bounding box center [30, 200] width 7 height 7
click at [0, 0] on input "checkbox" at bounding box center [0, 0] width 0 height 0
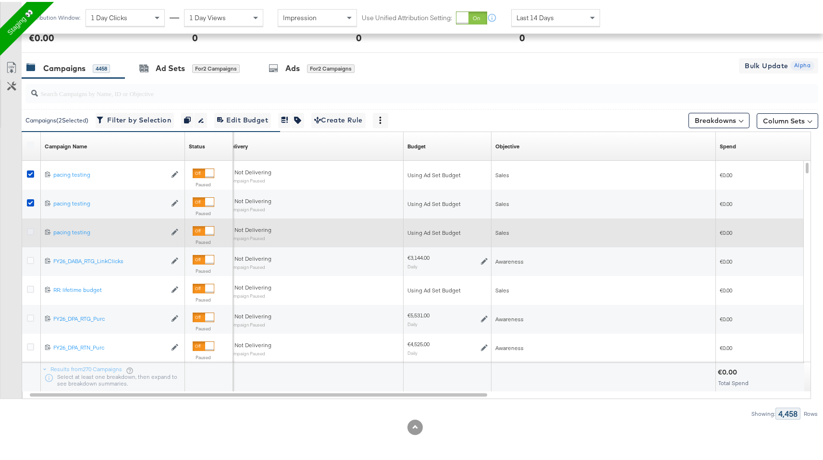
click at [29, 229] on icon at bounding box center [30, 229] width 7 height 7
click at [0, 0] on input "checkbox" at bounding box center [0, 0] width 0 height 0
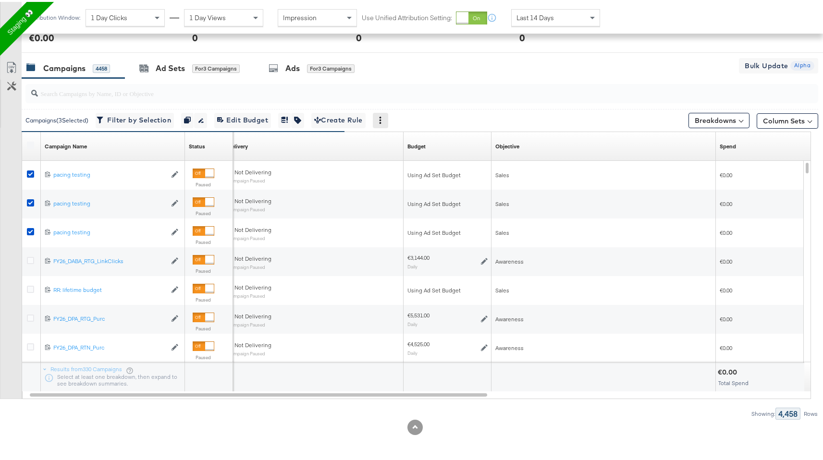
click at [383, 120] on icon at bounding box center [380, 118] width 7 height 7
click at [415, 168] on div "Delete" at bounding box center [414, 165] width 53 height 15
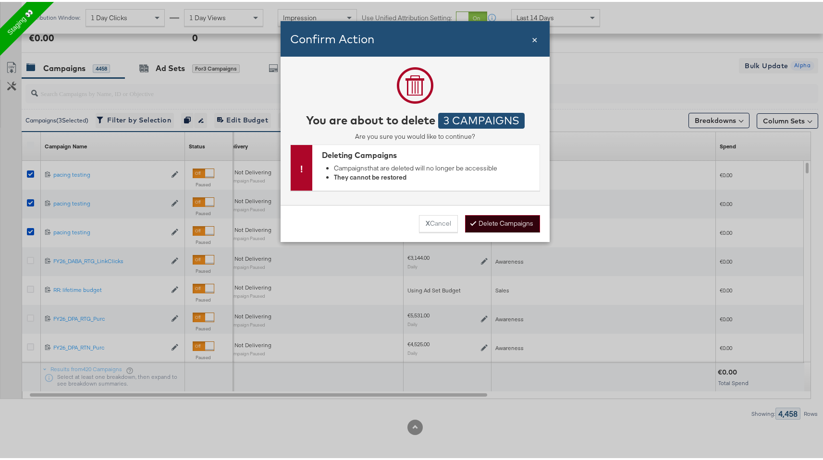
click at [494, 220] on button "Delete Campaigns" at bounding box center [502, 221] width 75 height 17
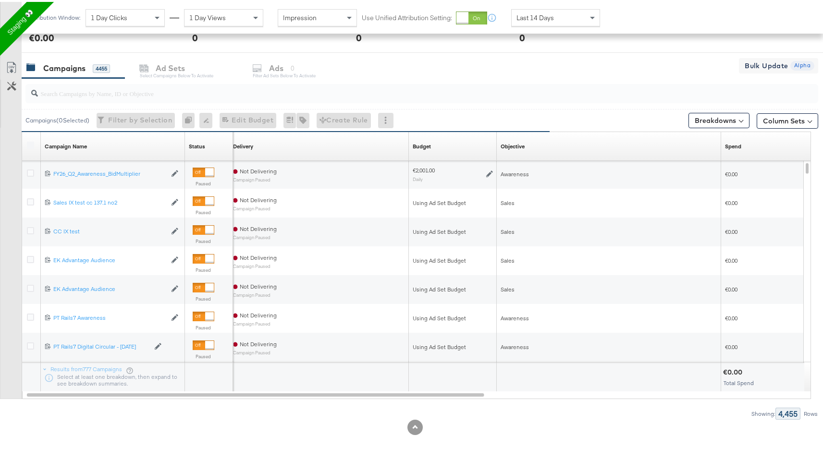
scroll to position [0, 0]
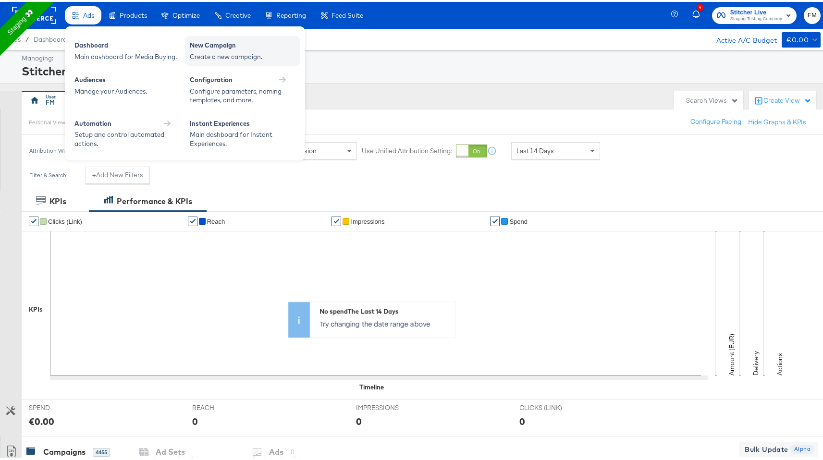
click at [250, 55] on div "Create a new campaign." at bounding box center [243, 54] width 106 height 9
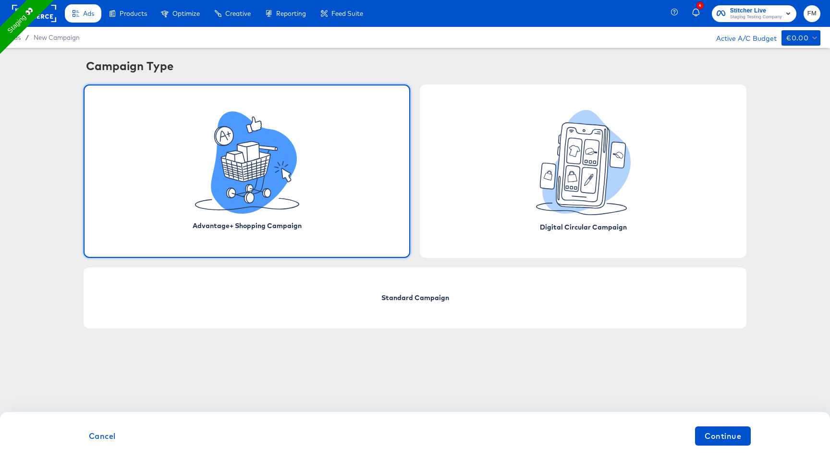
click at [388, 227] on div "Advantage+ Shopping Campaign" at bounding box center [247, 171] width 327 height 173
click at [728, 429] on button "Continue" at bounding box center [723, 436] width 56 height 19
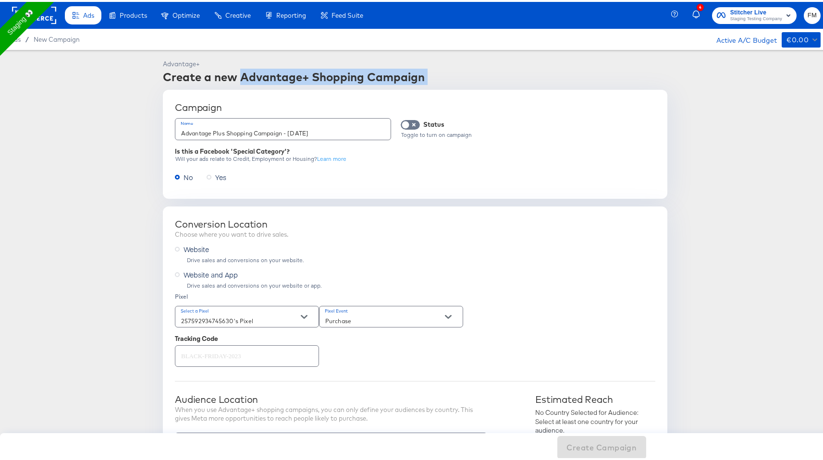
drag, startPoint x: 238, startPoint y: 76, endPoint x: 437, endPoint y: 99, distance: 199.7
click at [385, 219] on div "Conversion Location" at bounding box center [415, 223] width 481 height 12
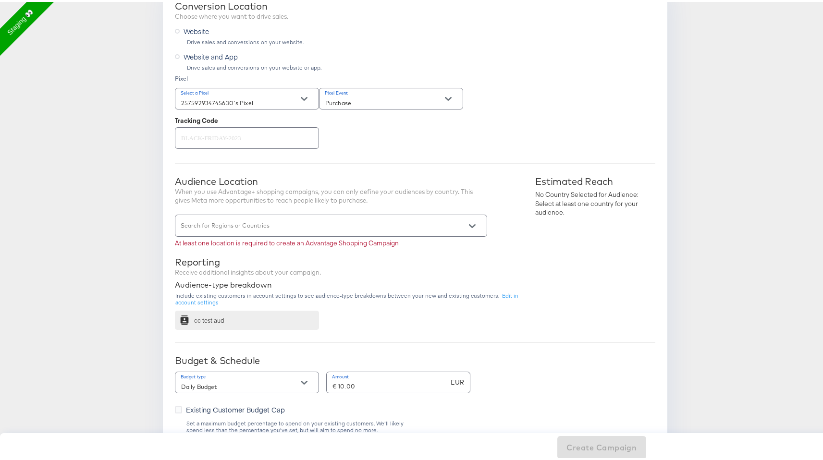
scroll to position [269, 0]
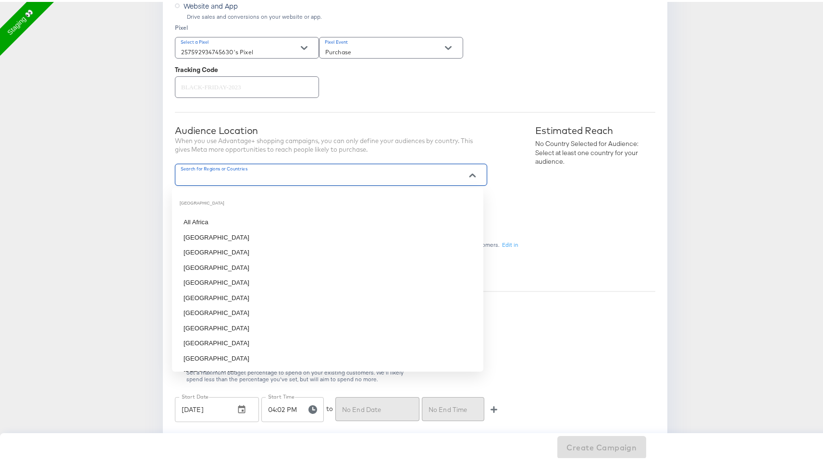
click at [359, 180] on input "Search for Regions or Countries" at bounding box center [317, 177] width 276 height 11
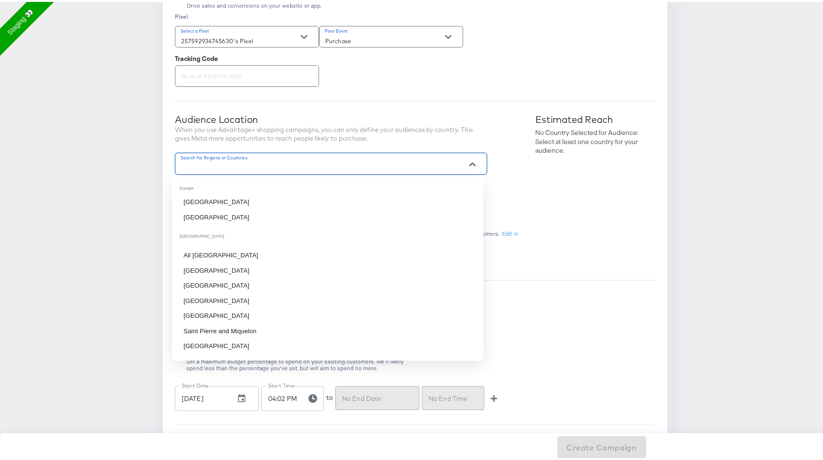
scroll to position [2896, 0]
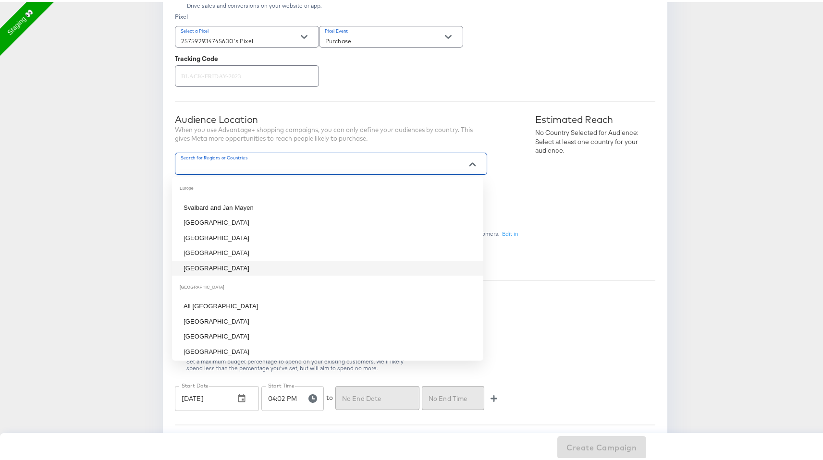
click at [337, 274] on div "[GEOGRAPHIC_DATA]" at bounding box center [327, 285] width 311 height 23
click at [340, 266] on li "[GEOGRAPHIC_DATA]" at bounding box center [327, 266] width 311 height 15
type input "[GEOGRAPHIC_DATA]"
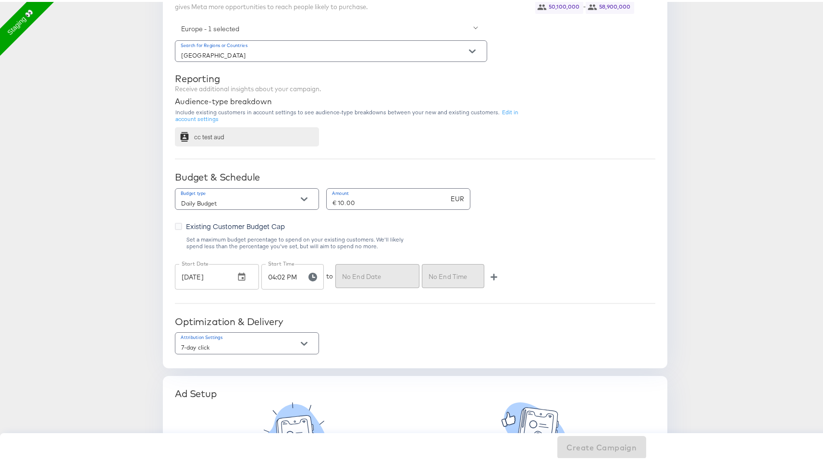
scroll to position [492, 0]
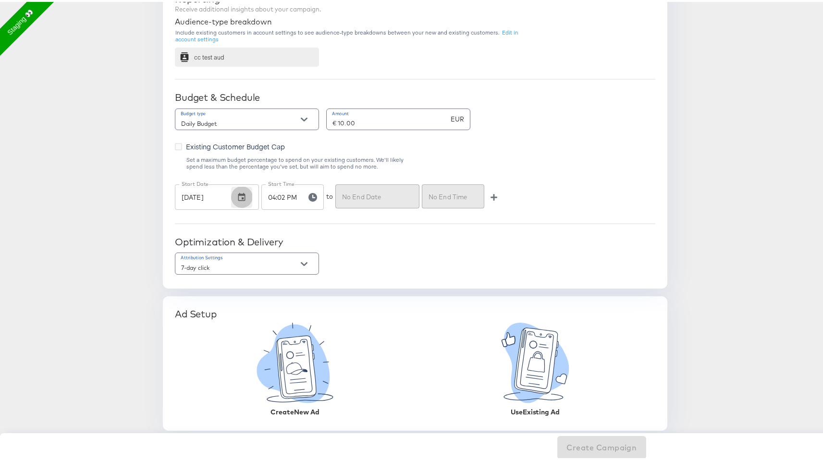
click at [231, 201] on button "button" at bounding box center [241, 195] width 21 height 21
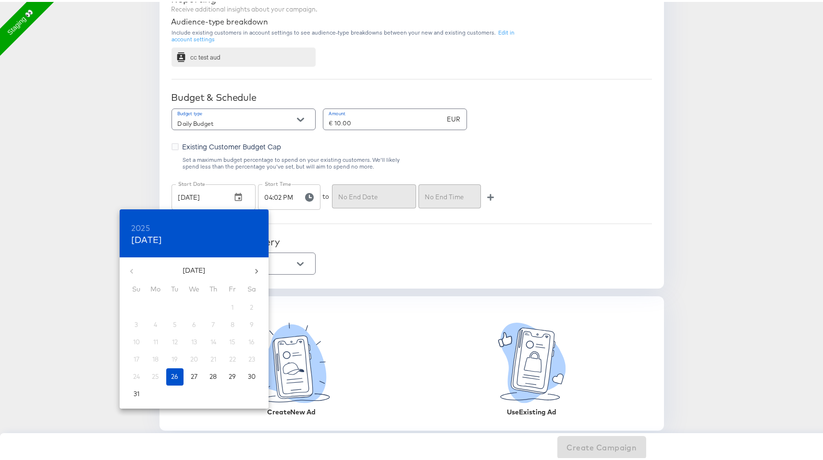
click at [320, 216] on div at bounding box center [415, 230] width 830 height 460
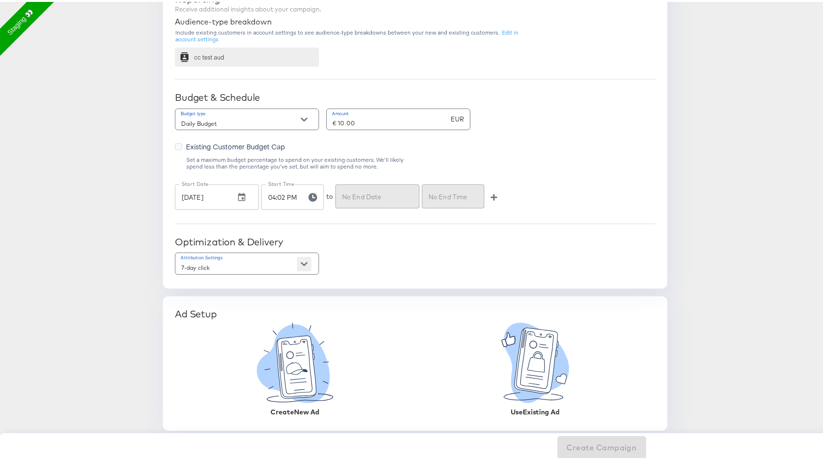
click at [297, 266] on button "Open" at bounding box center [304, 262] width 14 height 14
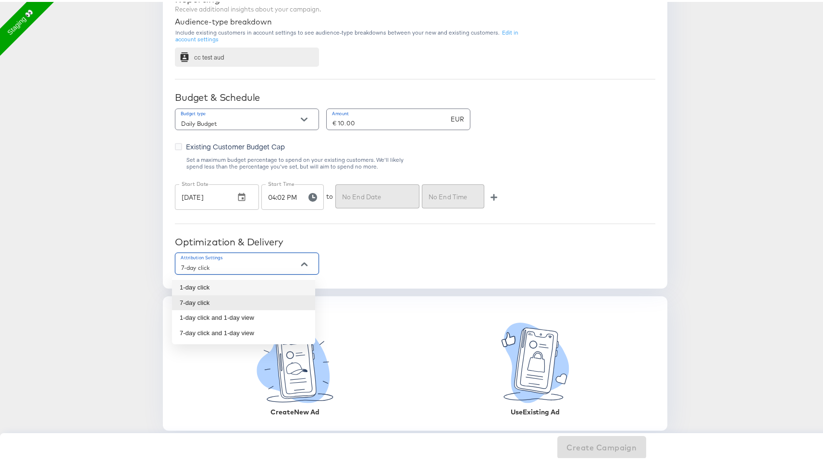
click at [378, 278] on div "Conversion Location Choose where you want to drive sales. Website Drive sales a…" at bounding box center [415, -1] width 505 height 573
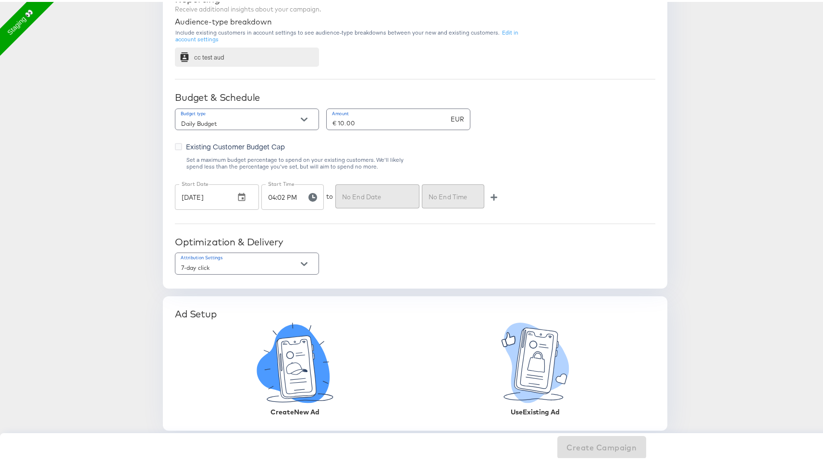
click at [308, 350] on icon at bounding box center [296, 365] width 40 height 62
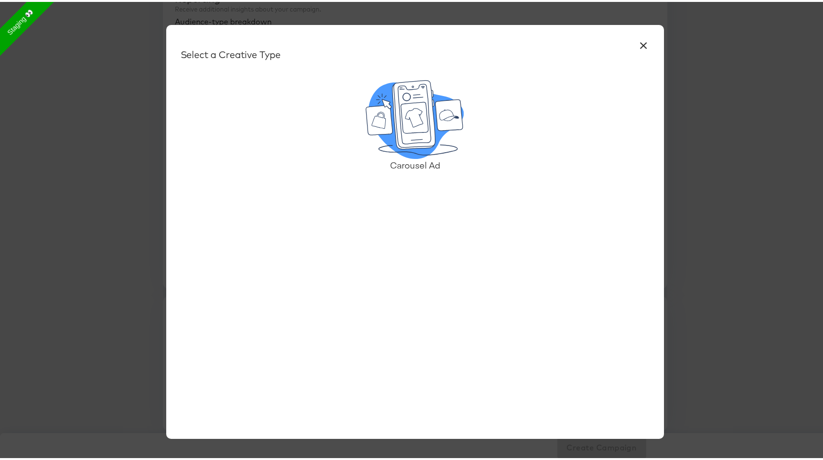
click at [401, 121] on icon at bounding box center [414, 115] width 27 height 31
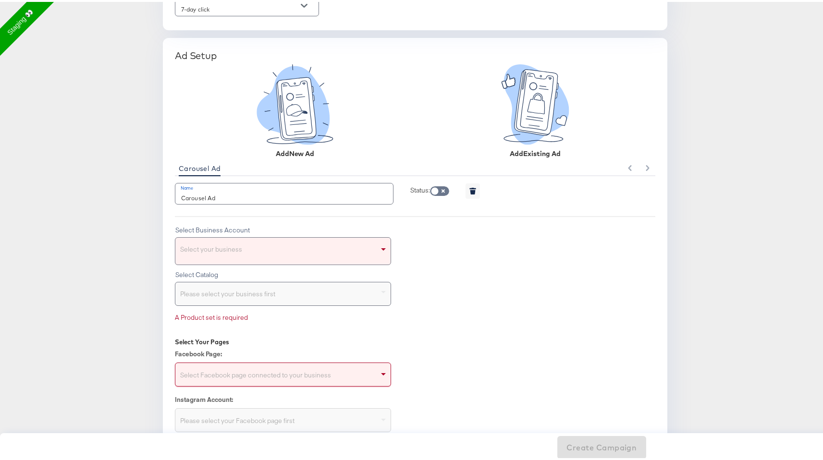
scroll to position [758, 0]
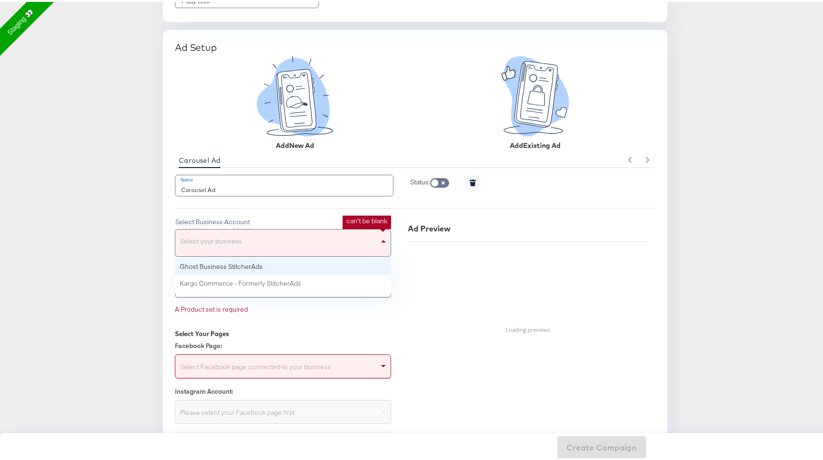
click at [344, 240] on div "Select your business" at bounding box center [282, 241] width 215 height 27
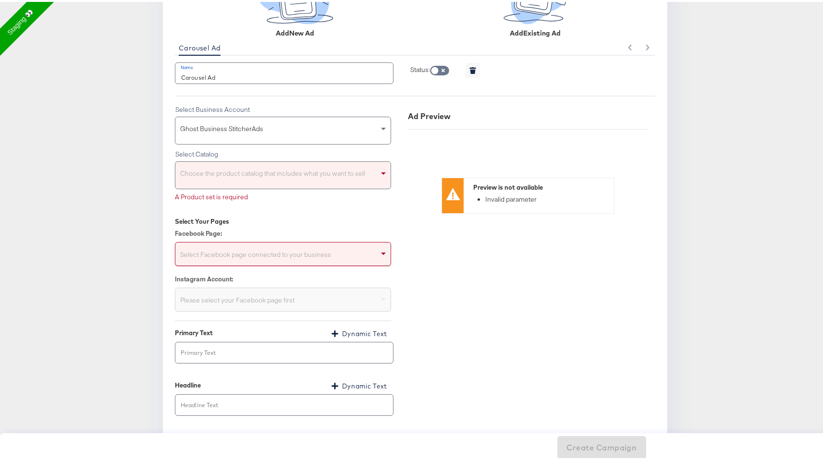
scroll to position [889, 0]
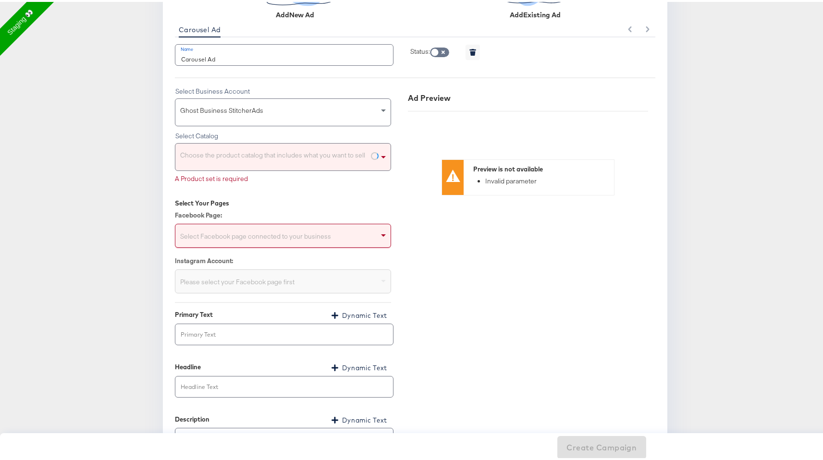
click at [352, 157] on div "Choose the product catalog that includes what you want to sell" at bounding box center [282, 155] width 215 height 27
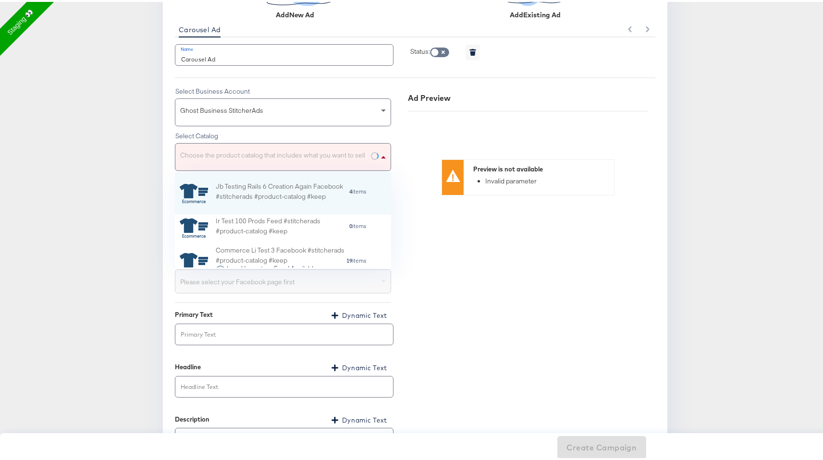
scroll to position [88, 209]
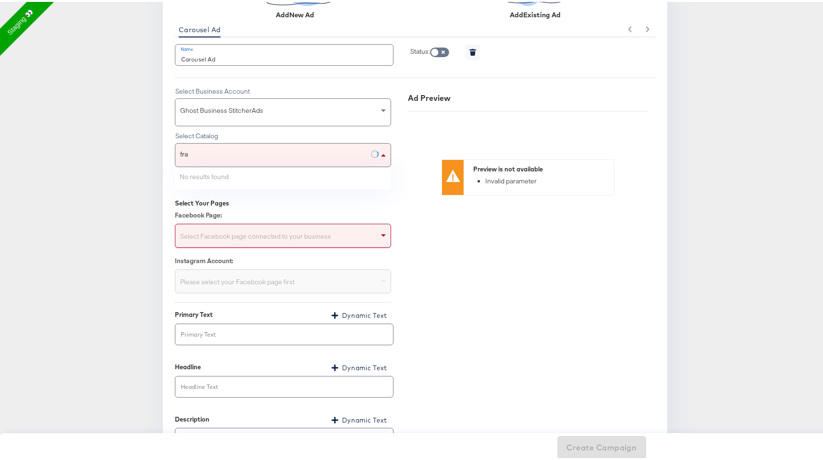
type input "fran"
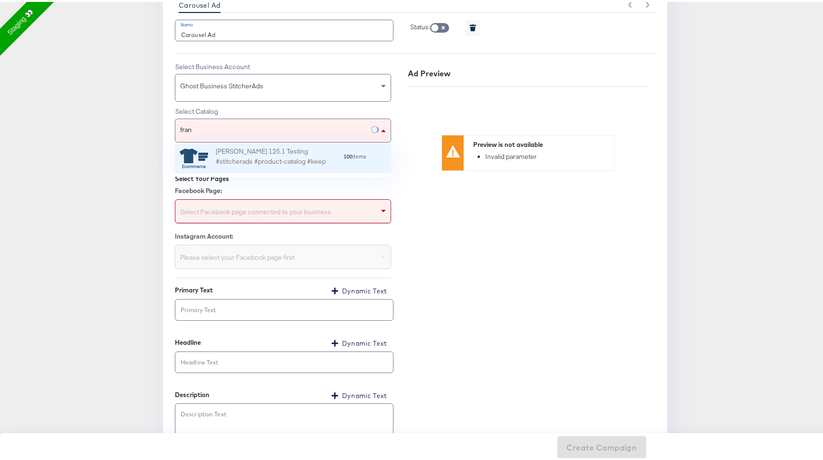
scroll to position [916, 0]
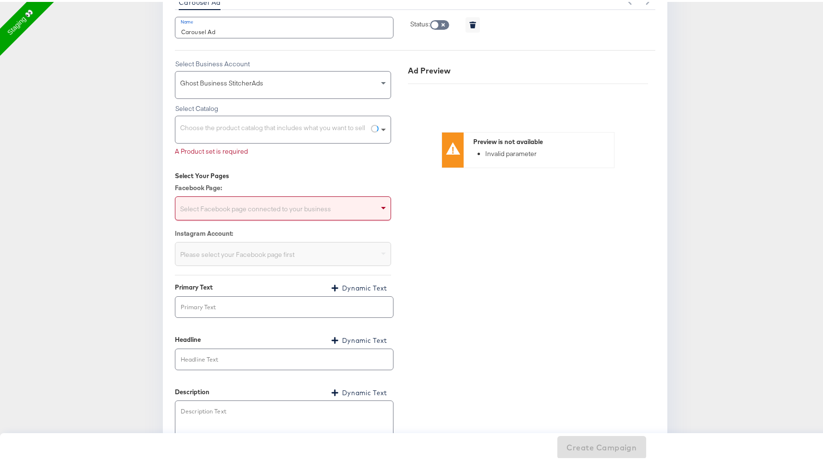
click at [379, 124] on span at bounding box center [385, 127] width 12 height 27
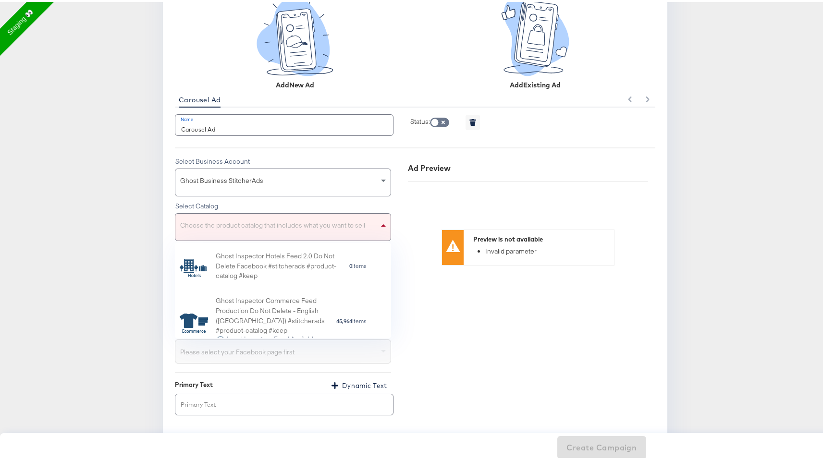
scroll to position [154, 0]
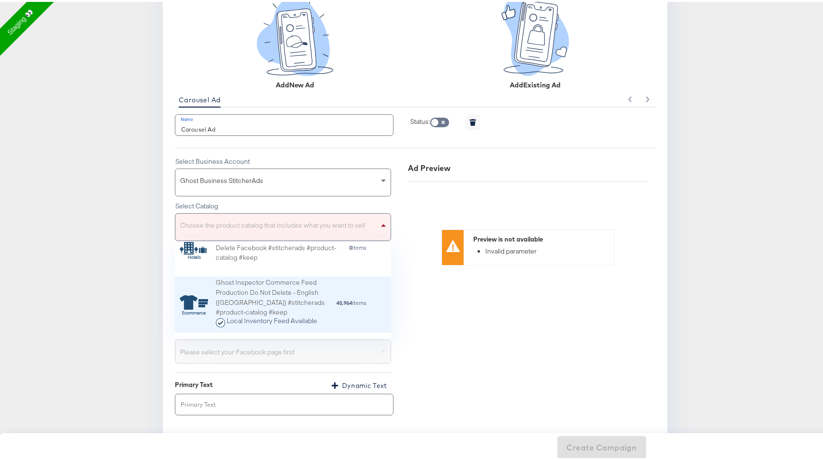
click at [346, 305] on div "45,964 items" at bounding box center [351, 303] width 31 height 11
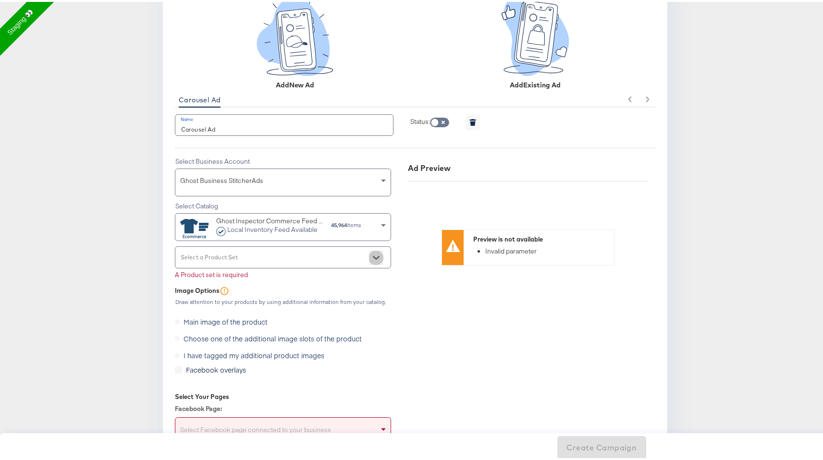
click at [369, 255] on button "Open" at bounding box center [376, 256] width 14 height 14
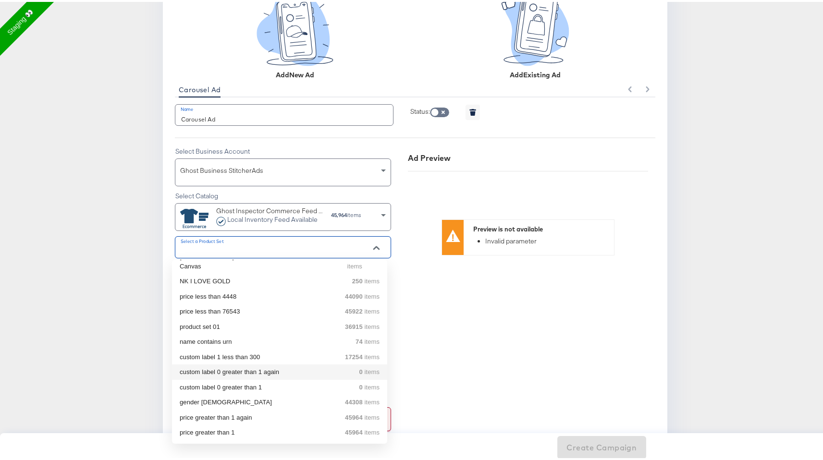
scroll to position [832, 0]
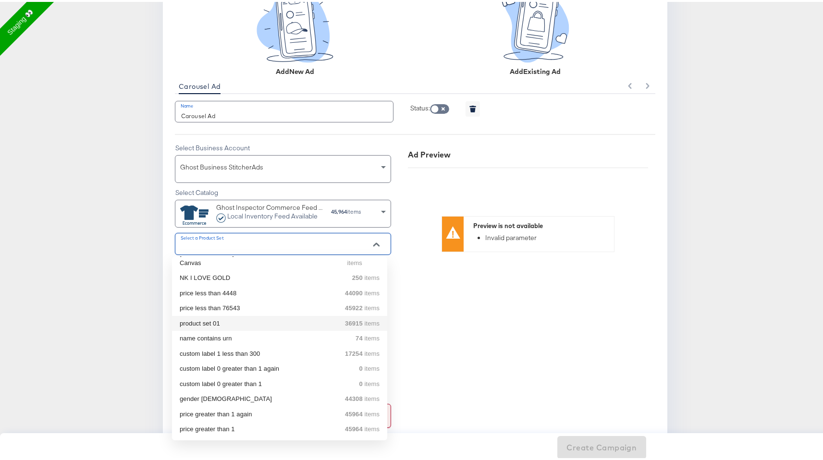
click at [340, 315] on li "product set 01 36915 items" at bounding box center [279, 321] width 215 height 15
type input "product set 01"
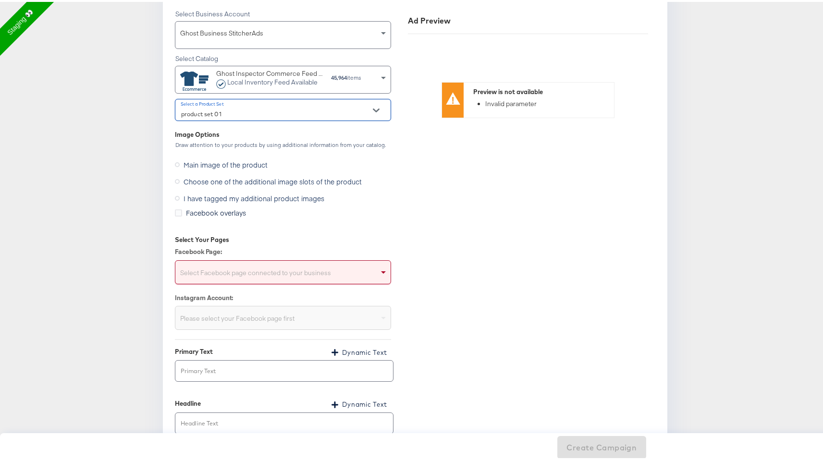
scroll to position [0, 0]
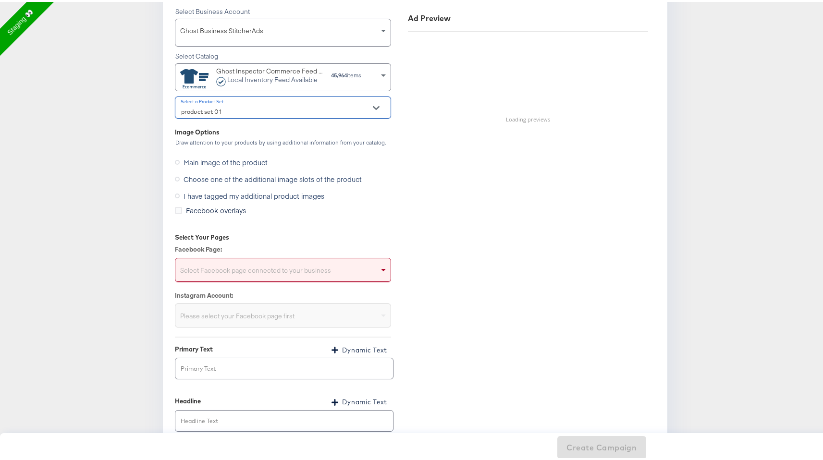
click at [238, 173] on span "Choose one of the additional image slots of the product" at bounding box center [273, 178] width 178 height 10
click at [0, 0] on input "Choose one of the additional image slots of the product" at bounding box center [0, 0] width 0 height 0
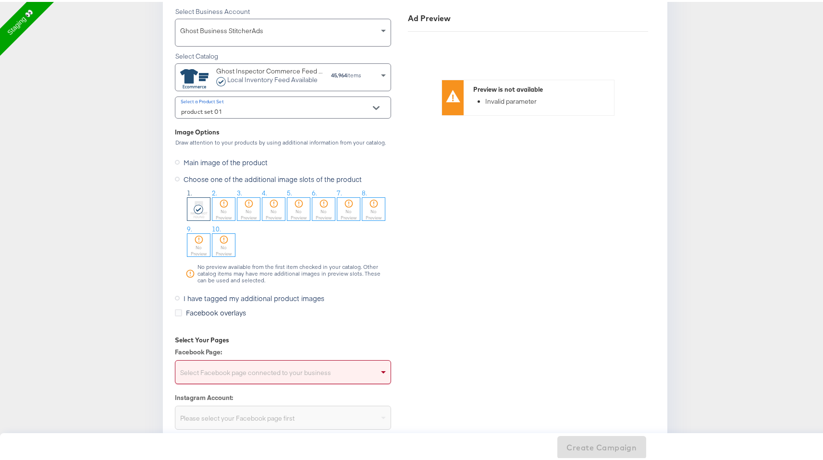
click at [233, 160] on span "Main image of the product" at bounding box center [226, 161] width 84 height 10
click at [0, 0] on input "Main image of the product" at bounding box center [0, 0] width 0 height 0
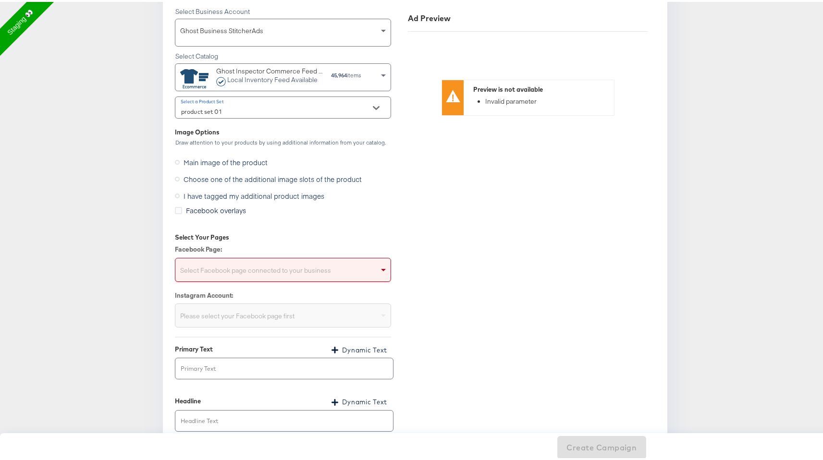
click at [238, 275] on div "Select Facebook page connected to your business" at bounding box center [282, 269] width 215 height 19
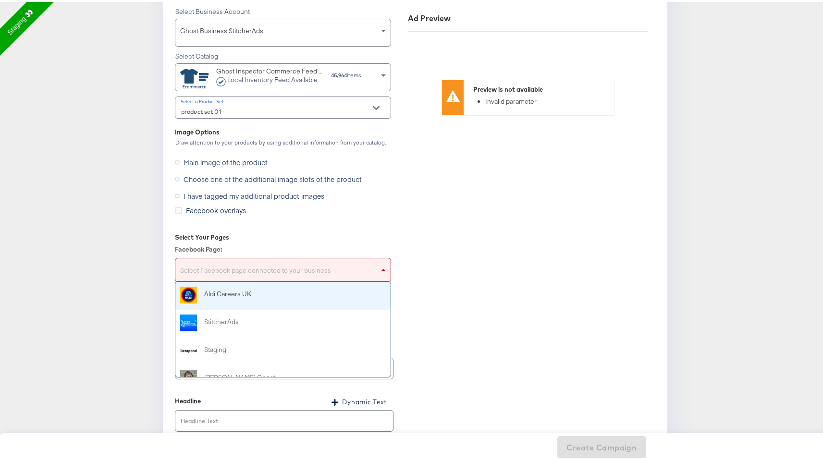
click at [336, 76] on strong "45,964" at bounding box center [339, 73] width 16 height 7
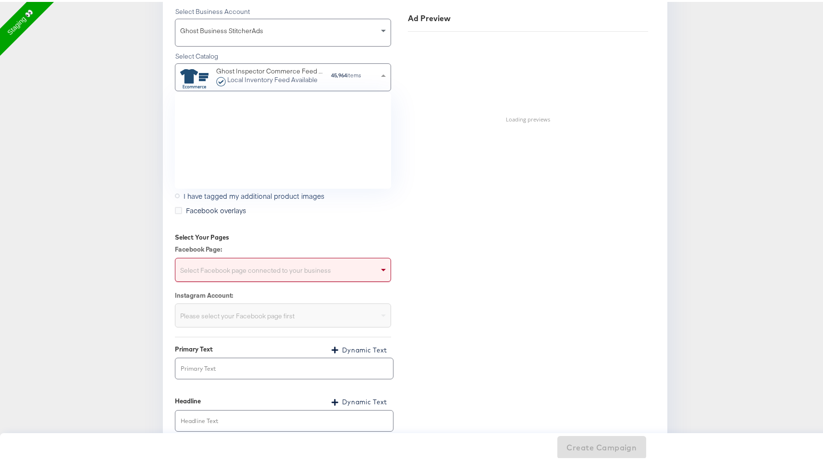
scroll to position [148, 0]
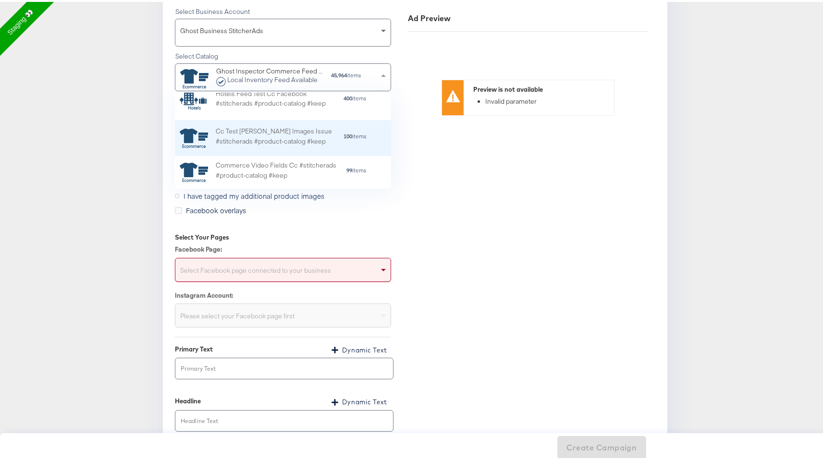
click at [309, 134] on div "Cc Test Estee Lauder Images Issue #stitcherads #product-catalog #keep" at bounding box center [279, 136] width 127 height 24
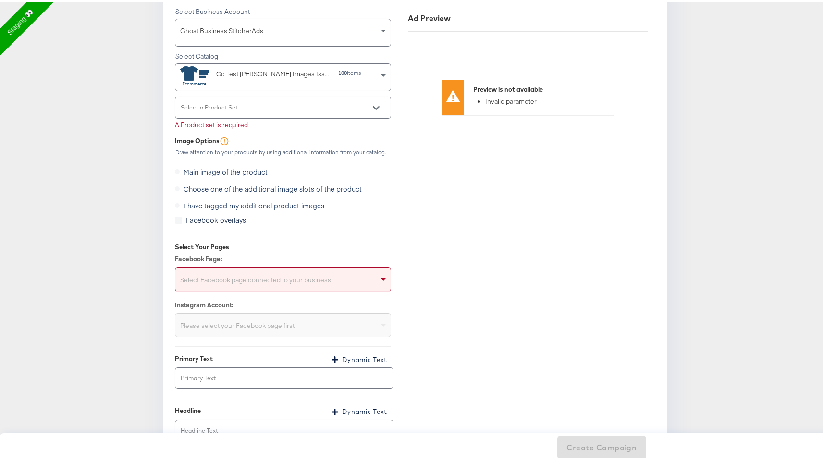
click at [271, 106] on input "Select a Product Set" at bounding box center [275, 109] width 193 height 11
click at [266, 129] on div "All Products 100 items" at bounding box center [280, 130] width 200 height 10
type input "All Products"
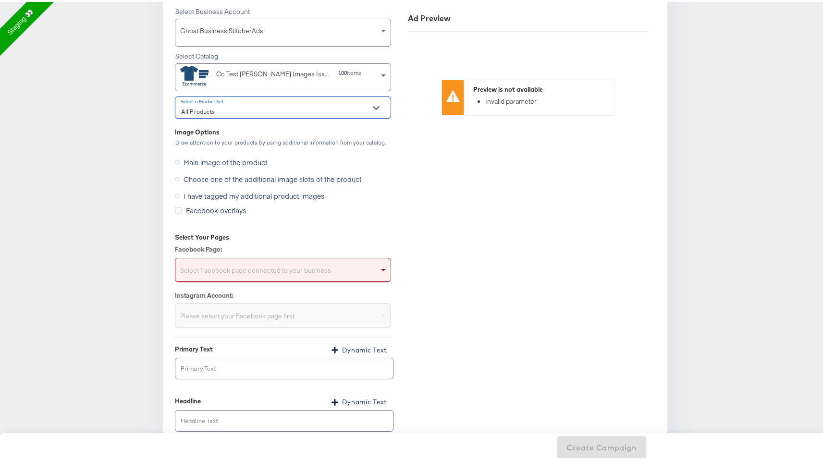
click at [271, 262] on div "Select Facebook page connected to your business" at bounding box center [282, 269] width 215 height 19
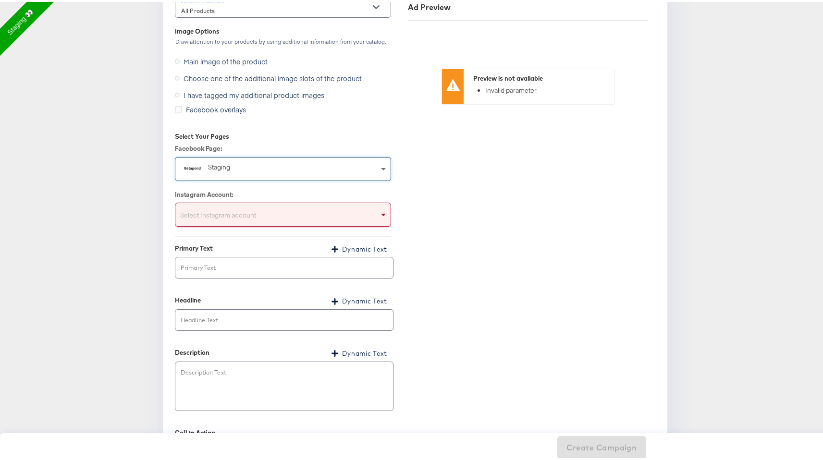
click at [290, 213] on div "Select Instagram account" at bounding box center [282, 214] width 215 height 19
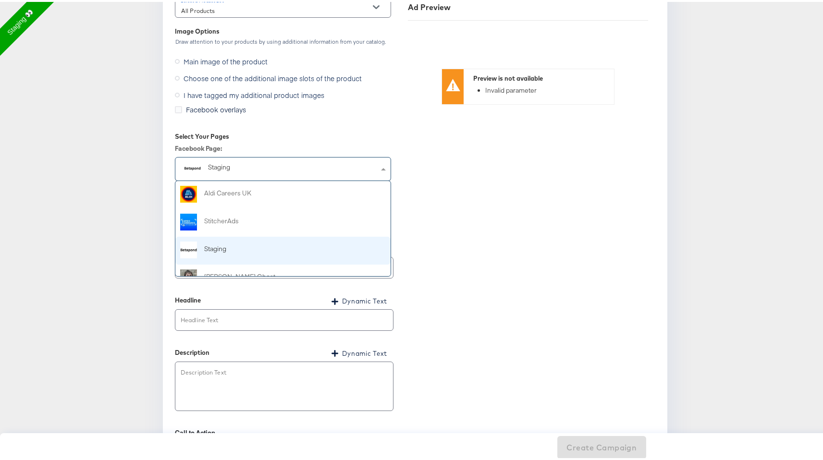
click at [287, 169] on div "Staging" at bounding box center [263, 166] width 111 height 10
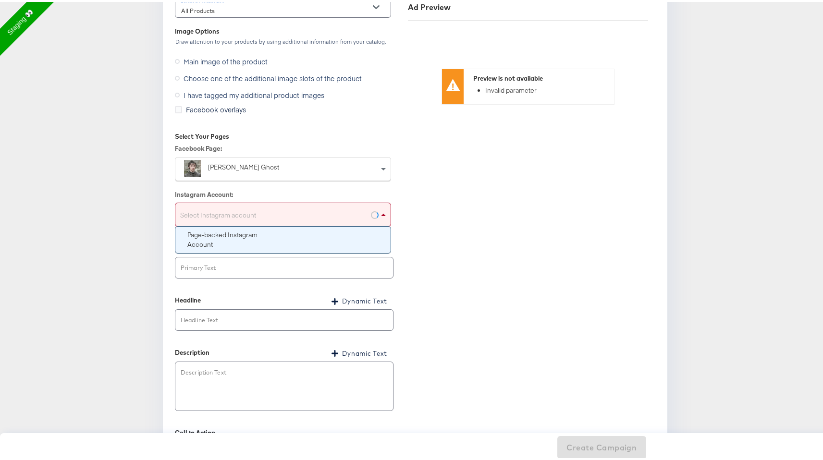
click at [271, 210] on div "Select Instagram account" at bounding box center [282, 214] width 215 height 19
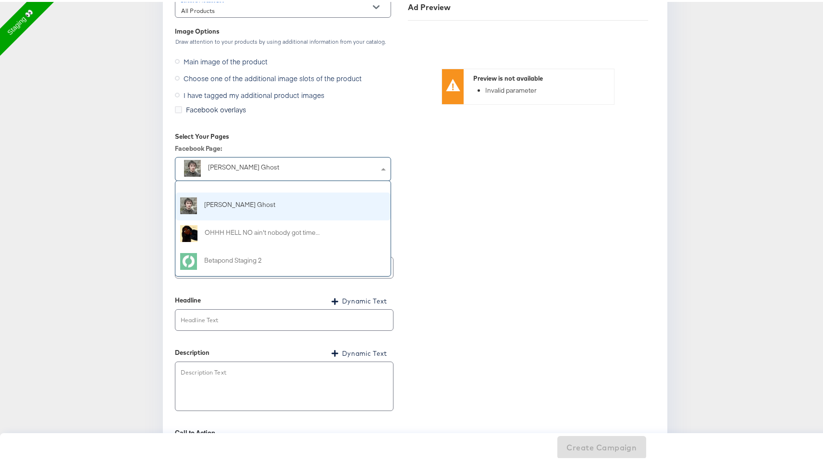
click at [277, 164] on div "[PERSON_NAME] Ghost" at bounding box center [263, 166] width 111 height 10
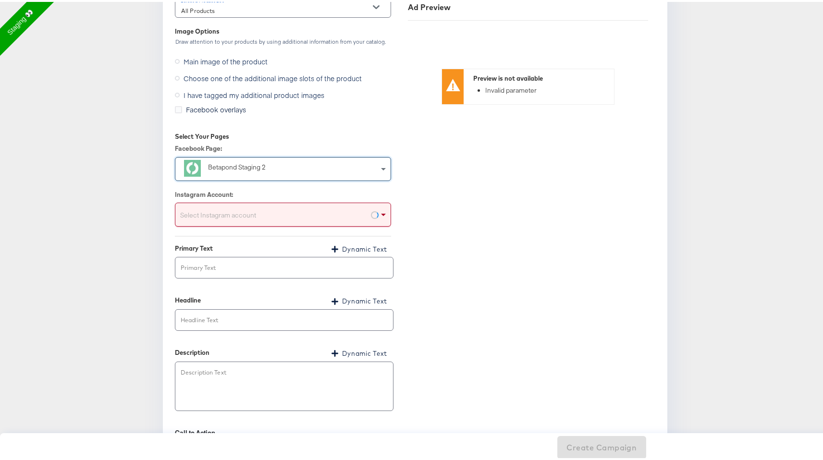
click at [280, 202] on div "Select Instagram account" at bounding box center [283, 213] width 216 height 24
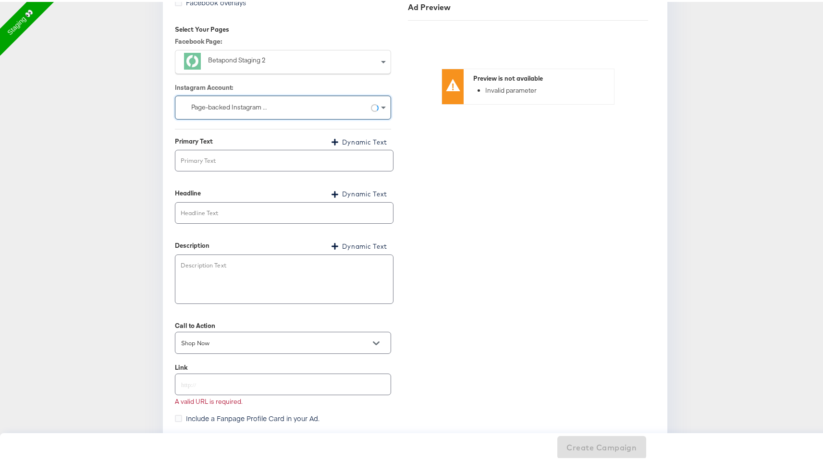
click at [365, 138] on span "Dynamic Text" at bounding box center [364, 140] width 45 height 11
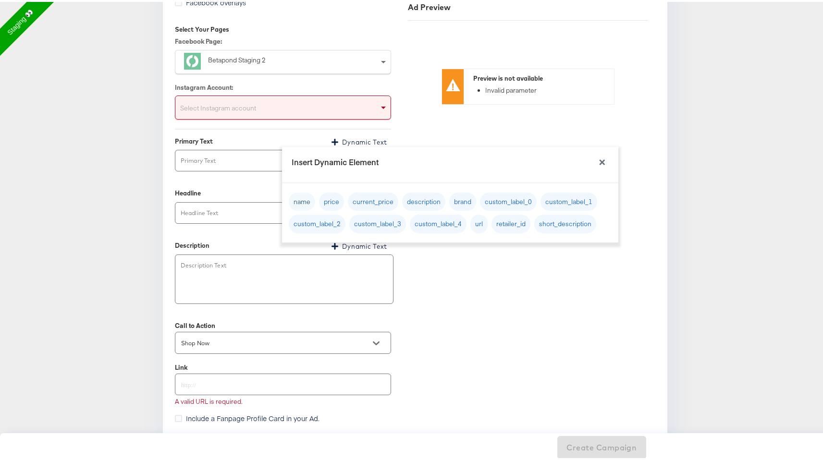
click at [304, 194] on button "name" at bounding box center [302, 200] width 26 height 19
type input "{{[DOMAIN_NAME]}}"
click at [182, 213] on input "text" at bounding box center [284, 211] width 218 height 21
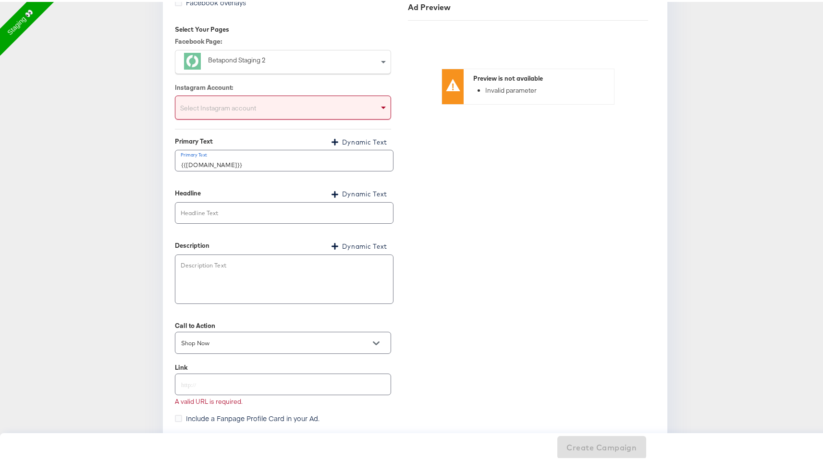
click at [359, 193] on span "Dynamic Text" at bounding box center [364, 192] width 45 height 11
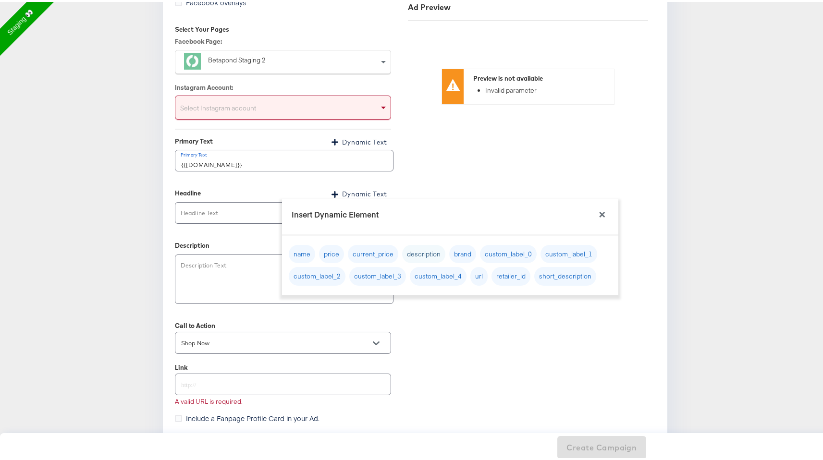
click at [406, 248] on button "description" at bounding box center [423, 252] width 43 height 19
type input "{{product.description}}"
click at [228, 237] on div "Description Dynamic Text Description Text x" at bounding box center [283, 264] width 216 height 80
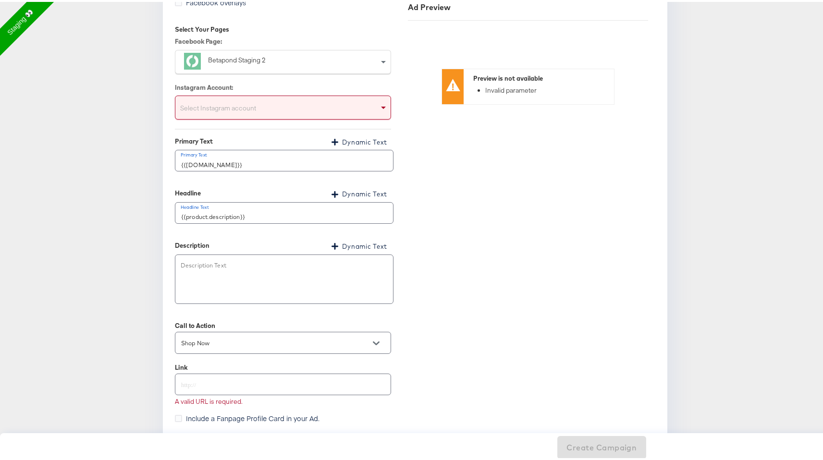
click at [376, 247] on span "Dynamic Text" at bounding box center [364, 244] width 45 height 11
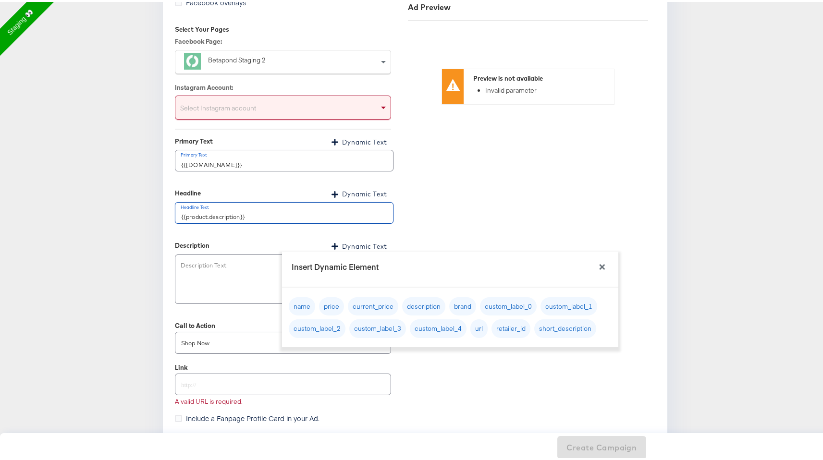
click at [346, 217] on input "{{product.description}}" at bounding box center [284, 211] width 218 height 21
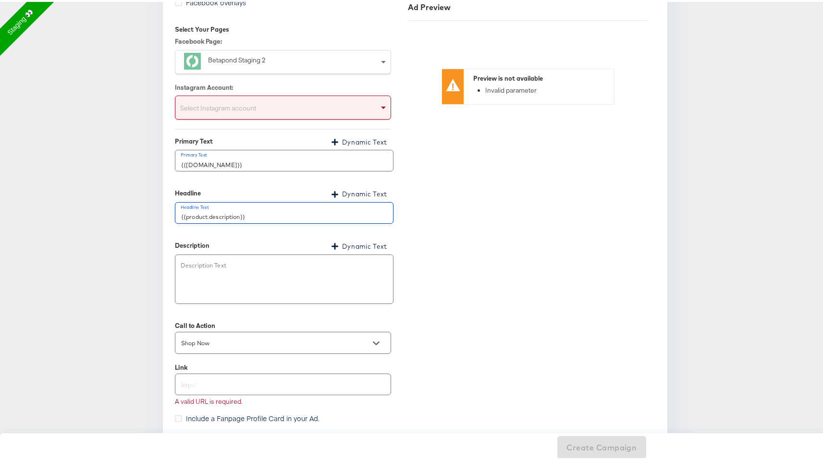
click at [346, 217] on input "{{product.description}}" at bounding box center [284, 211] width 218 height 21
click at [346, 194] on span "Dynamic Text" at bounding box center [364, 192] width 45 height 11
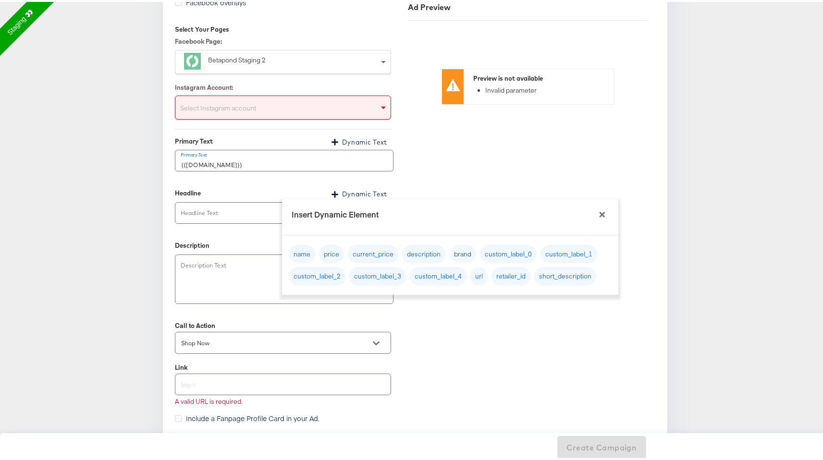
click at [464, 250] on button "brand" at bounding box center [462, 252] width 27 height 19
type input "{{product.brand}}"
click at [324, 106] on div "Select Instagram account" at bounding box center [282, 107] width 215 height 19
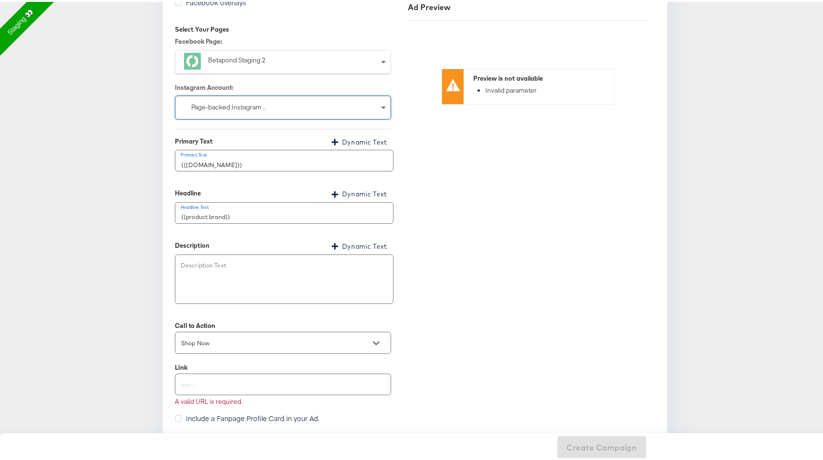
click at [301, 277] on textarea at bounding box center [284, 281] width 206 height 35
click at [363, 245] on span "Dynamic Text" at bounding box center [364, 244] width 45 height 11
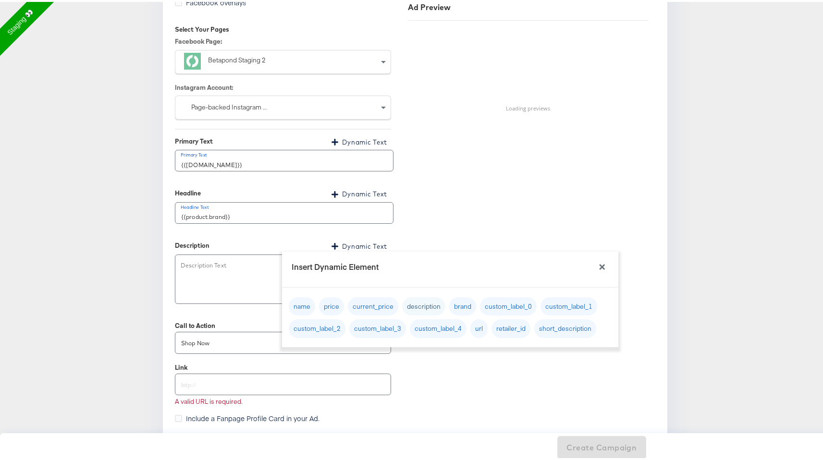
click at [431, 304] on button "description" at bounding box center [423, 305] width 43 height 19
type textarea "{{product.description}}"
type textarea "x"
click at [420, 377] on div "Ad Preview Preview is not available Invalid parameter" at bounding box center [528, 156] width 255 height 706
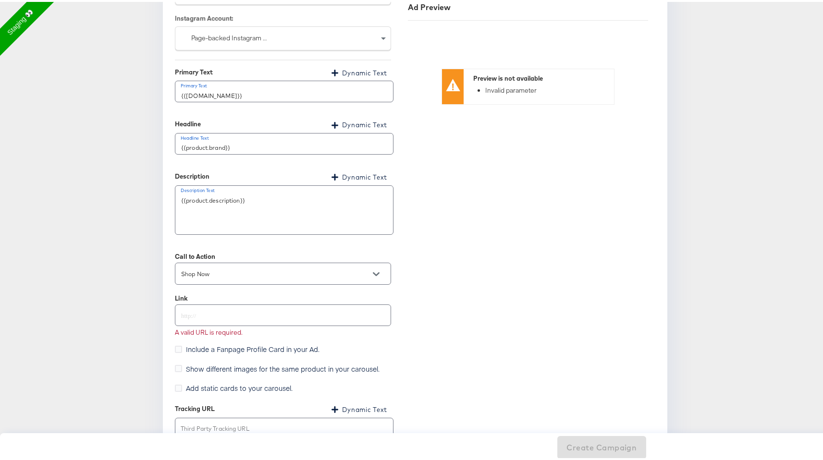
scroll to position [1268, 0]
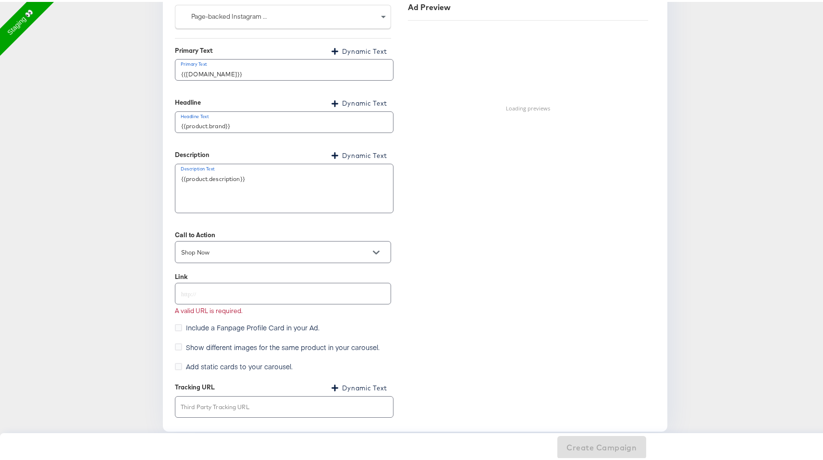
click at [339, 290] on input "text" at bounding box center [282, 288] width 215 height 21
paste input "Delete Old Nav from Accounts"
type input "Delete Old Nav from Accounts"
type textarea "x"
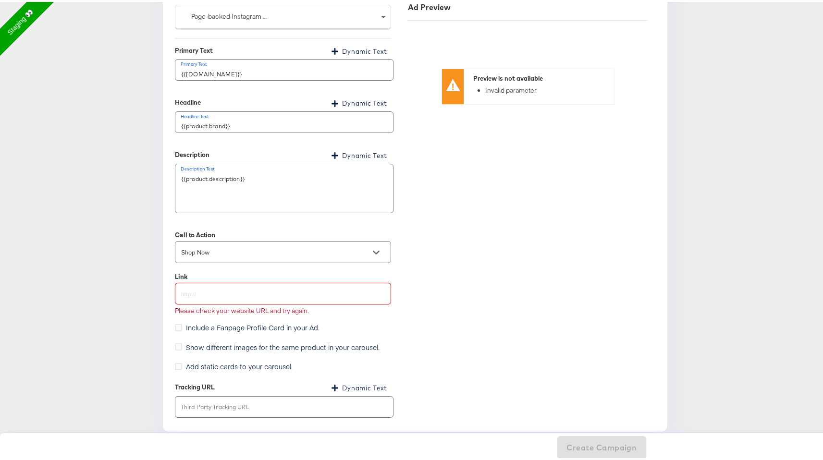
paste input "https://www.kargo.com/"
type input "https://www.kargo.com"
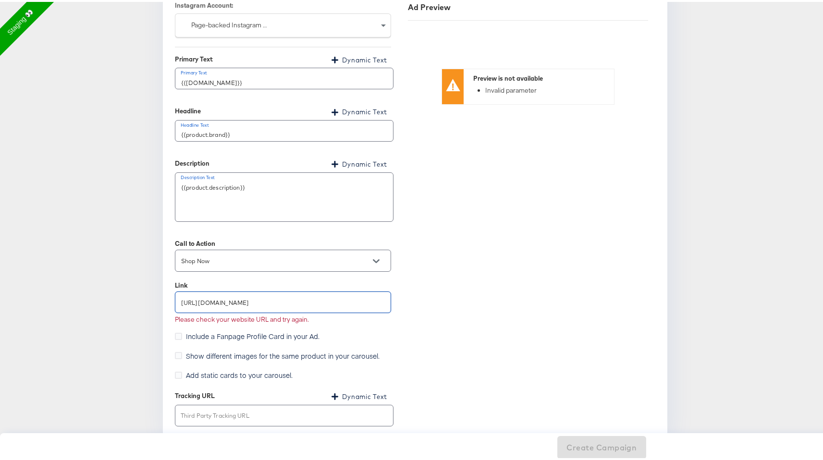
click at [406, 342] on div "Ad Preview Preview is not available Invalid parameter" at bounding box center [528, 74] width 255 height 706
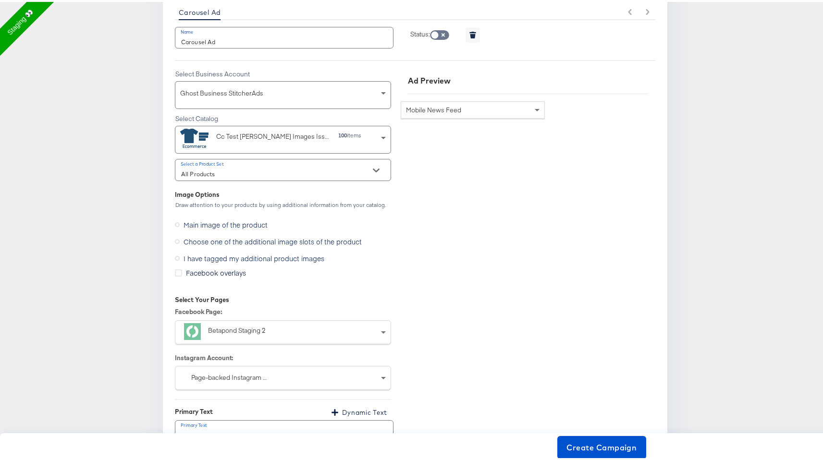
scroll to position [919, 0]
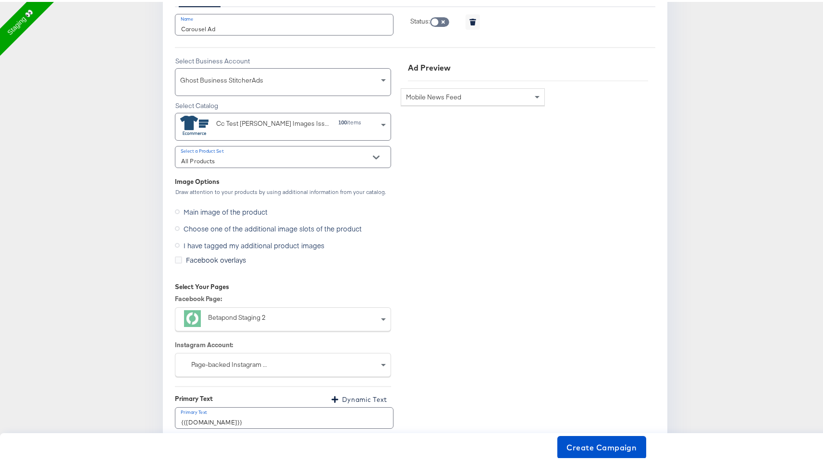
click at [212, 226] on span "Choose one of the additional image slots of the product" at bounding box center [273, 227] width 178 height 10
click at [0, 0] on input "Choose one of the additional image slots of the product" at bounding box center [0, 0] width 0 height 0
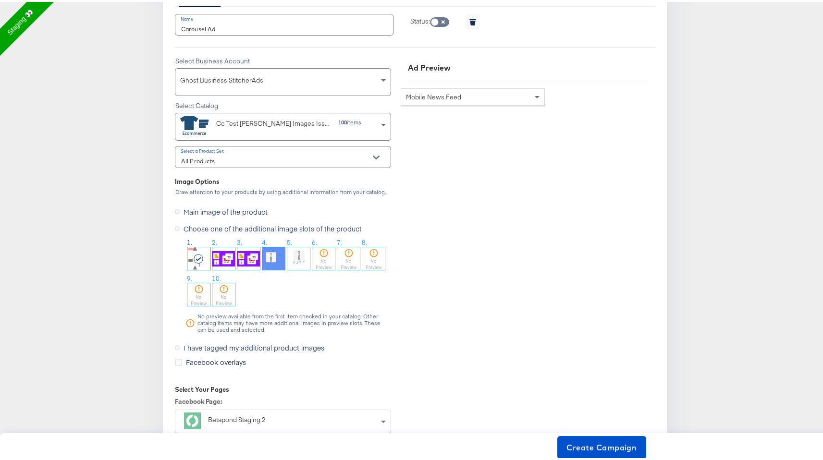
click at [221, 249] on img at bounding box center [223, 257] width 23 height 23
click at [300, 261] on img at bounding box center [298, 257] width 23 height 23
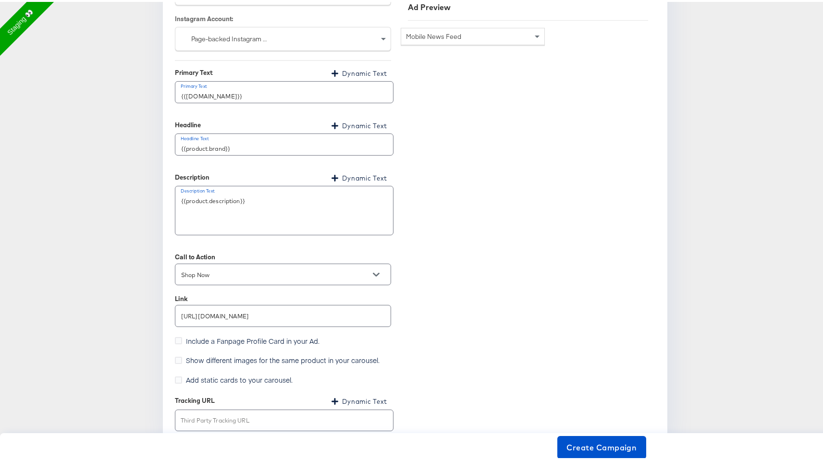
scroll to position [1361, 0]
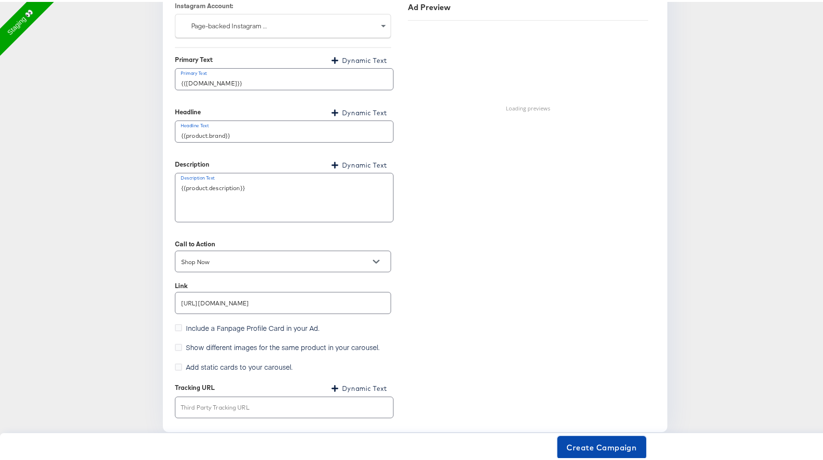
click at [590, 438] on button "Create Campaign" at bounding box center [601, 445] width 89 height 23
type textarea "x"
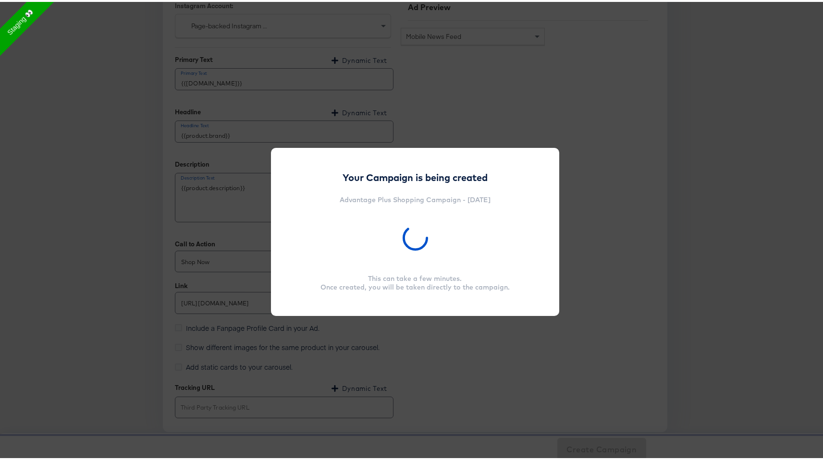
click at [506, 59] on div "Your Campaign is being created Advantage Plus Shopping Campaign - August 26th, …" at bounding box center [415, 230] width 830 height 460
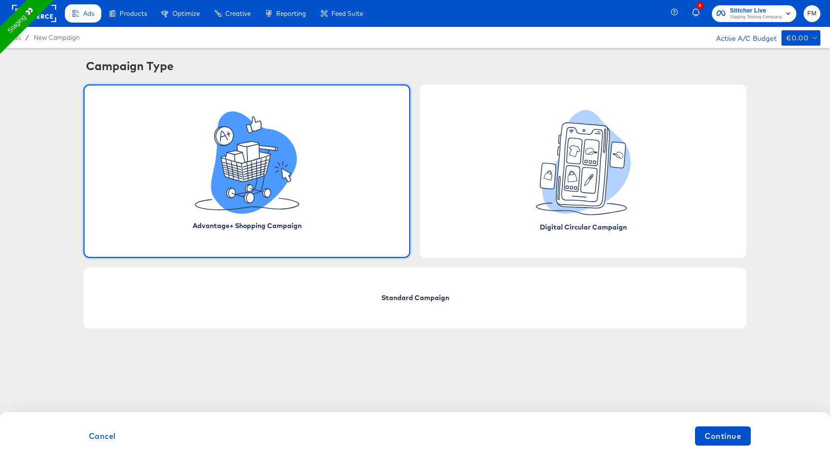
click at [39, 20] on rect at bounding box center [34, 13] width 44 height 17
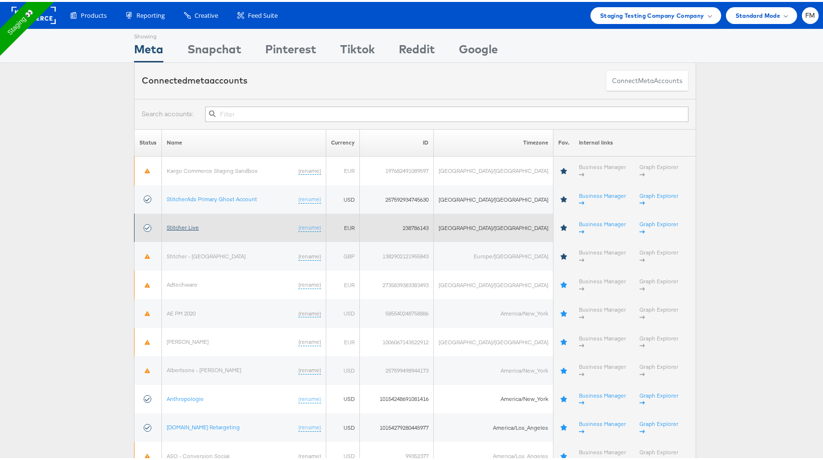
click at [190, 222] on link "Stitcher Live" at bounding box center [183, 225] width 32 height 7
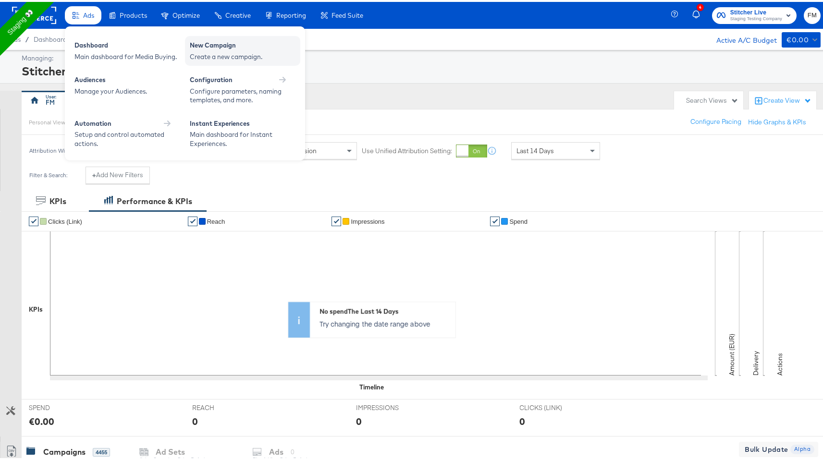
click at [233, 50] on div "Create a new campaign." at bounding box center [243, 54] width 106 height 9
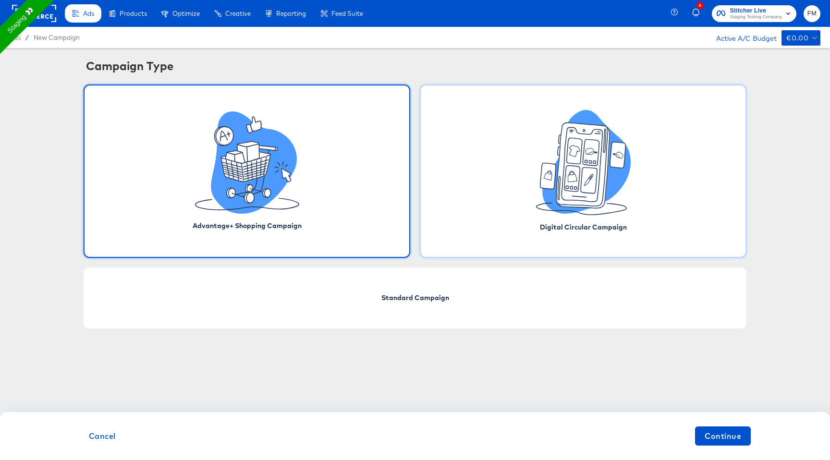
click at [542, 172] on icon at bounding box center [547, 176] width 15 height 26
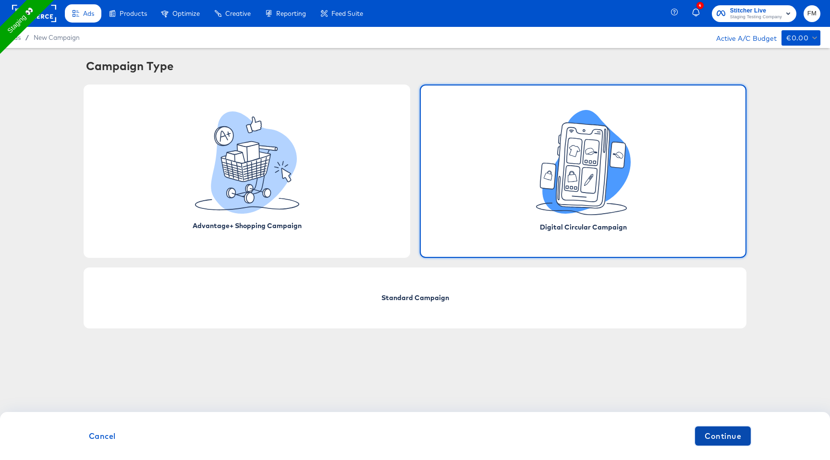
click at [736, 430] on span "Continue" at bounding box center [723, 436] width 37 height 13
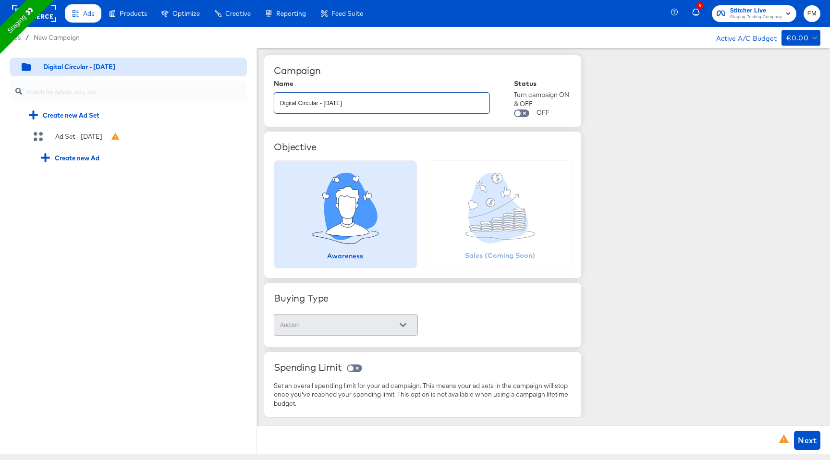
click at [353, 108] on input "Digital Circular - 26 Aug" at bounding box center [381, 99] width 215 height 21
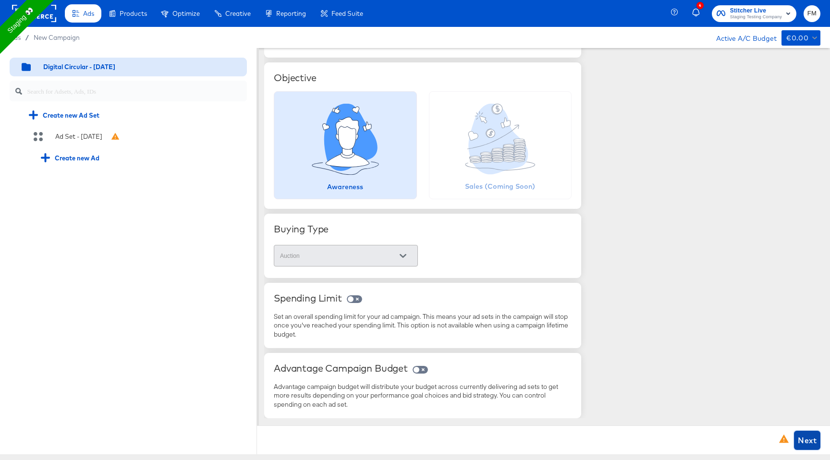
click at [803, 437] on span "Next" at bounding box center [807, 440] width 19 height 13
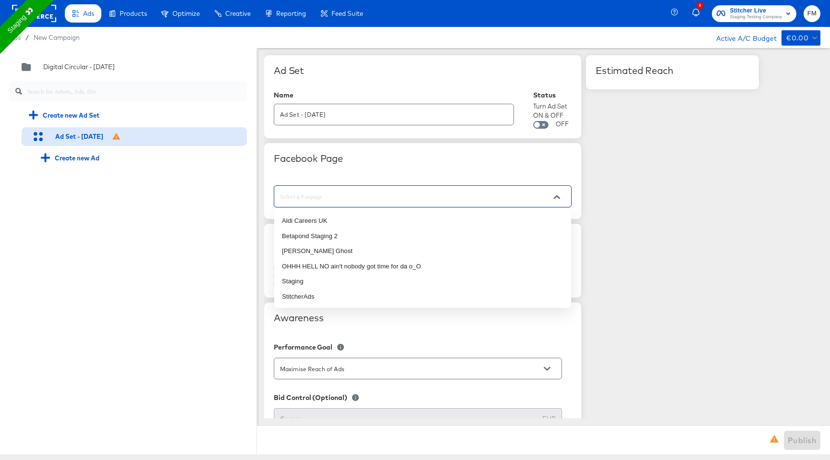
click at [399, 194] on input "text" at bounding box center [415, 196] width 274 height 11
drag, startPoint x: 373, startPoint y: 237, endPoint x: 367, endPoint y: 251, distance: 14.8
click at [367, 251] on ul "Aldi Careers UK Betapond Staging 2 Branny Stark Ghost OHHH HELL NO ain't nobody…" at bounding box center [422, 259] width 297 height 99
click at [367, 251] on li "Branny Stark Ghost" at bounding box center [422, 251] width 297 height 15
type input "Branny Stark Ghost"
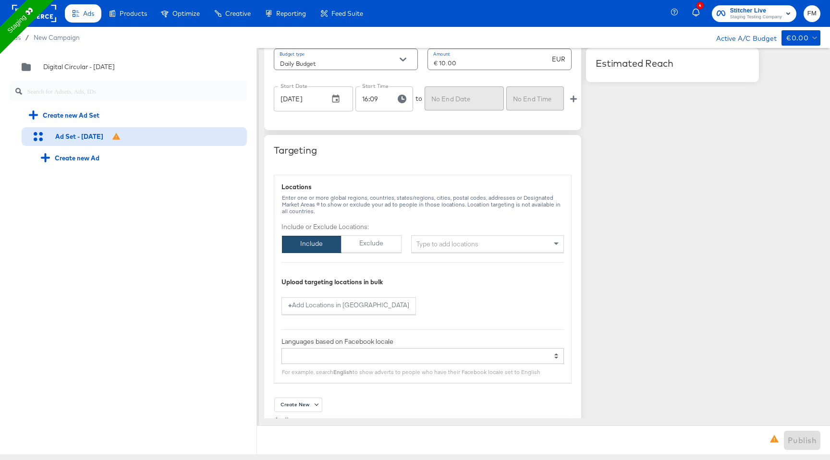
scroll to position [575, 0]
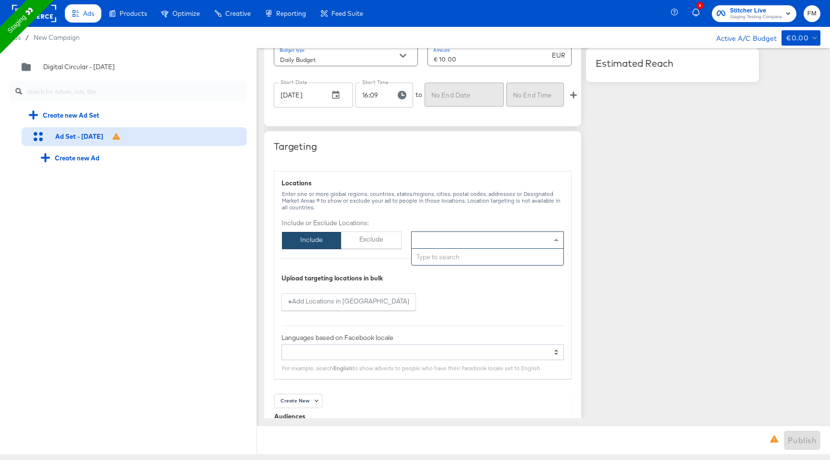
click at [462, 242] on div "Type to add locations" at bounding box center [487, 240] width 153 height 17
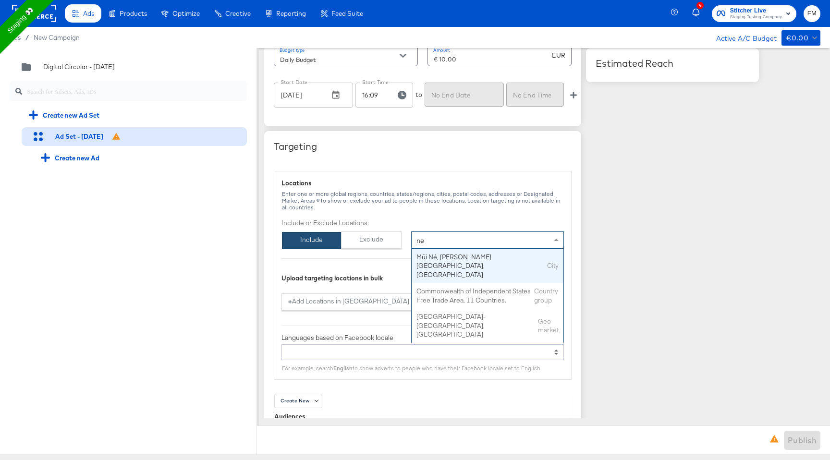
type input "new"
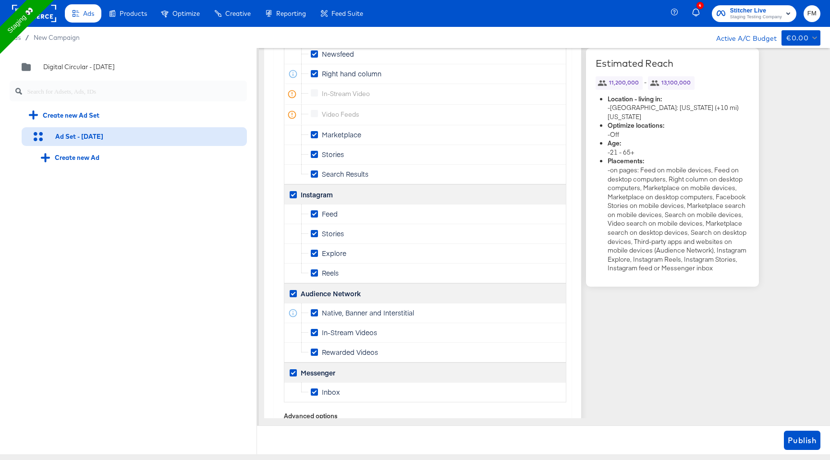
scroll to position [1550, 0]
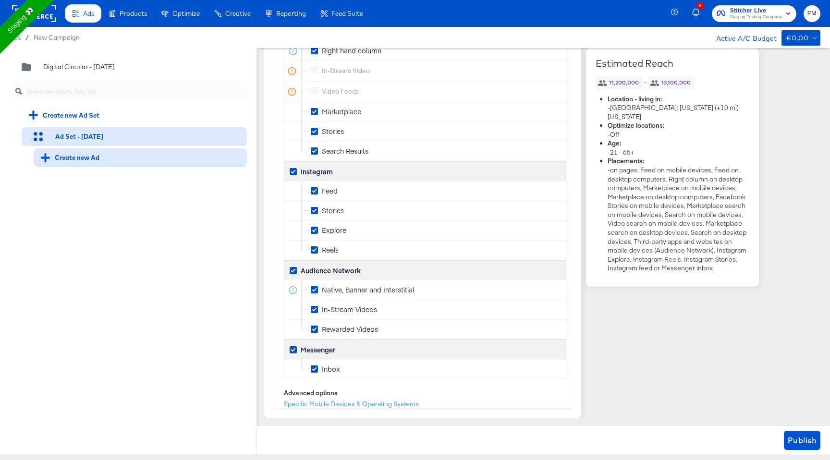
click at [72, 158] on div "Create new Ad" at bounding box center [70, 157] width 59 height 9
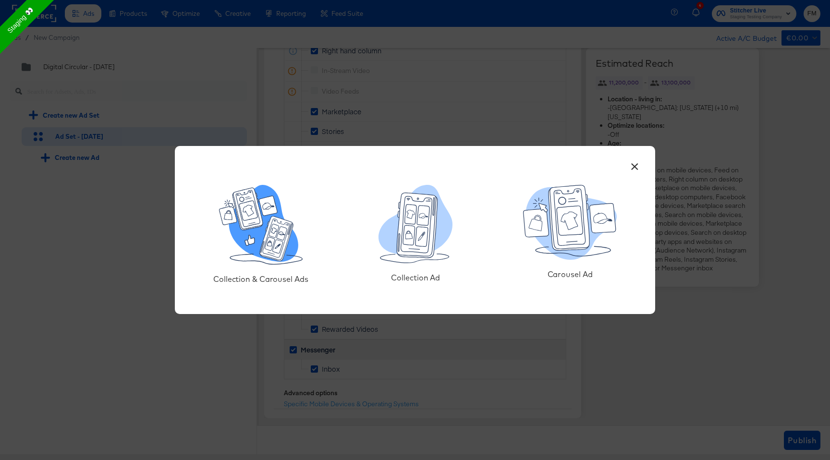
click at [282, 238] on icon at bounding box center [282, 234] width 10 height 14
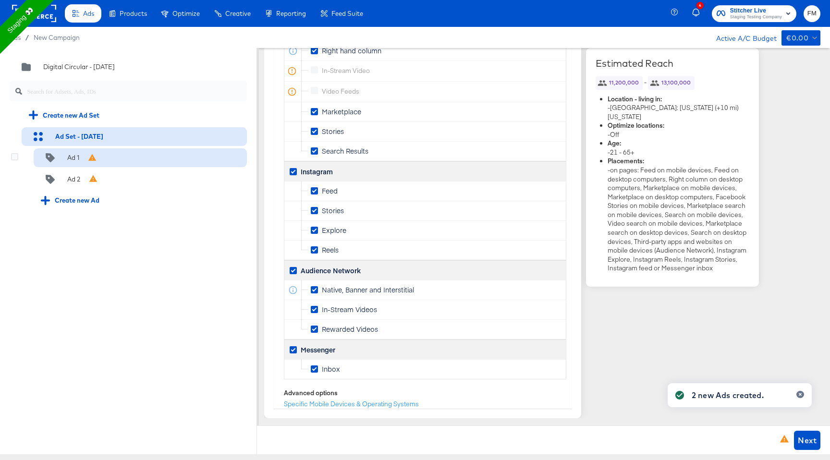
click at [136, 159] on div "Ad 1" at bounding box center [140, 157] width 213 height 19
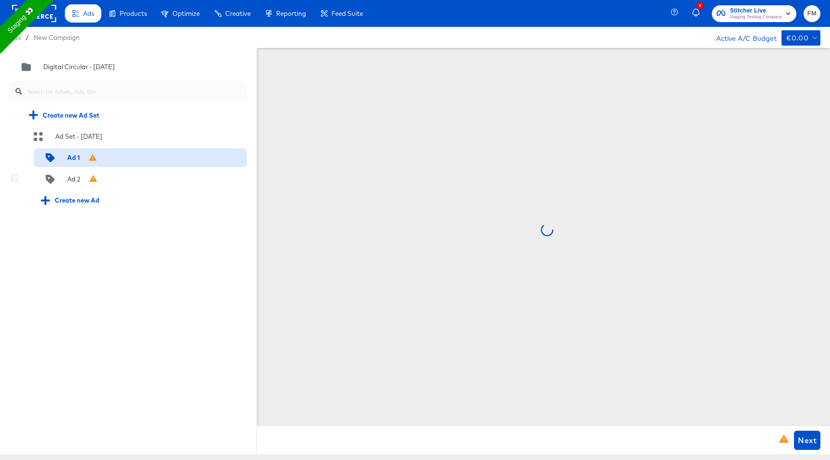
click at [19, 177] on div "Ad 2" at bounding box center [128, 179] width 237 height 19
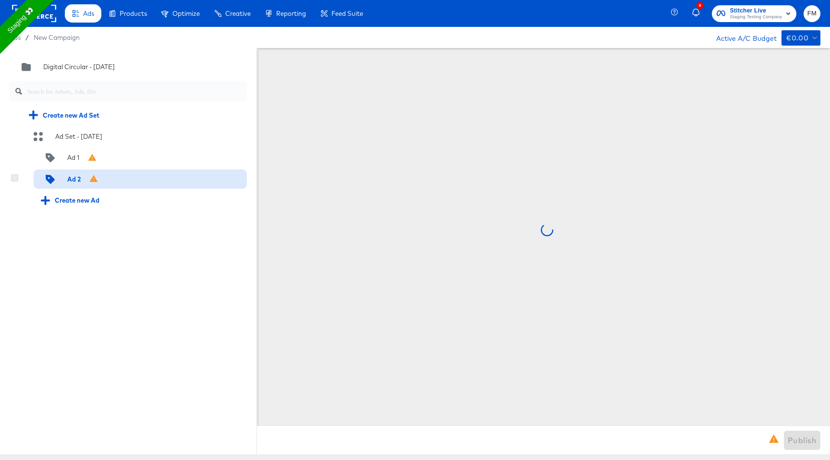
click at [14, 177] on icon at bounding box center [14, 177] width 7 height 7
click at [0, 0] on input "checkbox" at bounding box center [0, 0] width 0 height 0
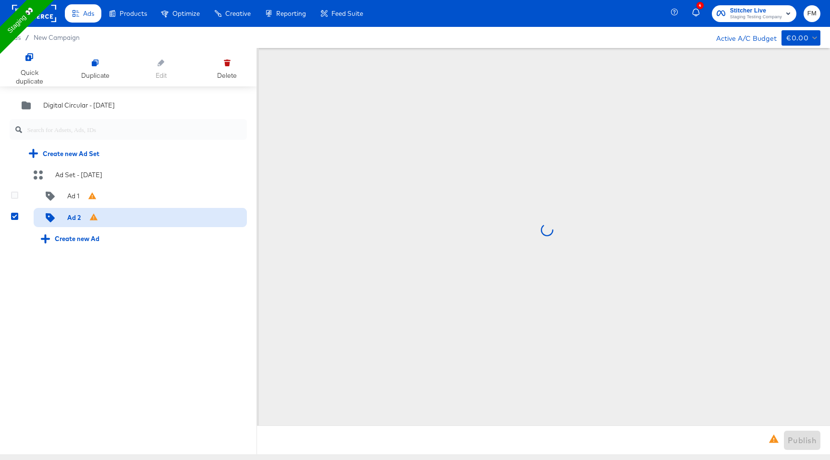
click at [13, 197] on icon at bounding box center [14, 195] width 7 height 7
click at [0, 0] on input "checkbox" at bounding box center [0, 0] width 0 height 0
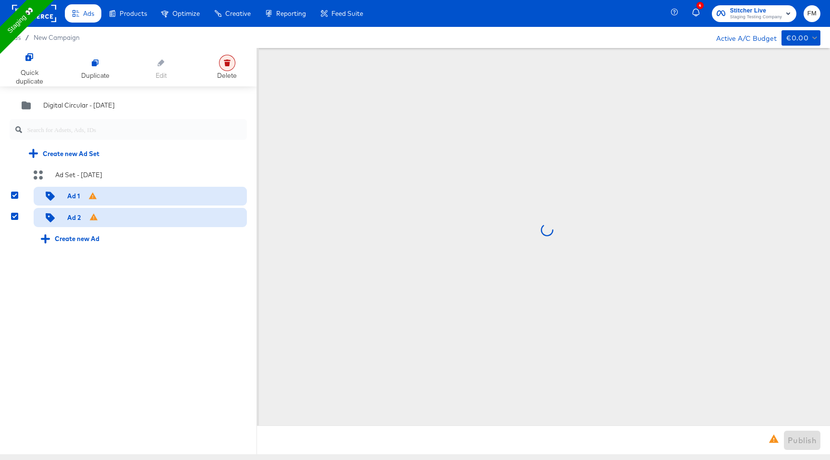
click at [230, 68] on div at bounding box center [227, 63] width 16 height 16
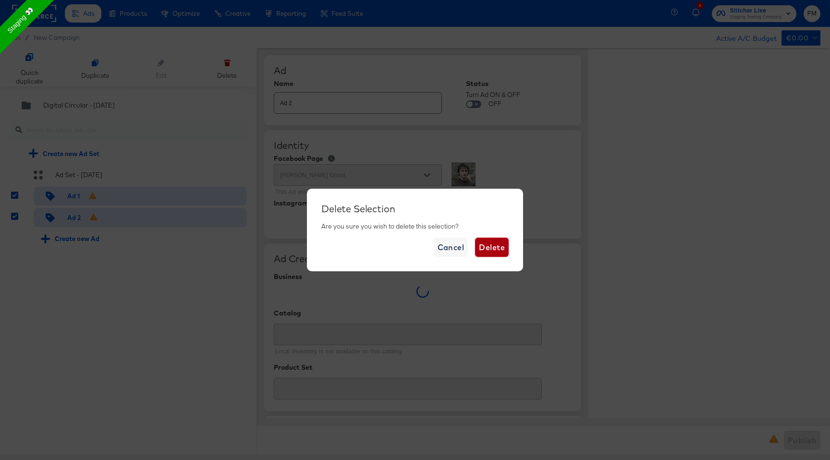
click at [505, 254] on button "Delete" at bounding box center [492, 247] width 34 height 19
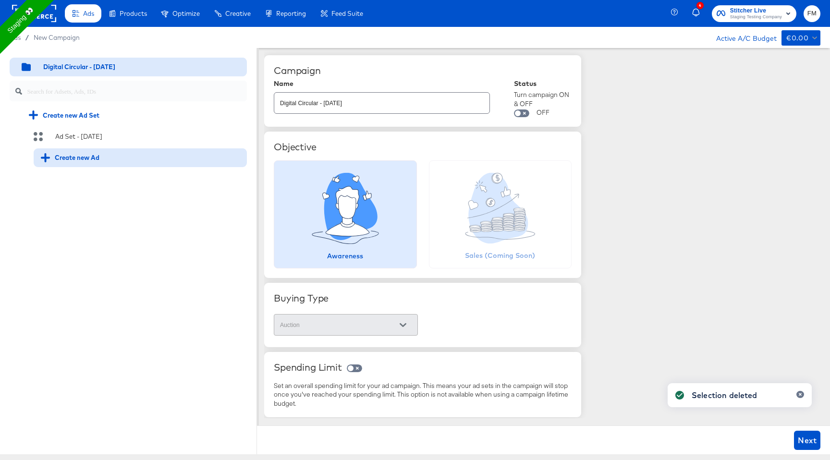
click at [69, 158] on div "Create new Ad" at bounding box center [70, 157] width 59 height 9
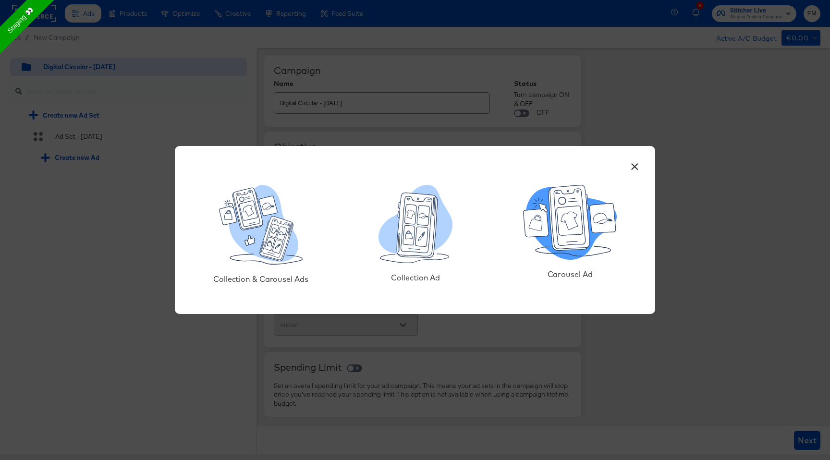
click at [546, 234] on icon at bounding box center [536, 223] width 25 height 28
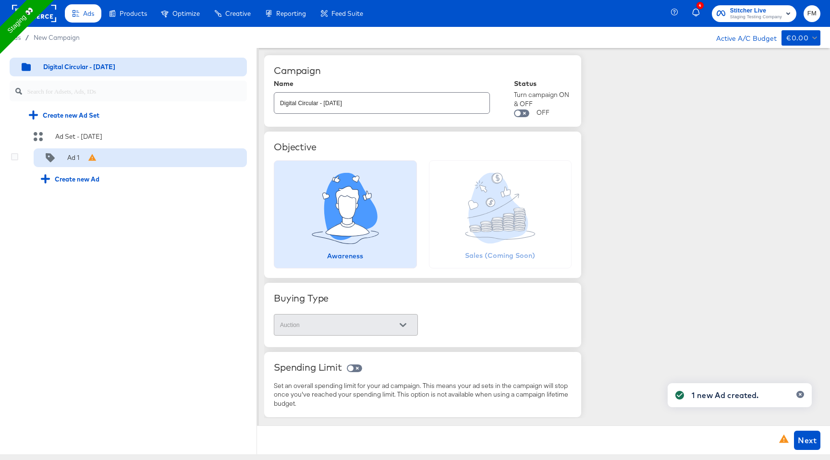
click at [86, 156] on div "Ad 1" at bounding box center [70, 158] width 58 height 10
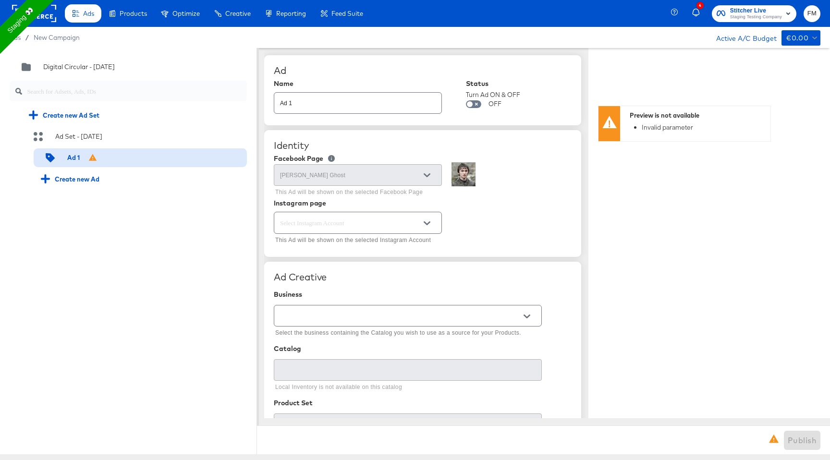
click at [297, 219] on input "text" at bounding box center [350, 223] width 145 height 11
click at [305, 244] on li "stitcherads" at bounding box center [357, 247] width 167 height 15
type input "stitcherads"
type textarea "x"
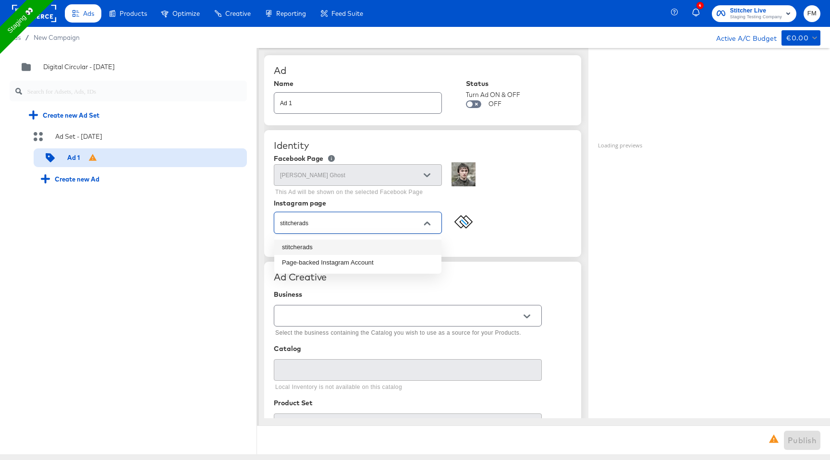
click at [379, 222] on input "stitcherads" at bounding box center [350, 223] width 145 height 11
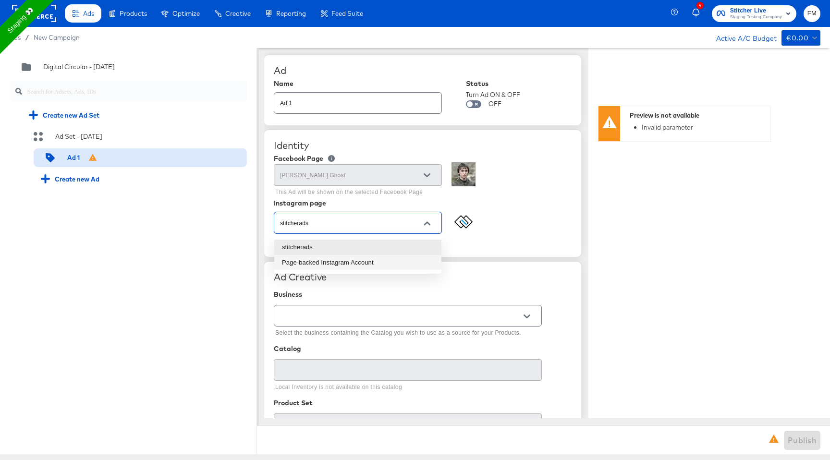
click at [394, 267] on li "Page-backed Instagram Account" at bounding box center [357, 262] width 167 height 15
type input "Page-backed Instagram Account"
type textarea "x"
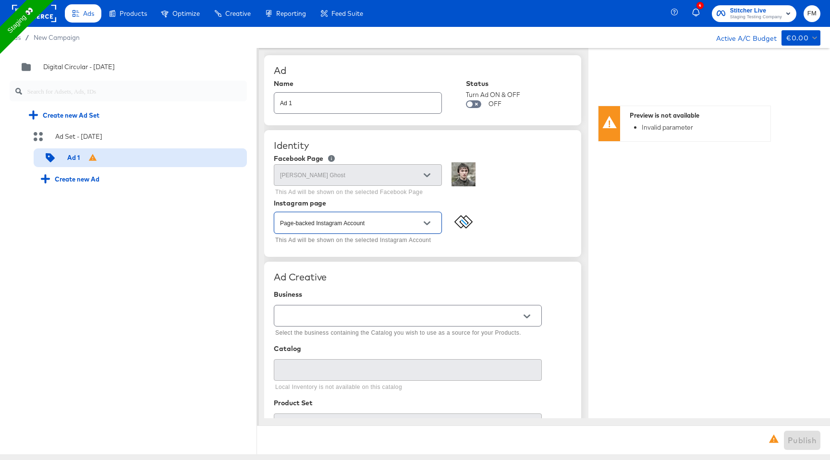
click at [396, 306] on div at bounding box center [408, 316] width 268 height 22
click at [526, 312] on button "Open" at bounding box center [527, 316] width 14 height 14
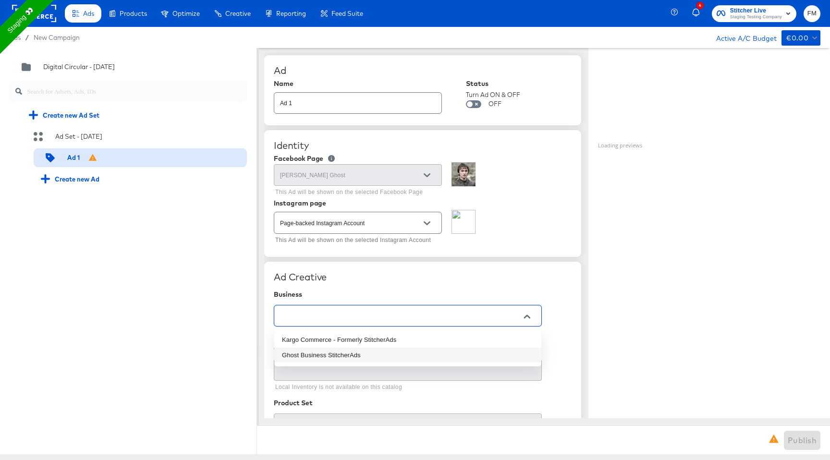
click at [491, 353] on li "Ghost Business StitcherAds" at bounding box center [407, 355] width 267 height 15
type input "Ghost Business StitcherAds"
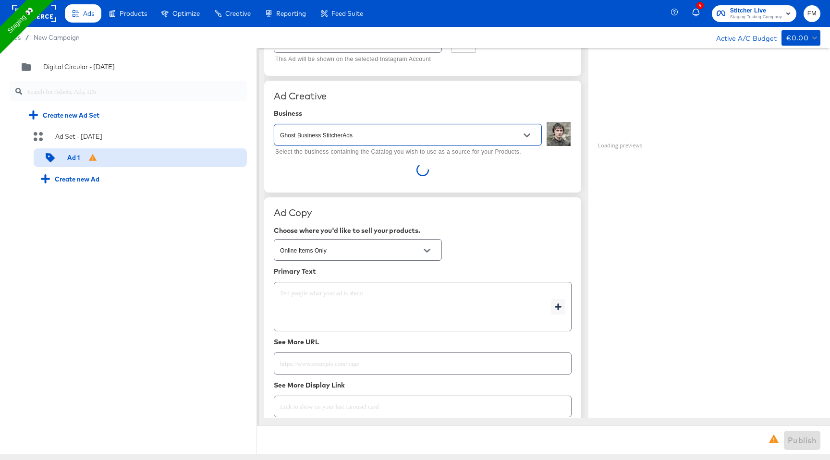
scroll to position [185, 0]
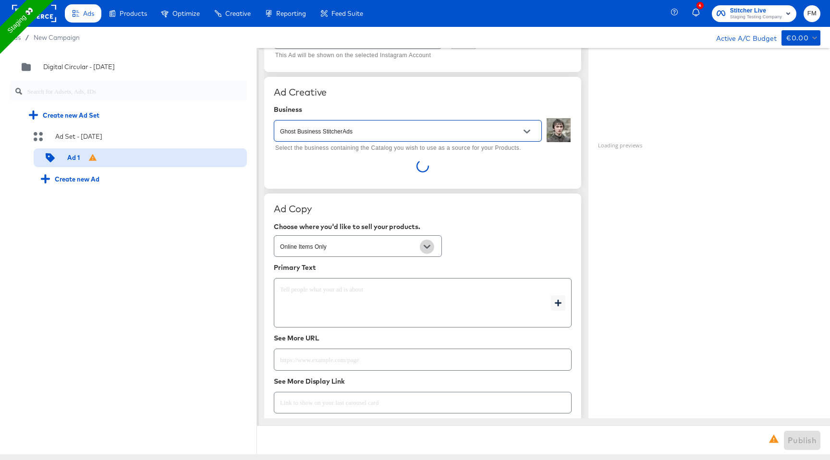
click at [433, 245] on button "Open" at bounding box center [427, 247] width 14 height 14
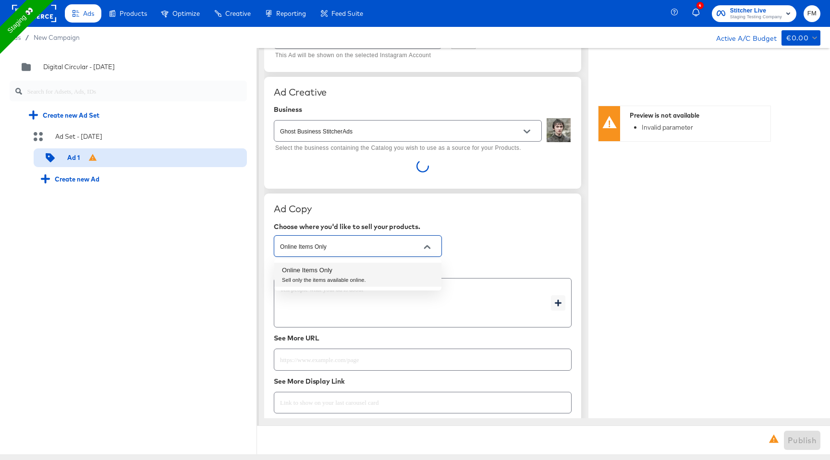
click at [499, 232] on div "Choose where you'd like to sell your products. Online Items Only" at bounding box center [423, 241] width 298 height 37
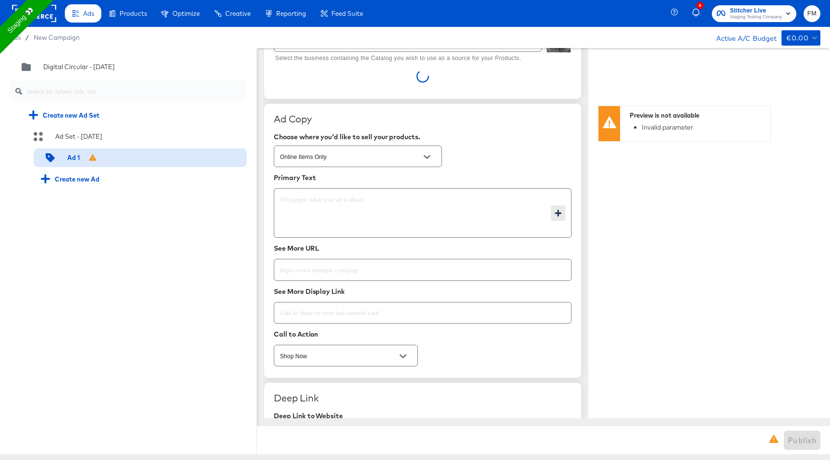
scroll to position [217, 0]
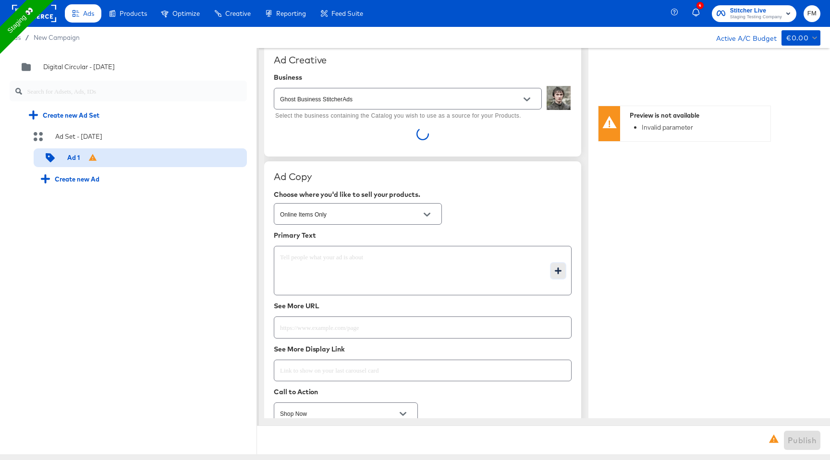
click at [556, 271] on icon "button" at bounding box center [558, 271] width 7 height 7
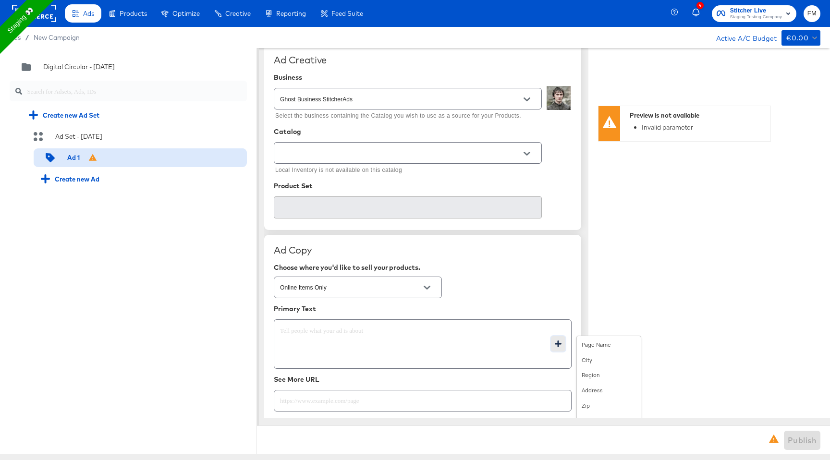
type textarea "x"
click at [527, 155] on icon "Open" at bounding box center [527, 154] width 7 height 4
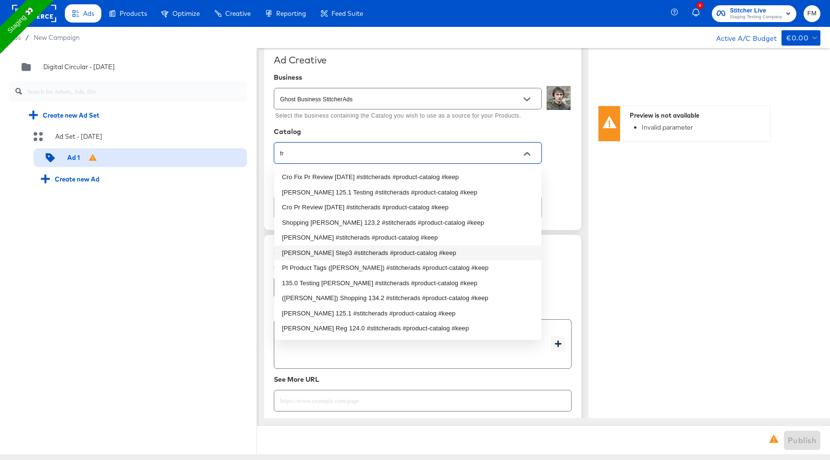
type input "f"
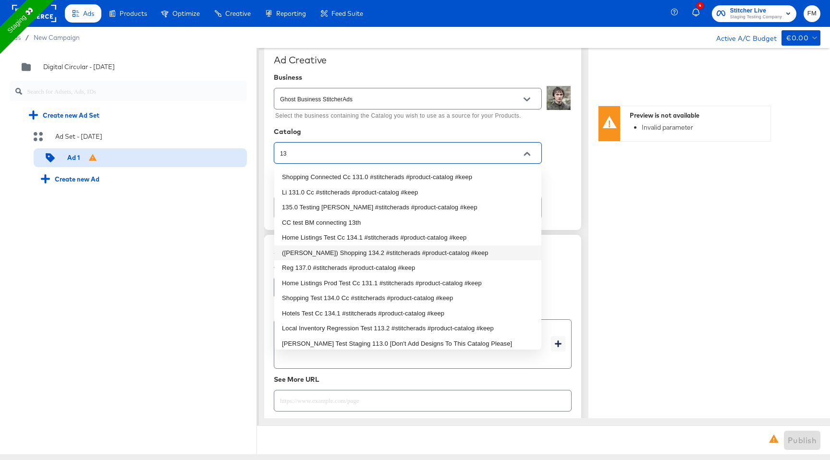
click at [455, 255] on li "(Fran) Shopping 134.2 #stitcherads #product-catalog #keep" at bounding box center [407, 253] width 267 height 15
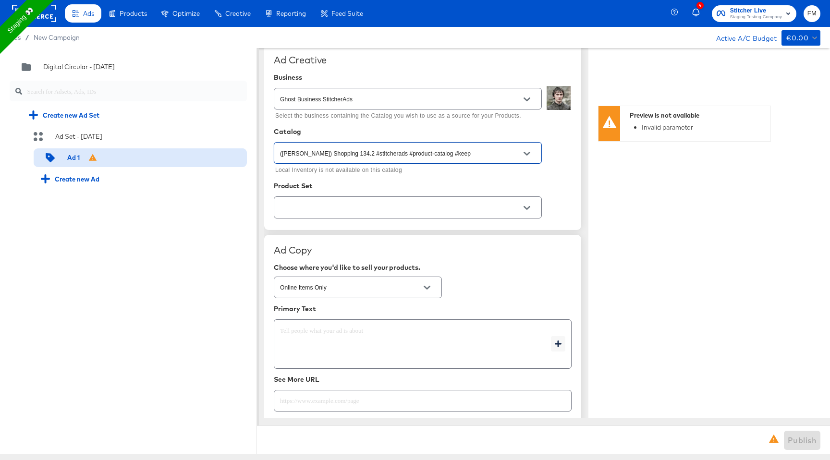
type input "(Fran) Shopping 134.2 #stitcherads #product-catalog #keep"
click at [455, 210] on input "text" at bounding box center [400, 207] width 245 height 11
click at [448, 236] on li "All Shopping" at bounding box center [407, 231] width 267 height 15
type textarea "x"
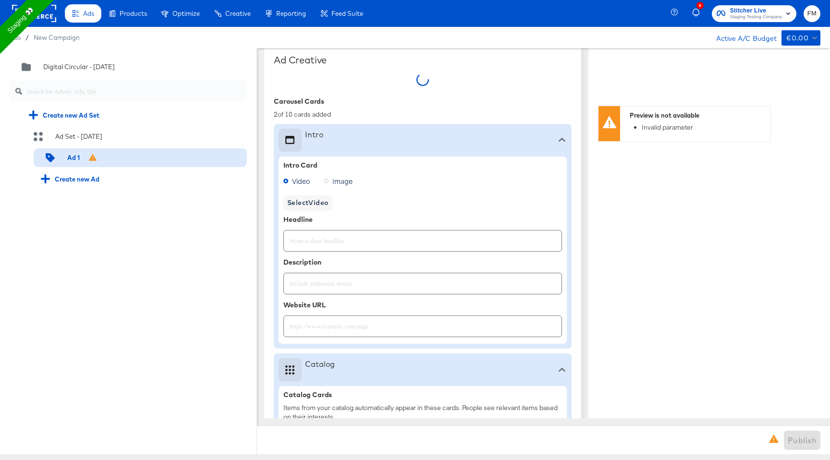
type textarea "x"
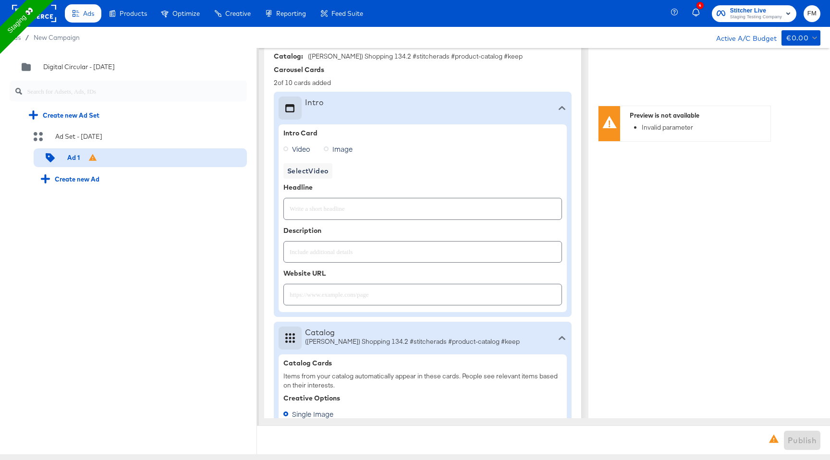
scroll to position [272, 0]
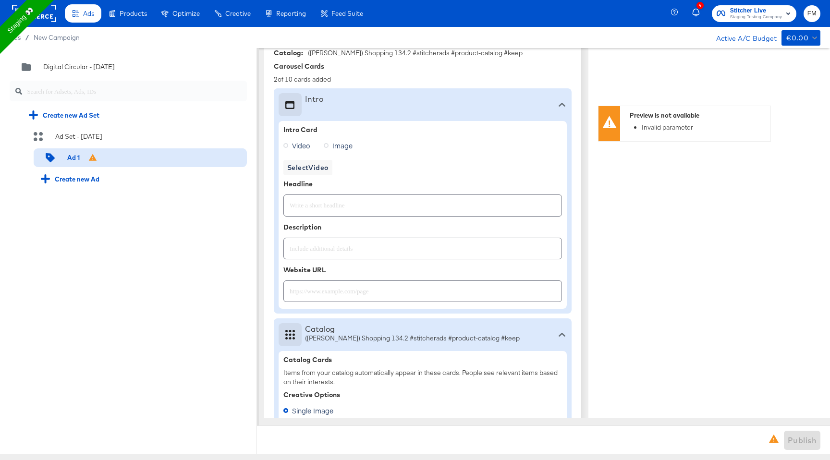
click at [346, 148] on span "Image" at bounding box center [343, 146] width 20 height 10
click at [0, 0] on input "Image" at bounding box center [0, 0] width 0 height 0
type textarea "x"
click at [311, 170] on span "Select Image" at bounding box center [308, 168] width 43 height 12
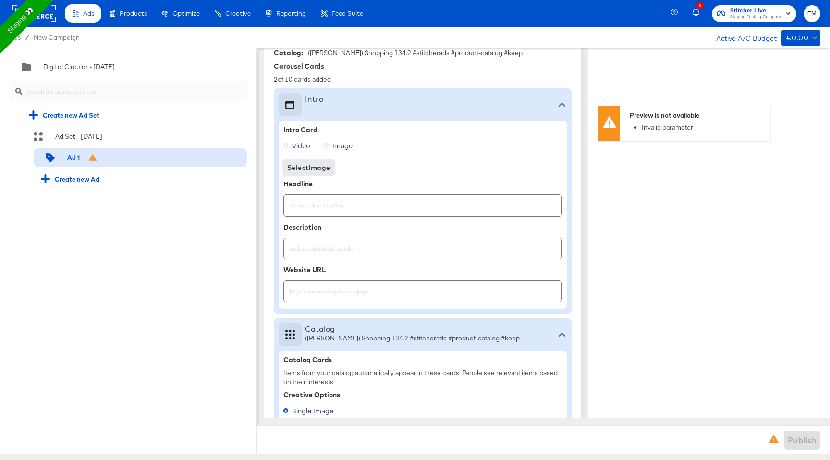
type textarea "x"
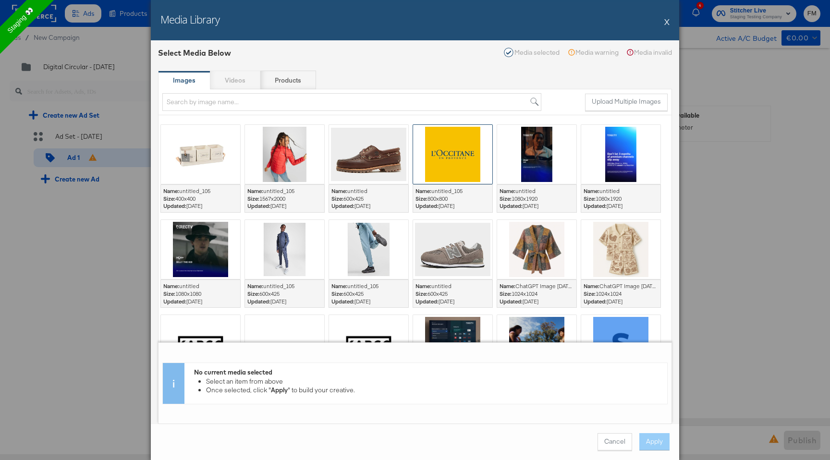
click at [447, 163] on div at bounding box center [452, 154] width 79 height 59
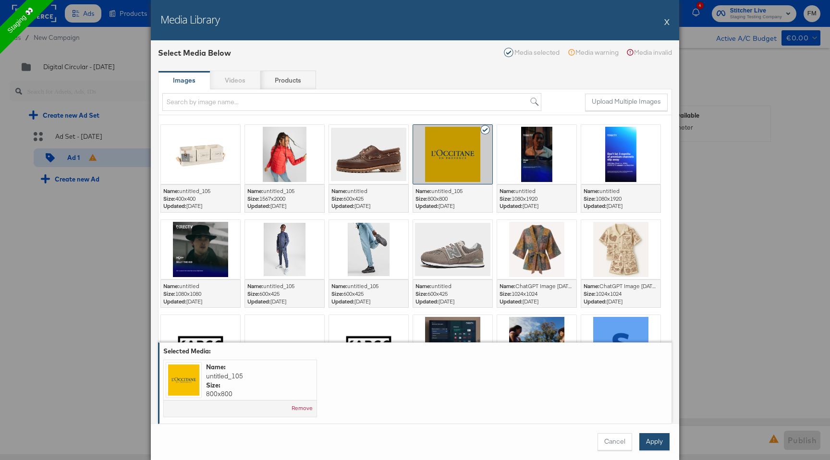
click at [655, 433] on div "Cancel Apply" at bounding box center [415, 442] width 529 height 37
click at [652, 439] on button "Apply" at bounding box center [655, 441] width 30 height 17
type textarea "x"
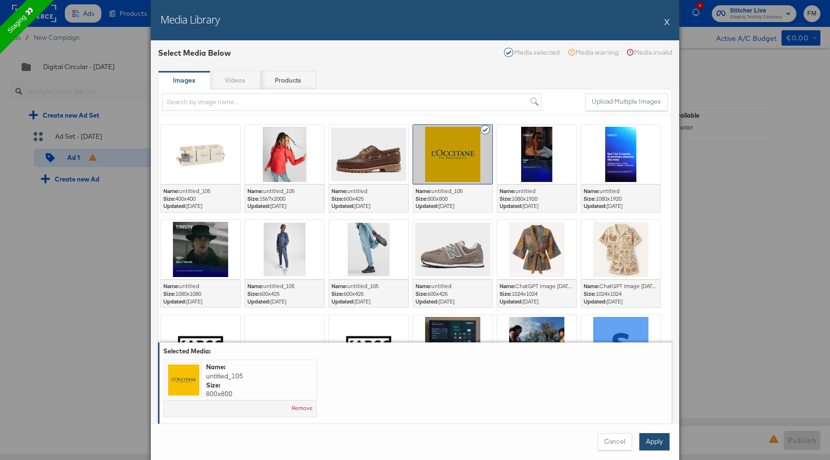
type textarea "x"
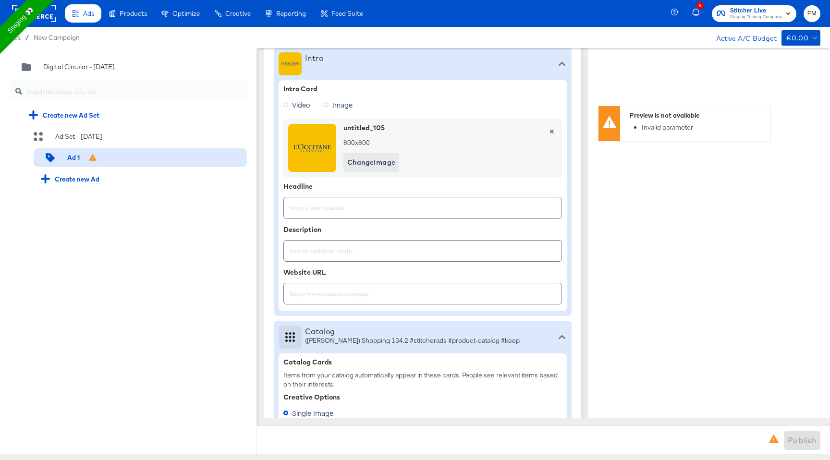
scroll to position [269, 0]
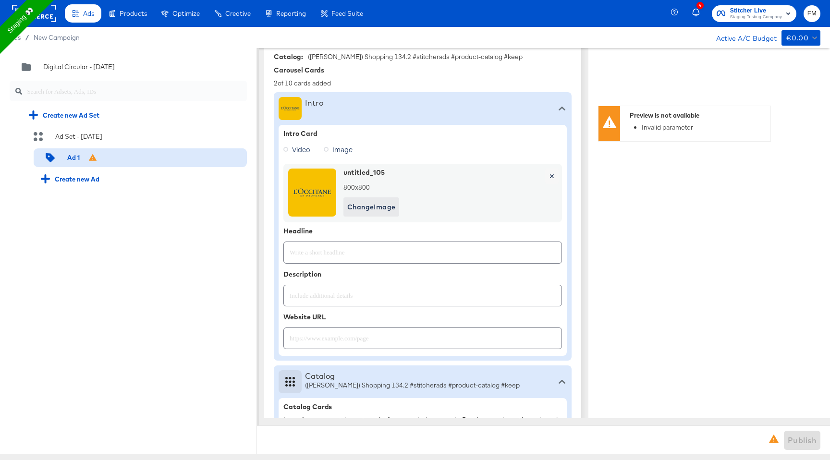
click at [385, 256] on input "text" at bounding box center [423, 248] width 278 height 21
type input "Hello"
type textarea "x"
click at [386, 297] on input "text" at bounding box center [423, 292] width 278 height 21
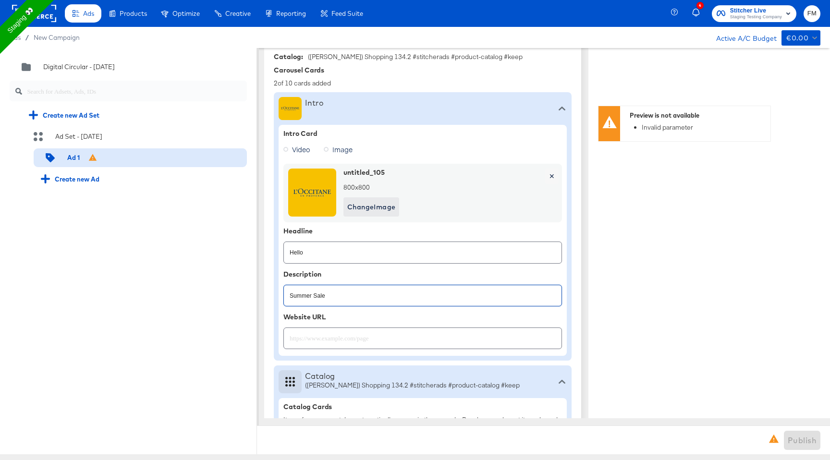
click at [382, 300] on input "Summer Sale" at bounding box center [423, 292] width 278 height 21
type input "Summer Sale"
type textarea "x"
click at [371, 333] on input "text" at bounding box center [423, 334] width 278 height 21
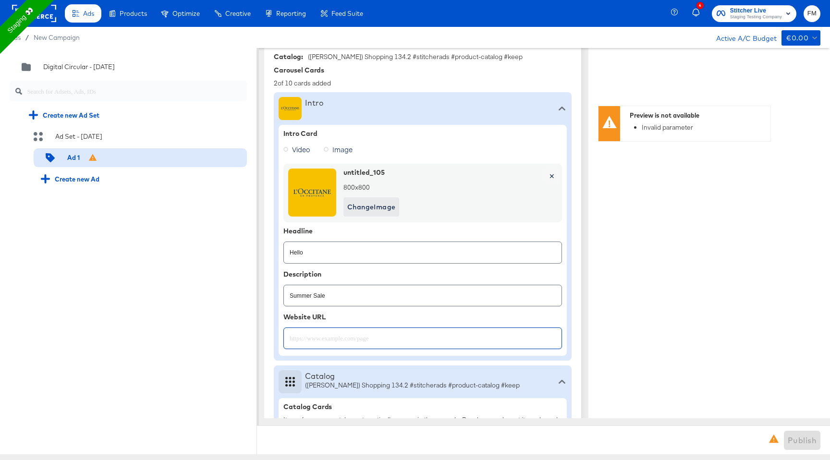
paste input "https://www.kargo.com/"
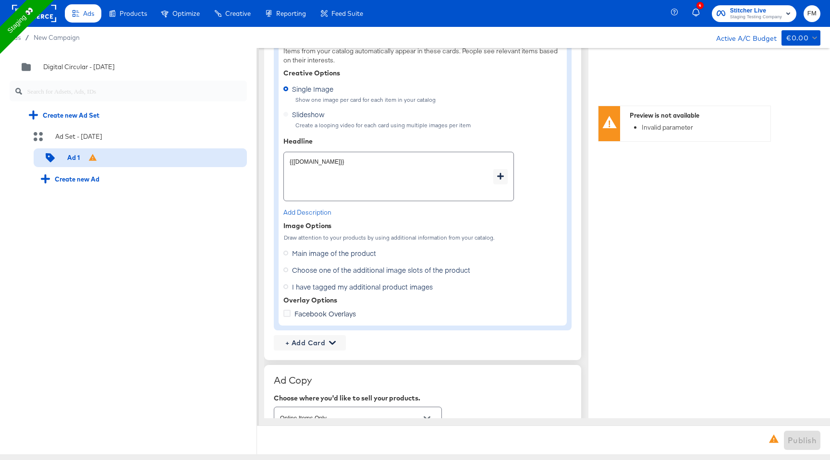
scroll to position [641, 0]
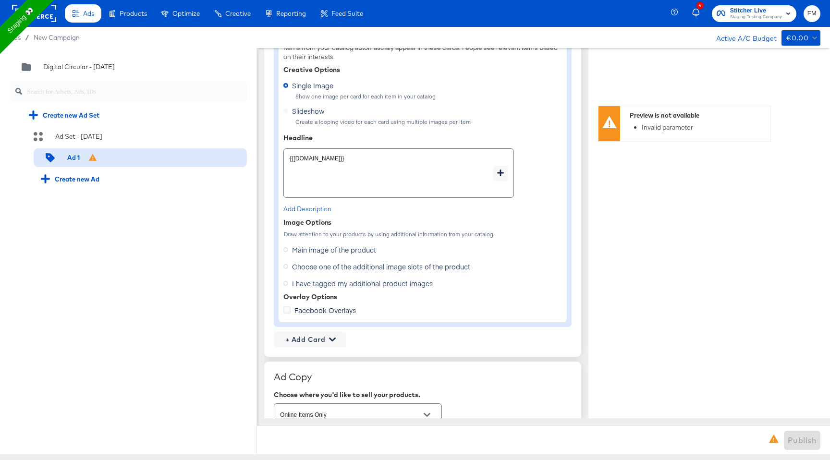
type input "https://www.kargo.com"
type textarea "x"
click at [326, 268] on span "Choose one of the additional image slots of the product" at bounding box center [381, 267] width 178 height 10
click at [0, 0] on input "Choose one of the additional image slots of the product" at bounding box center [0, 0] width 0 height 0
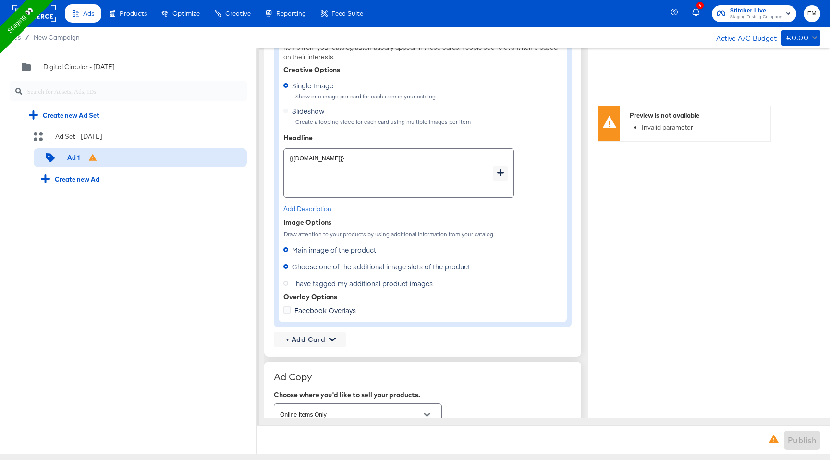
type textarea "x"
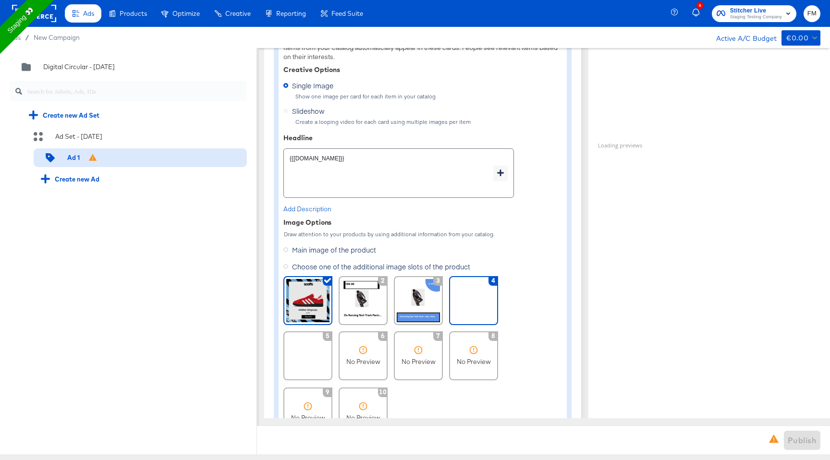
click at [476, 297] on img at bounding box center [473, 300] width 43 height 43
type textarea "x"
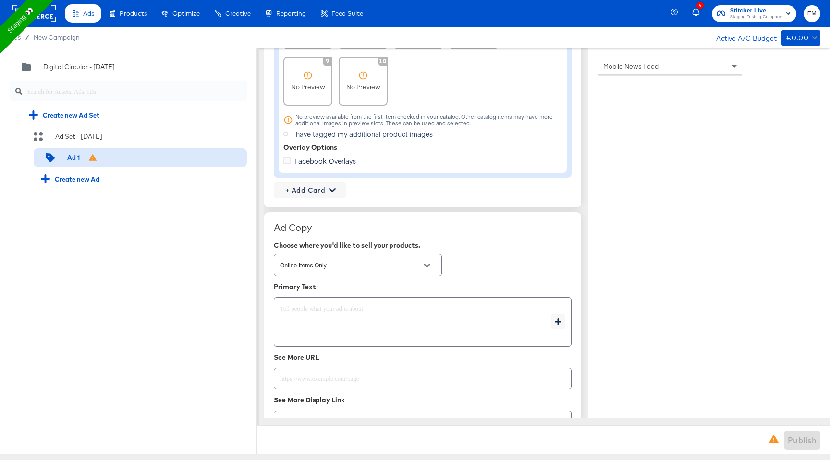
scroll to position [989, 0]
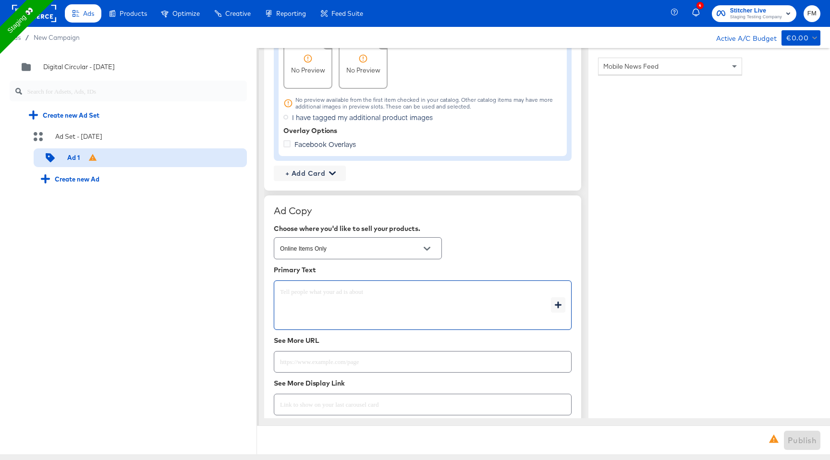
click at [362, 310] on textarea at bounding box center [415, 305] width 271 height 35
type textarea "x"
click at [559, 305] on icon "button" at bounding box center [558, 305] width 7 height 7
type textarea "x"
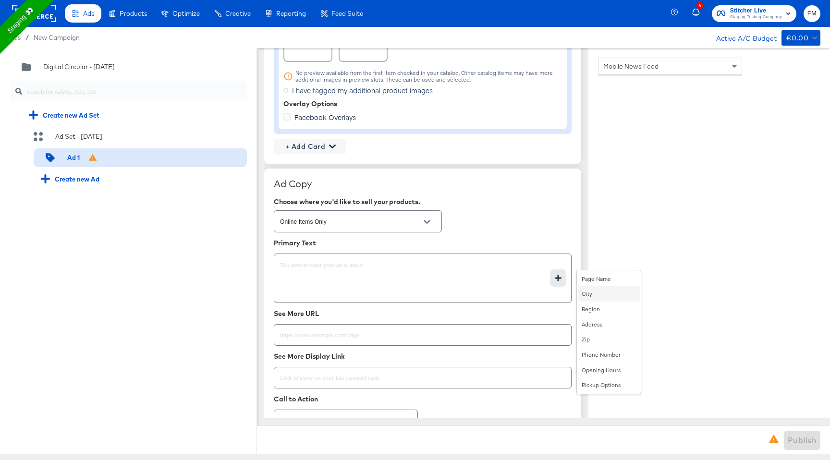
scroll to position [1018, 0]
click at [608, 319] on div "Address" at bounding box center [609, 322] width 62 height 15
type textarea "{{page.location.street_address}}"
type textarea "x"
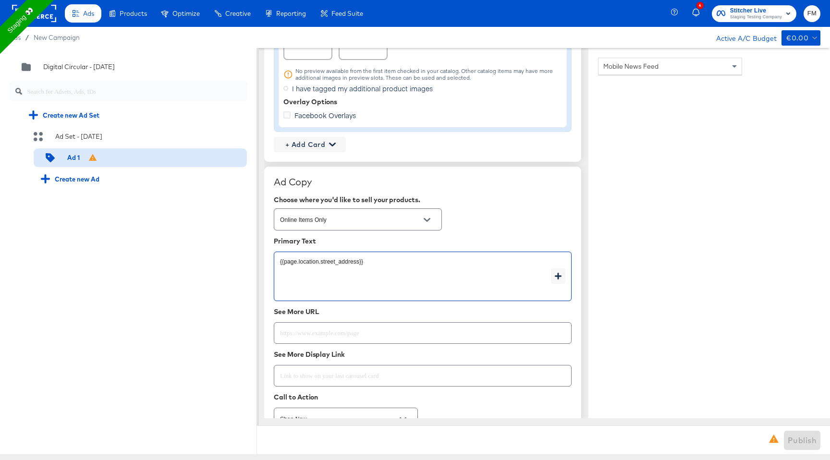
click at [522, 270] on textarea "{{page.location.street_address}}" at bounding box center [415, 276] width 271 height 35
type textarea "x"
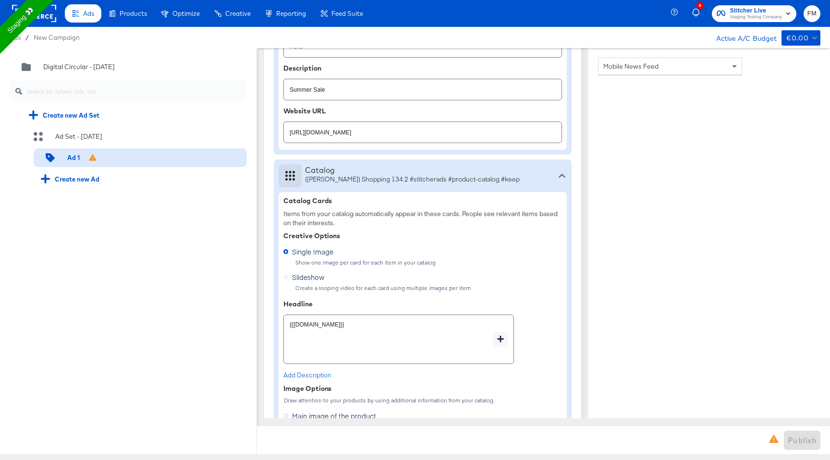
scroll to position [521, 0]
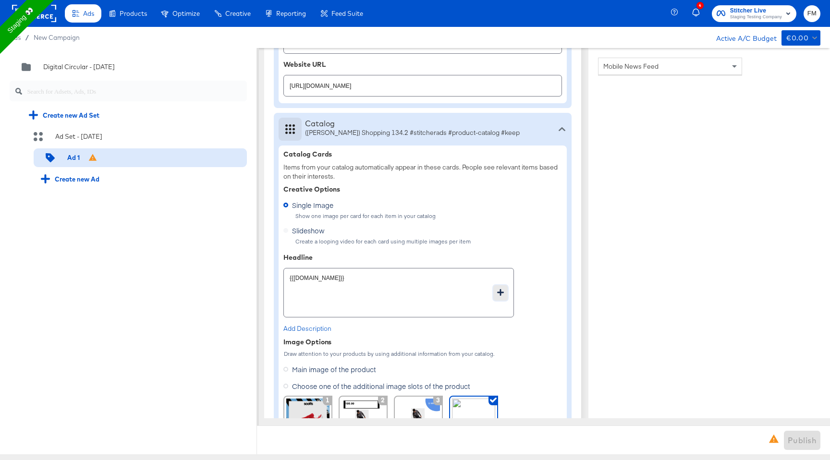
type textarea "x"
click at [502, 290] on icon "button" at bounding box center [500, 292] width 7 height 7
type textarea "x"
click at [549, 310] on div "Brand" at bounding box center [551, 308] width 62 height 15
type textarea "x"
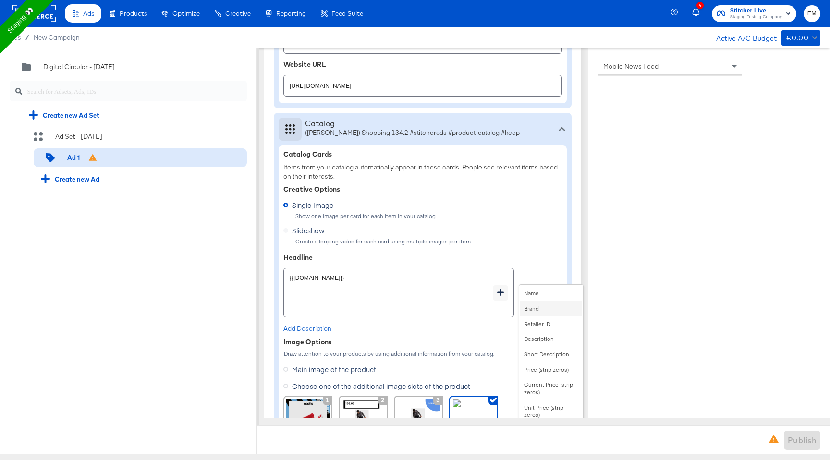
type textarea "{{product.name}}{{product.brand}}"
click at [333, 280] on textarea "{{product.name}}{{product.brand}}" at bounding box center [392, 293] width 204 height 35
type textarea "x"
type textarea "{{product.name}},{{product.brand}}"
type textarea "x"
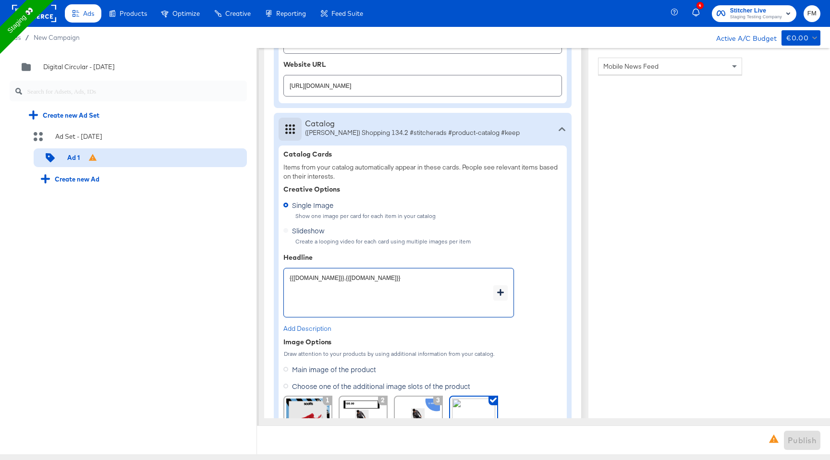
type textarea "{{product.name}}, {{product.brand}}"
type textarea "x"
type textarea "{{product.name}}, {{product.brand}}"
type textarea "x"
click at [500, 289] on icon "button" at bounding box center [500, 292] width 7 height 7
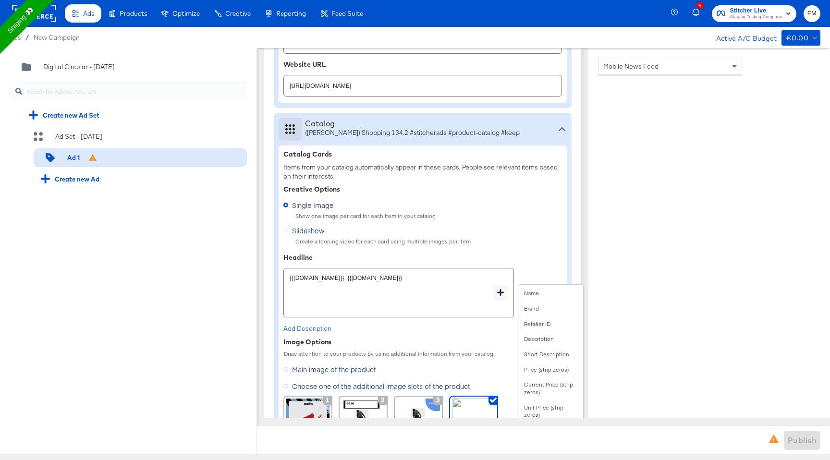
click at [406, 280] on textarea "{{product.name}}, {{product.brand}}" at bounding box center [392, 293] width 204 height 35
type textarea "x"
type textarea "{{product.name}}, {{product.brand}}"
type textarea "x"
type textarea "{{product.name}}, {{product.brand}}"
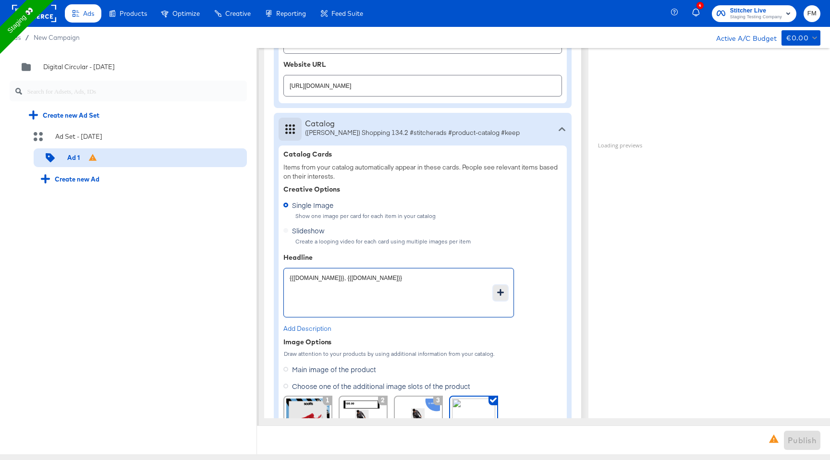
type textarea "x"
click at [506, 296] on button "button" at bounding box center [501, 292] width 14 height 15
type textarea "x"
click at [540, 236] on div "Slideshow Create a looping video for each card using multiple images per item" at bounding box center [423, 234] width 279 height 22
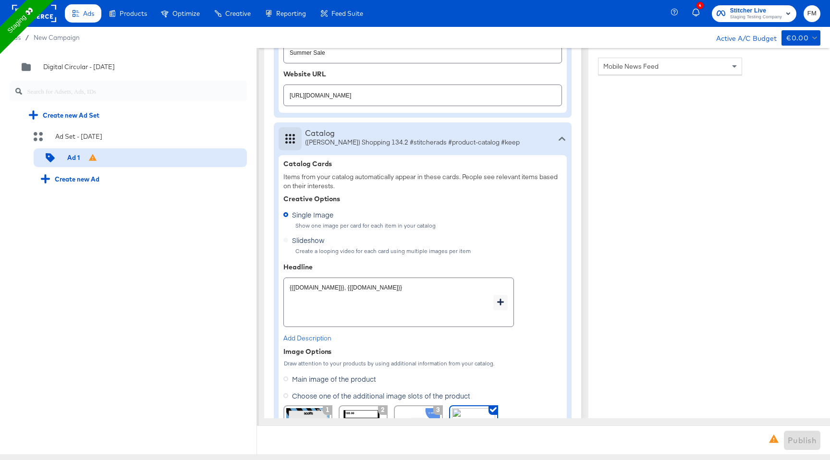
scroll to position [360, 0]
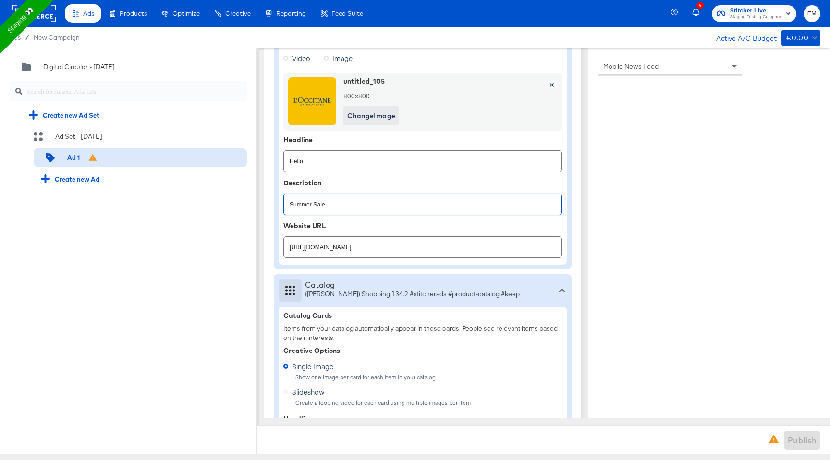
click at [405, 199] on input "Summer Sale" at bounding box center [423, 200] width 278 height 21
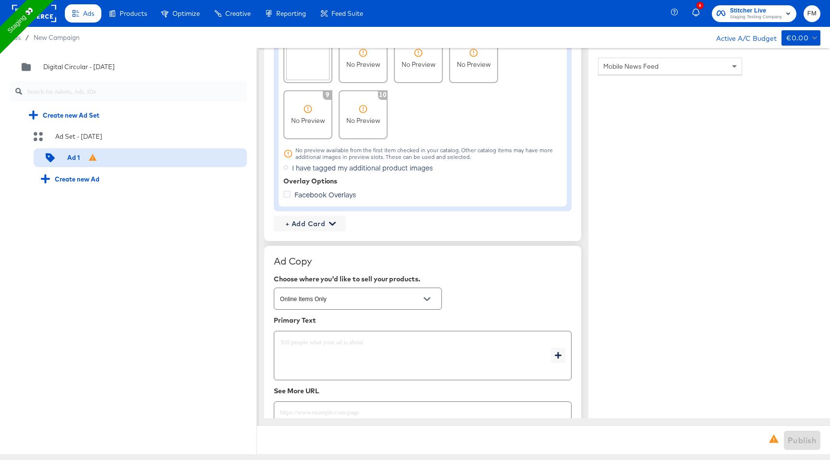
scroll to position [1043, 0]
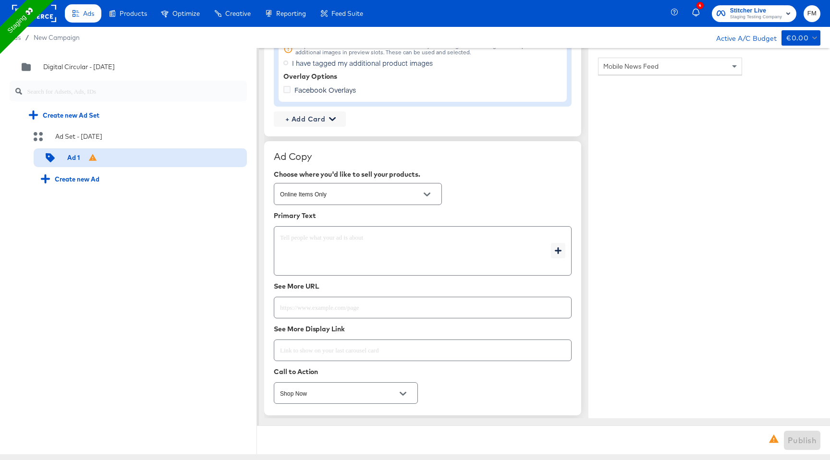
type textarea "x"
click at [371, 255] on textarea at bounding box center [415, 251] width 271 height 35
paste textarea "Summer Sale"
type textarea "Summer Sale"
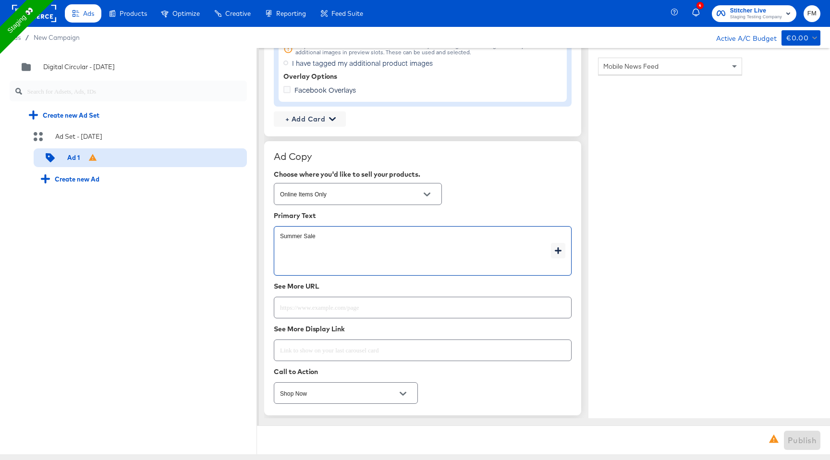
type textarea "x"
type textarea "Summer Sale"
type textarea "x"
click at [335, 305] on input "text" at bounding box center [422, 304] width 297 height 21
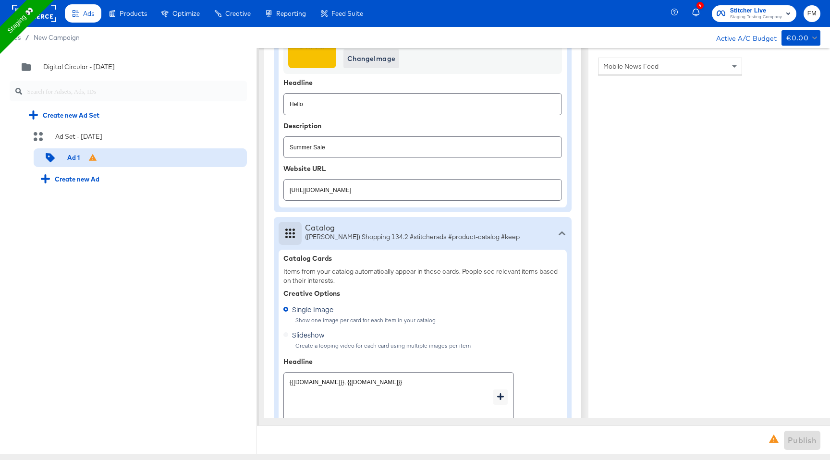
scroll to position [332, 0]
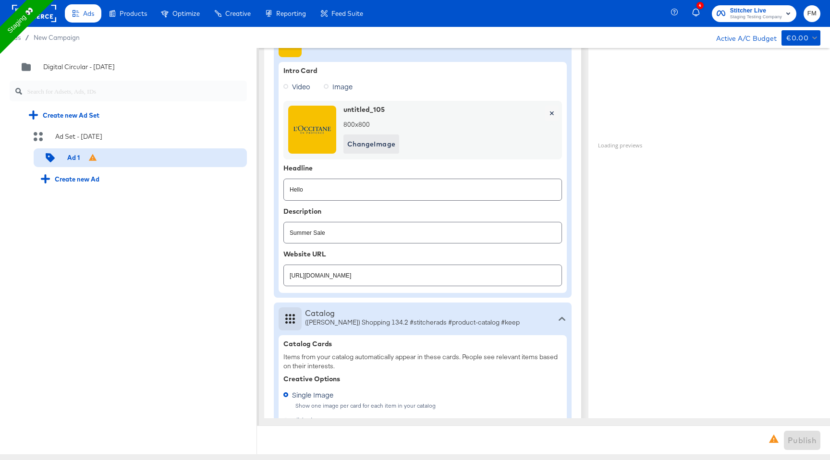
type textarea "x"
click at [347, 277] on input "https://www.kargo.com" at bounding box center [423, 271] width 278 height 21
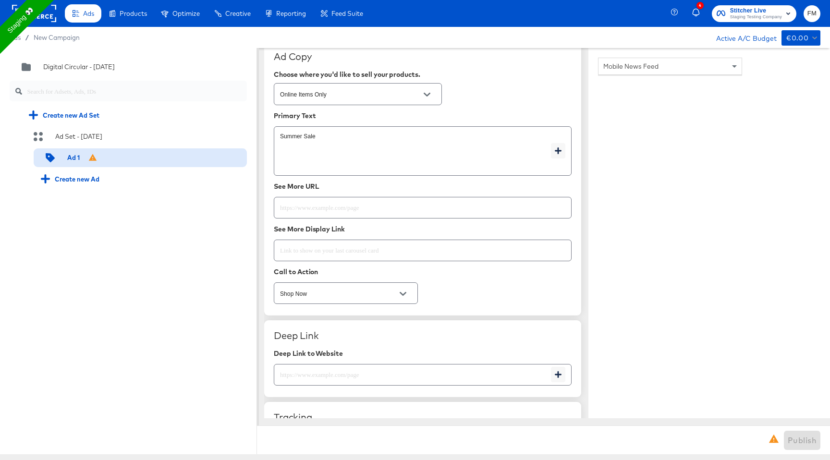
scroll to position [1200, 0]
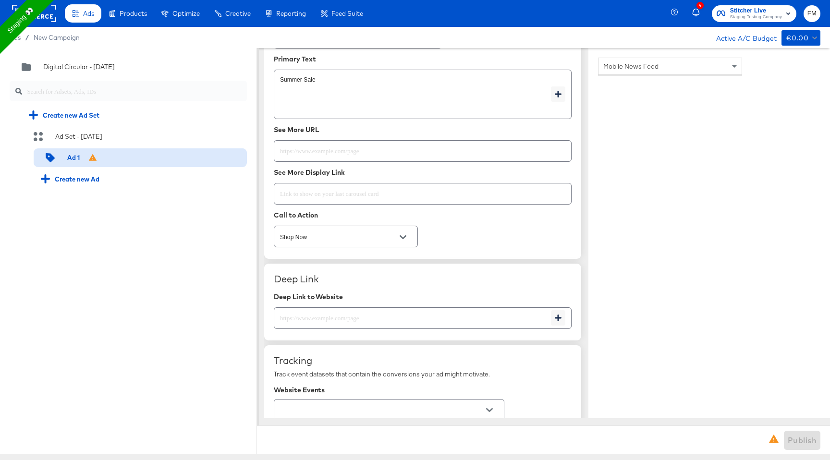
type textarea "x"
click at [383, 196] on input "text" at bounding box center [422, 190] width 297 height 21
paste input "https://www.kargo.com"
type input "https://www.kargo.com"
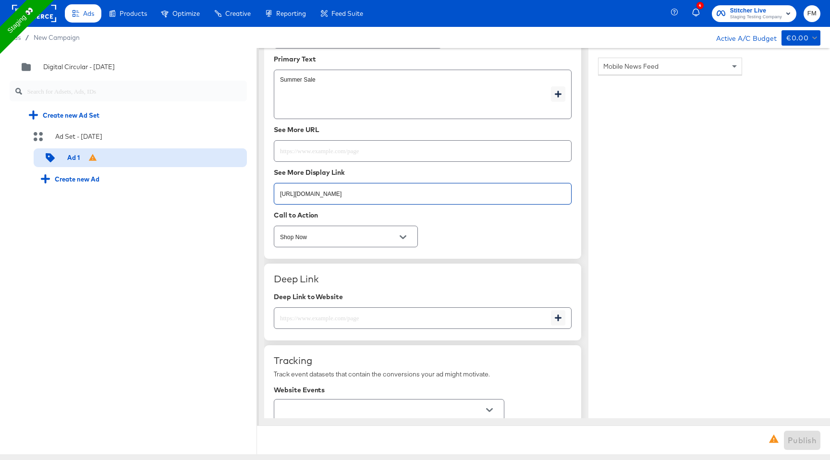
type textarea "x"
click at [400, 140] on input "text" at bounding box center [422, 147] width 297 height 21
paste input "https://www.kargo.com"
click at [401, 240] on icon "Open" at bounding box center [403, 237] width 7 height 7
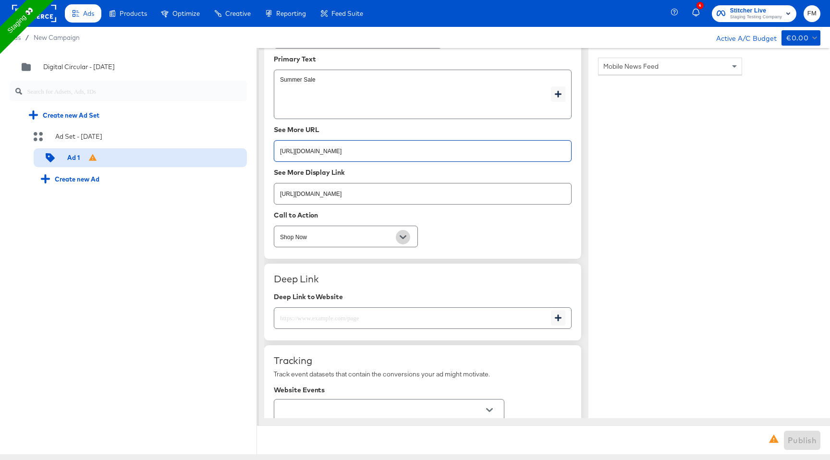
type input "https://www.kargo.com"
type textarea "x"
click at [473, 234] on div "Ad Copy Choose where you'd like to sell your products. Online Items Only Primar…" at bounding box center [422, 122] width 317 height 274
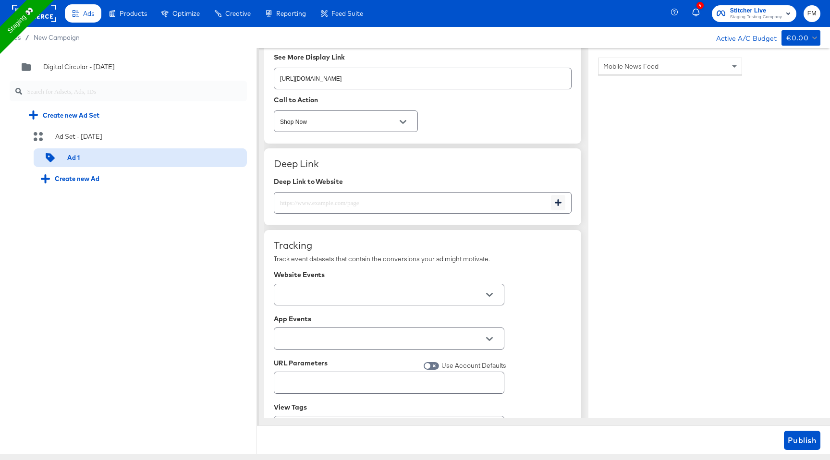
scroll to position [1317, 0]
click at [507, 207] on input "text" at bounding box center [412, 197] width 277 height 21
paste input "https://www.kargo.com"
type input "https://www.kargo.com"
type textarea "x"
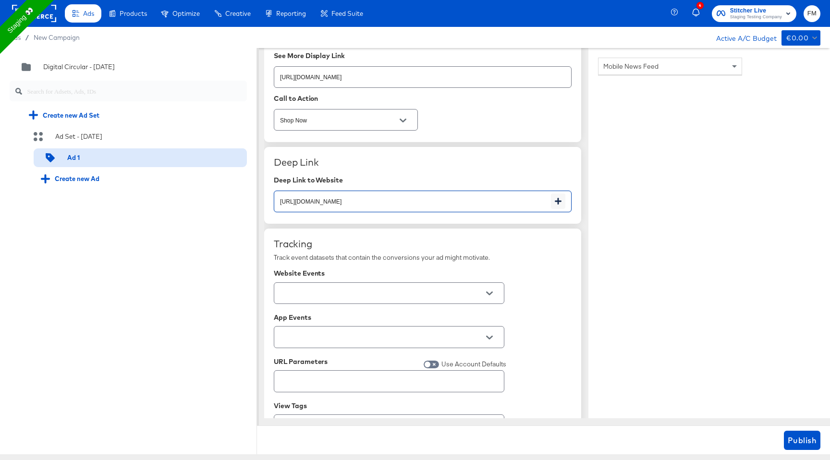
type textarea "x"
click at [368, 289] on input "text" at bounding box center [381, 293] width 207 height 11
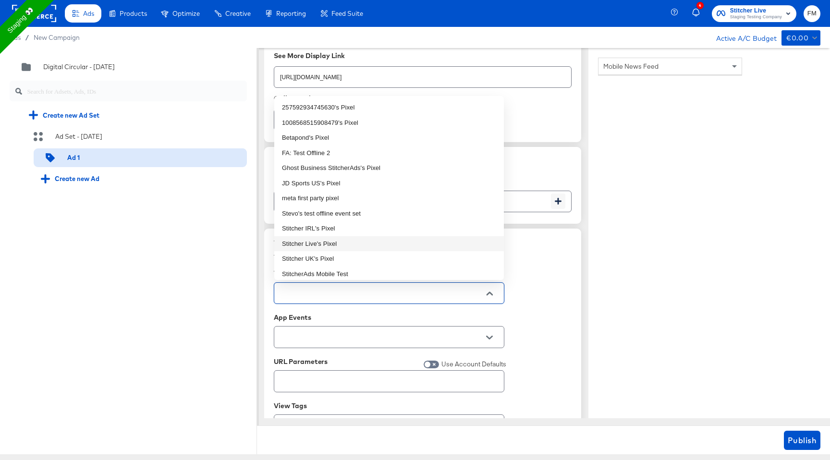
click at [383, 236] on li "Stitcher Live's Pixel" at bounding box center [389, 243] width 230 height 15
type textarea "x"
type input "Stitcher Live's Pixel"
type textarea "x"
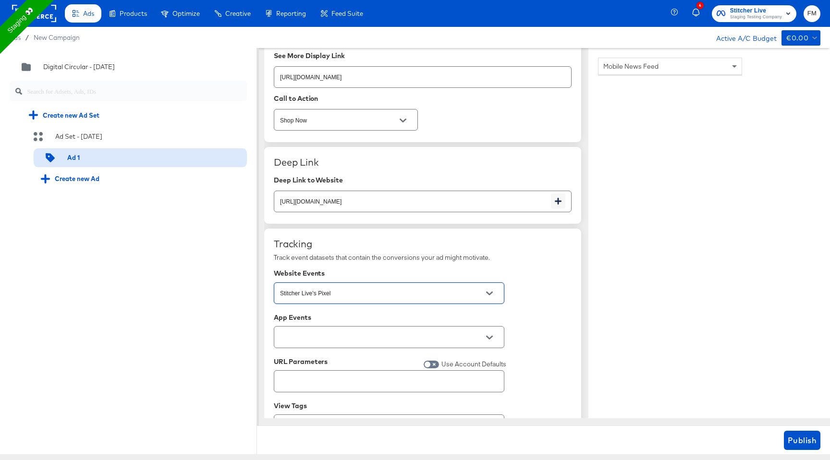
scroll to position [1385, 0]
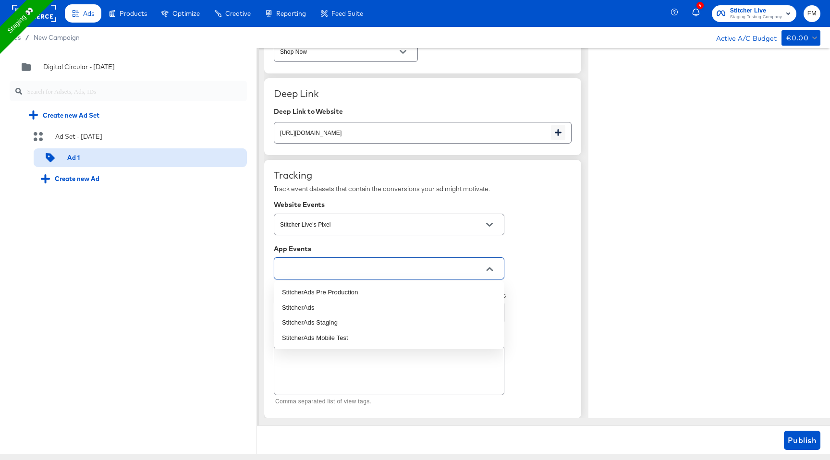
click at [402, 271] on input "text" at bounding box center [381, 268] width 207 height 11
click at [387, 302] on li "StitcherAds" at bounding box center [389, 307] width 230 height 15
type textarea "x"
type input "StitcherAds"
type textarea "x"
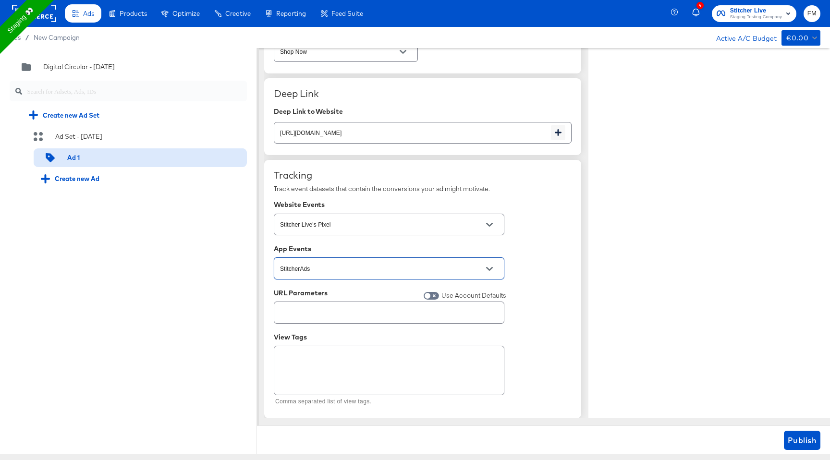
click at [396, 312] on input "text" at bounding box center [389, 308] width 230 height 21
type textarea "x"
click at [534, 301] on div "URL Parameters Use Account Defaults" at bounding box center [423, 307] width 298 height 37
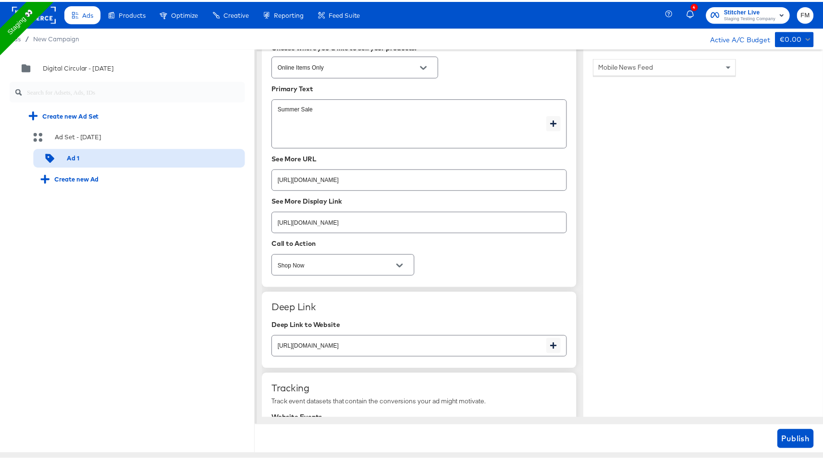
scroll to position [1170, 0]
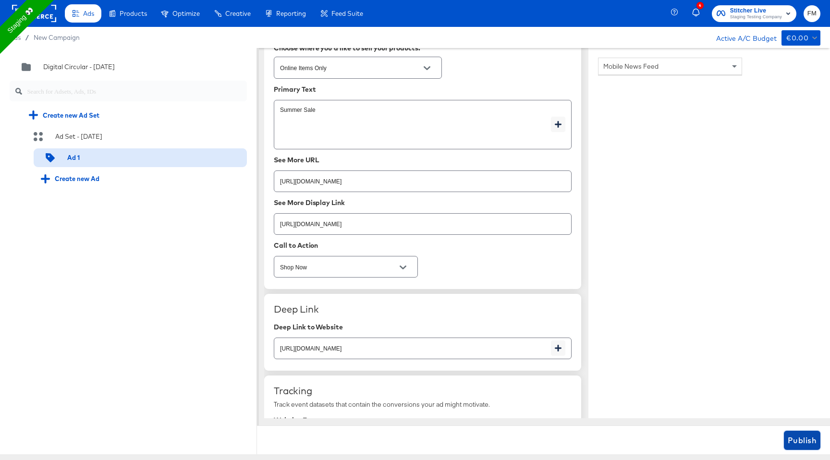
click at [794, 439] on span "Publish" at bounding box center [802, 440] width 29 height 13
type textarea "x"
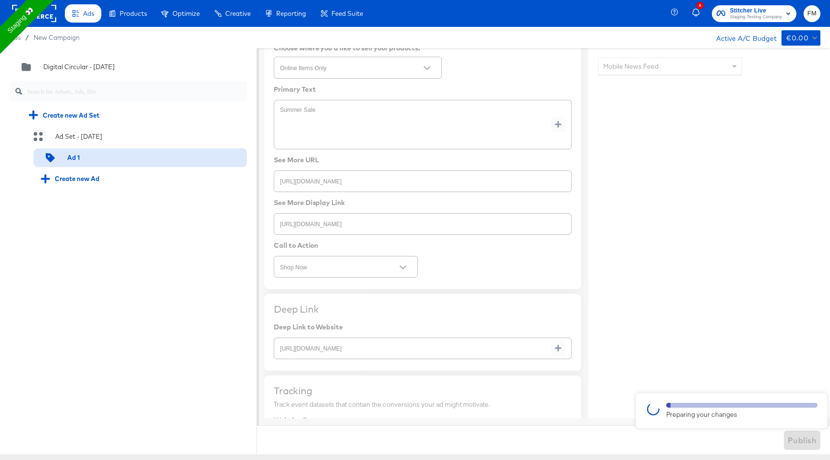
click at [768, 147] on div at bounding box center [415, 251] width 830 height 407
type textarea "x"
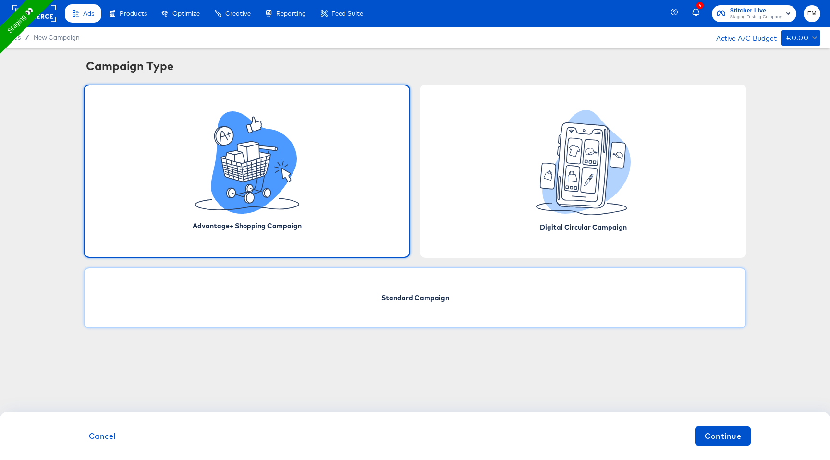
click at [388, 316] on div "Standard Campaign" at bounding box center [415, 298] width 663 height 61
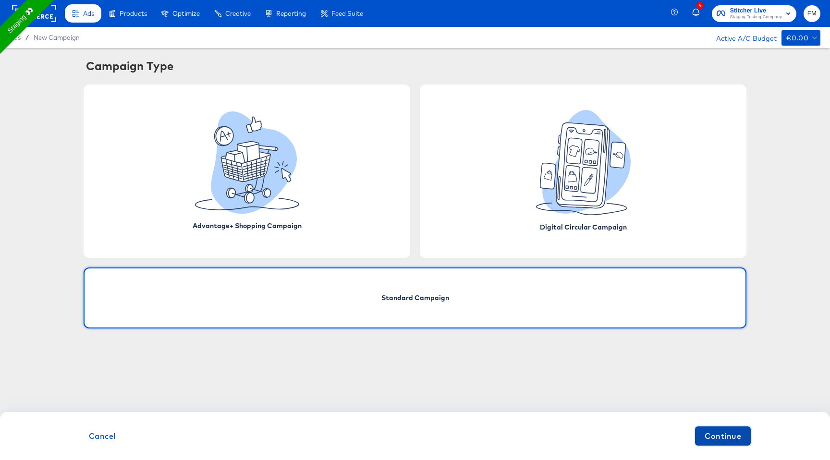
click at [740, 443] on button "Continue" at bounding box center [723, 436] width 56 height 19
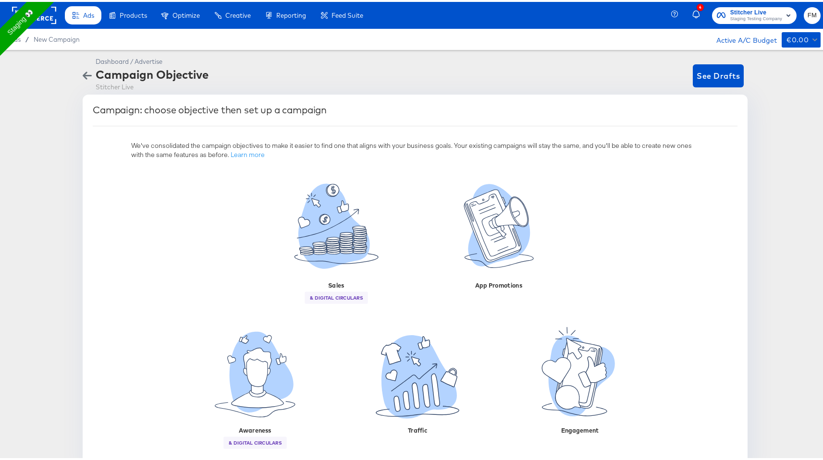
scroll to position [24, 0]
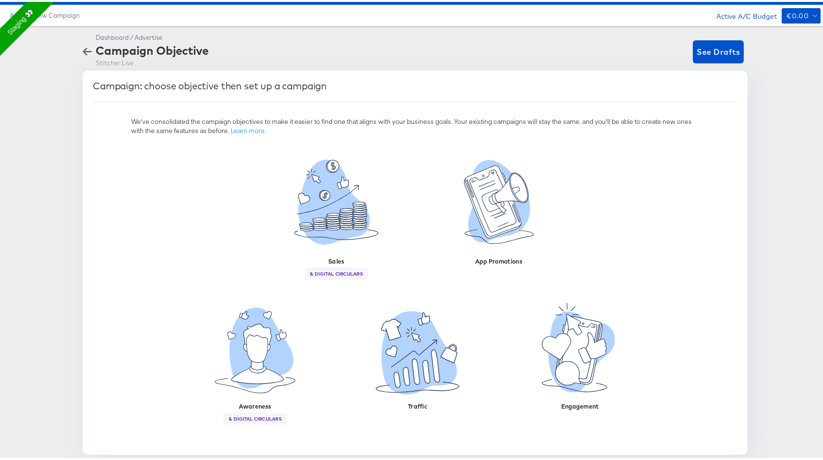
drag, startPoint x: 289, startPoint y: 198, endPoint x: 101, endPoint y: 188, distance: 188.7
click at [101, 188] on div "Find people likely to purchase your product or service. Good for: Conversions, …" at bounding box center [415, 296] width 645 height 296
click at [106, 49] on div "Campaign Objective" at bounding box center [152, 48] width 113 height 16
click at [83, 49] on icon "button" at bounding box center [87, 50] width 9 height 8
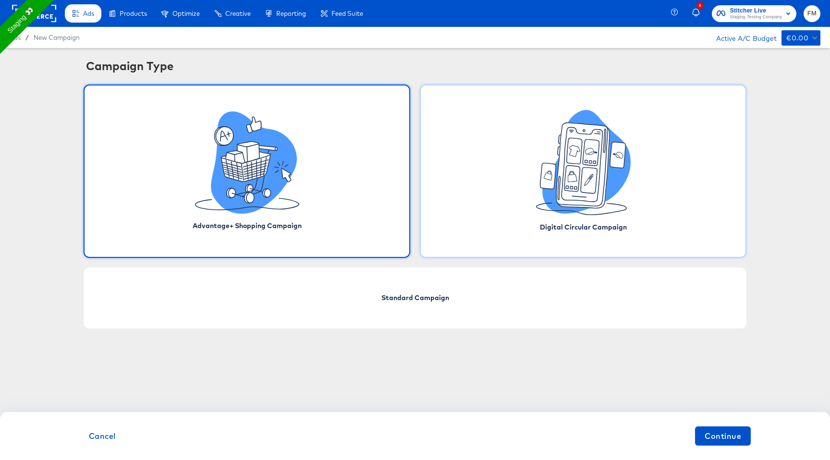
click at [535, 211] on div "Digital Circular Campaign" at bounding box center [583, 171] width 327 height 173
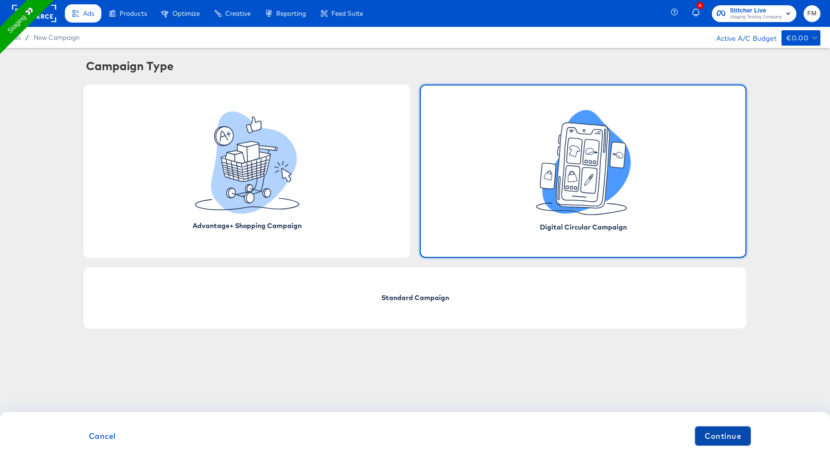
click at [732, 437] on span "Continue" at bounding box center [723, 436] width 37 height 13
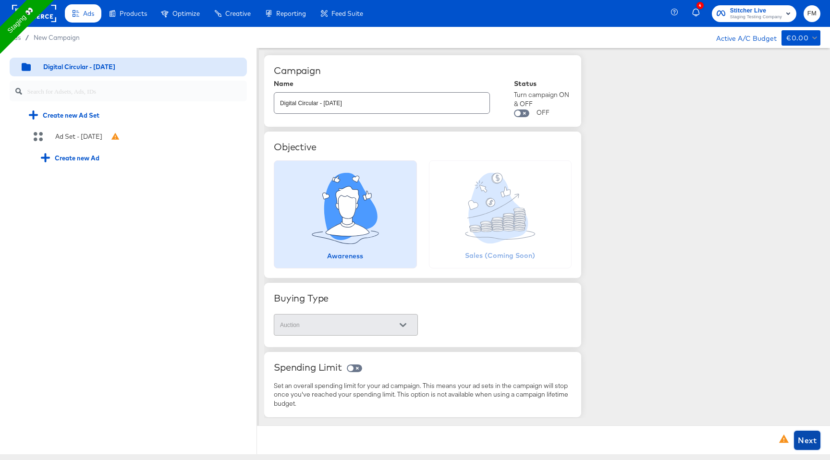
click at [805, 446] on span "Next" at bounding box center [807, 440] width 19 height 13
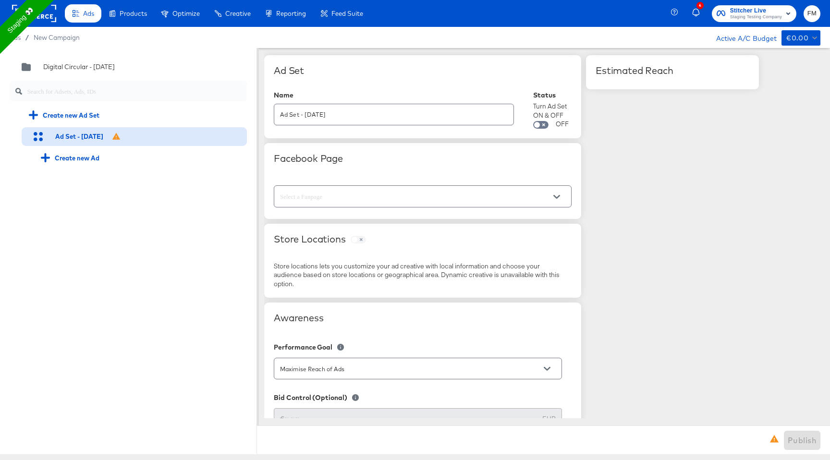
click at [435, 204] on div at bounding box center [423, 196] width 298 height 22
click at [555, 197] on icon "Open" at bounding box center [557, 197] width 7 height 4
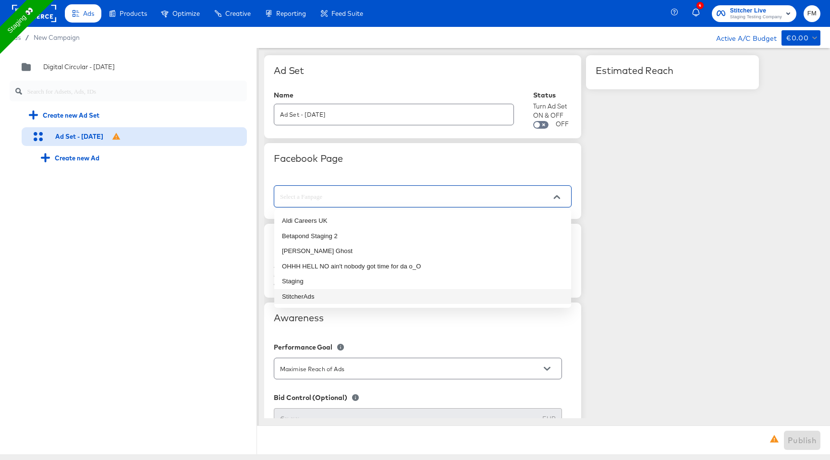
click at [430, 291] on li "StitcherAds" at bounding box center [422, 296] width 297 height 15
type input "StitcherAds"
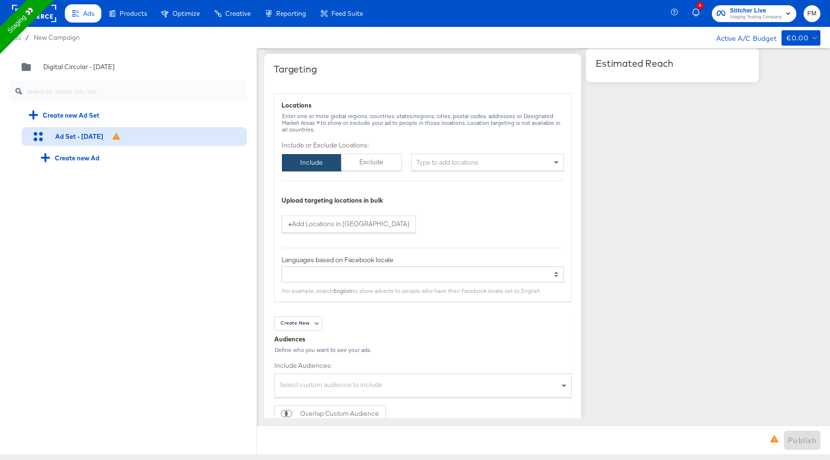
scroll to position [585, 0]
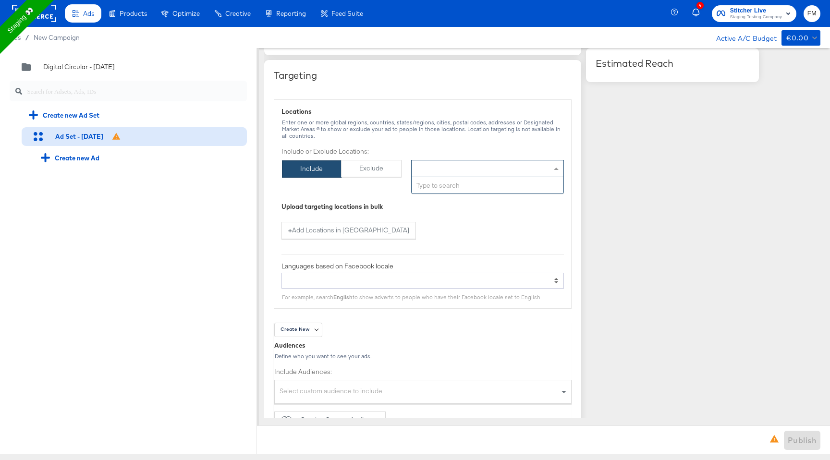
click at [511, 165] on div "Type to add locations" at bounding box center [487, 168] width 153 height 17
type input "new"
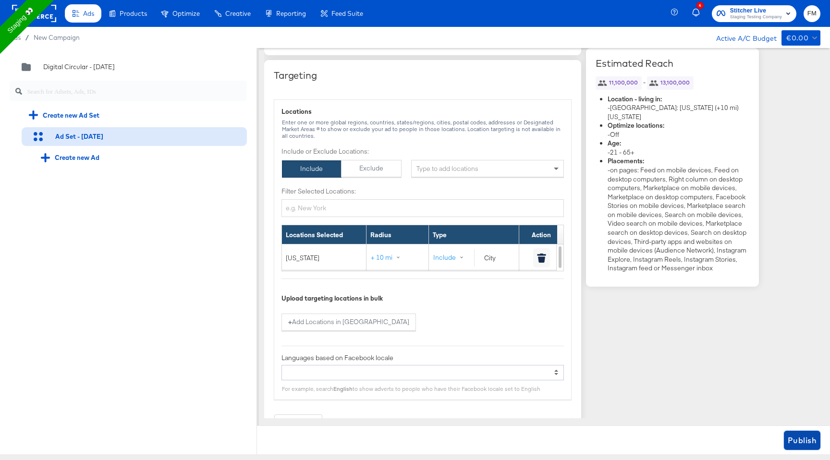
click at [802, 437] on span "Publish" at bounding box center [802, 440] width 29 height 13
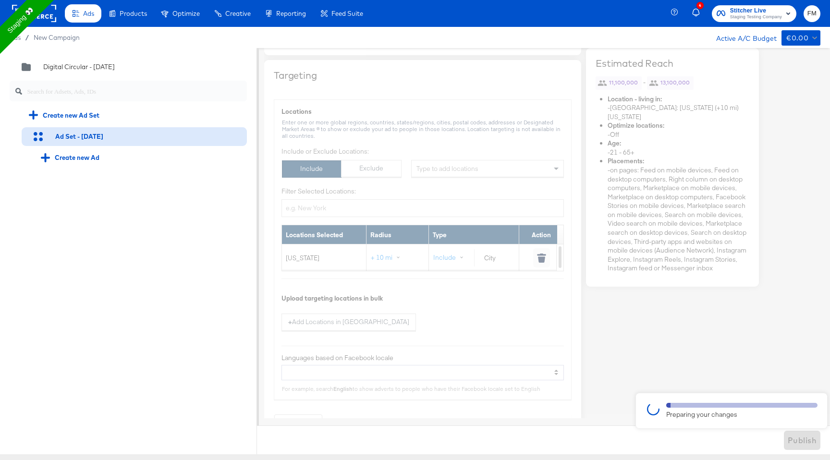
click at [470, 275] on div at bounding box center [415, 251] width 830 height 407
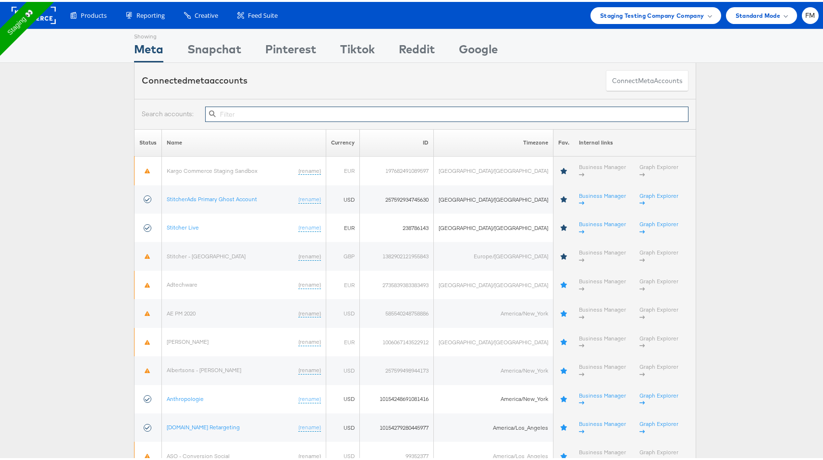
type input "\"
click at [663, 79] on button "Connect meta Accounts" at bounding box center [647, 79] width 83 height 22
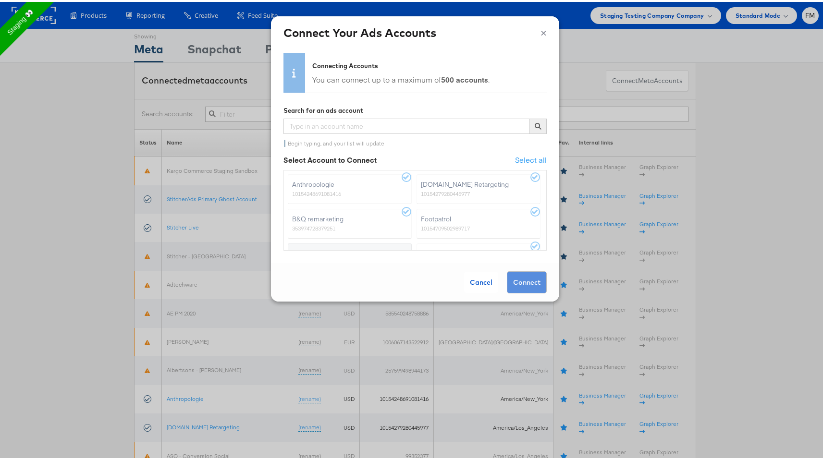
click at [541, 29] on div "× Connect Your Ads Accounts" at bounding box center [415, 30] width 288 height 33
click at [541, 30] on button "×" at bounding box center [544, 30] width 6 height 14
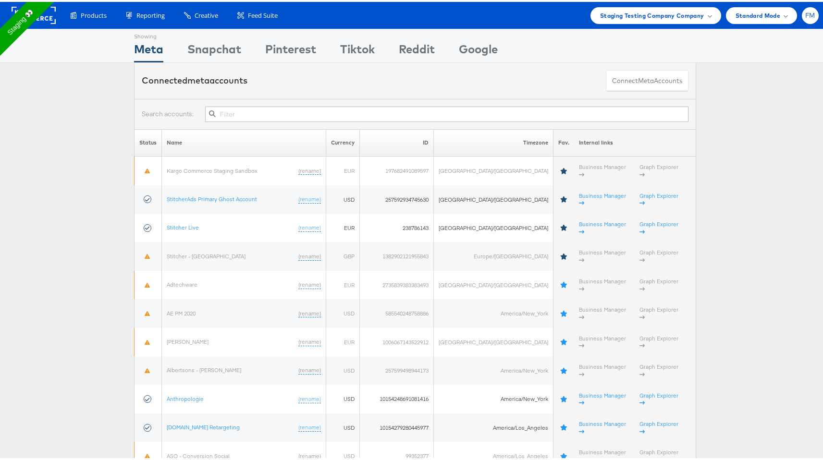
click at [809, 10] on div "FM" at bounding box center [810, 13] width 17 height 17
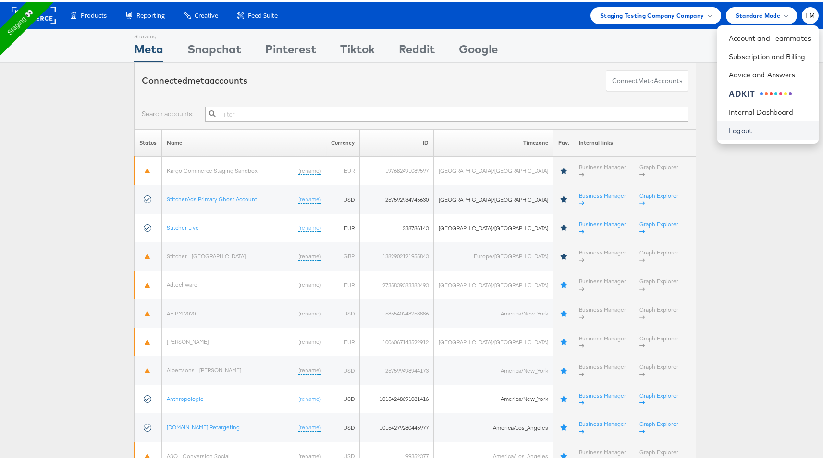
click at [753, 129] on link "Logout" at bounding box center [770, 129] width 82 height 10
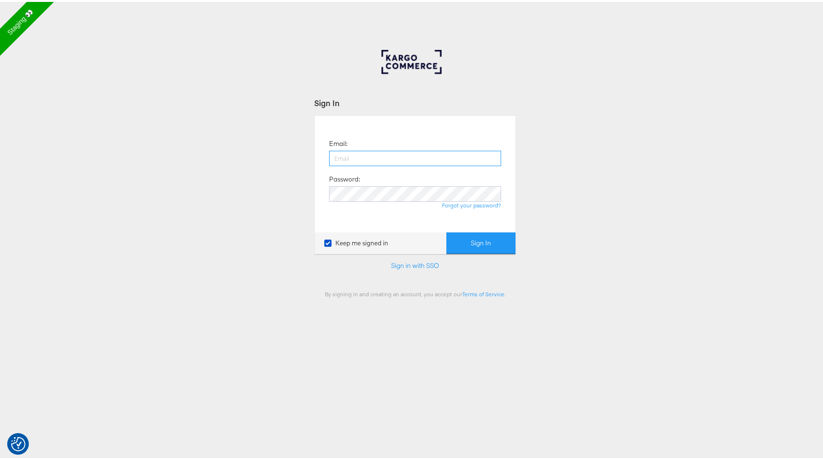
type input "[PERSON_NAME][EMAIL_ADDRESS][DOMAIN_NAME]"
click at [446, 231] on button "Sign In" at bounding box center [480, 242] width 69 height 22
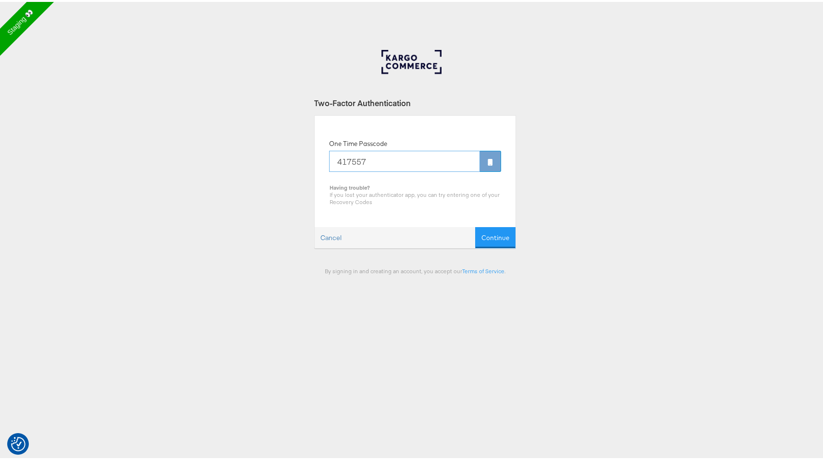
type input "417557"
click at [475, 225] on button "Continue" at bounding box center [495, 236] width 40 height 22
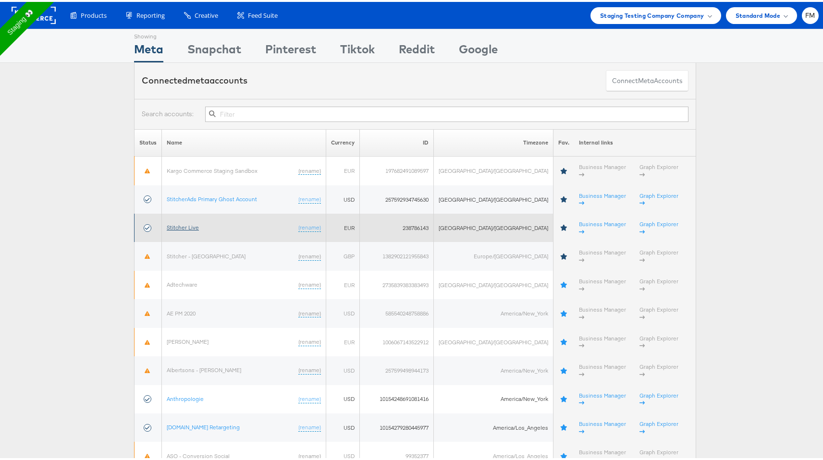
click at [198, 222] on link "Stitcher Live" at bounding box center [183, 225] width 32 height 7
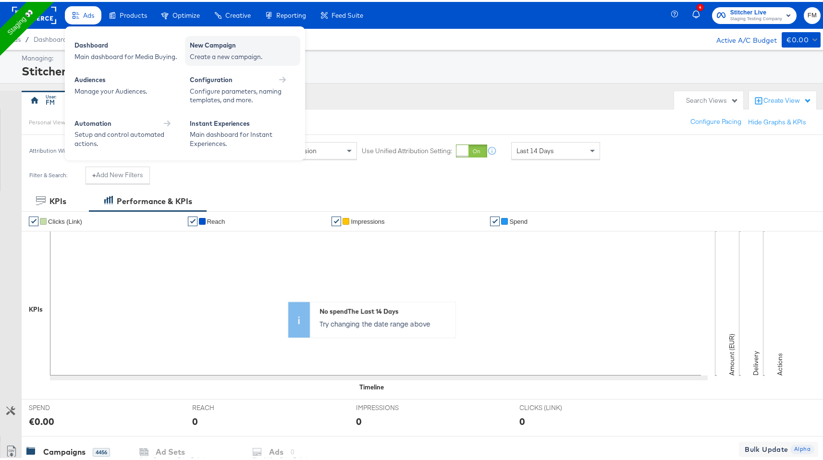
click at [235, 57] on div "Create a new campaign." at bounding box center [243, 54] width 106 height 9
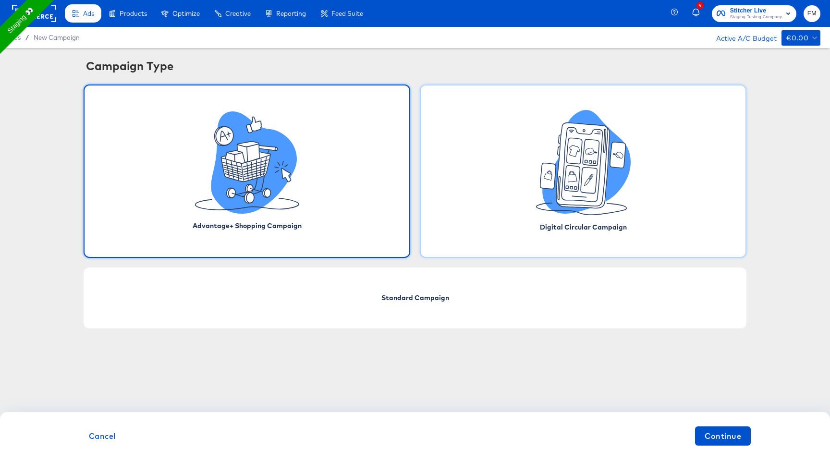
click at [526, 167] on div "Digital Circular Campaign" at bounding box center [583, 171] width 327 height 173
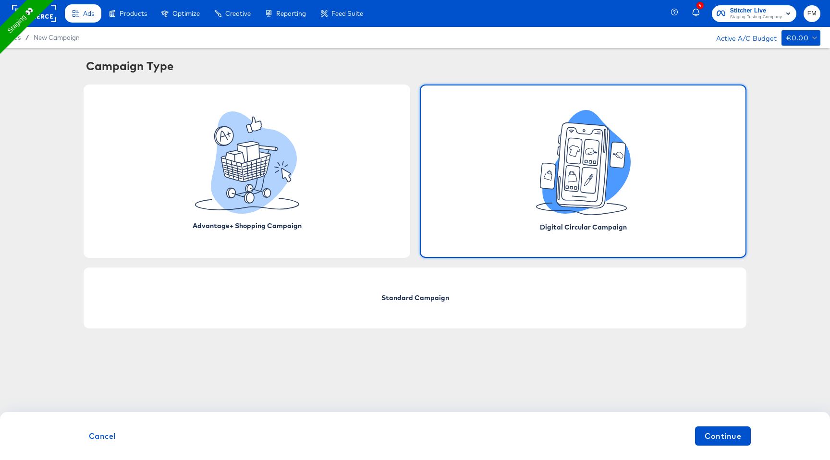
click at [810, 4] on div "4 Stitcher Live Staging Testing Company FM" at bounding box center [753, 13] width 156 height 27
click at [814, 19] on button "FM" at bounding box center [812, 13] width 17 height 17
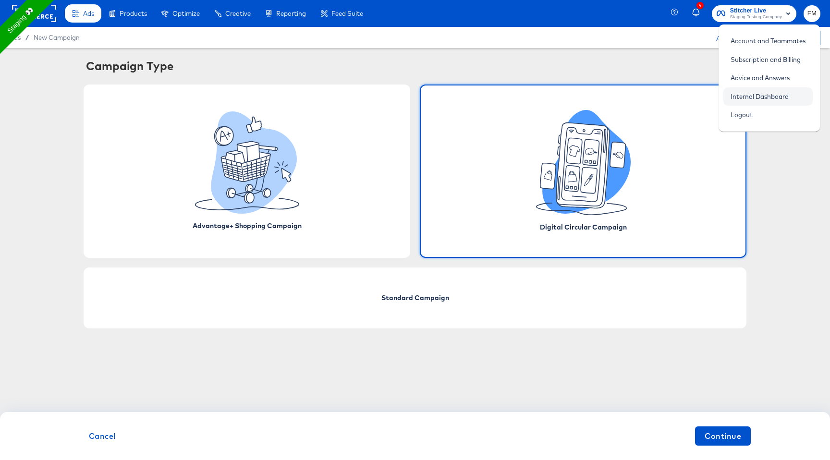
click at [777, 99] on link "Internal Dashboard" at bounding box center [760, 96] width 73 height 17
click at [718, 436] on span "Continue" at bounding box center [723, 436] width 37 height 13
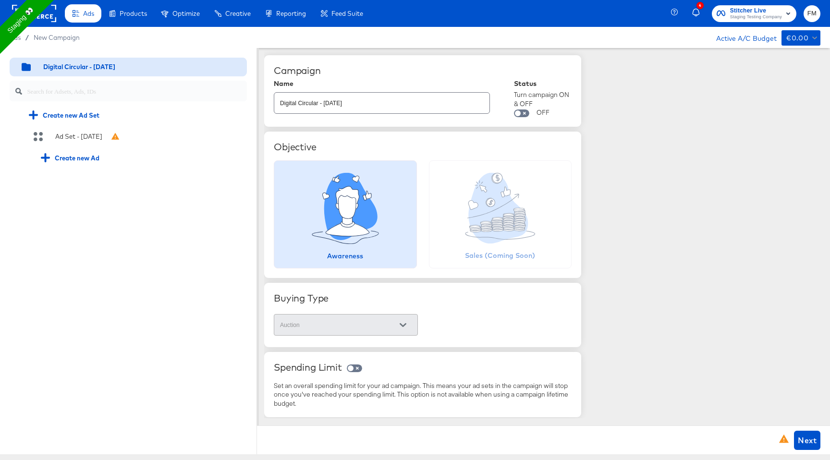
scroll to position [70, 0]
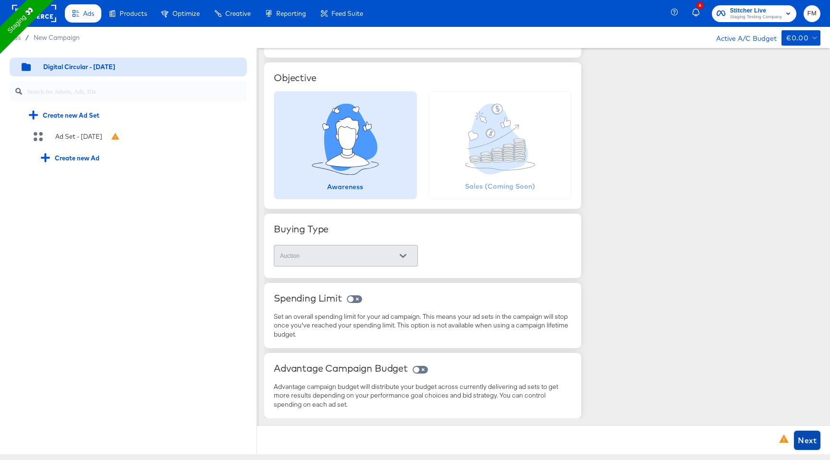
click at [810, 444] on span "Next" at bounding box center [807, 440] width 19 height 13
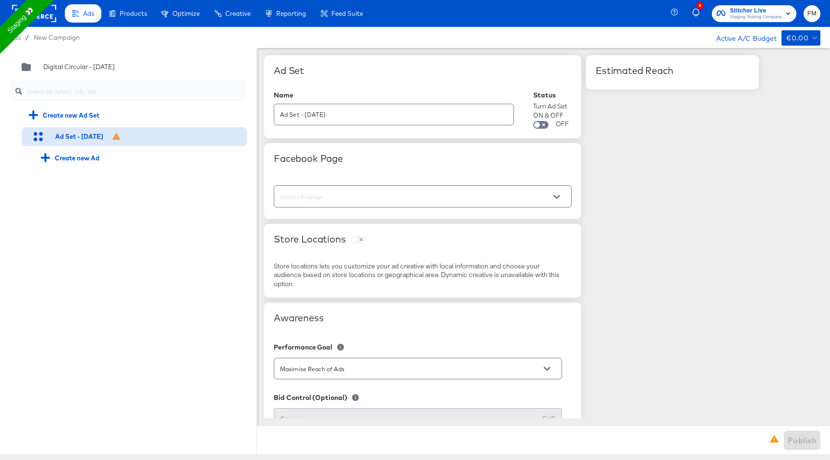
click at [403, 191] on input "text" at bounding box center [415, 196] width 274 height 11
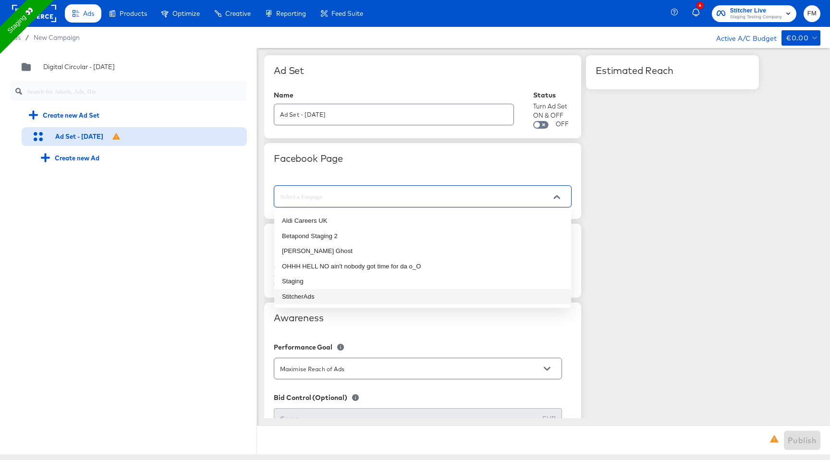
drag, startPoint x: 368, startPoint y: 280, endPoint x: 366, endPoint y: 293, distance: 13.1
click at [366, 293] on ul "Aldi Careers UK Betapond Staging 2 [PERSON_NAME] Ghost OHHH HELL NO ain't nobod…" at bounding box center [422, 259] width 297 height 99
click at [366, 293] on li "StitcherAds" at bounding box center [422, 296] width 297 height 15
type input "StitcherAds"
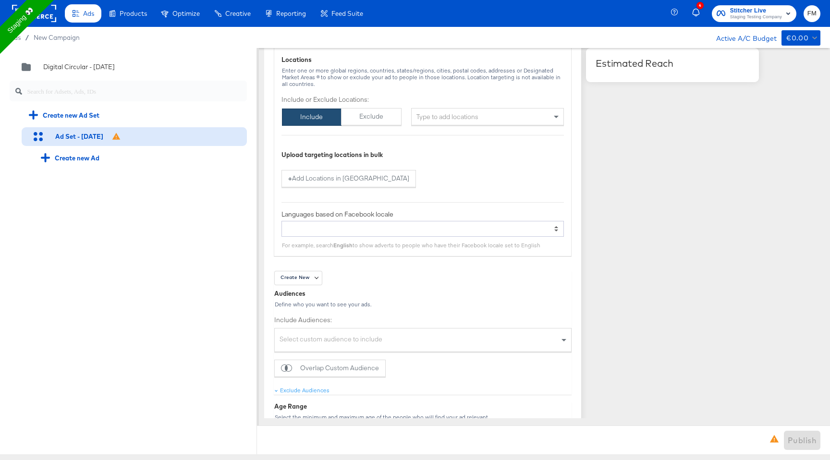
scroll to position [638, 0]
click at [491, 116] on div "Type to add locations" at bounding box center [487, 115] width 153 height 17
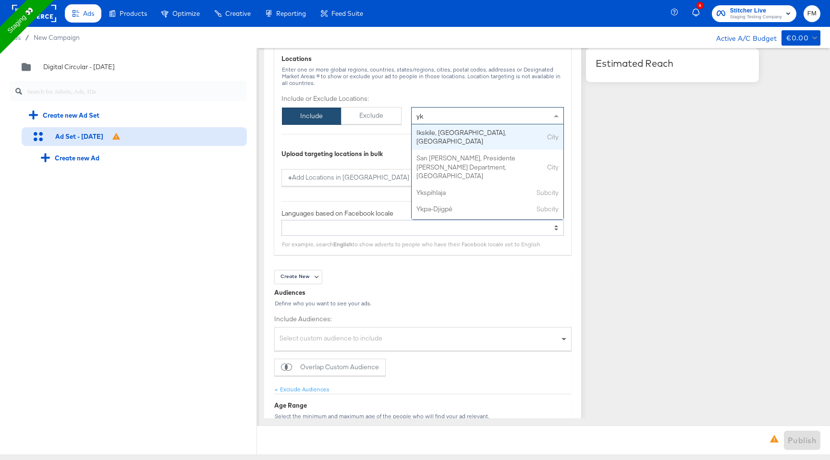
type input "y"
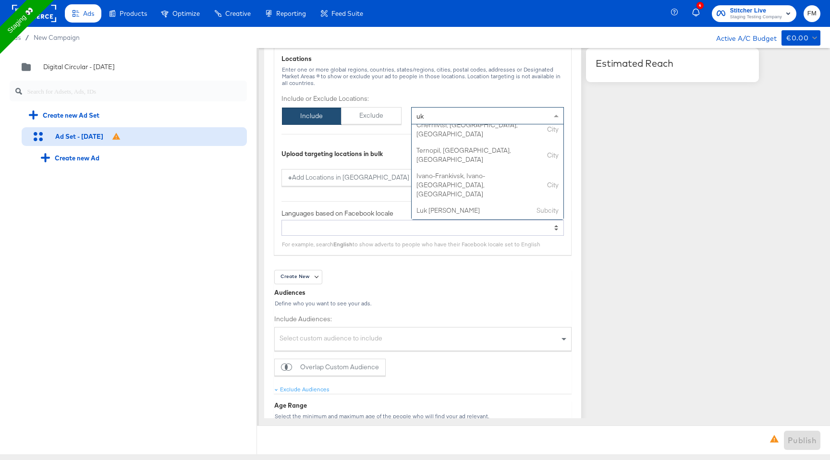
scroll to position [88, 0]
type input "u"
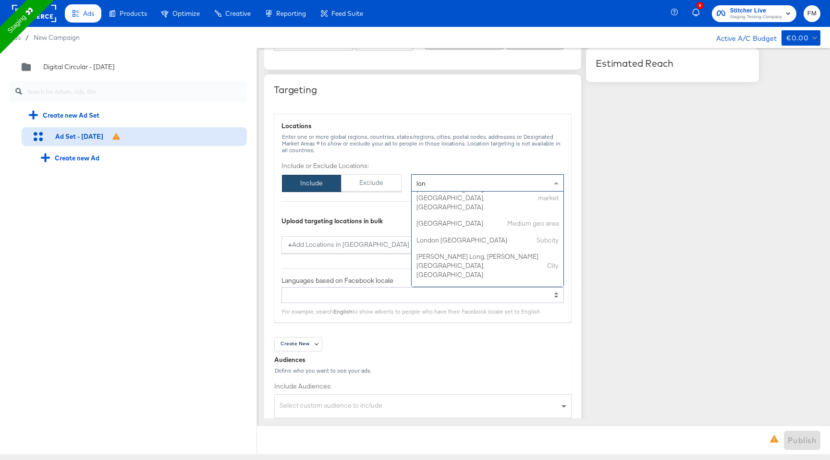
scroll to position [581, 0]
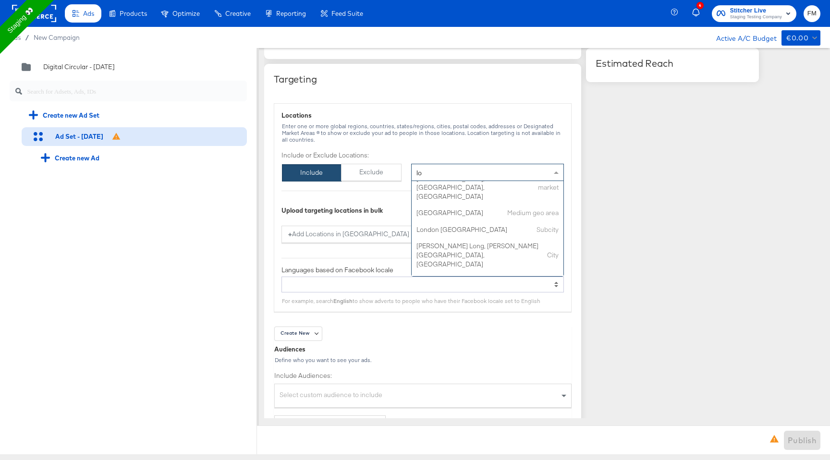
type input "l"
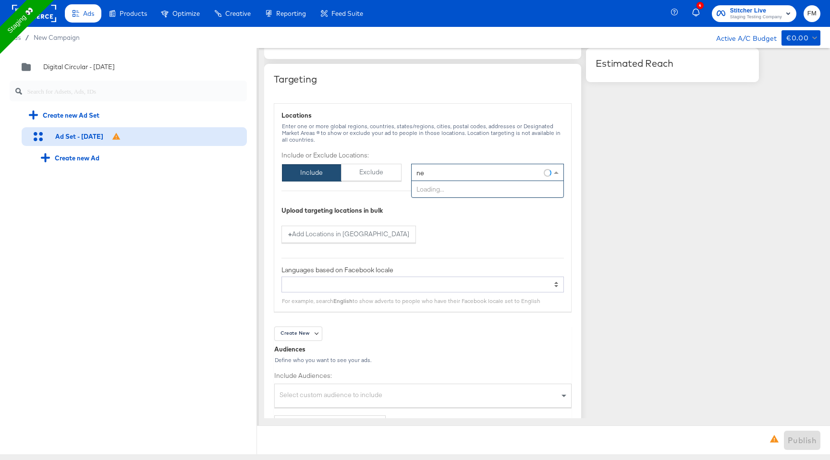
type input "new"
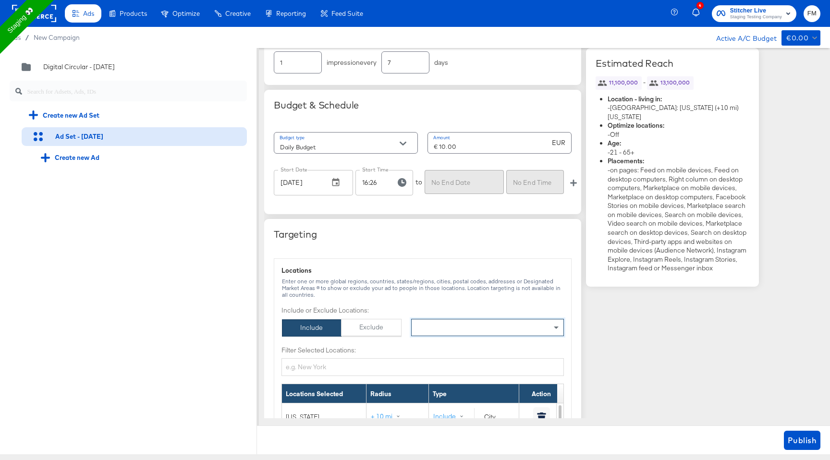
scroll to position [8, 0]
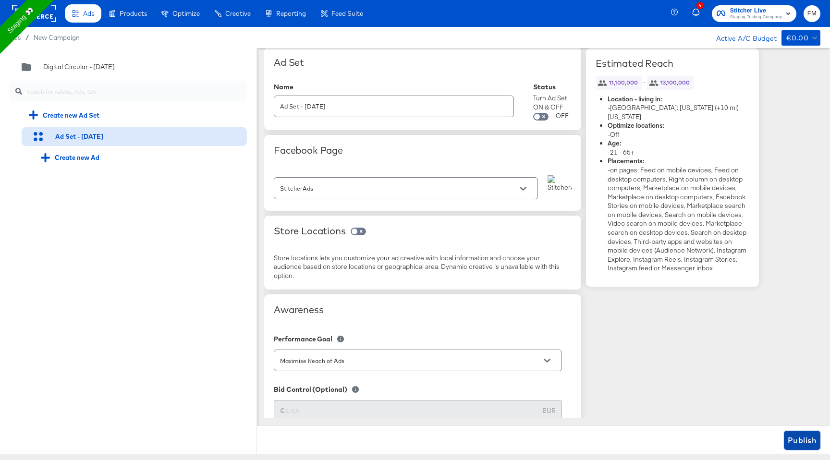
click at [813, 432] on button "Publish" at bounding box center [802, 440] width 37 height 19
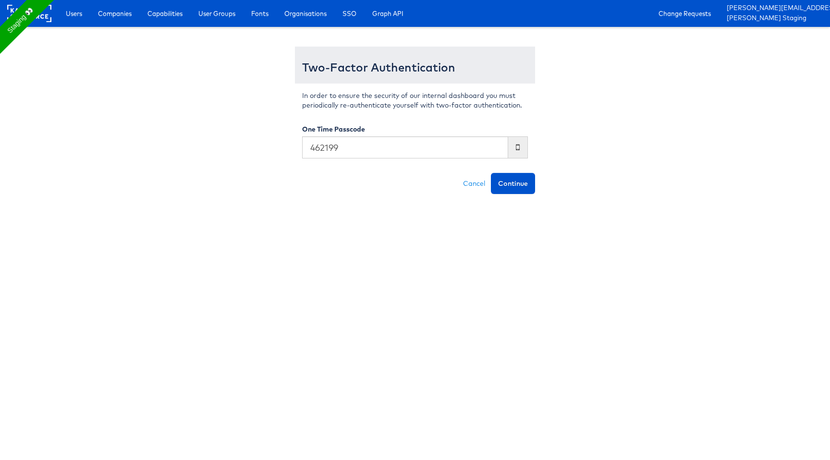
type input "462199"
click at [491, 173] on button "Continue" at bounding box center [513, 183] width 44 height 21
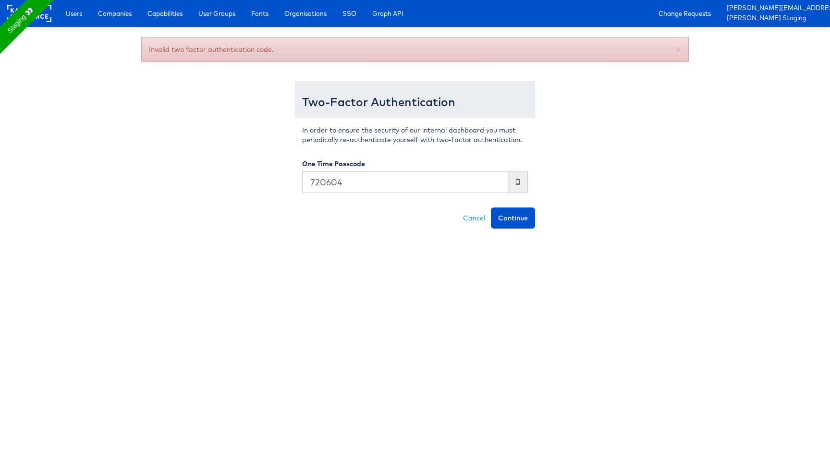
type input "720604"
click at [491, 208] on button "Continue" at bounding box center [513, 218] width 44 height 21
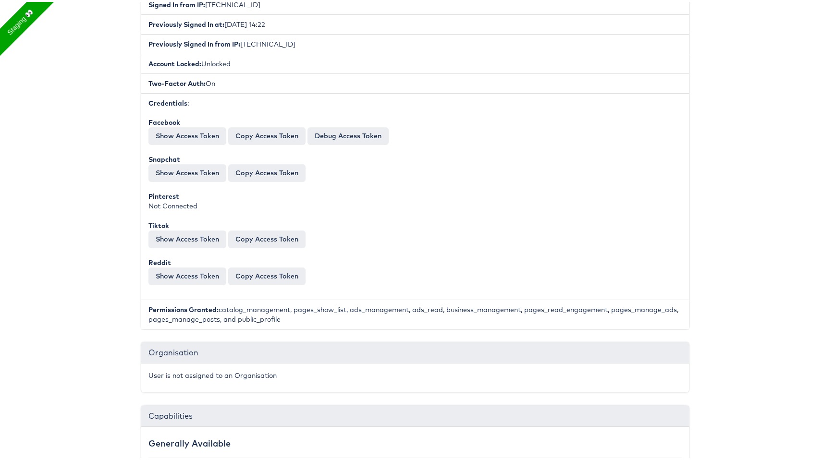
scroll to position [313, 0]
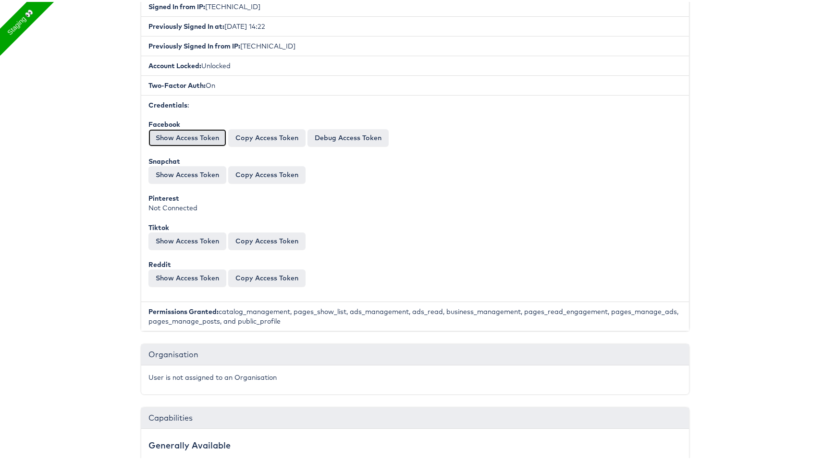
click at [190, 138] on button "Show Access Token" at bounding box center [187, 135] width 78 height 17
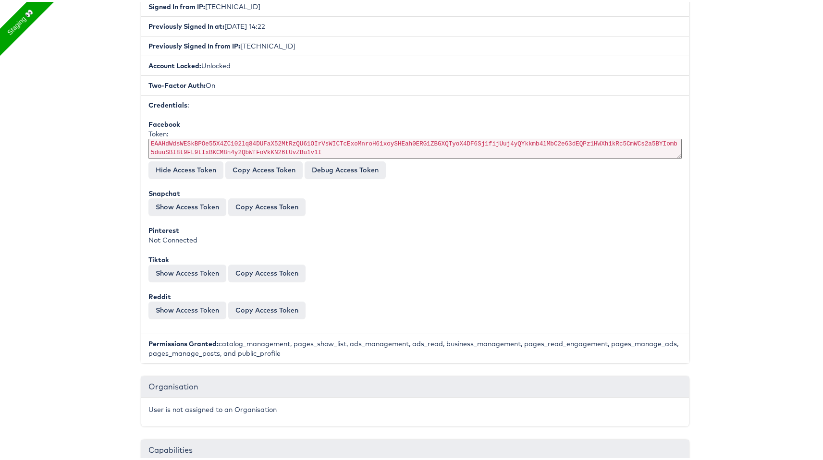
click at [347, 189] on div "Snapchat Token: hCgwKCjE3MjcxMTQ0MjESvQF_CE6hq2JQH81rFWTciehZOYZGfxWGoWCg_KZPKI…" at bounding box center [414, 200] width 533 height 27
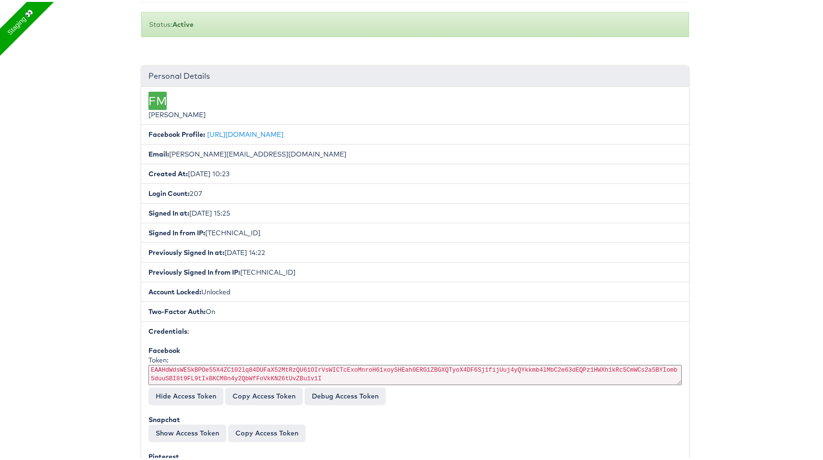
scroll to position [0, 0]
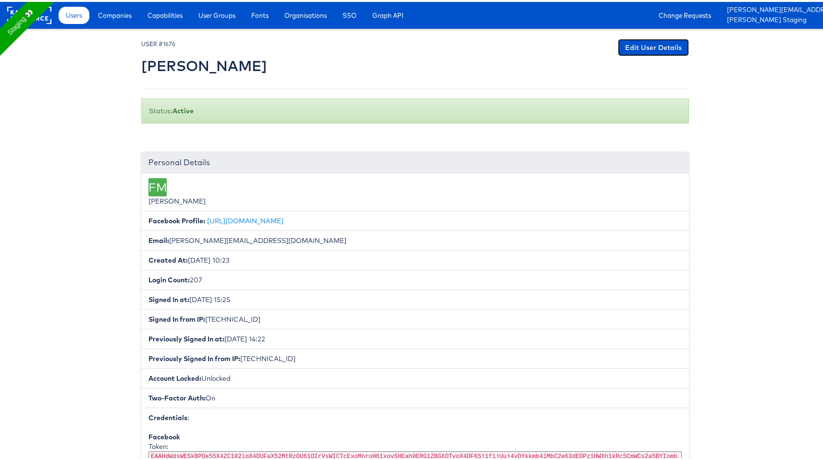
click at [657, 47] on link "Edit User Details" at bounding box center [653, 45] width 71 height 17
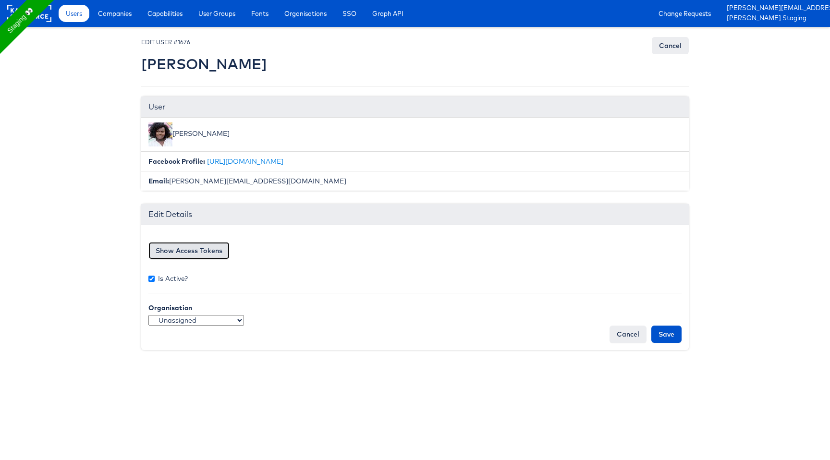
click at [184, 252] on button "Show Access Tokens" at bounding box center [188, 250] width 81 height 17
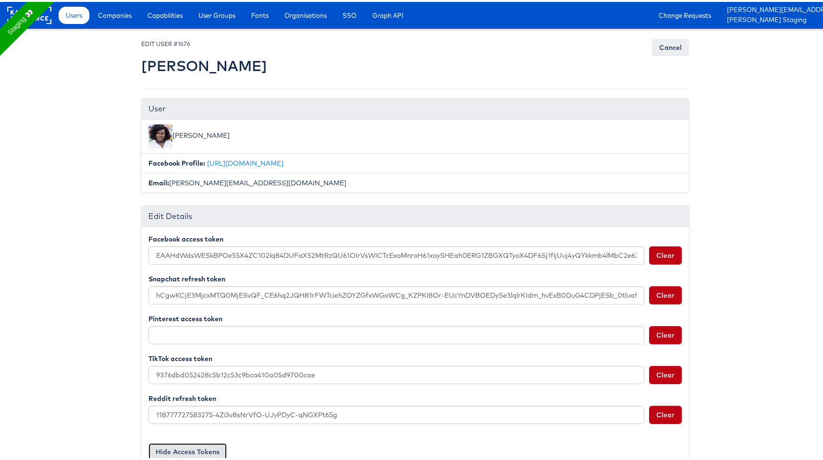
scroll to position [102, 0]
